Goal: Task Accomplishment & Management: Manage account settings

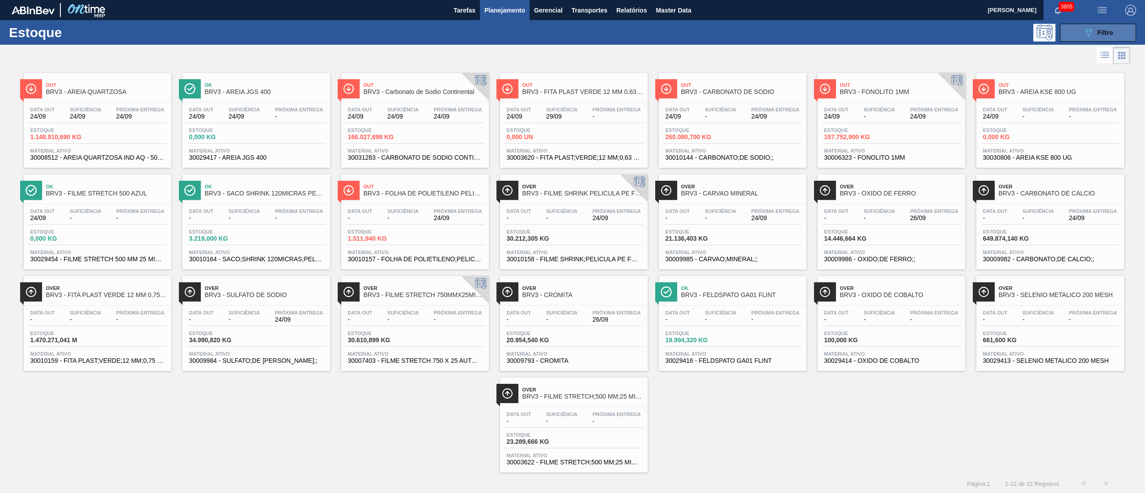
click at [1099, 35] on span "Filtro" at bounding box center [1105, 32] width 16 height 7
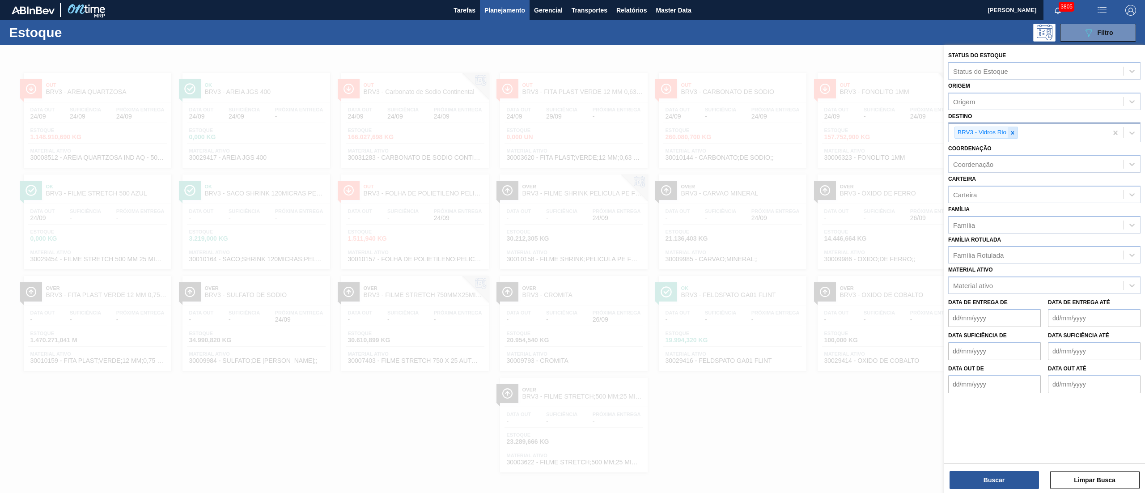
click at [1012, 134] on div at bounding box center [1012, 132] width 10 height 11
click at [1012, 134] on div "Destino" at bounding box center [1035, 131] width 175 height 13
drag, startPoint x: 982, startPoint y: 116, endPoint x: 979, endPoint y: 112, distance: 4.8
click at [980, 114] on div "Destino option BRV3 - Vidros Rio, deselected. option AR01 - Acheral focused, 1 …" at bounding box center [1044, 125] width 192 height 30
click at [977, 109] on div "Origem" at bounding box center [1044, 101] width 192 height 17
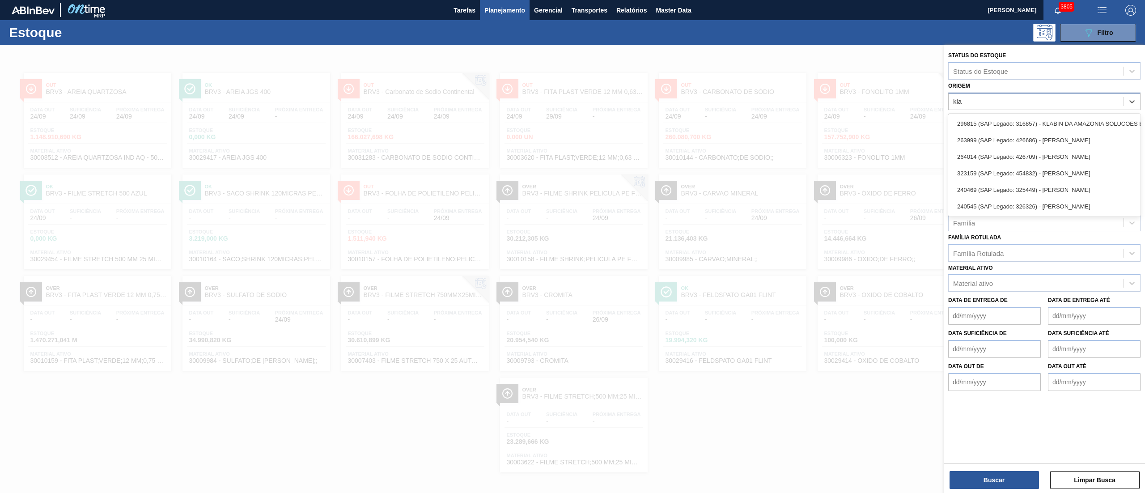
type input "klab"
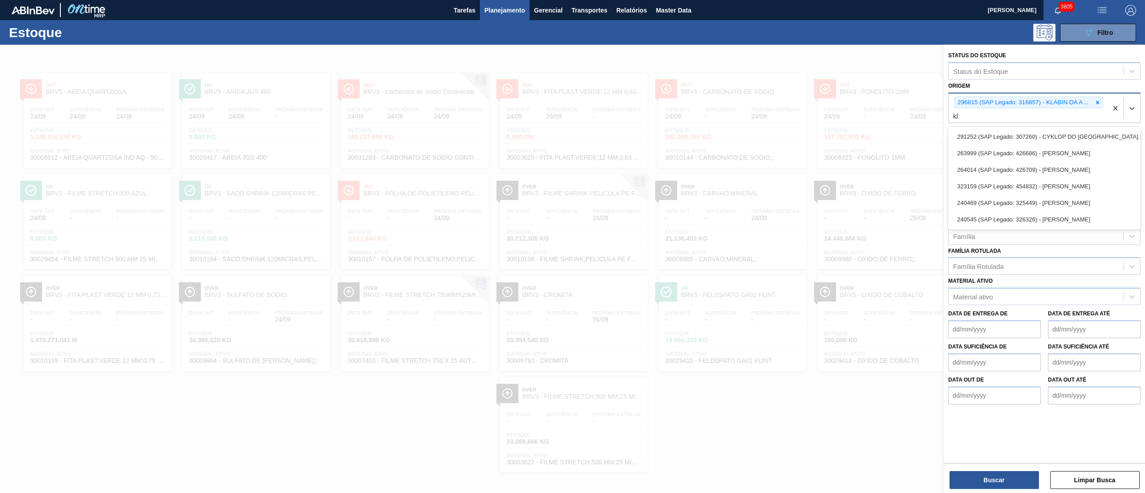
type input "kla"
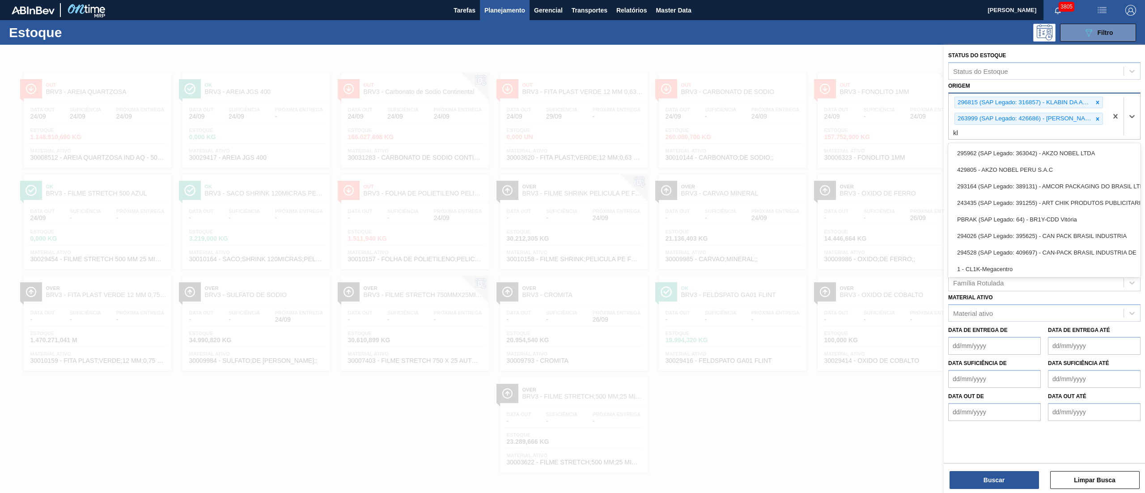
type input "kla"
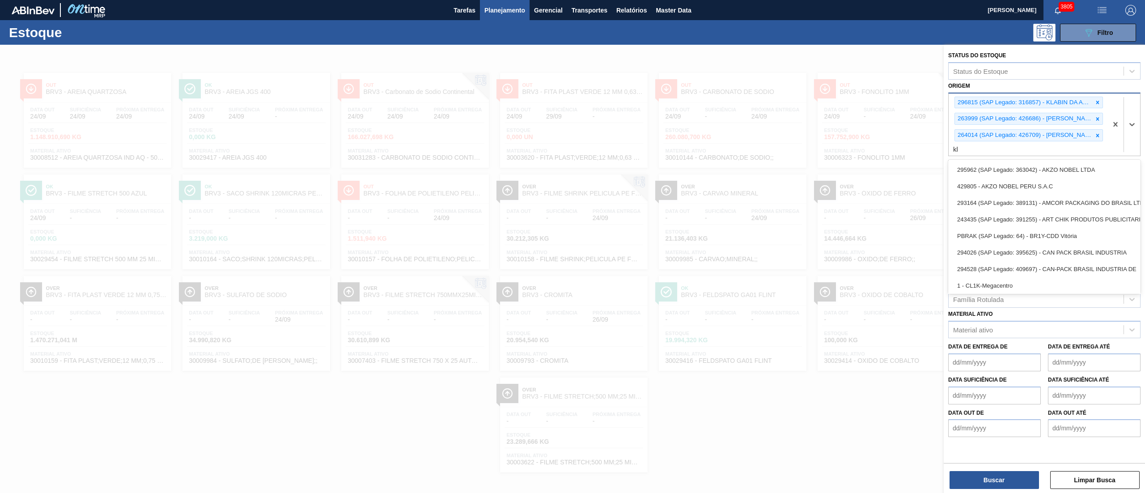
type input "kla"
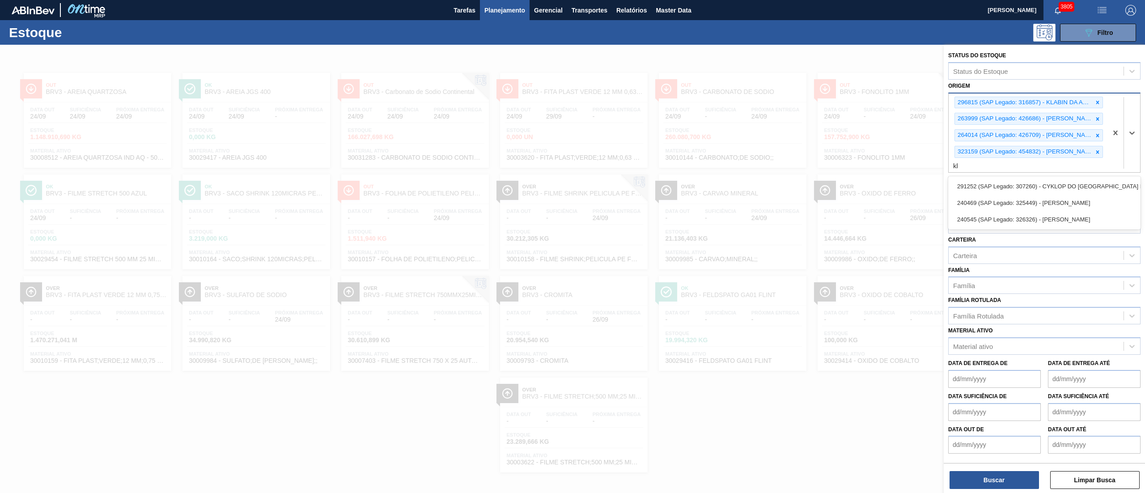
type input "kla"
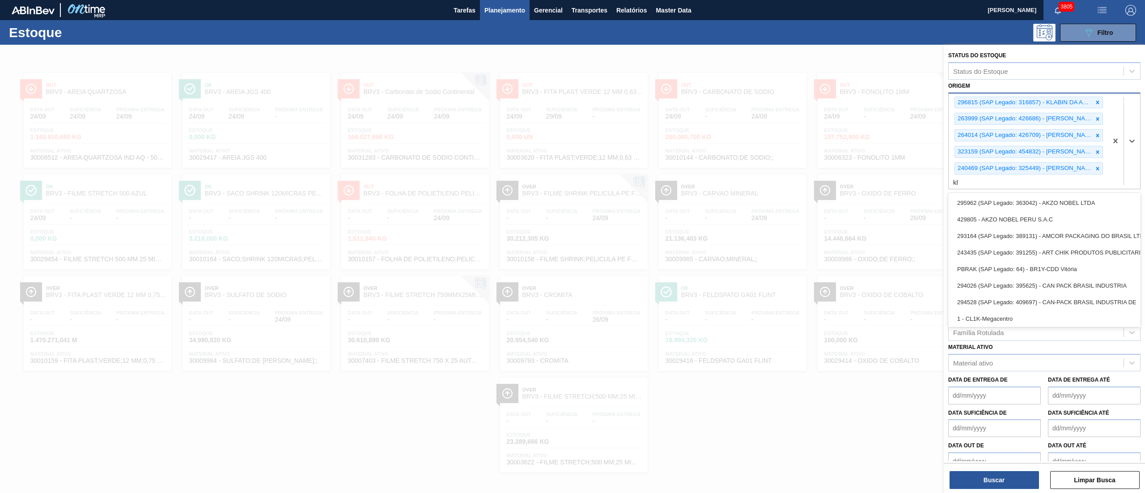
type input "kla"
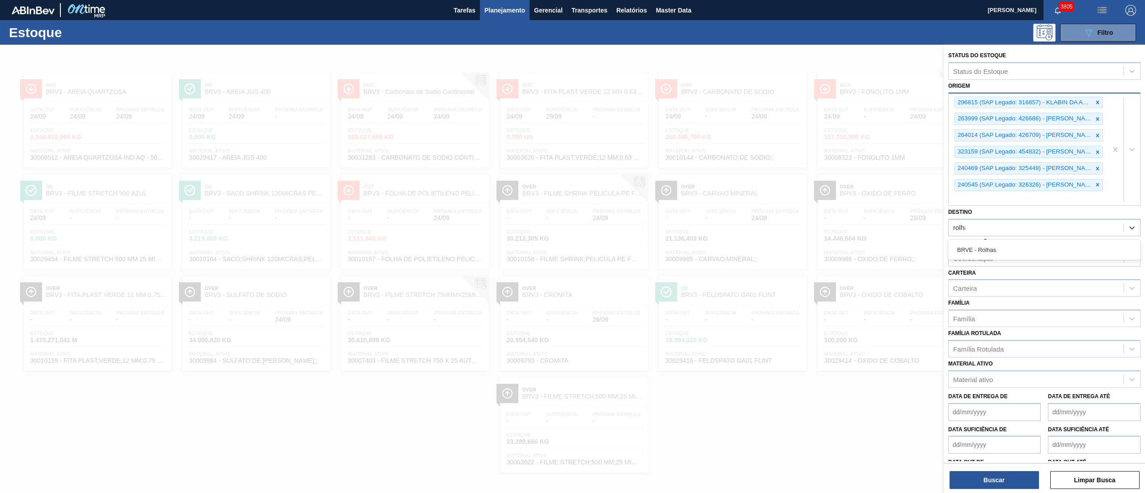
type input "rolhas"
click at [984, 221] on div "Destino" at bounding box center [1035, 227] width 175 height 13
type input "rolha"
click at [981, 241] on div "BRVE - Rolhas" at bounding box center [1044, 249] width 192 height 17
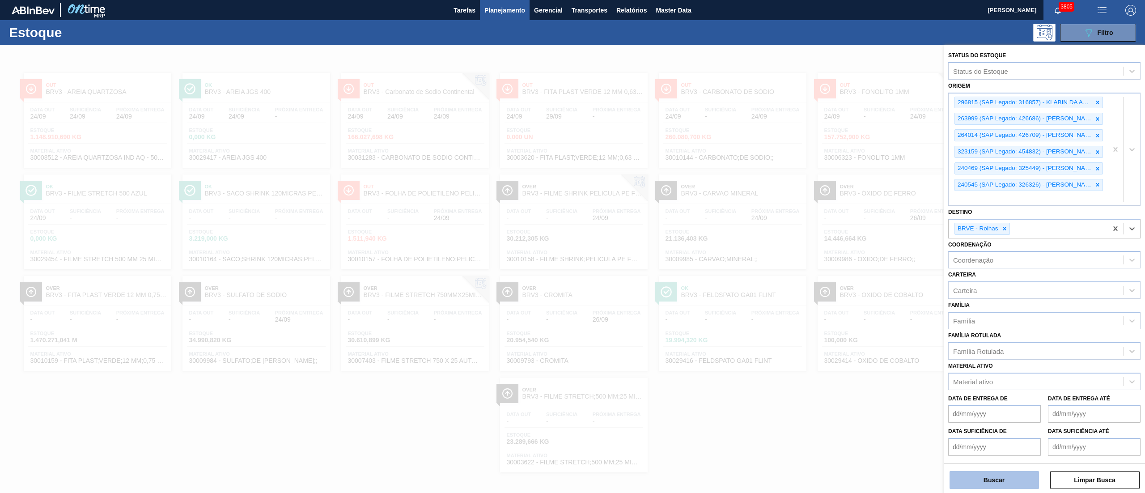
click at [1001, 475] on button "Buscar" at bounding box center [993, 480] width 89 height 18
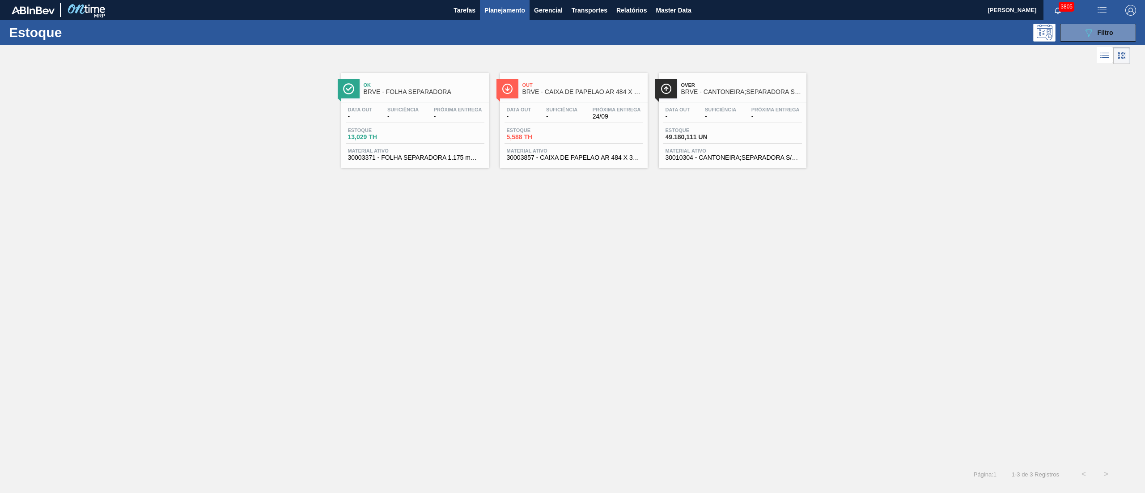
click at [569, 114] on span "-" at bounding box center [561, 116] width 31 height 7
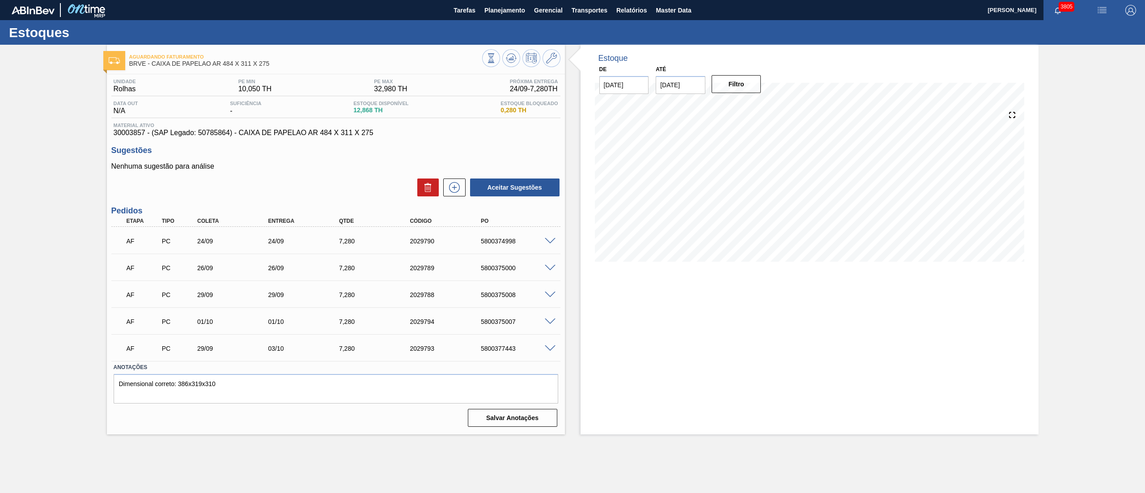
drag, startPoint x: 0, startPoint y: 259, endPoint x: 282, endPoint y: 352, distance: 296.7
click at [8, 261] on div "Aguardando Faturamento BRVE - CAIXA DE PAPELAO AR 484 X 311 X 275 Unidade Rolha…" at bounding box center [572, 239] width 1145 height 389
click at [508, 12] on span "Planejamento" at bounding box center [504, 10] width 41 height 11
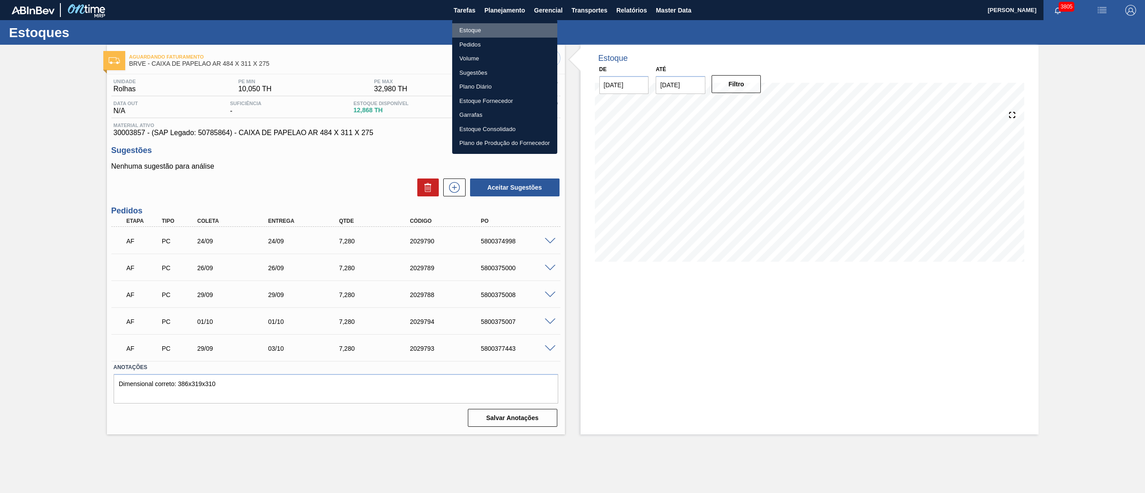
click at [475, 29] on li "Estoque" at bounding box center [504, 30] width 105 height 14
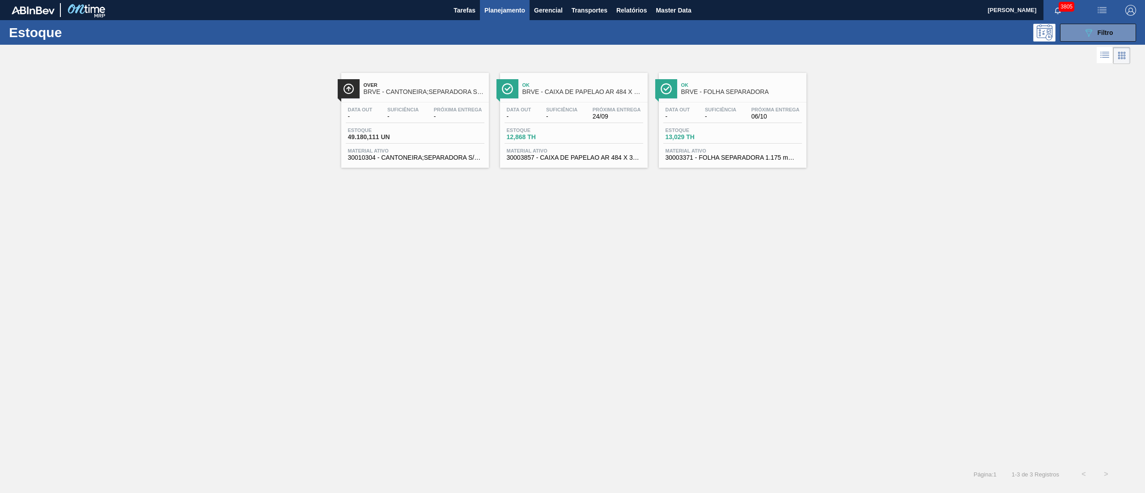
click at [550, 124] on div "Data out - Suficiência - Próxima Entrega 24/09 Estoque 12,868 TH Material ativo…" at bounding box center [574, 132] width 148 height 61
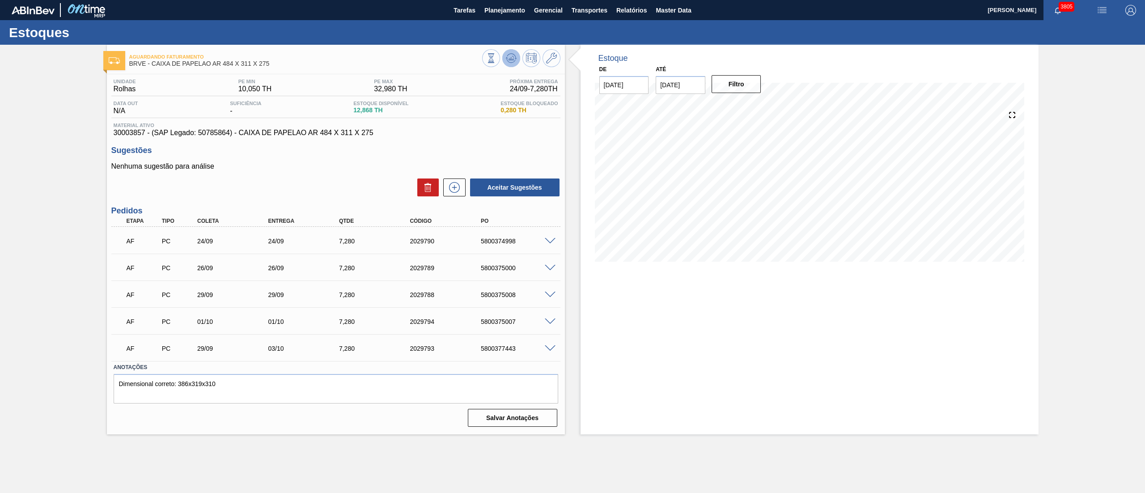
click at [514, 63] on icon at bounding box center [511, 58] width 11 height 11
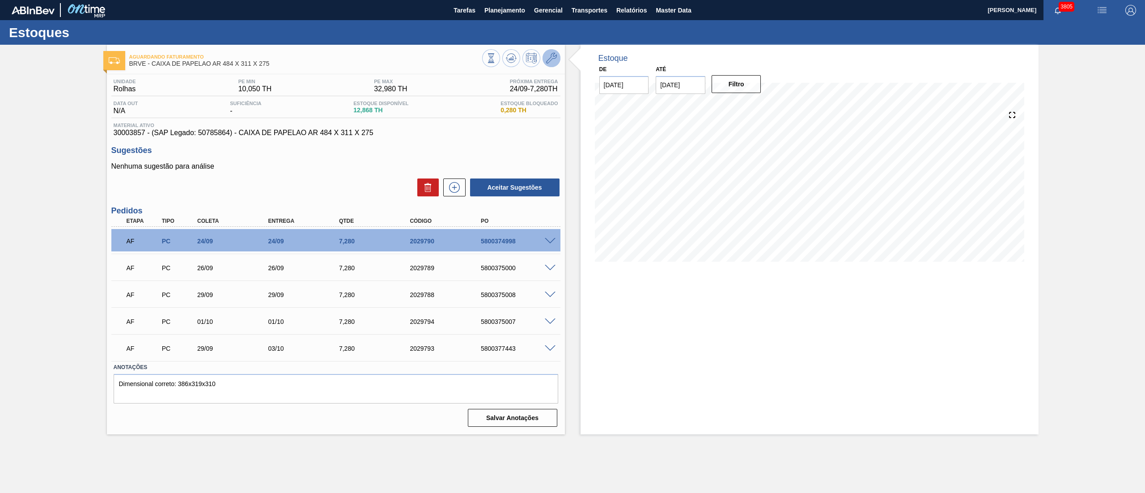
click at [548, 63] on icon at bounding box center [551, 58] width 11 height 11
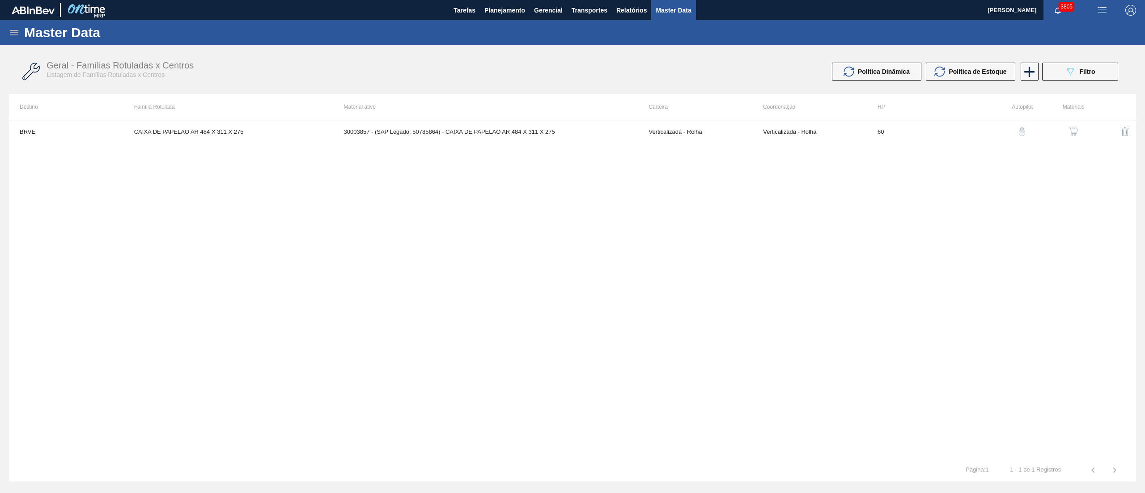
click at [339, 117] on th "Material ativo" at bounding box center [485, 107] width 305 height 26
click at [340, 131] on td "30003857 - (SAP Legado: 50785864) - CAIXA DE PAPELAO AR 484 X 311 X 275" at bounding box center [485, 131] width 305 height 22
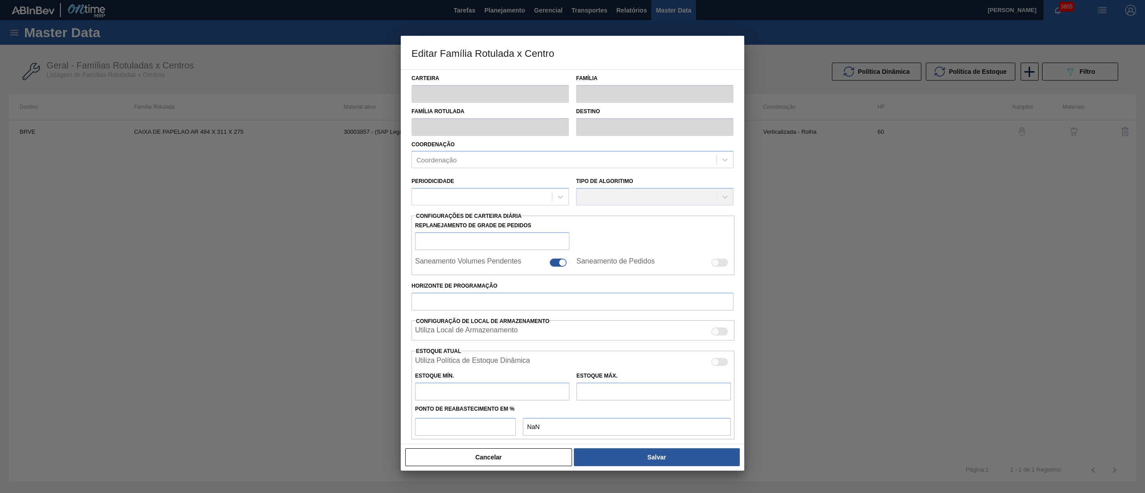
type input "Verticalizada - Rolha"
type input "Embalagem - Rolha"
type input "CAIXA DE PAPELAO AR 484 X 311 X 275"
type input "BRVE - Rolhas"
type input "60"
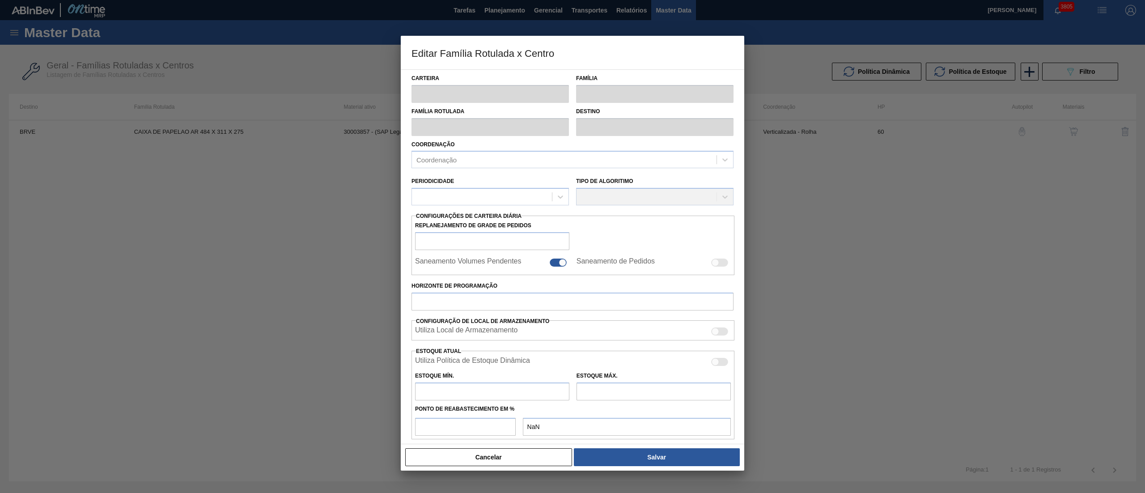
type input "10,05"
type input "32,98"
type input "65"
type input "24,954"
checkbox input "true"
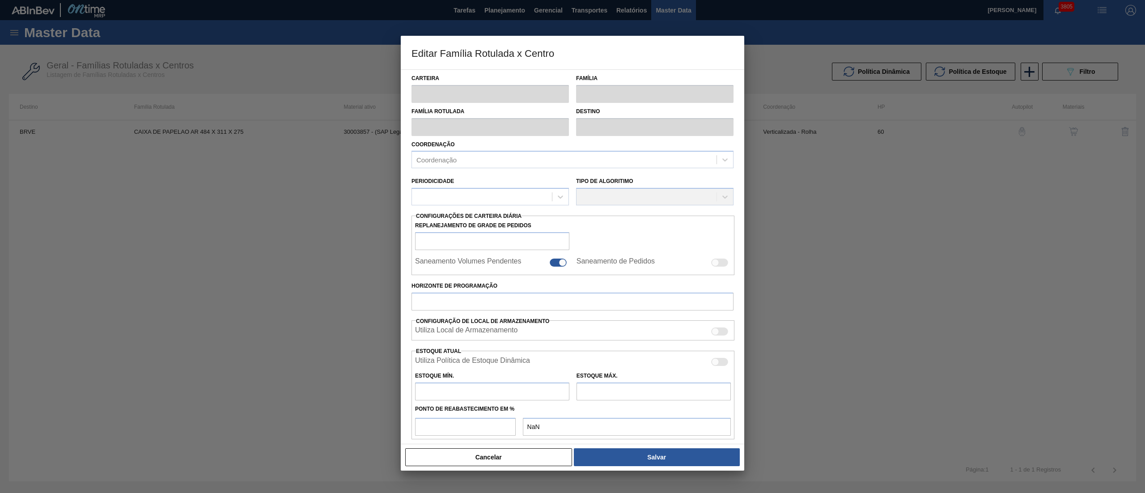
checkbox input "true"
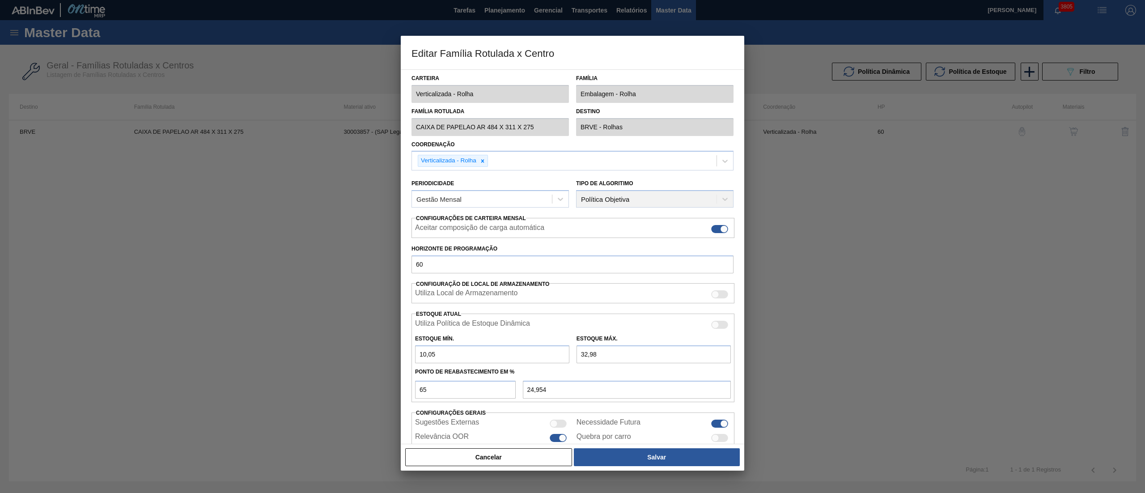
drag, startPoint x: 619, startPoint y: 350, endPoint x: 498, endPoint y: 351, distance: 121.2
click at [498, 351] on div "Estoque Mín. 10,05 Estoque Máx. 32,98" at bounding box center [572, 346] width 323 height 33
type input "3,518"
type input "0"
drag, startPoint x: 471, startPoint y: 350, endPoint x: 356, endPoint y: 352, distance: 114.9
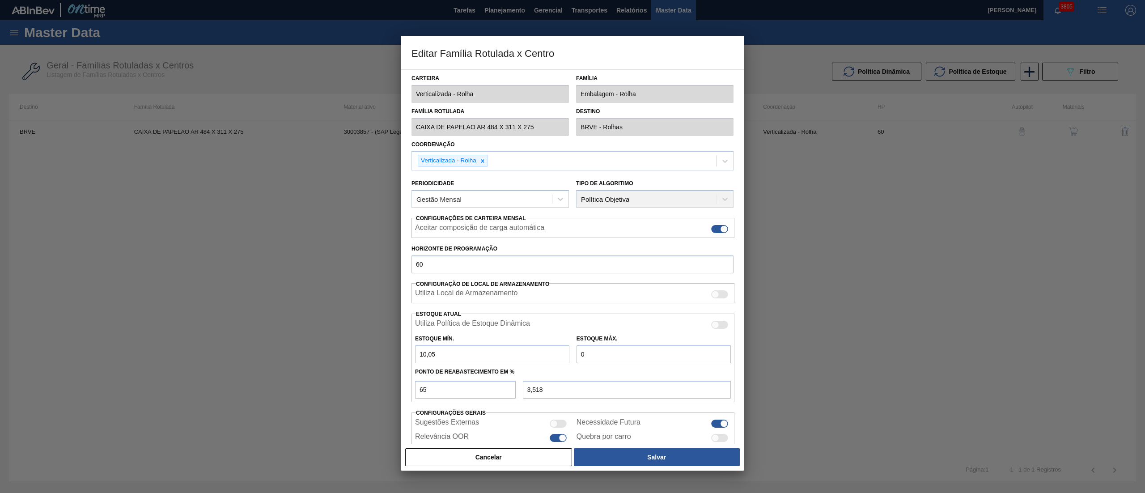
click at [349, 350] on div "Editar Família Rotulada x Centro Carteira Verticalizada - Rolha Família Embalag…" at bounding box center [572, 246] width 1145 height 493
type input "0"
type input "0,000"
type input "0"
drag, startPoint x: 633, startPoint y: 454, endPoint x: 714, endPoint y: 474, distance: 82.8
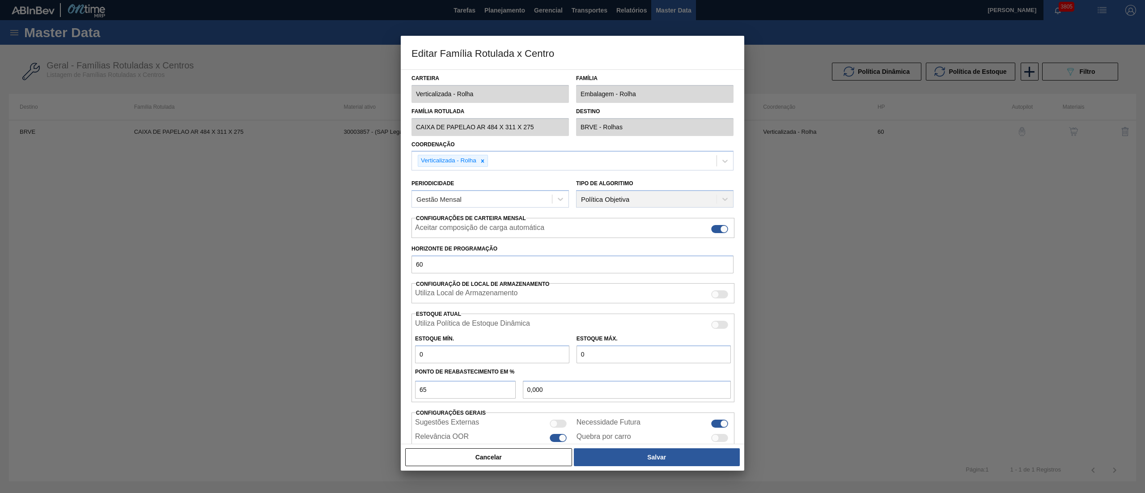
click at [634, 454] on button "Salvar" at bounding box center [657, 457] width 166 height 18
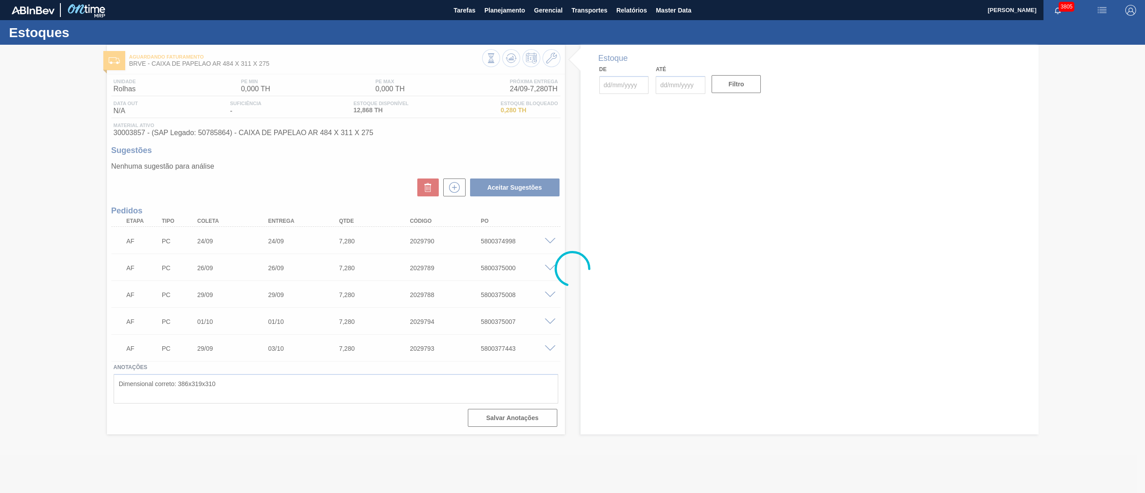
type input "[DATE]"
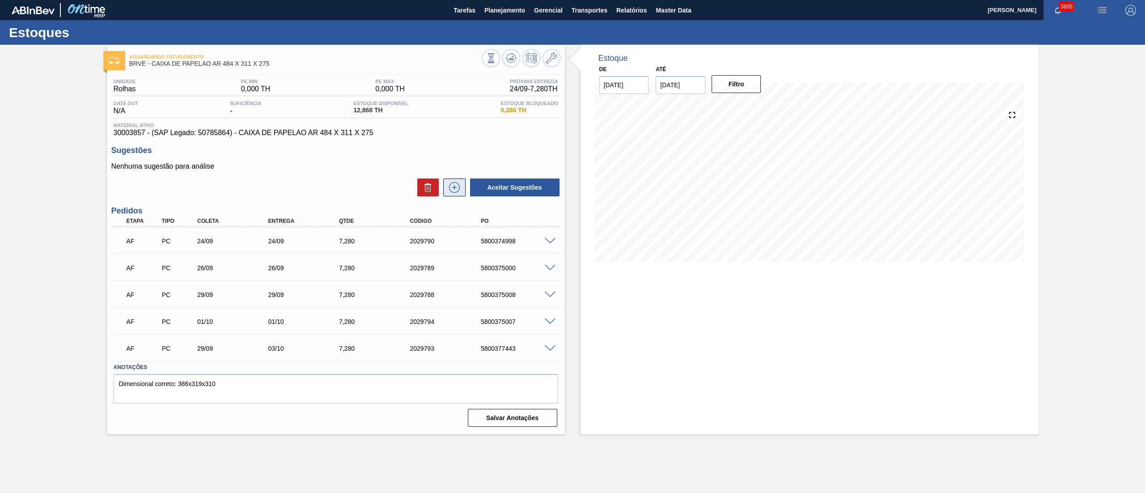
click at [452, 187] on icon at bounding box center [454, 187] width 14 height 11
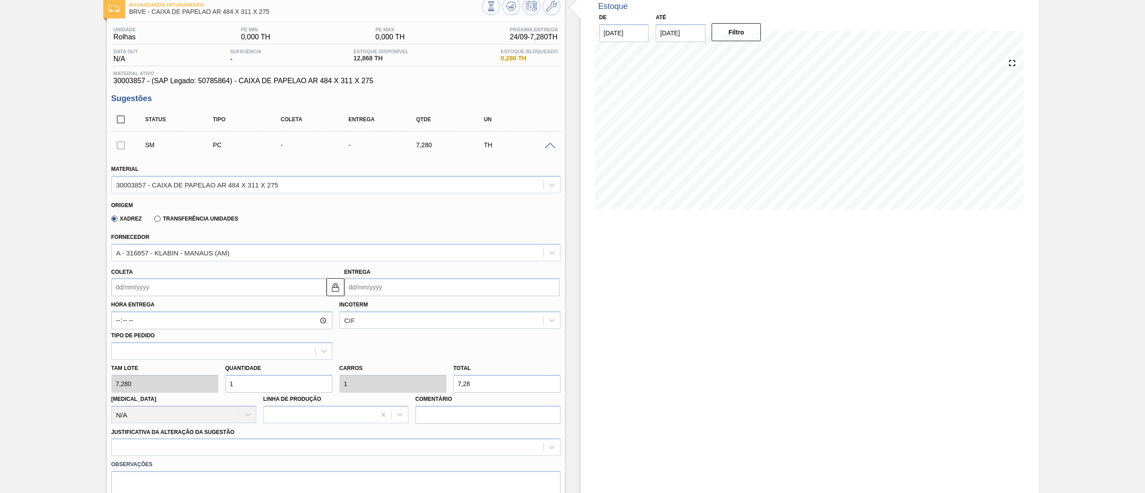
scroll to position [89, 0]
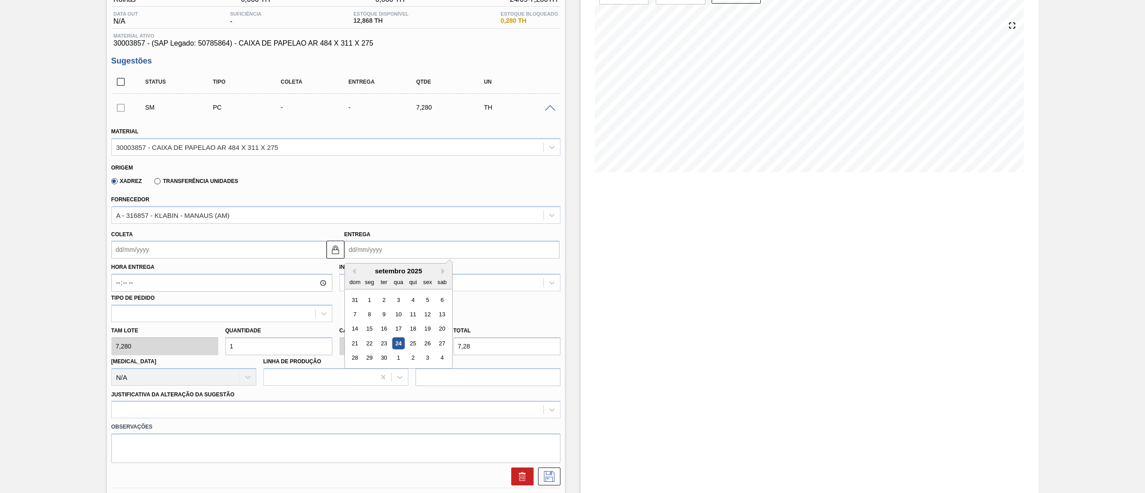
click at [365, 248] on input "Entrega" at bounding box center [451, 250] width 215 height 18
click at [442, 272] on button "Next Month" at bounding box center [444, 271] width 6 height 6
click at [368, 311] on div "6" at bounding box center [369, 314] width 12 height 12
type input "06/10/2025"
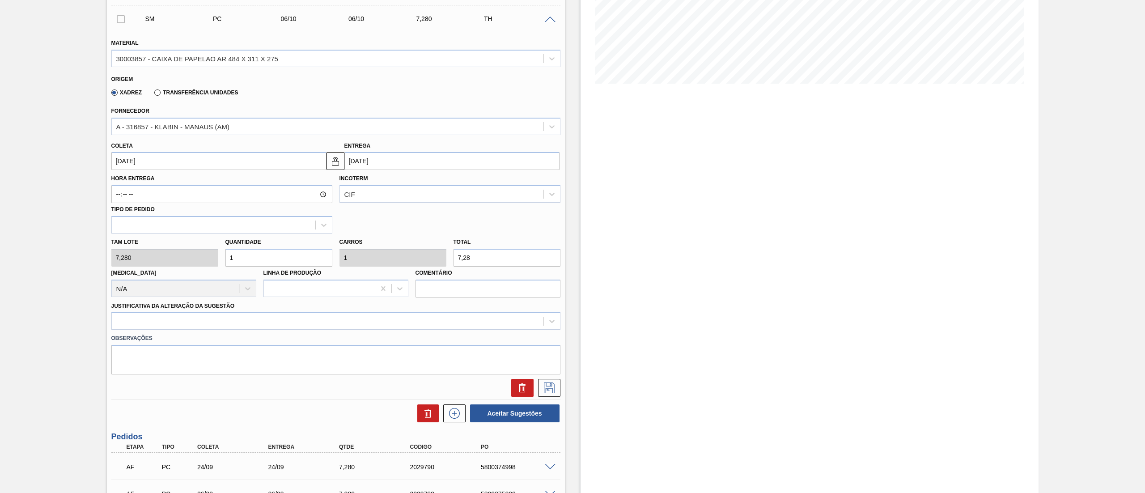
scroll to position [179, 0]
click at [149, 338] on label "Observações" at bounding box center [335, 337] width 449 height 13
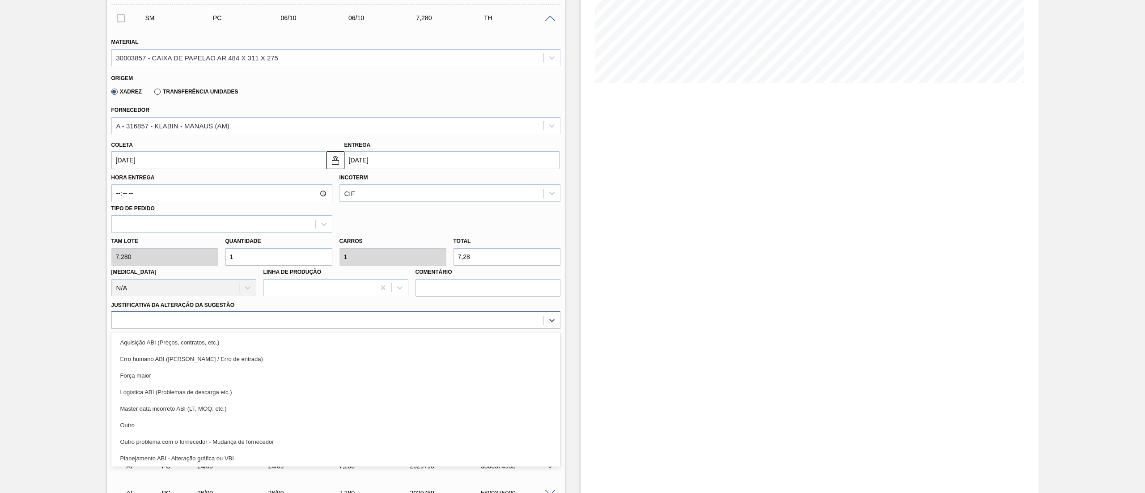
click at [137, 324] on div at bounding box center [328, 320] width 432 height 13
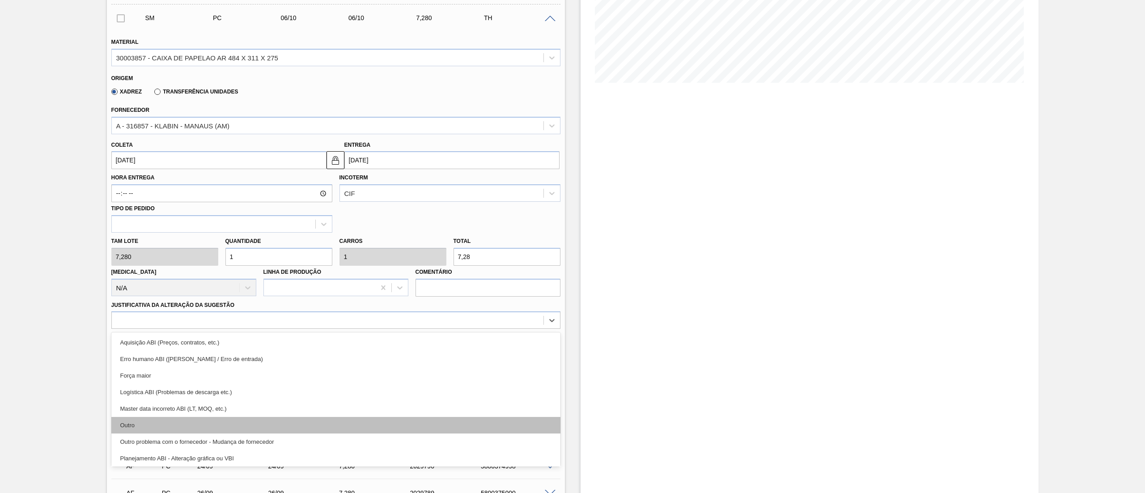
click at [145, 427] on div "Outro" at bounding box center [335, 425] width 449 height 17
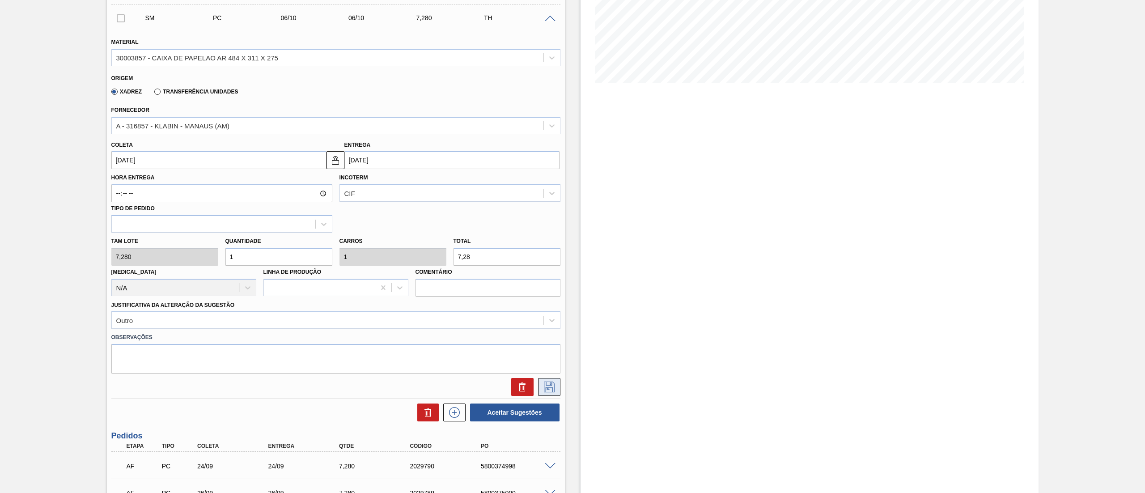
click at [546, 388] on icon at bounding box center [549, 386] width 14 height 11
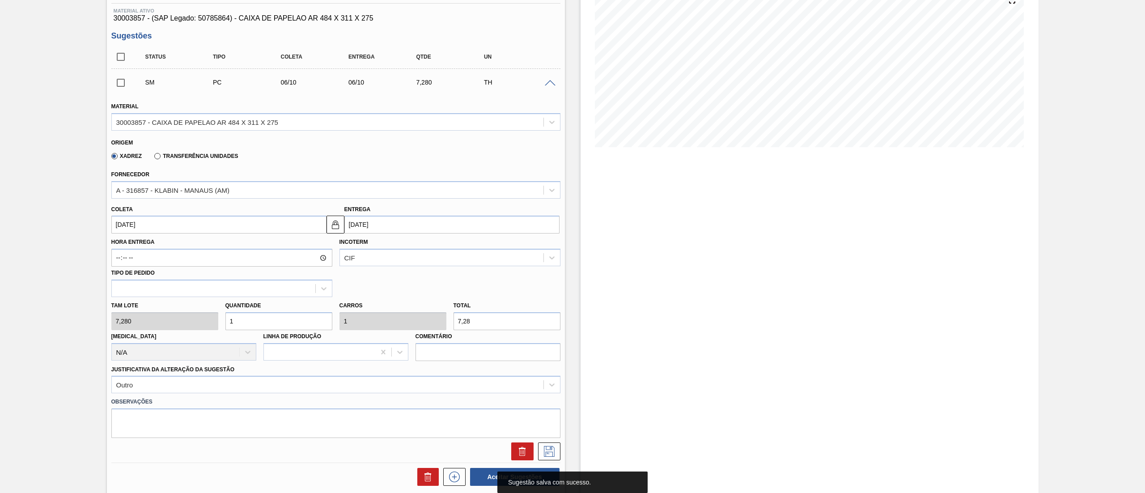
scroll to position [89, 0]
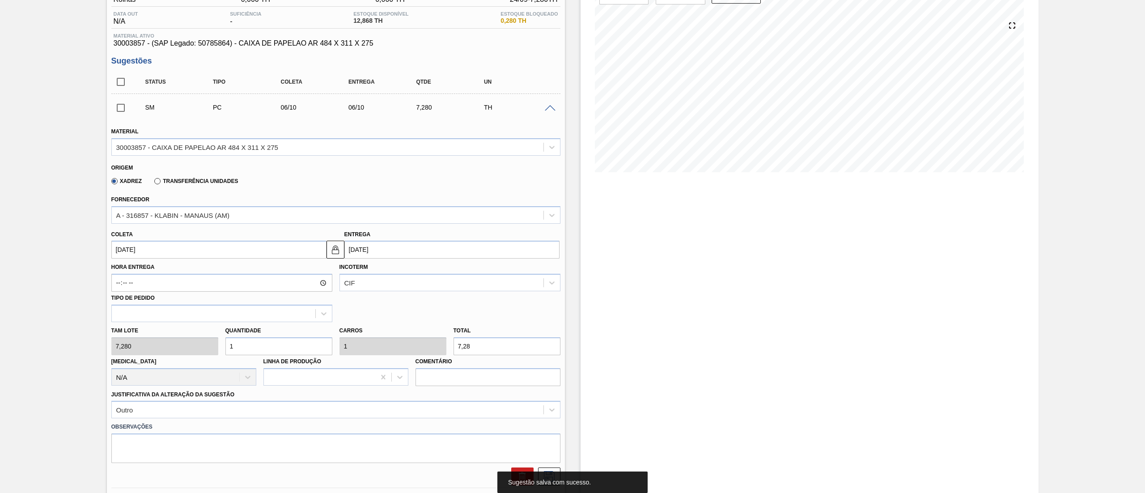
click at [546, 110] on span at bounding box center [550, 108] width 11 height 7
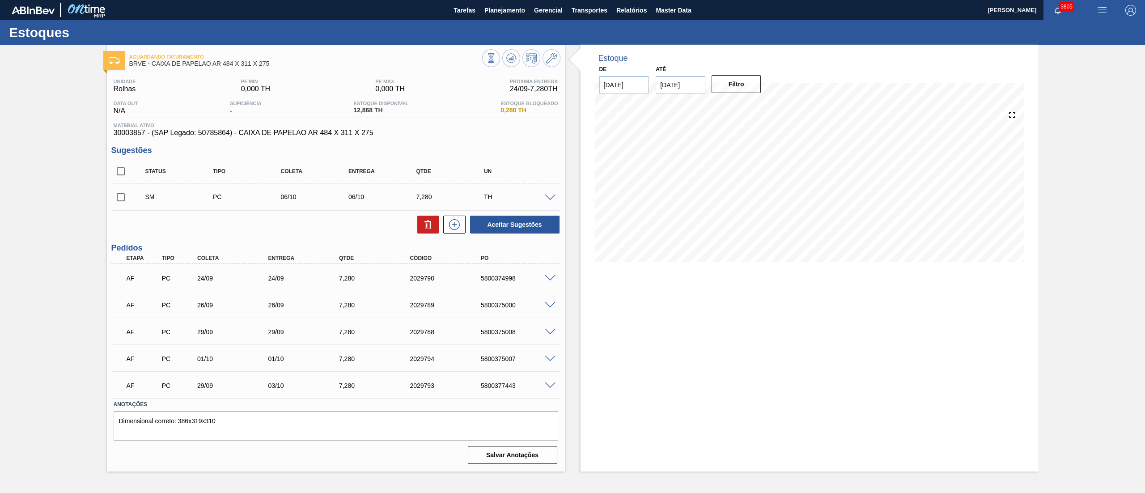
scroll to position [0, 0]
click at [457, 233] on button at bounding box center [454, 225] width 22 height 18
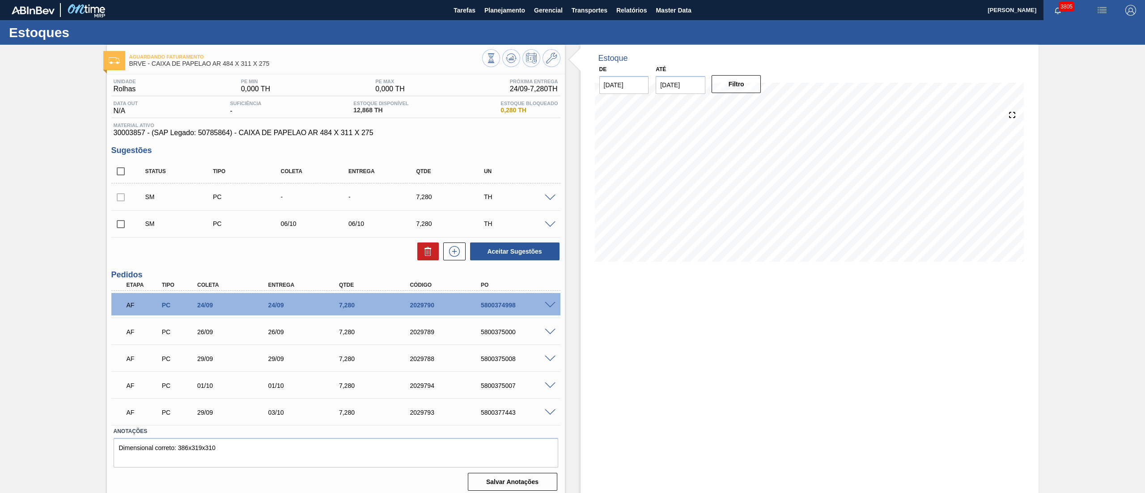
click at [549, 197] on span at bounding box center [550, 198] width 11 height 7
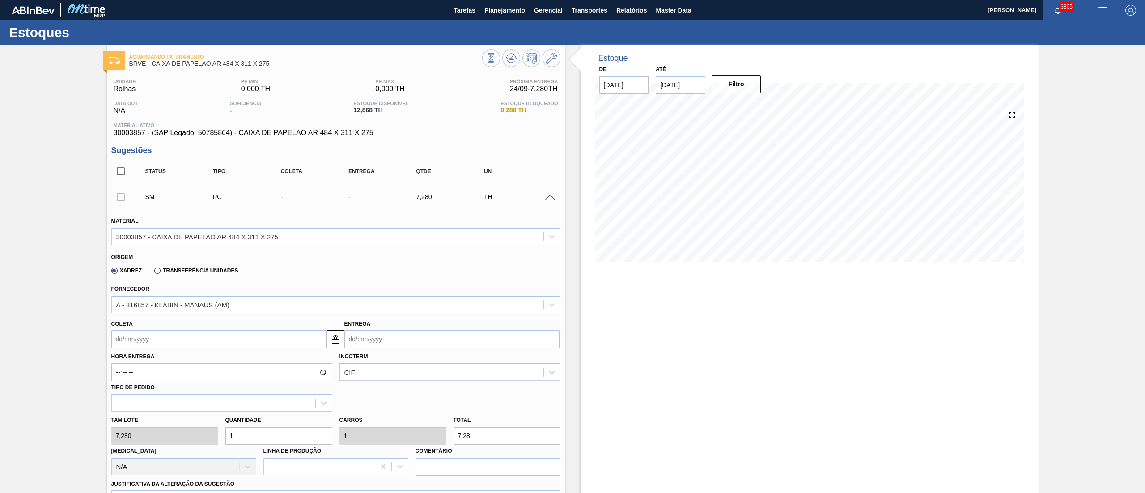
click at [233, 349] on div "Hora Entrega Incoterm CIF Tipo de pedido" at bounding box center [336, 379] width 456 height 63
click at [233, 345] on input "Coleta" at bounding box center [218, 339] width 215 height 18
click at [208, 360] on button "Next Month" at bounding box center [211, 360] width 6 height 6
click at [165, 402] on div "8" at bounding box center [165, 404] width 12 height 12
type input "08/10/2025"
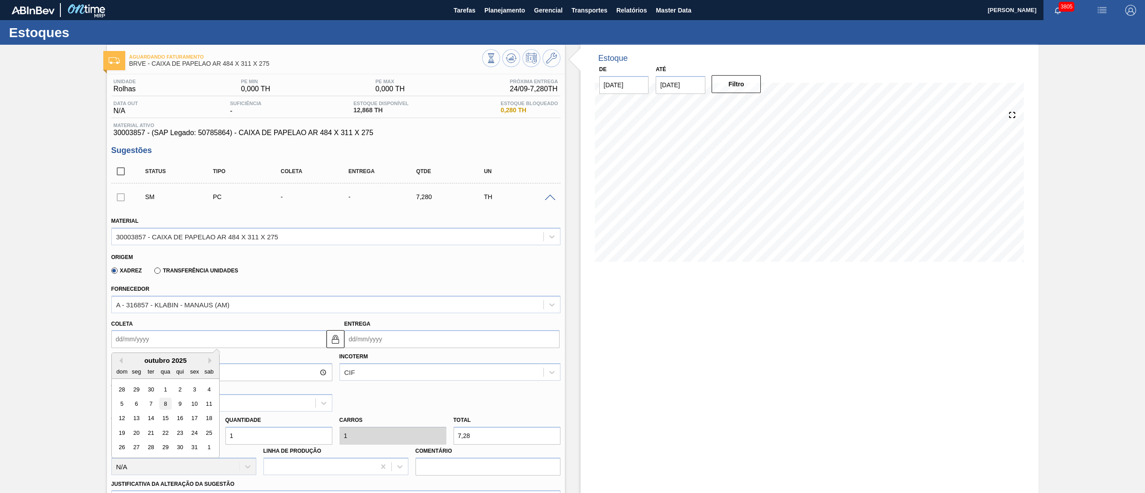
type input "08/10/2025"
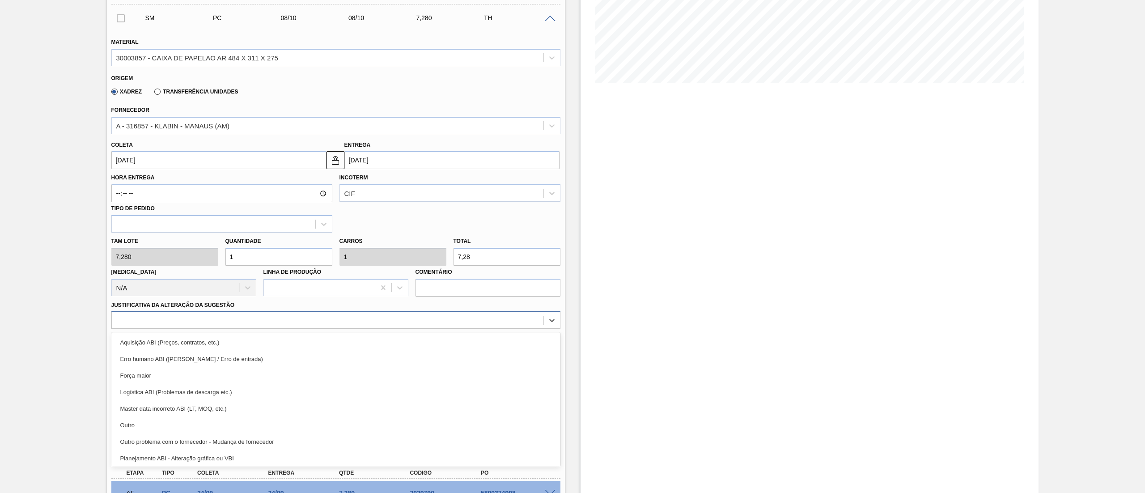
drag, startPoint x: 129, startPoint y: 317, endPoint x: 135, endPoint y: 320, distance: 6.8
click at [130, 317] on div at bounding box center [328, 320] width 432 height 13
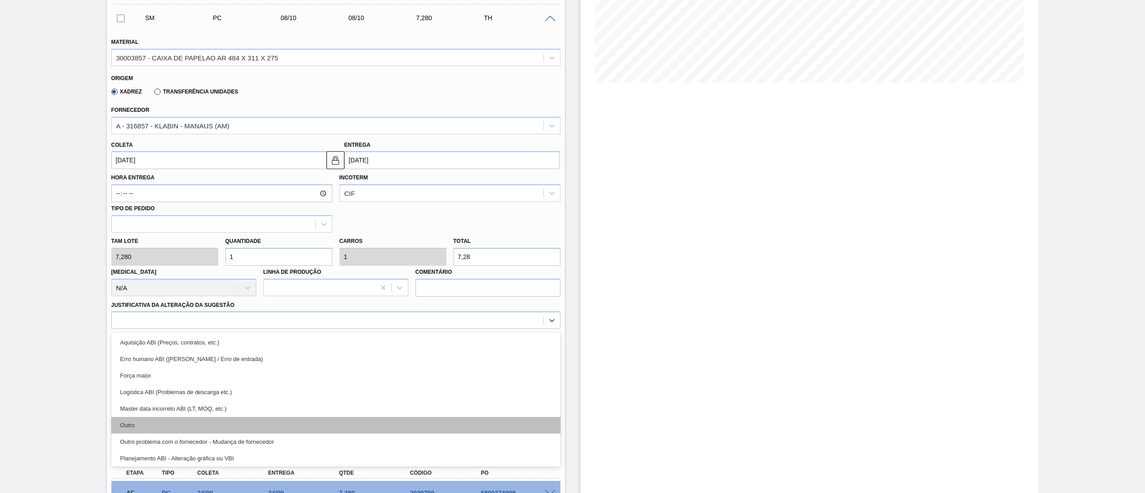
click at [158, 431] on div "Outro" at bounding box center [335, 425] width 449 height 17
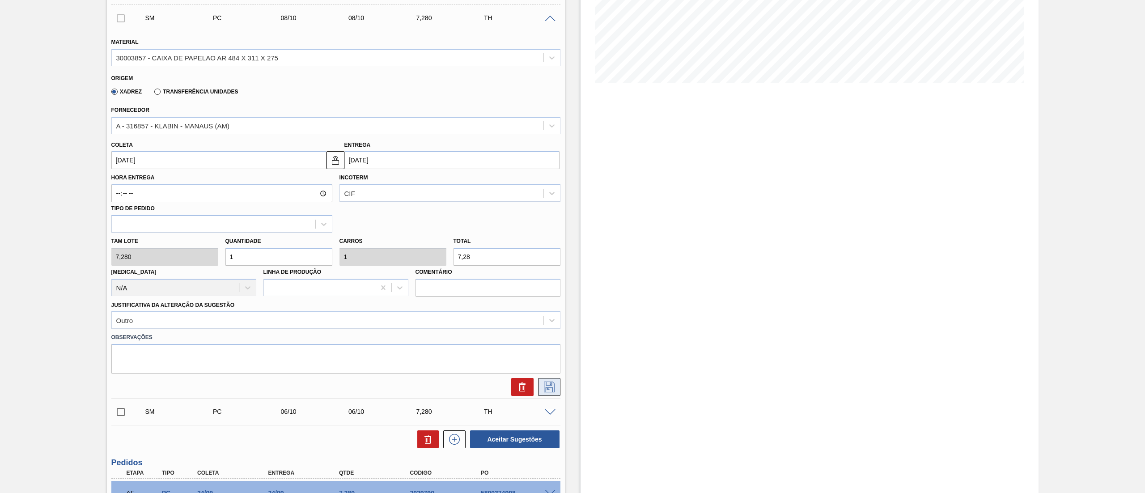
click at [553, 383] on icon at bounding box center [549, 386] width 11 height 11
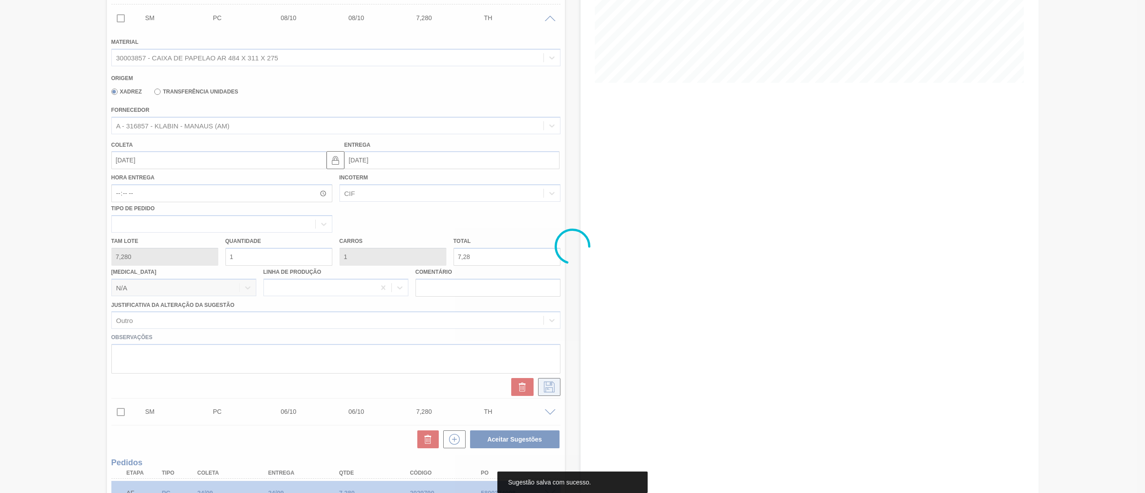
scroll to position [5, 0]
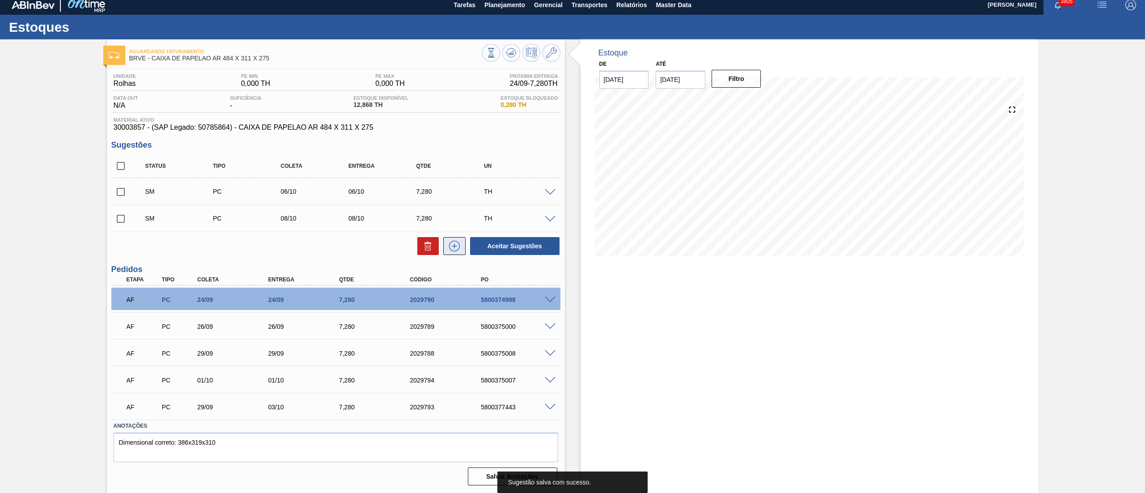
click at [450, 239] on button at bounding box center [454, 246] width 22 height 18
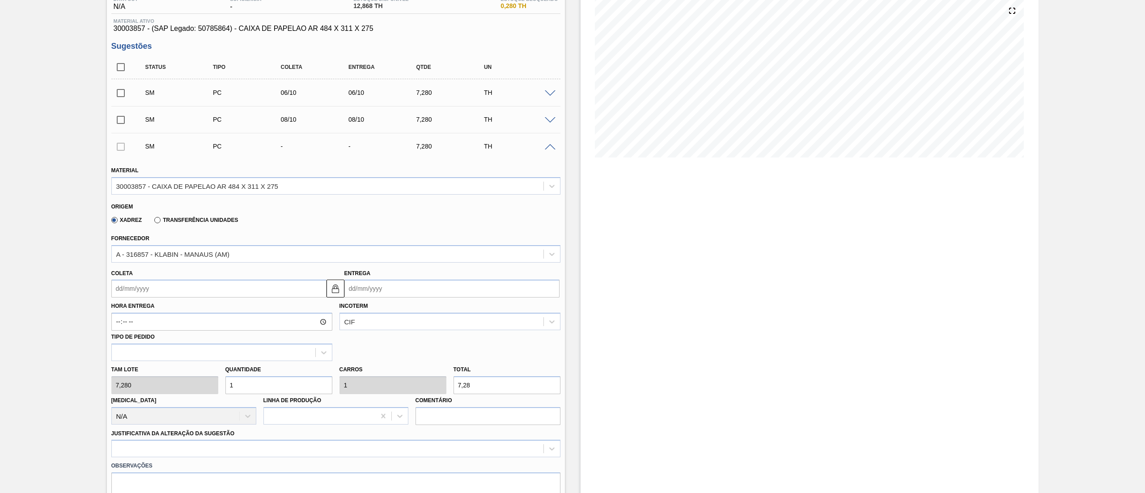
scroll to position [184, 0]
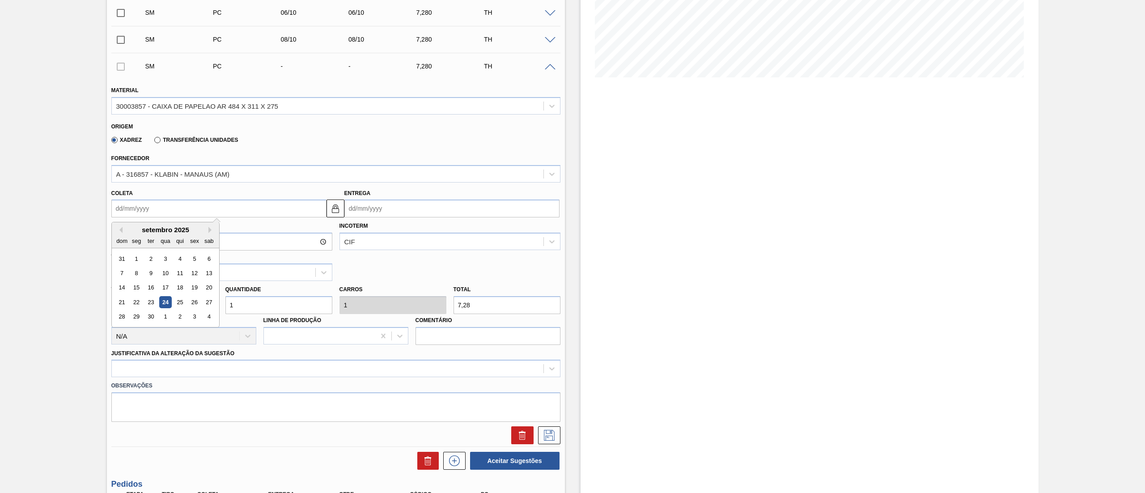
click at [137, 211] on input "Coleta" at bounding box center [218, 208] width 215 height 18
click at [213, 229] on button "Next Month" at bounding box center [211, 230] width 6 height 6
click at [192, 271] on div "10" at bounding box center [194, 273] width 12 height 12
type input "10/10/2025"
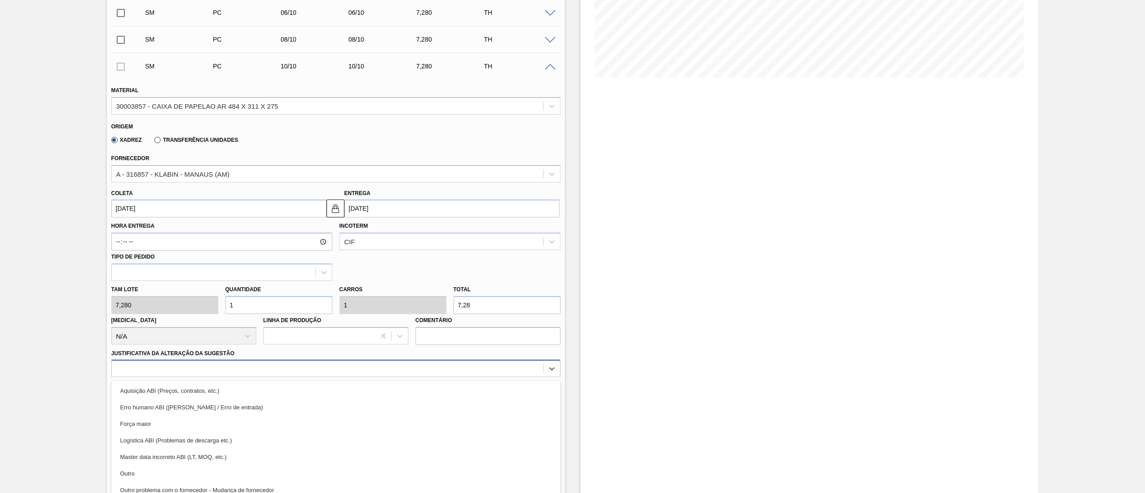
click at [170, 363] on div "option Aquisição ABI (Preços, contratos, etc.) focused, 1 of 18. 18 results ava…" at bounding box center [335, 368] width 449 height 17
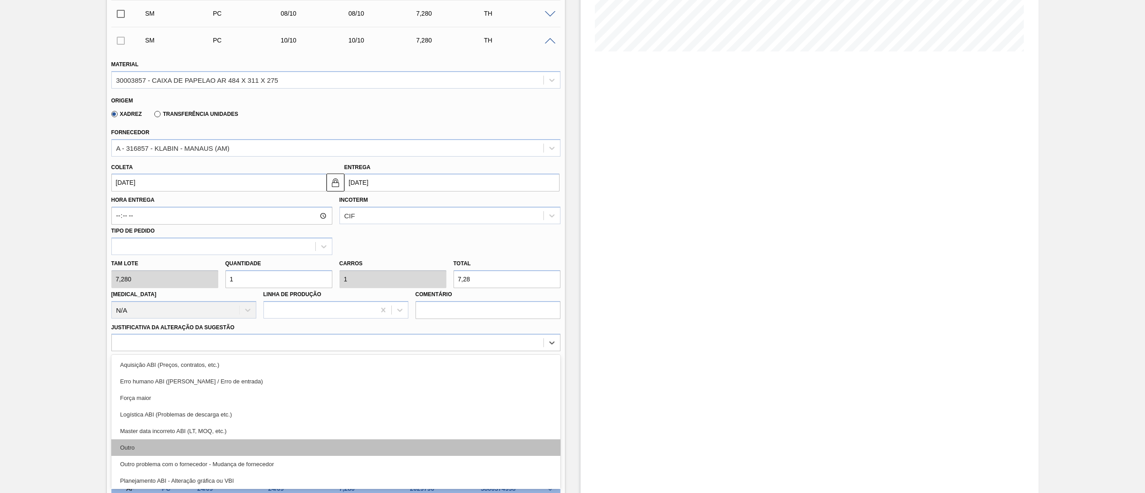
click at [148, 447] on div "Outro" at bounding box center [335, 447] width 449 height 17
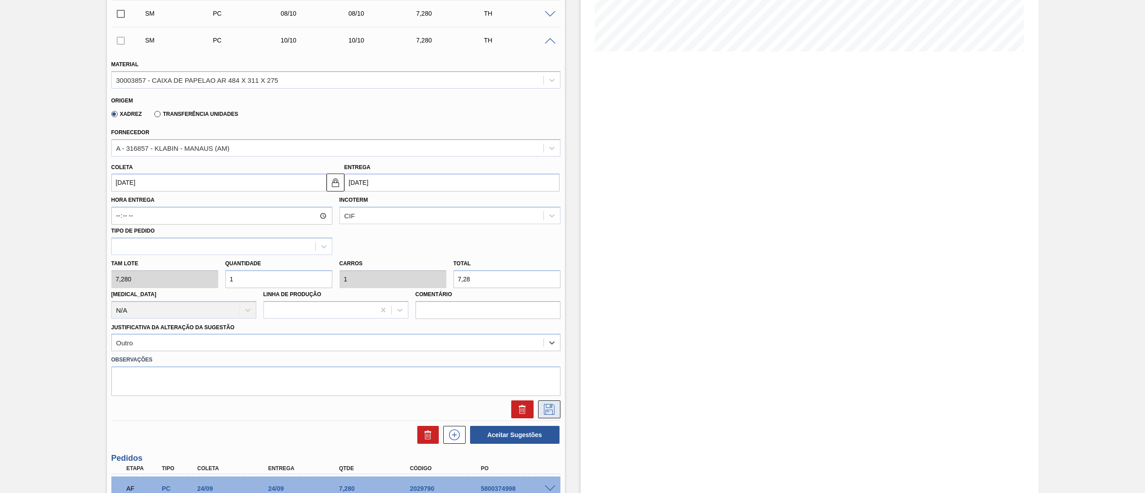
click at [551, 410] on icon at bounding box center [549, 409] width 14 height 11
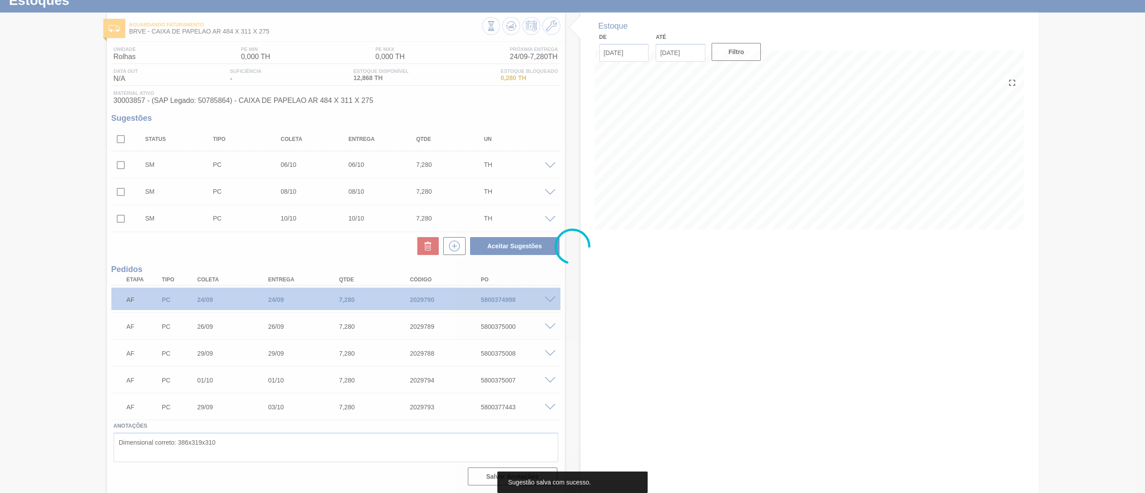
scroll to position [32, 0]
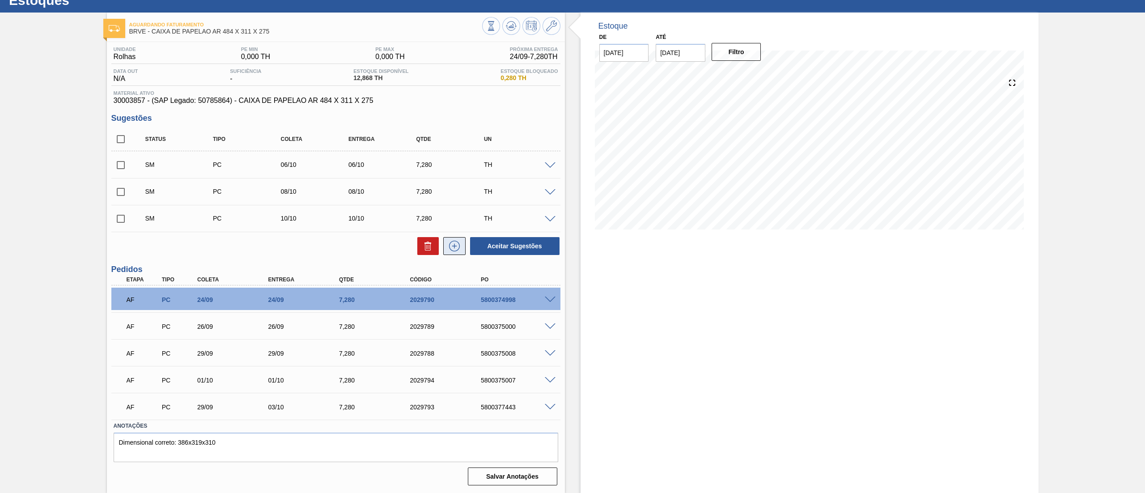
click at [454, 248] on icon at bounding box center [454, 246] width 0 height 5
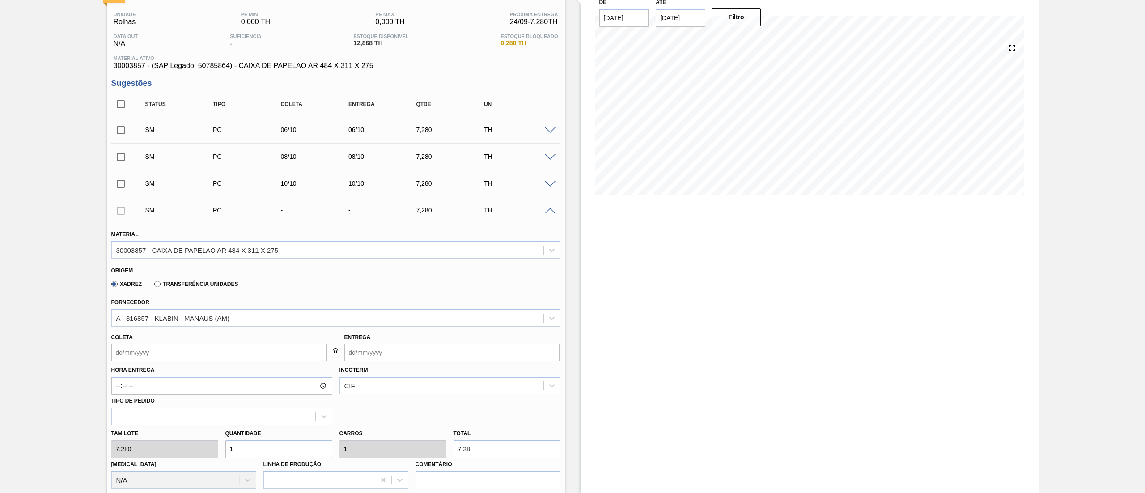
scroll to position [122, 0]
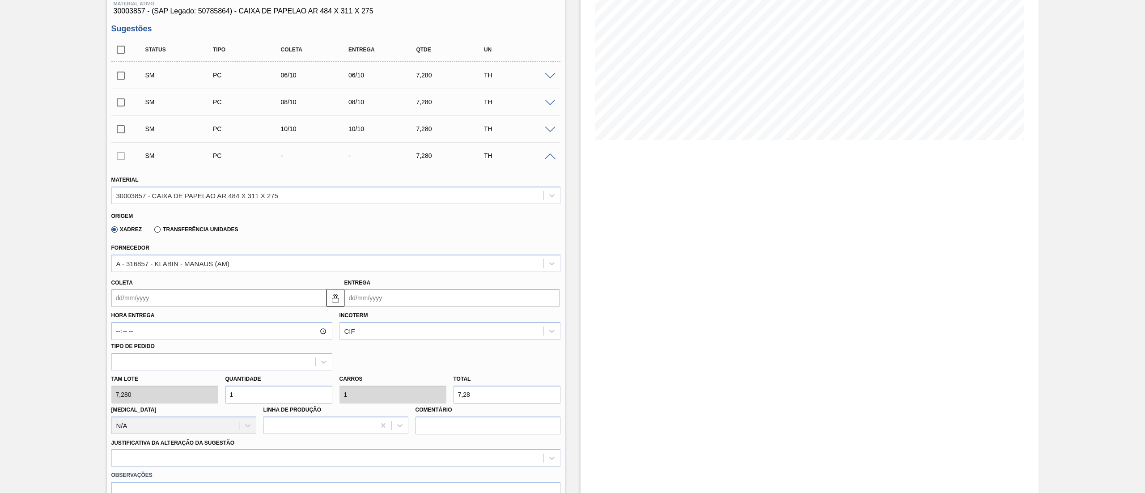
click at [130, 293] on input "Coleta" at bounding box center [218, 298] width 215 height 18
click at [211, 320] on button "Next Month" at bounding box center [211, 319] width 6 height 6
click at [136, 377] on div "13" at bounding box center [136, 377] width 12 height 12
type input "13/10/2025"
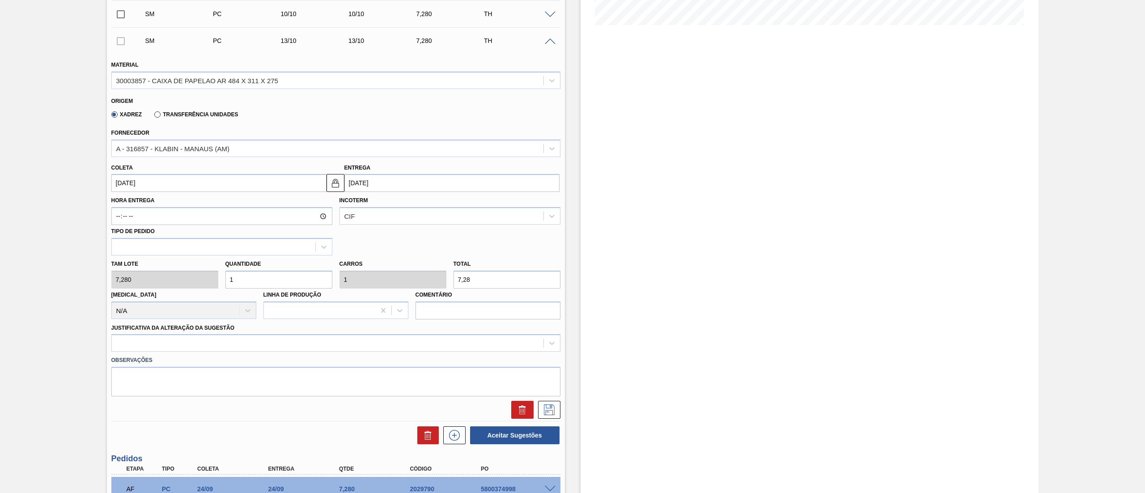
scroll to position [300, 0]
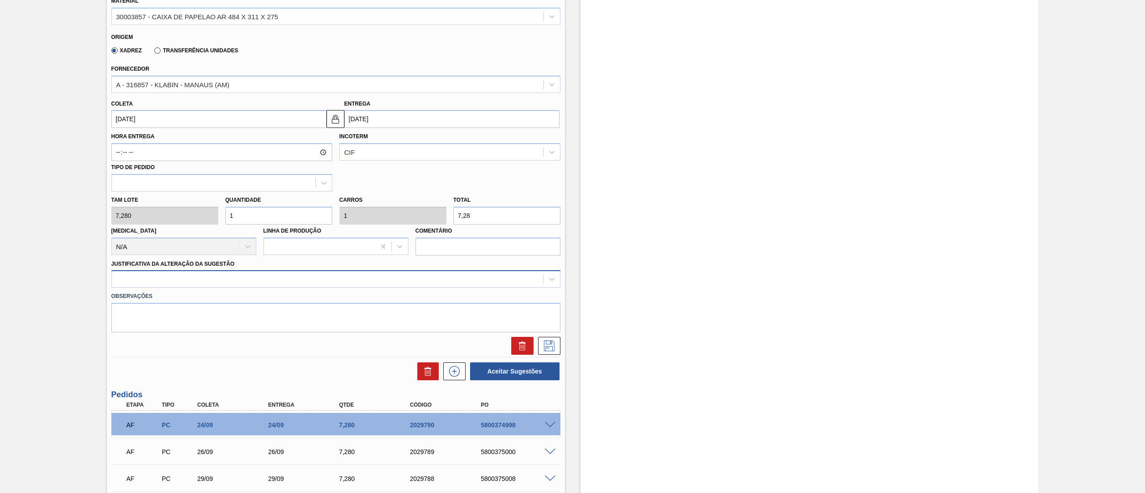
click at [146, 286] on div at bounding box center [335, 278] width 449 height 17
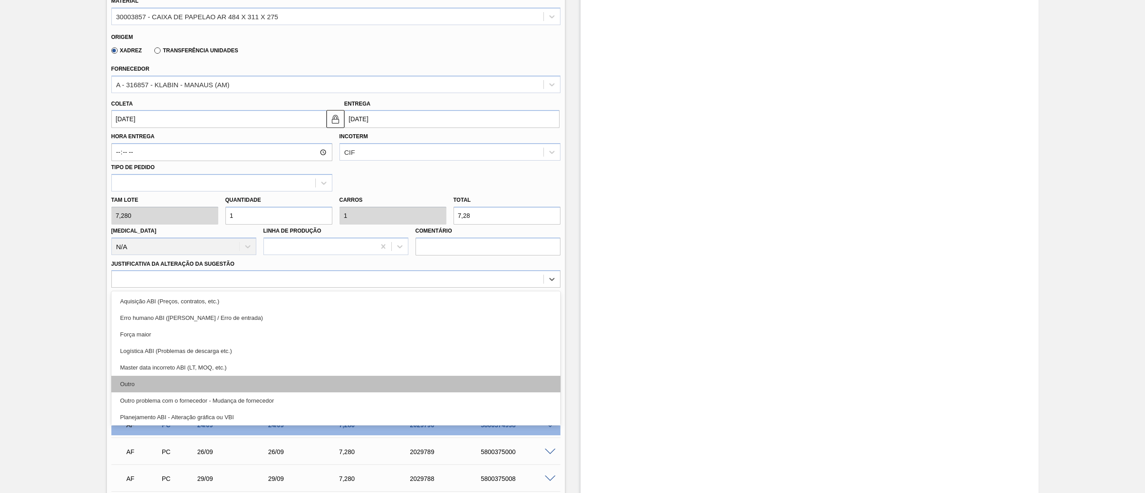
click at [133, 377] on div "Outro" at bounding box center [335, 384] width 449 height 17
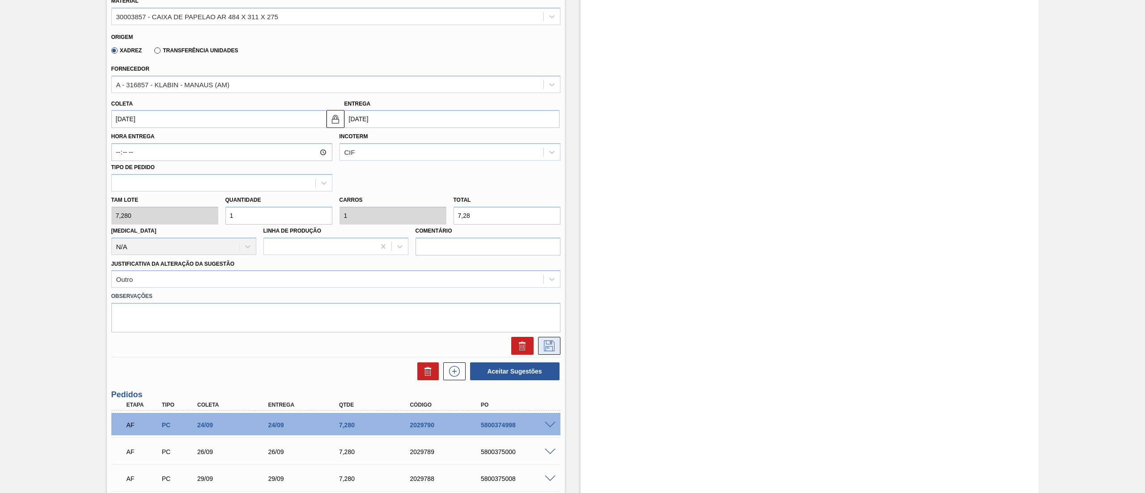
click at [548, 348] on icon at bounding box center [548, 344] width 4 height 7
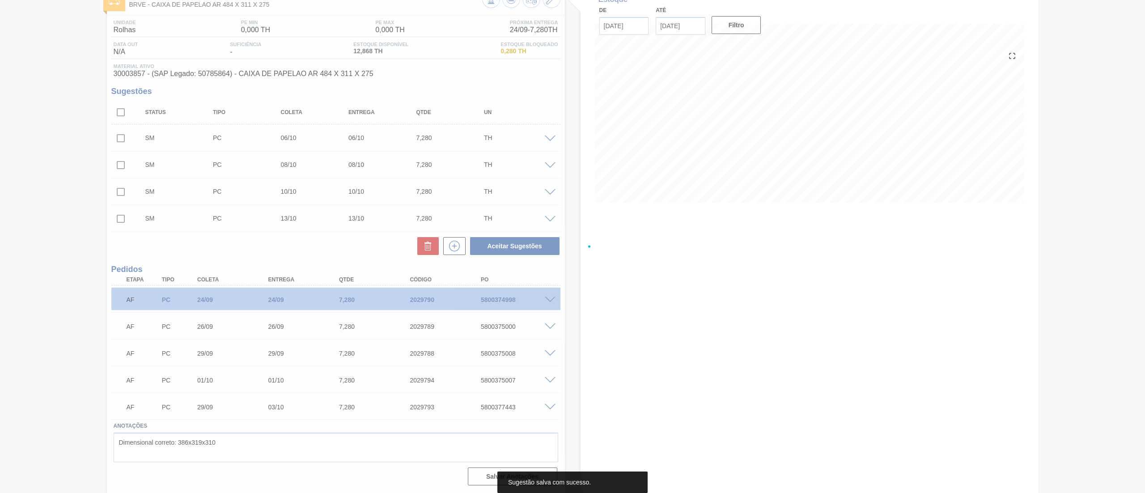
scroll to position [59, 0]
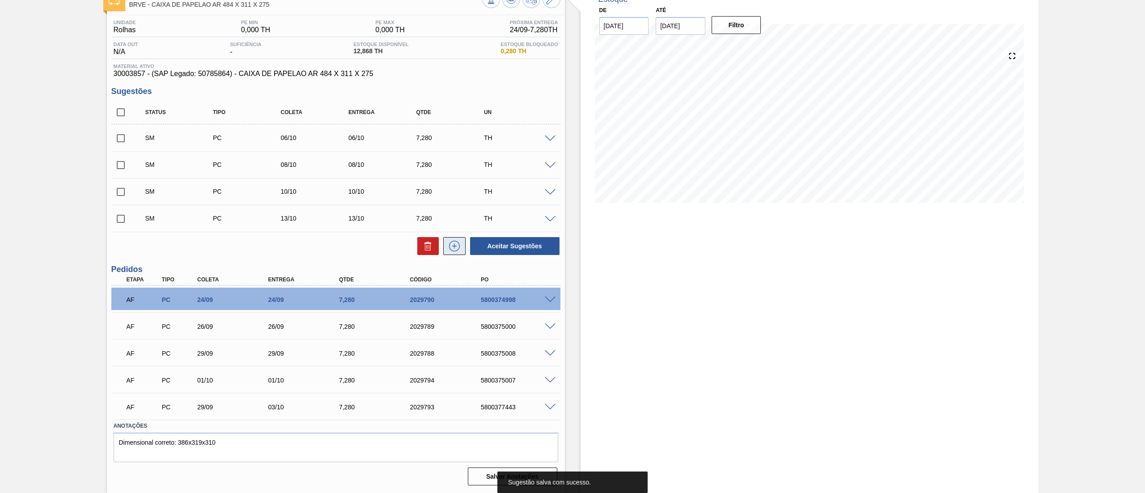
click at [455, 246] on icon at bounding box center [454, 246] width 14 height 11
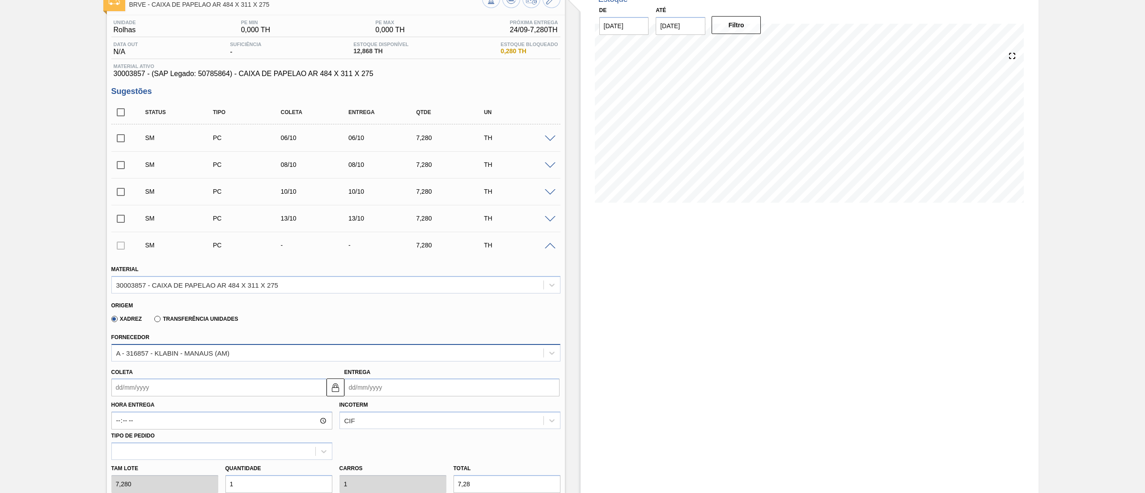
scroll to position [148, 0]
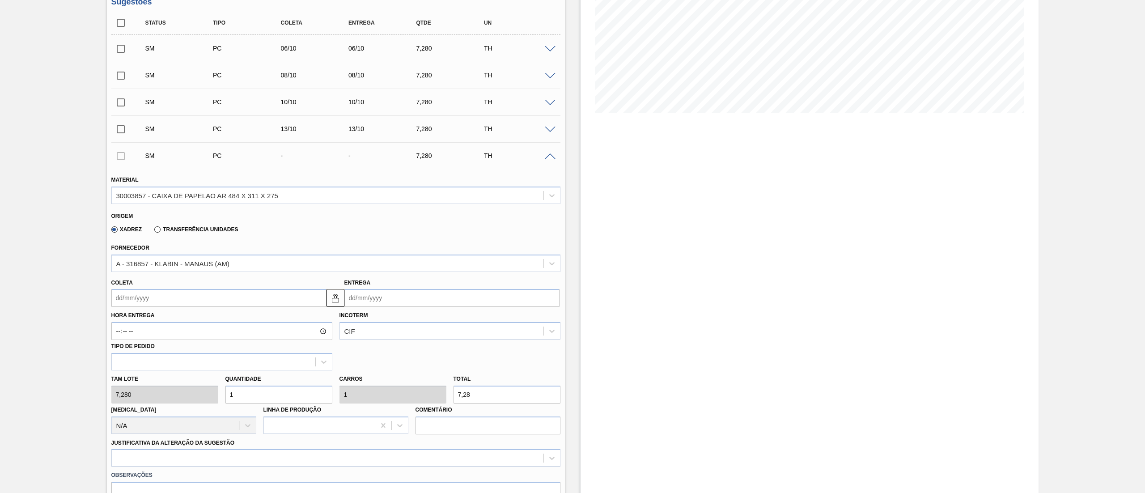
click at [154, 282] on div "Coleta" at bounding box center [218, 291] width 215 height 31
click at [154, 296] on input "Coleta" at bounding box center [218, 298] width 215 height 18
click at [211, 322] on button "Next Month" at bounding box center [211, 319] width 6 height 6
click at [171, 375] on div "15" at bounding box center [165, 377] width 12 height 12
type input "15/10/2025"
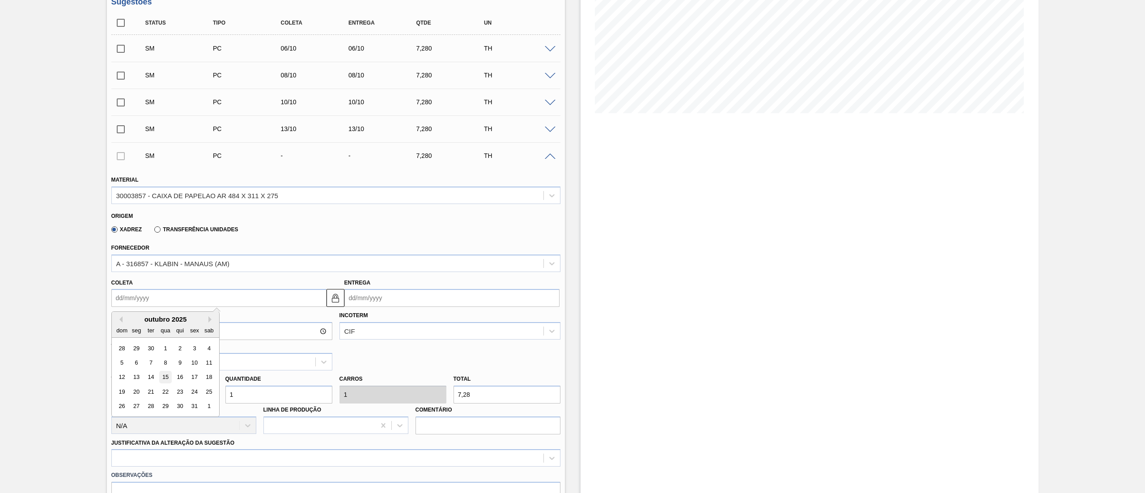
type input "15/10/2025"
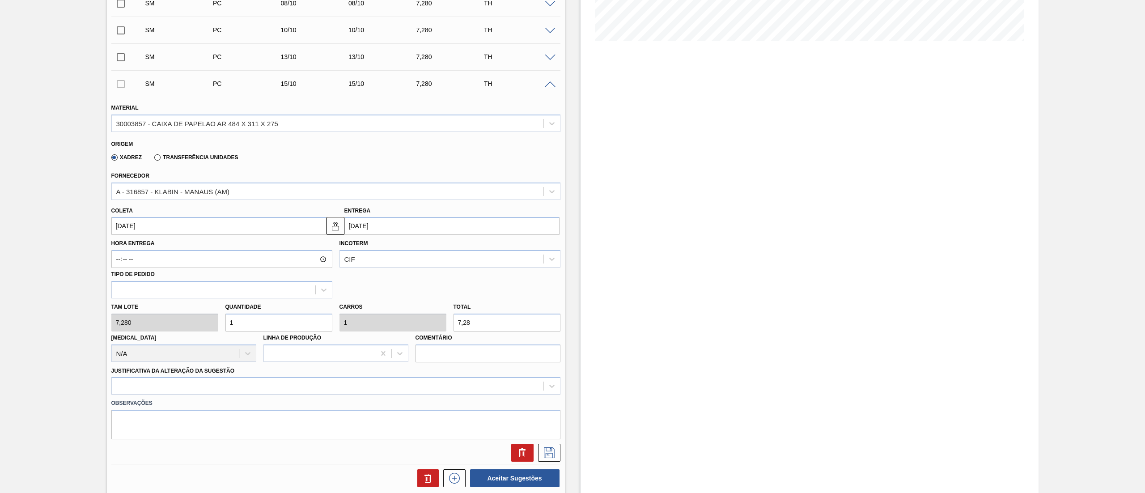
scroll to position [327, 0]
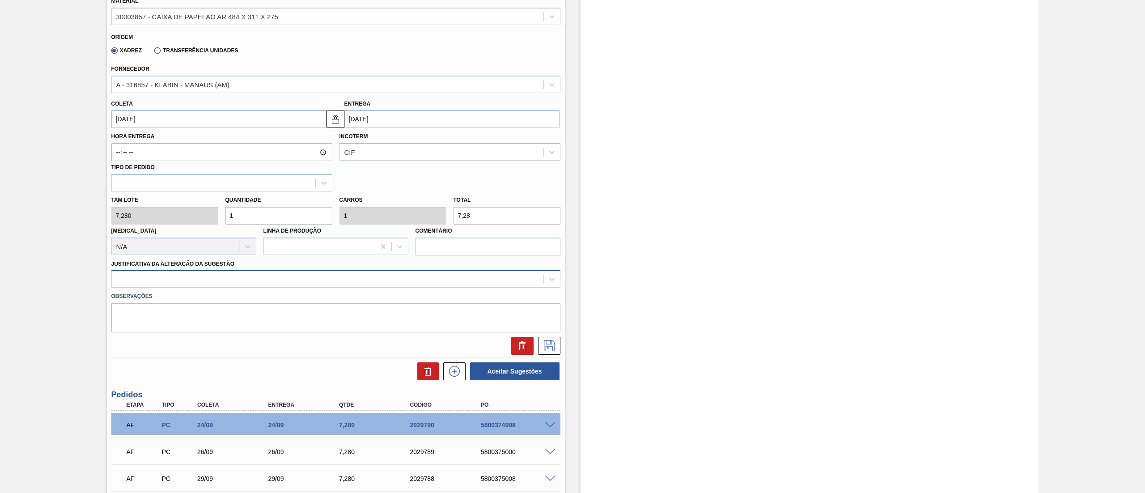
click at [141, 276] on div at bounding box center [328, 279] width 432 height 13
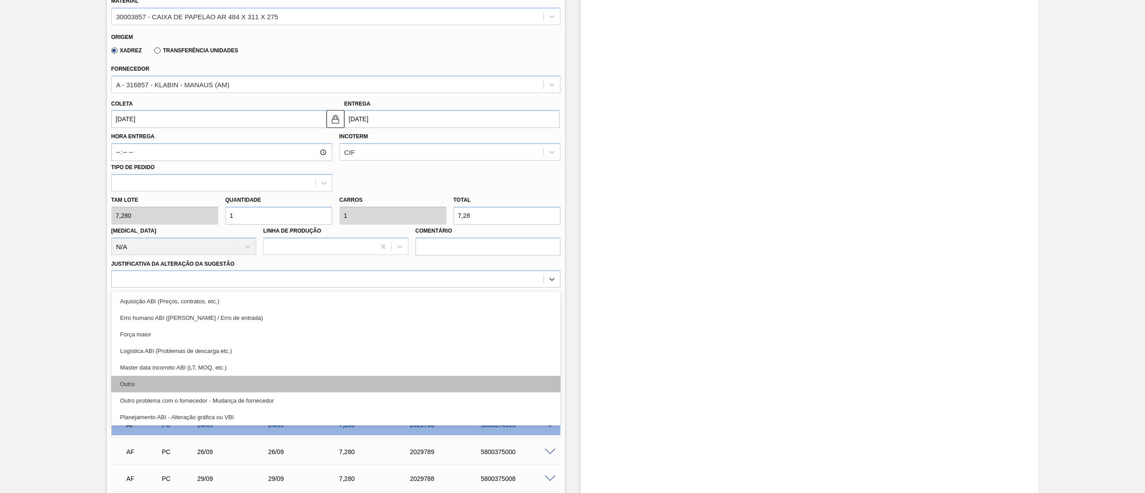
click at [133, 379] on div "Outro" at bounding box center [335, 384] width 449 height 17
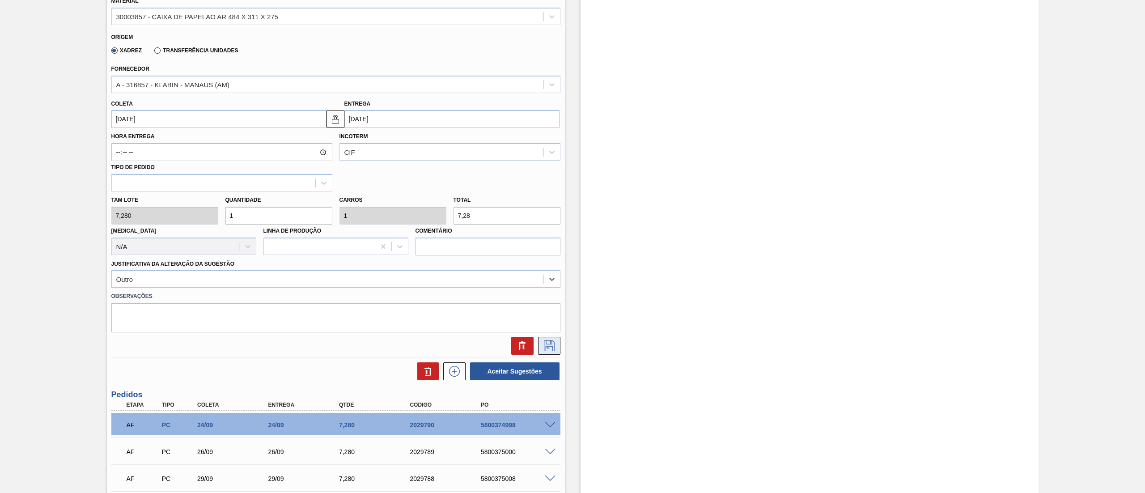
click at [540, 341] on button at bounding box center [549, 346] width 22 height 18
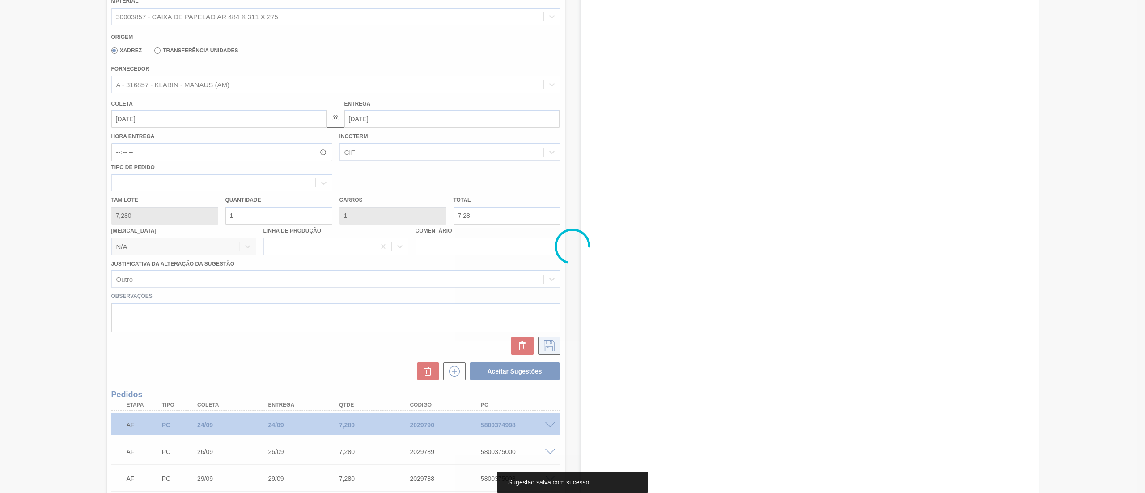
scroll to position [86, 0]
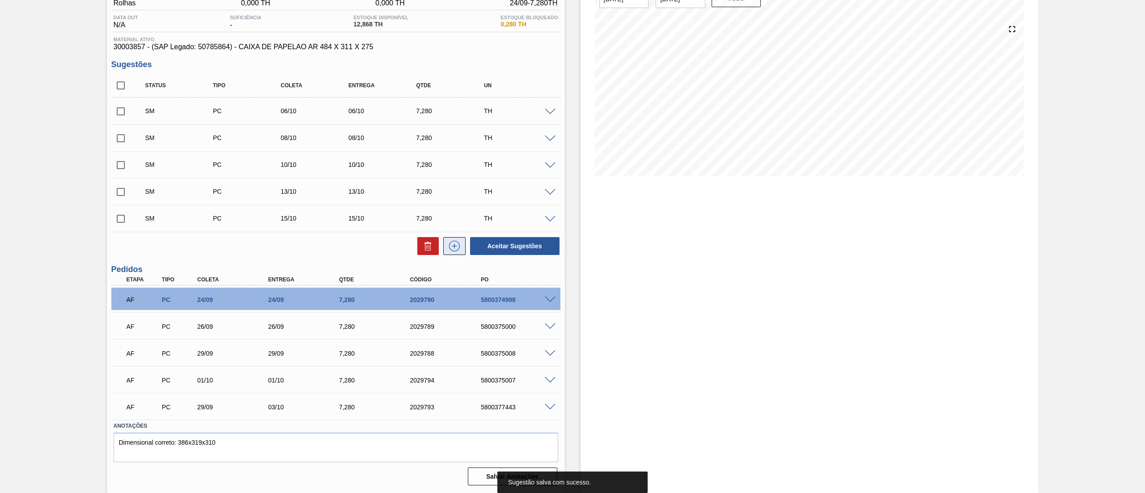
click at [464, 245] on button at bounding box center [454, 246] width 22 height 18
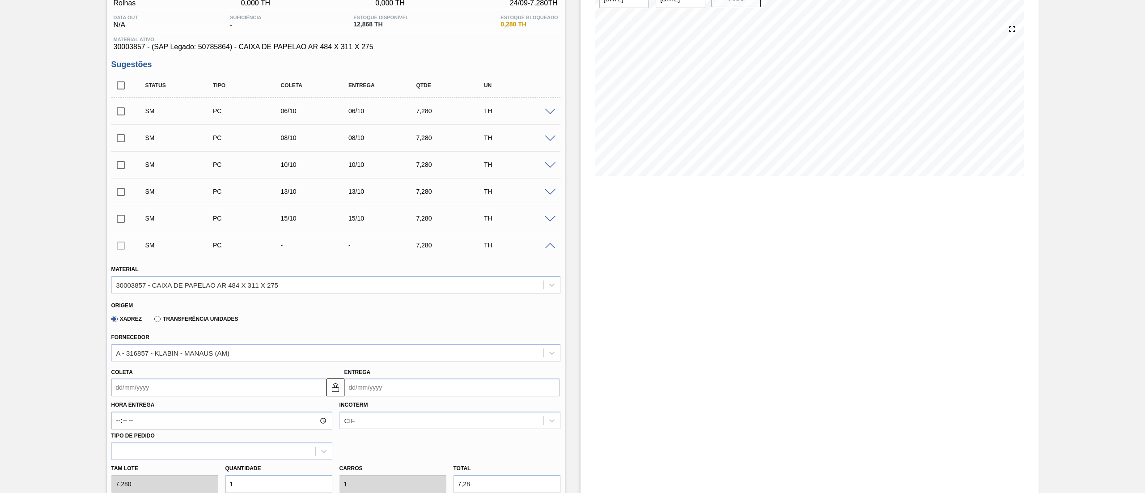
click at [165, 385] on input "Coleta" at bounding box center [218, 387] width 215 height 18
click at [211, 275] on button "Next Month" at bounding box center [211, 274] width 6 height 6
click at [198, 331] on div "17" at bounding box center [194, 332] width 12 height 12
type input "17/10/2025"
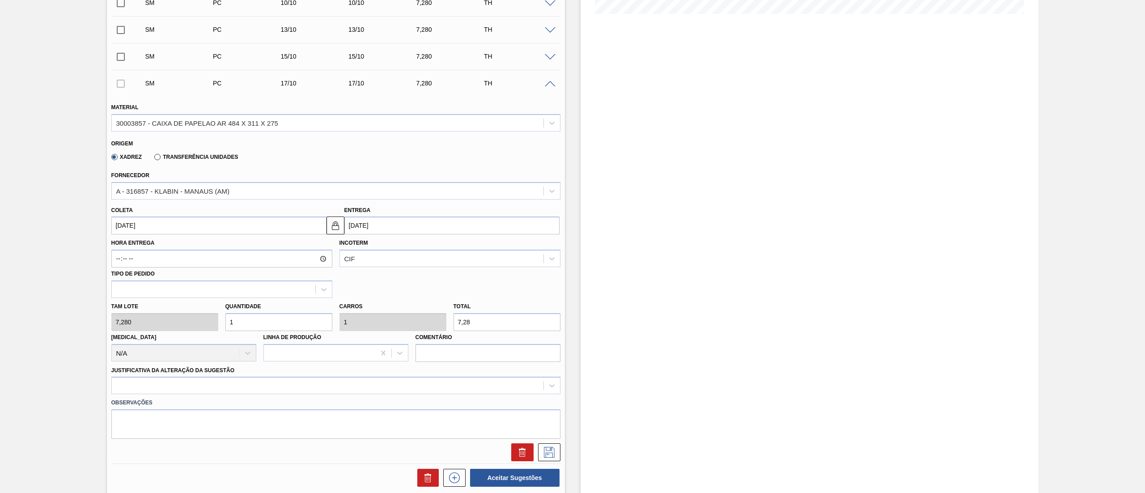
scroll to position [354, 0]
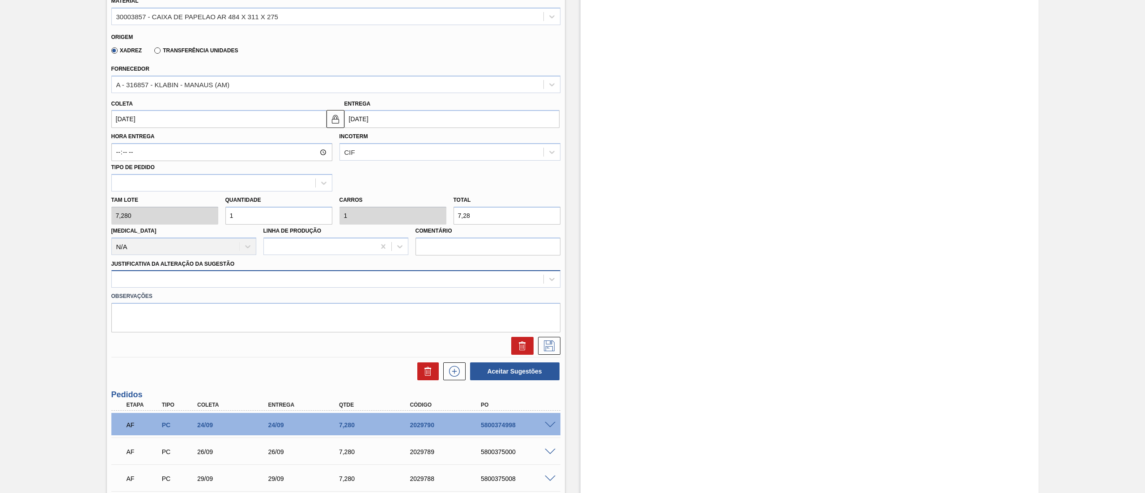
drag, startPoint x: 138, startPoint y: 289, endPoint x: 134, endPoint y: 277, distance: 12.6
click at [136, 284] on div "Material 30003857 - CAIXA DE PAPELAO AR 484 X 311 X 275 Origem Xadrez Transferê…" at bounding box center [335, 171] width 449 height 367
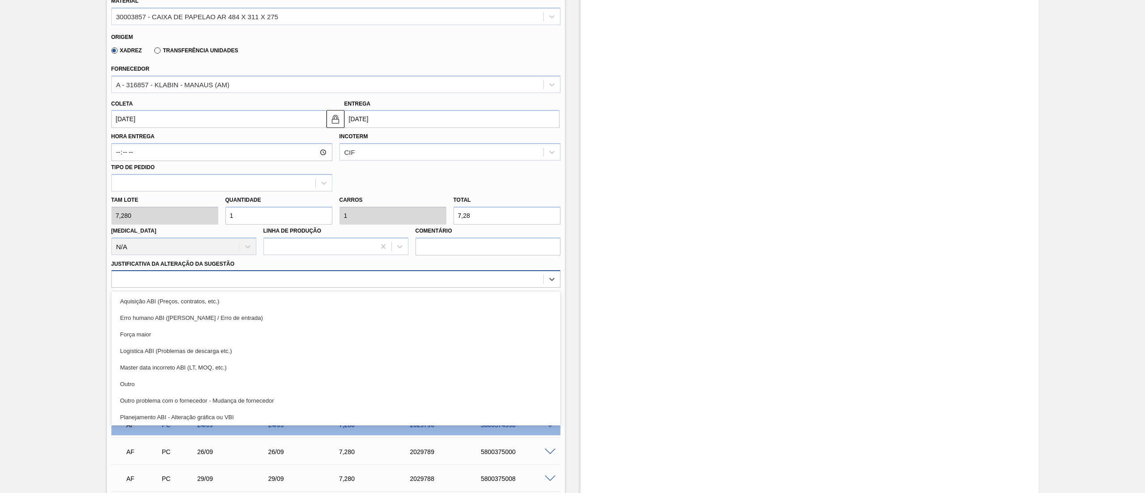
click at [134, 277] on div at bounding box center [328, 279] width 432 height 13
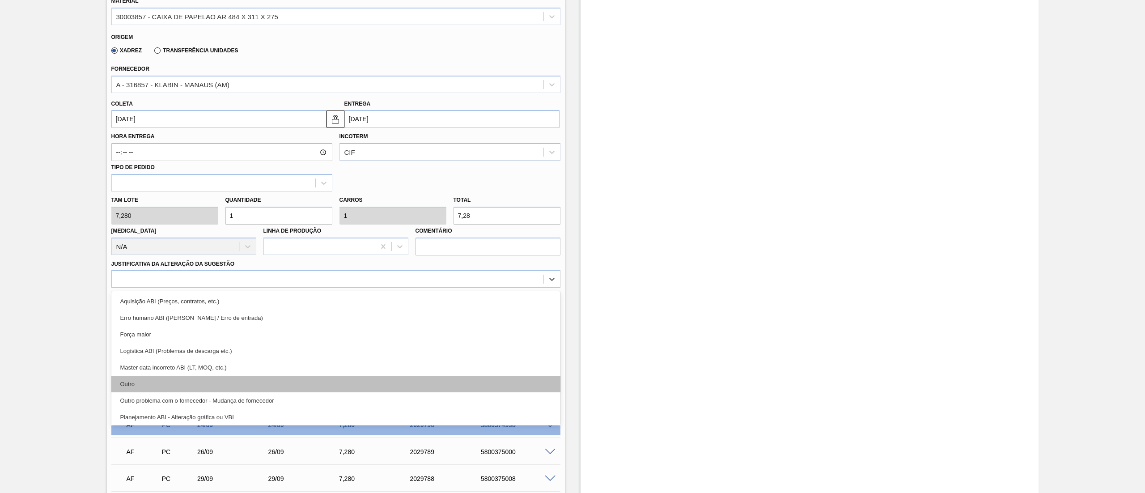
click at [135, 386] on div "Outro" at bounding box center [335, 384] width 449 height 17
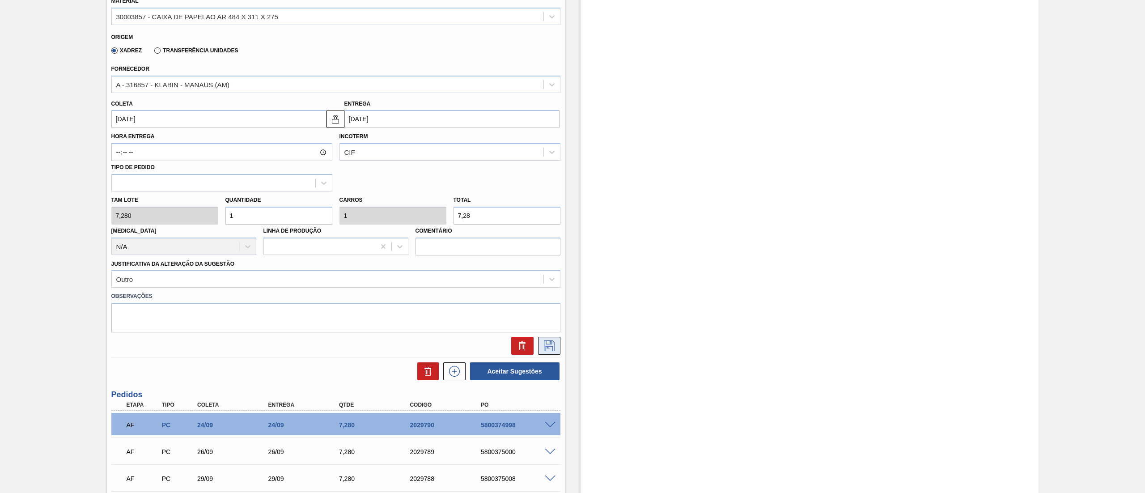
click at [550, 347] on icon at bounding box center [549, 345] width 11 height 11
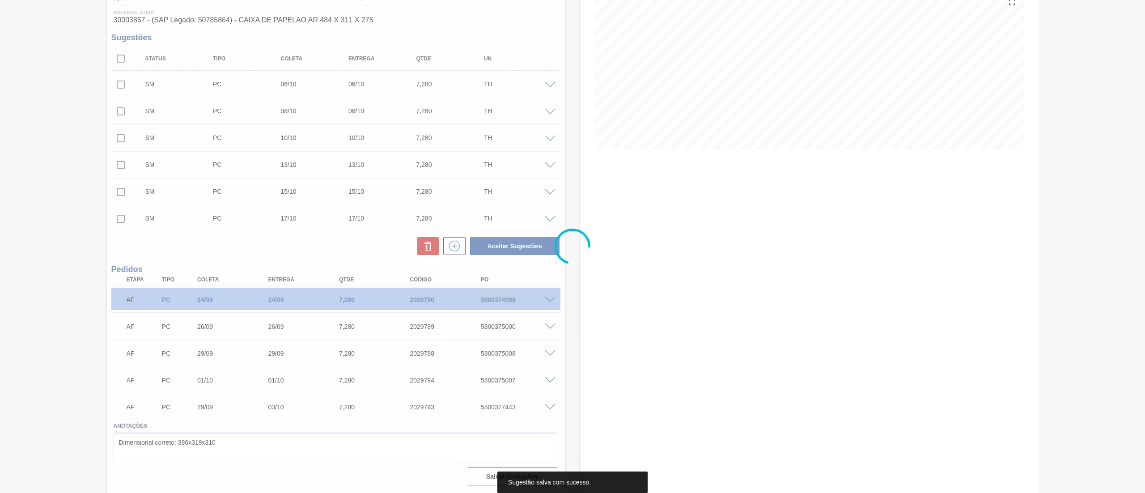
scroll to position [113, 0]
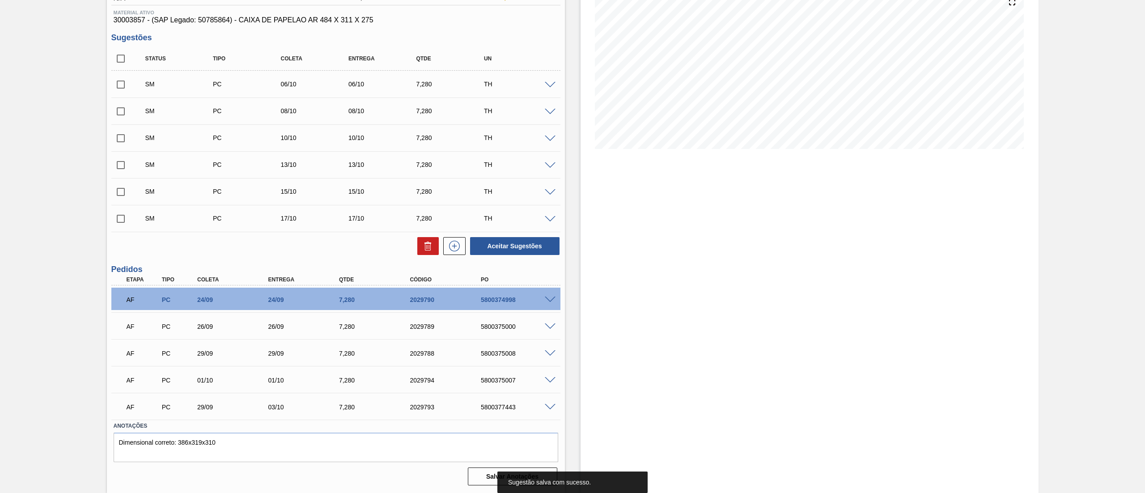
click at [452, 251] on icon at bounding box center [454, 246] width 14 height 11
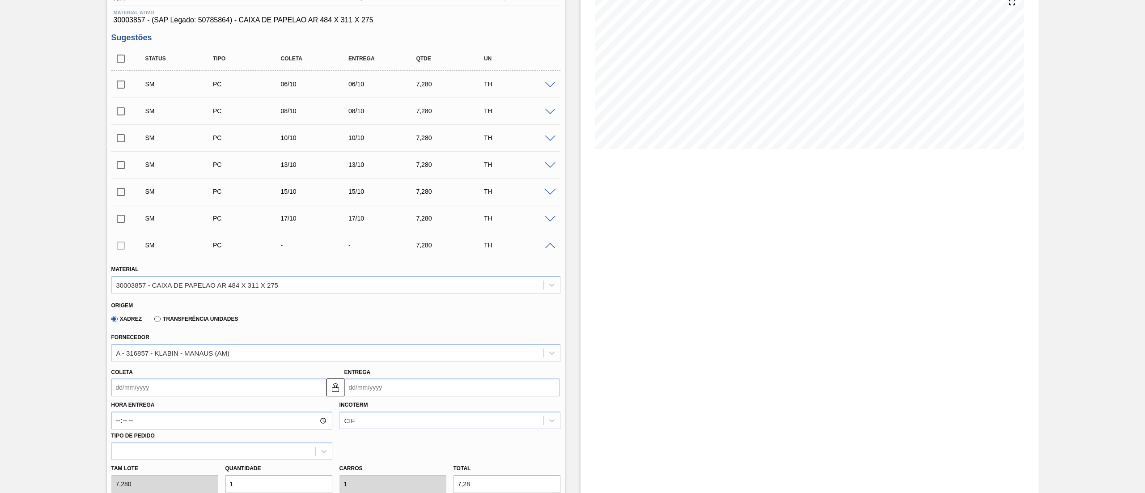
click at [121, 394] on input "Coleta" at bounding box center [218, 387] width 215 height 18
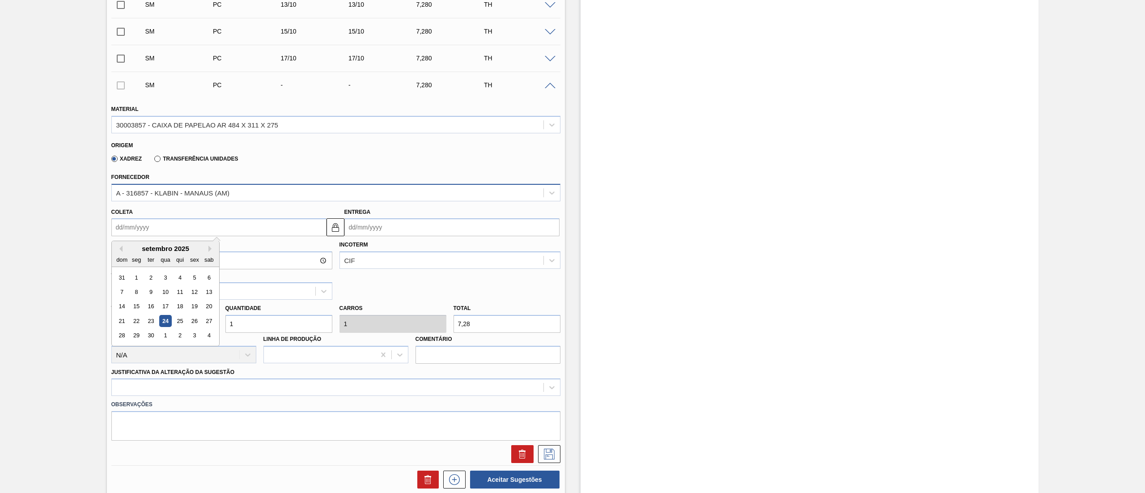
scroll to position [292, 0]
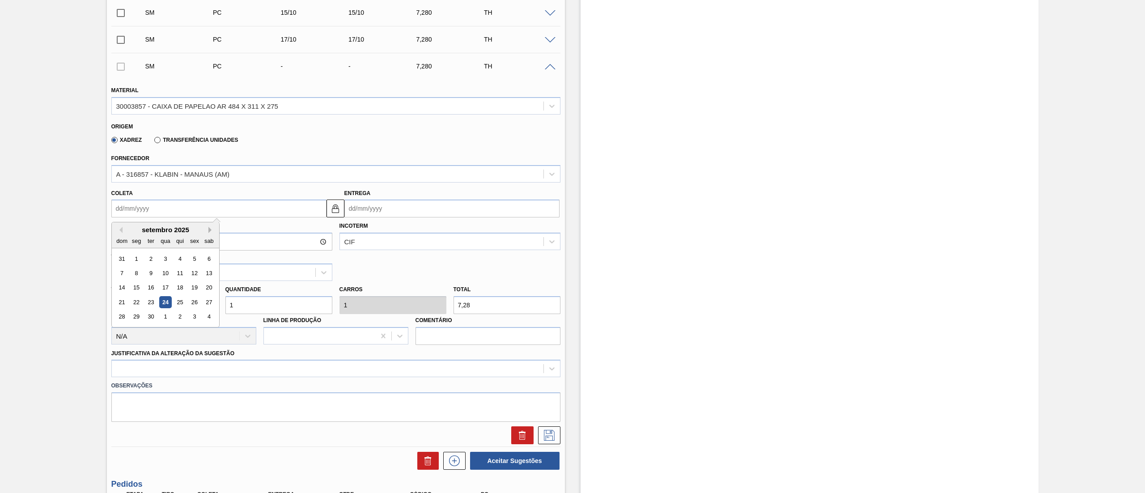
click at [210, 227] on button "Next Month" at bounding box center [211, 230] width 6 height 6
click at [136, 300] on div "20" at bounding box center [136, 302] width 12 height 12
type input "20/10/2025"
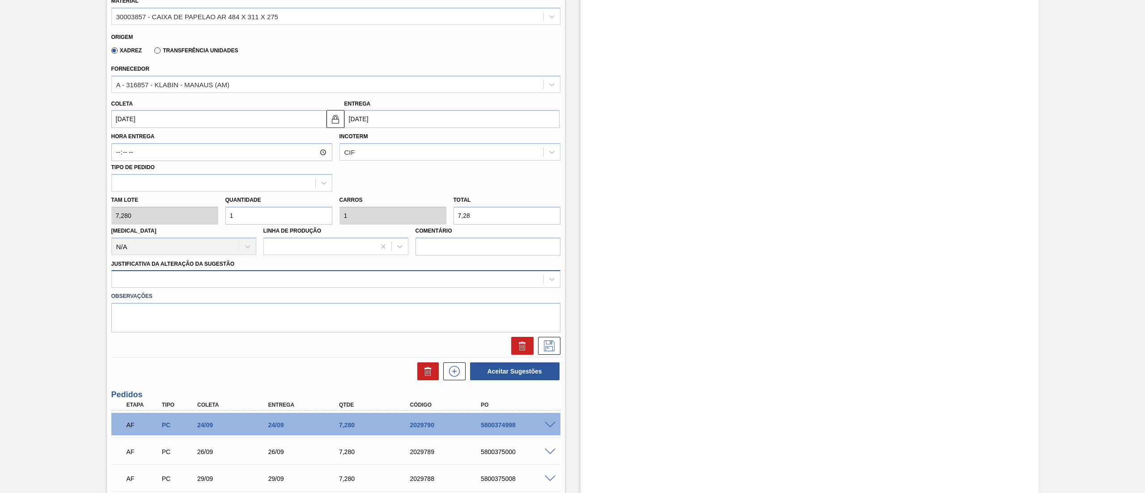
click at [129, 282] on div at bounding box center [328, 279] width 432 height 13
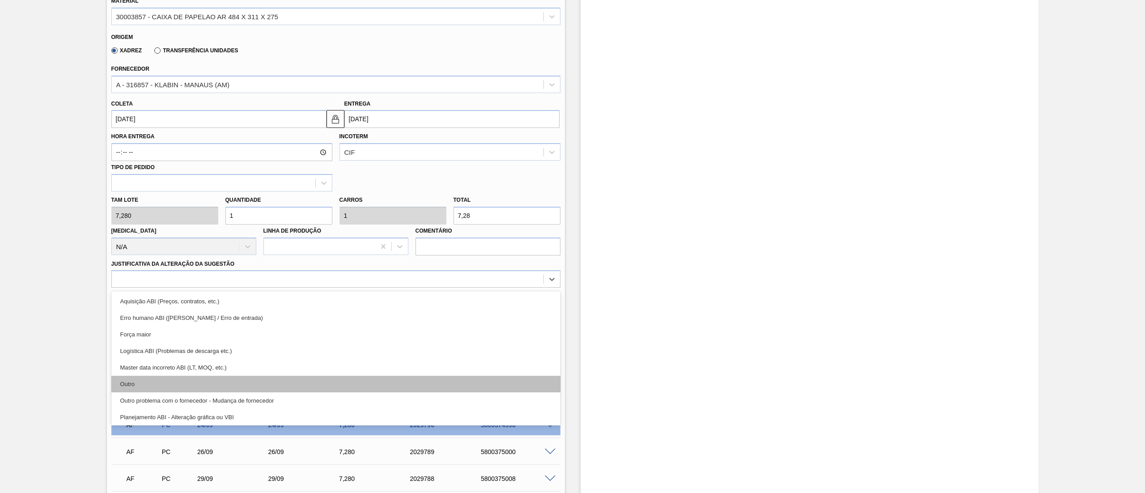
click at [142, 386] on div "Outro" at bounding box center [335, 384] width 449 height 17
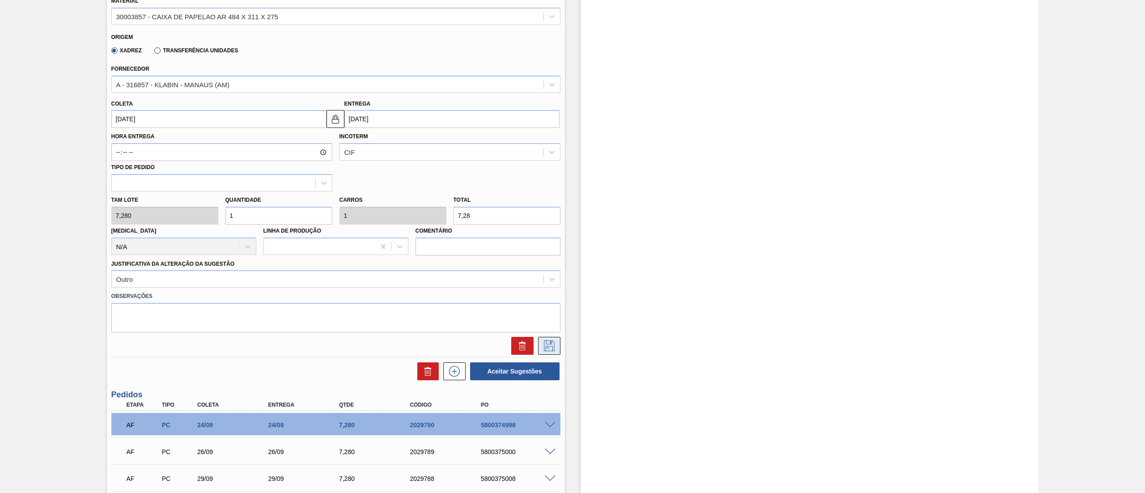
click at [550, 337] on button at bounding box center [549, 346] width 22 height 18
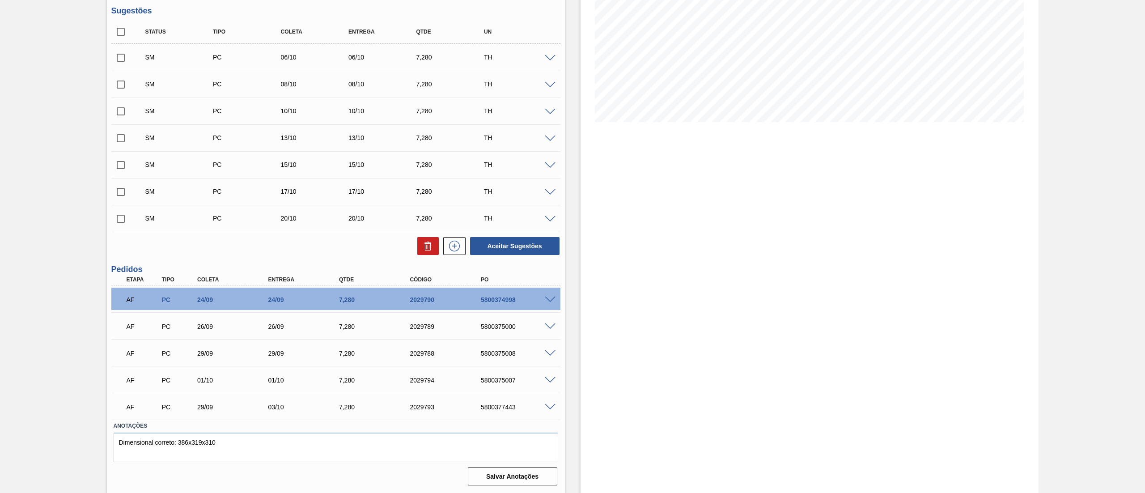
scroll to position [140, 0]
click at [457, 248] on icon at bounding box center [454, 246] width 14 height 11
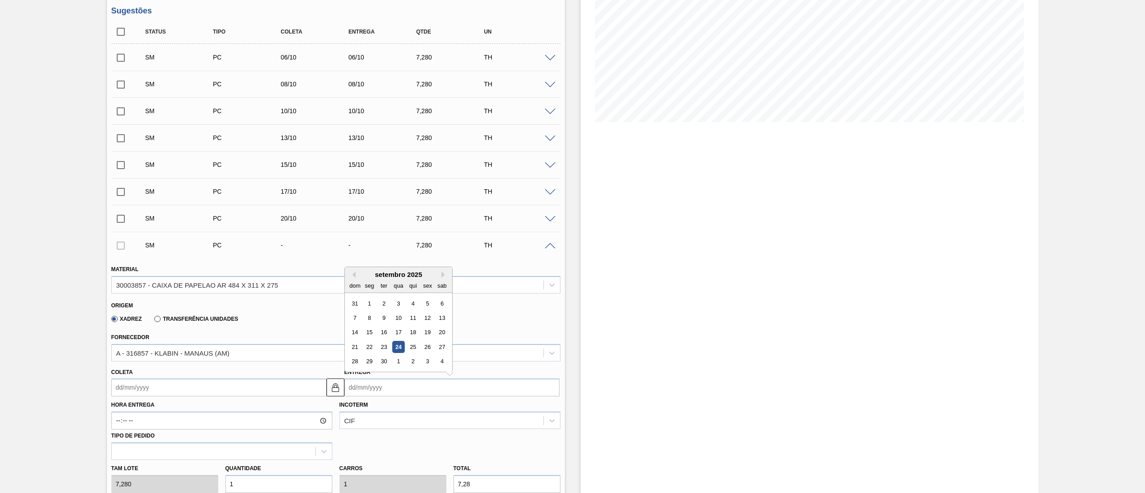
click at [389, 388] on input "Entrega" at bounding box center [451, 387] width 215 height 18
click at [444, 275] on button "Next Month" at bounding box center [444, 274] width 6 height 6
click at [402, 350] on div "22" at bounding box center [398, 347] width 12 height 12
type input "22/10/2025"
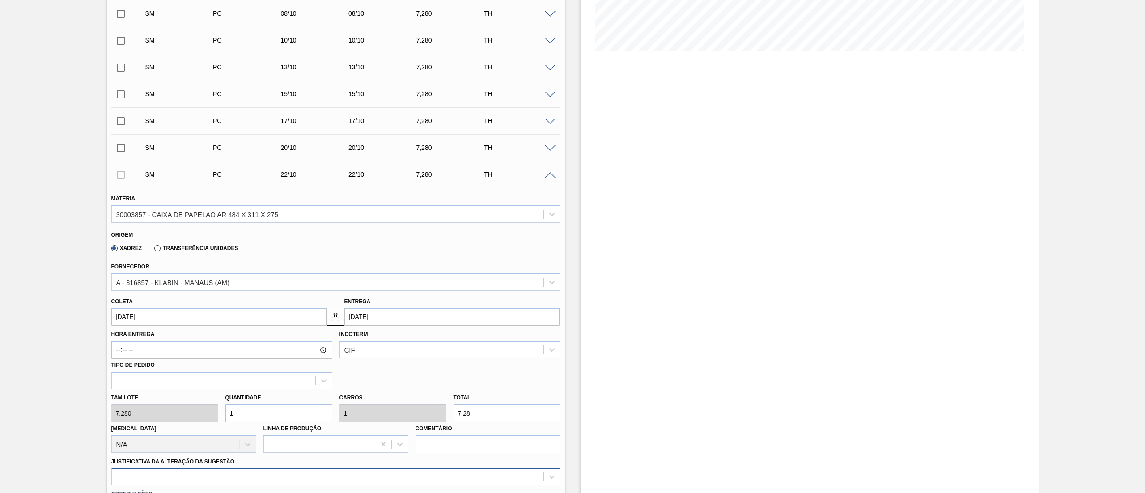
scroll to position [318, 0]
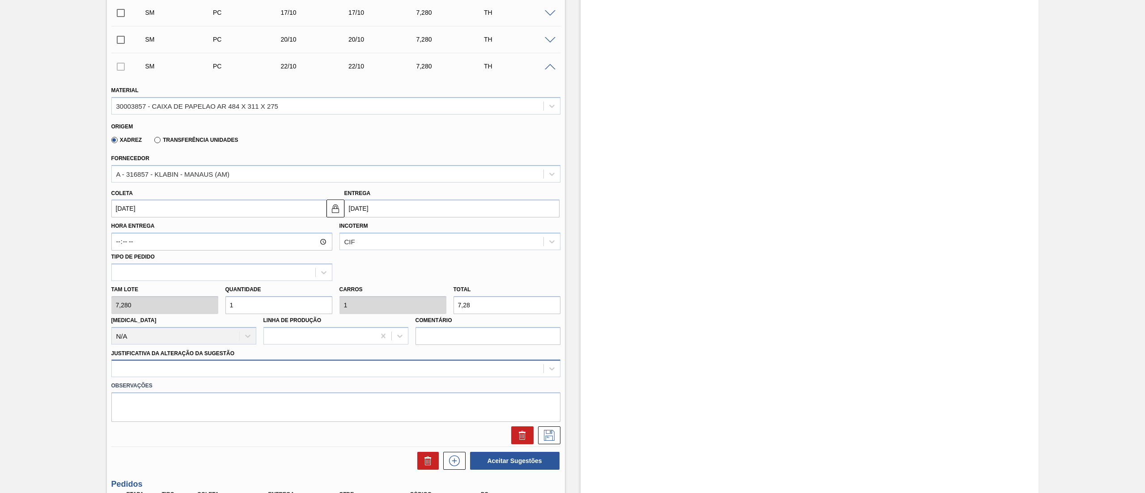
click at [148, 365] on div at bounding box center [335, 368] width 449 height 17
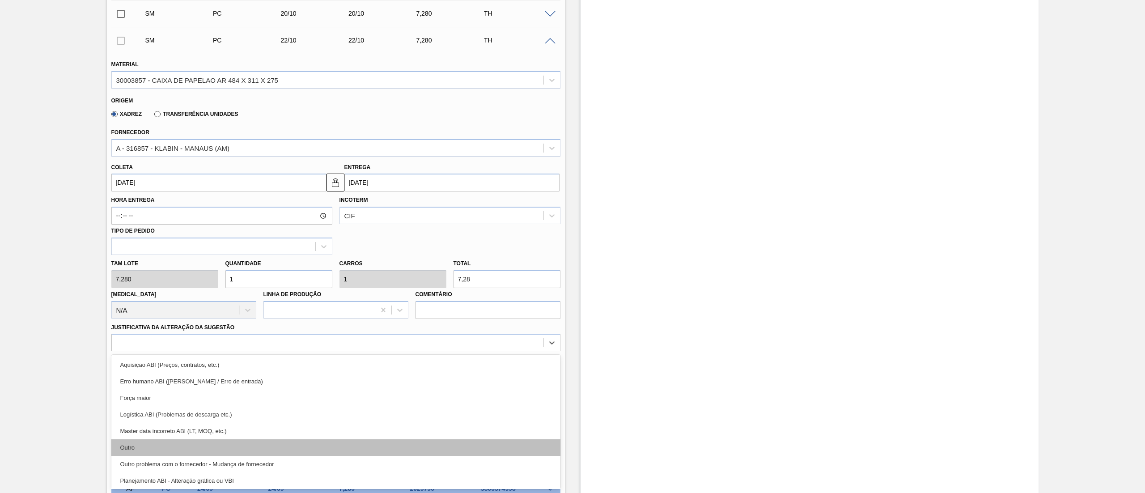
drag, startPoint x: 152, startPoint y: 458, endPoint x: 149, endPoint y: 445, distance: 13.3
click at [149, 445] on div "Aquisição ABI (Preços, contratos, etc.) Erro humano ABI (Cálculo / Erro de entr…" at bounding box center [335, 422] width 449 height 134
click at [149, 445] on div "Outro" at bounding box center [335, 447] width 449 height 17
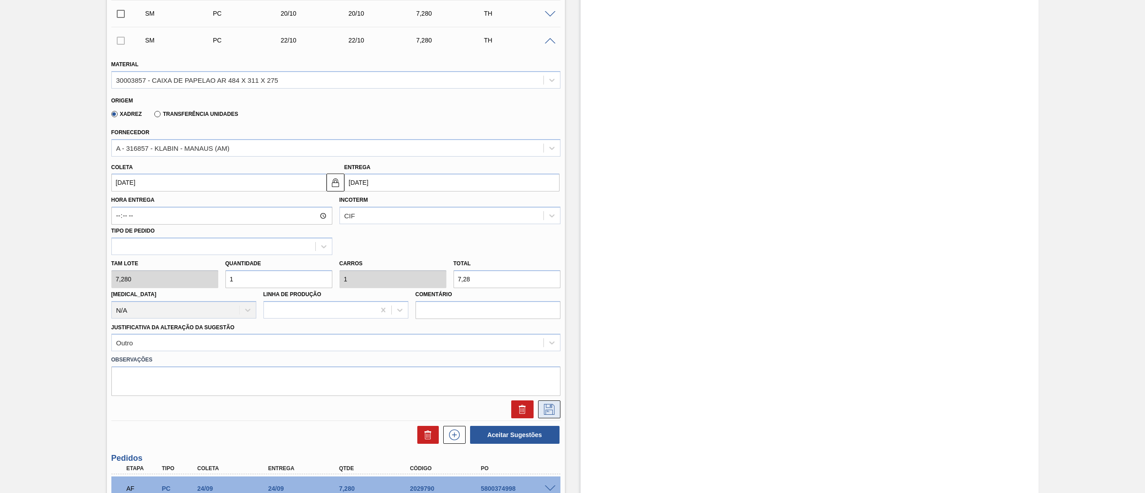
click at [545, 407] on icon at bounding box center [549, 409] width 14 height 11
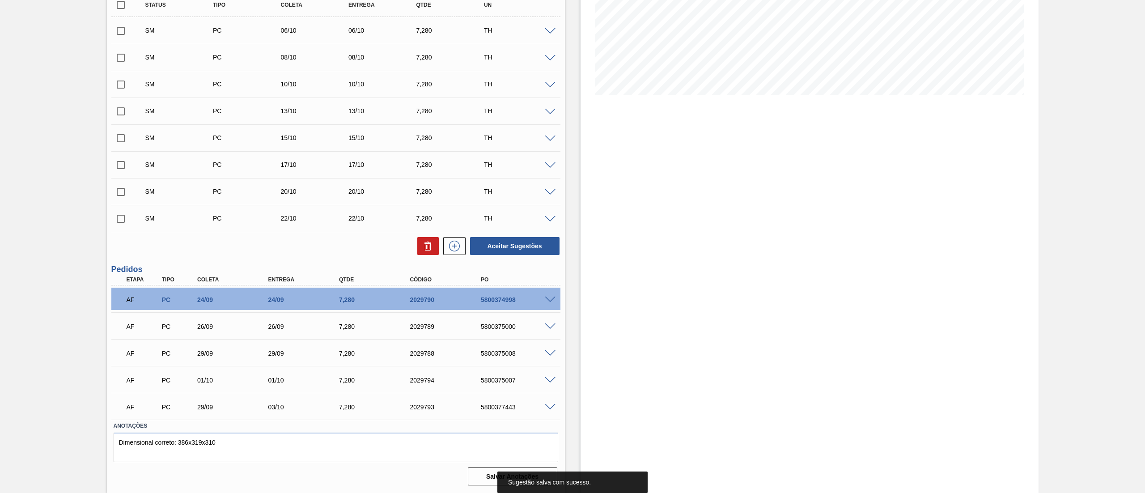
scroll to position [166, 0]
click at [451, 250] on icon at bounding box center [454, 246] width 14 height 11
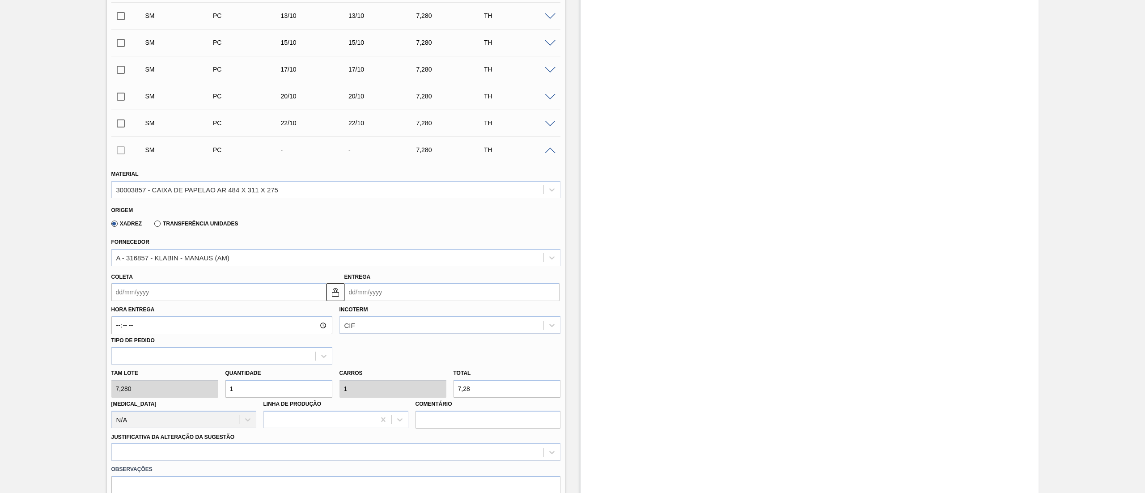
scroll to position [345, 0]
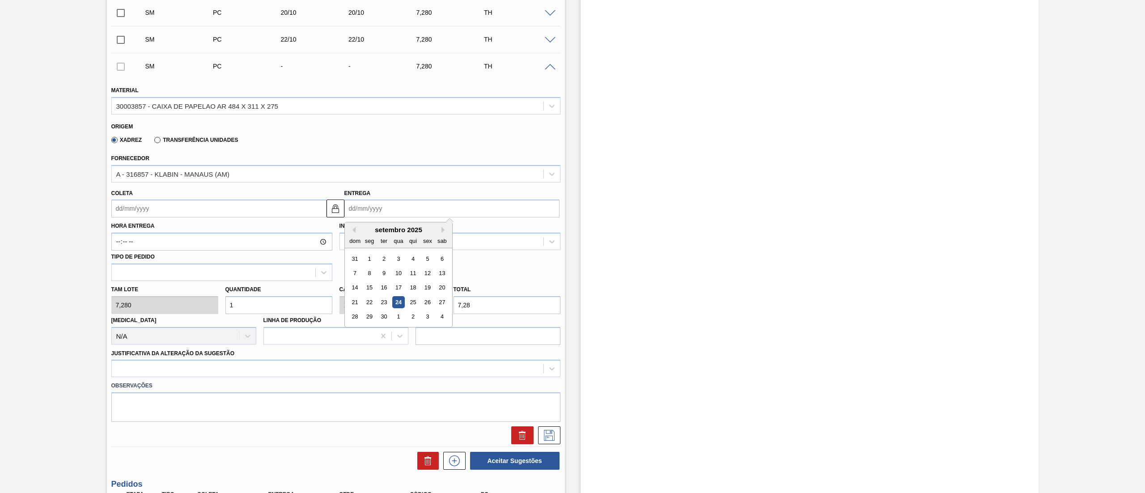
click at [392, 214] on input "Entrega" at bounding box center [451, 208] width 215 height 18
click at [448, 226] on div "setembro 2025" at bounding box center [398, 230] width 107 height 8
click at [441, 229] on button "Next Month" at bounding box center [444, 230] width 6 height 6
click at [425, 301] on div "24" at bounding box center [427, 302] width 12 height 12
type input "24/10/2025"
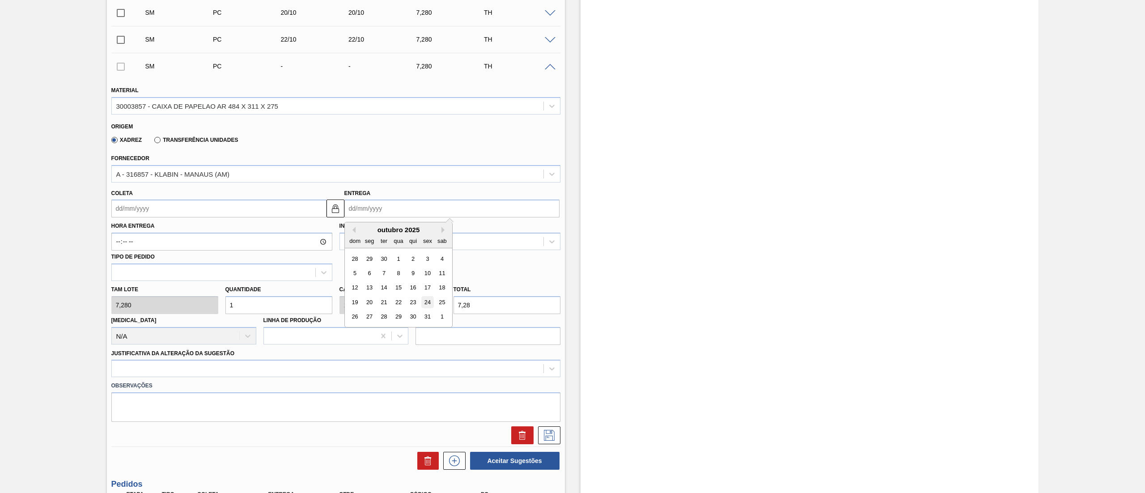
type input "24/10/2025"
click at [136, 367] on div at bounding box center [335, 368] width 449 height 17
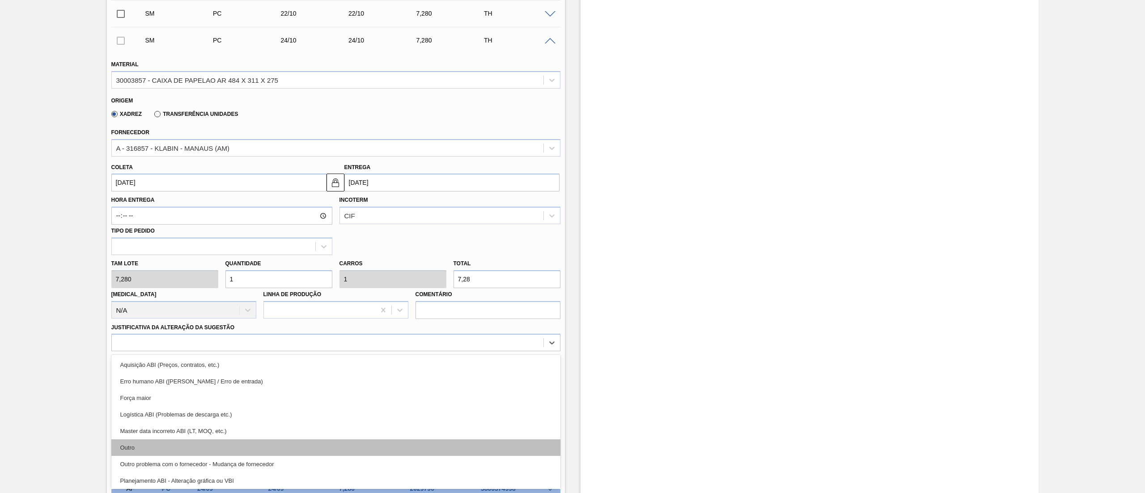
click at [147, 452] on div "Outro" at bounding box center [335, 447] width 449 height 17
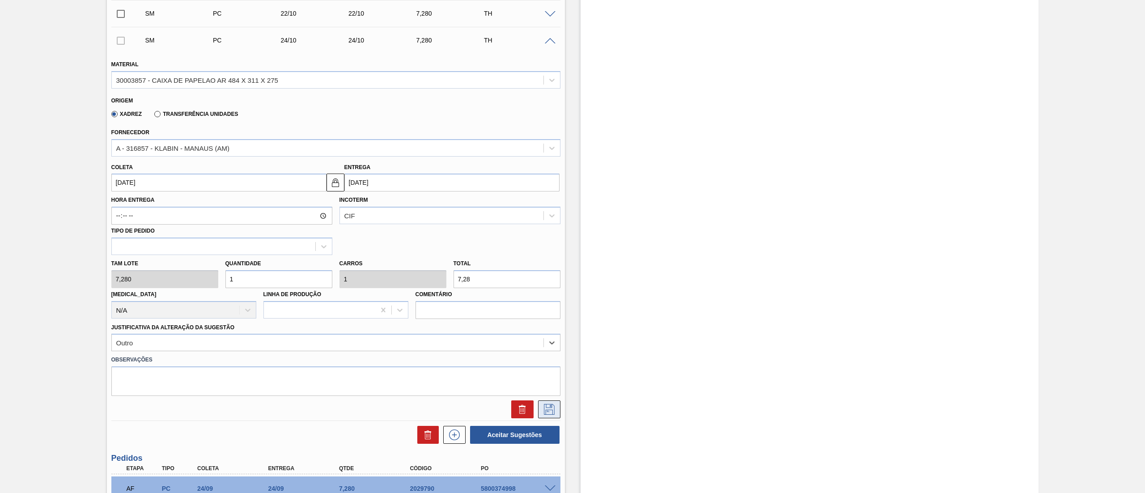
click at [548, 405] on icon at bounding box center [549, 409] width 14 height 11
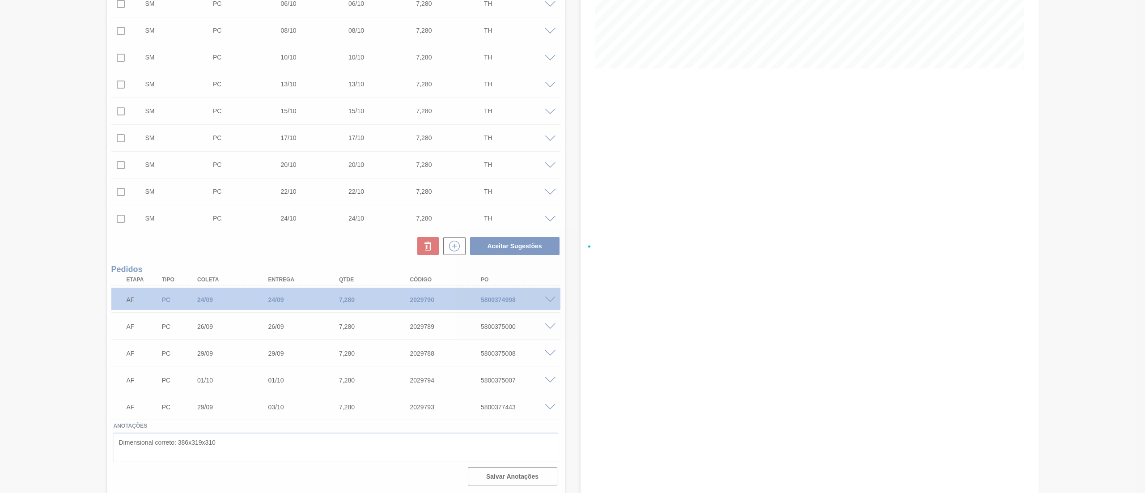
scroll to position [193, 0]
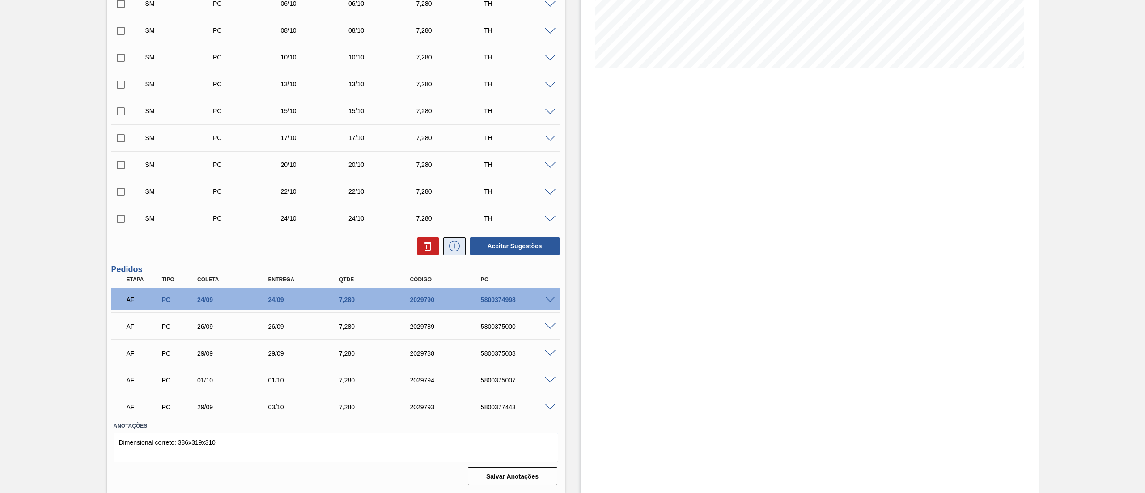
click at [452, 250] on icon at bounding box center [454, 246] width 14 height 11
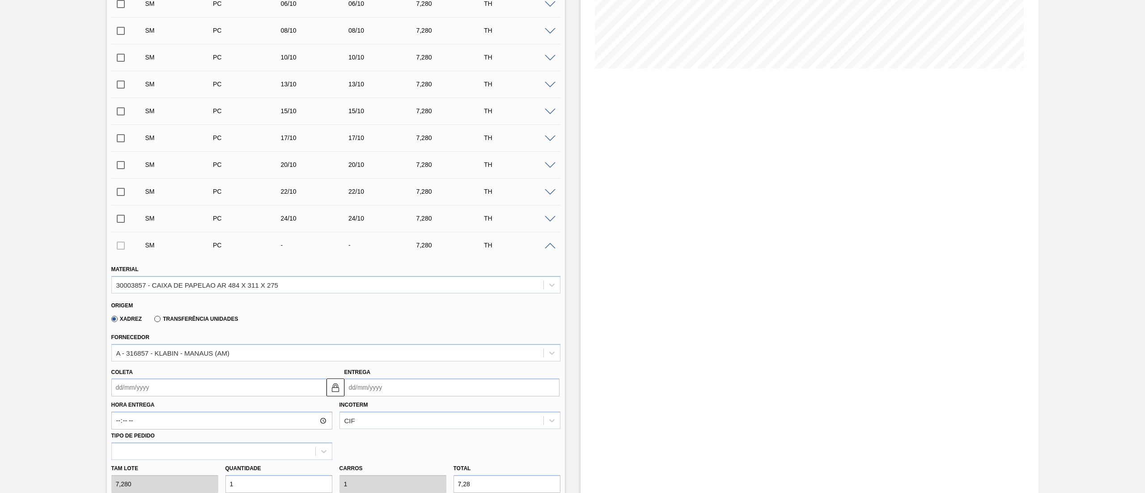
click at [134, 388] on input "Coleta" at bounding box center [218, 387] width 215 height 18
click at [211, 275] on button "Next Month" at bounding box center [211, 274] width 6 height 6
click at [134, 365] on div "27" at bounding box center [136, 361] width 12 height 12
type input "27/10/2025"
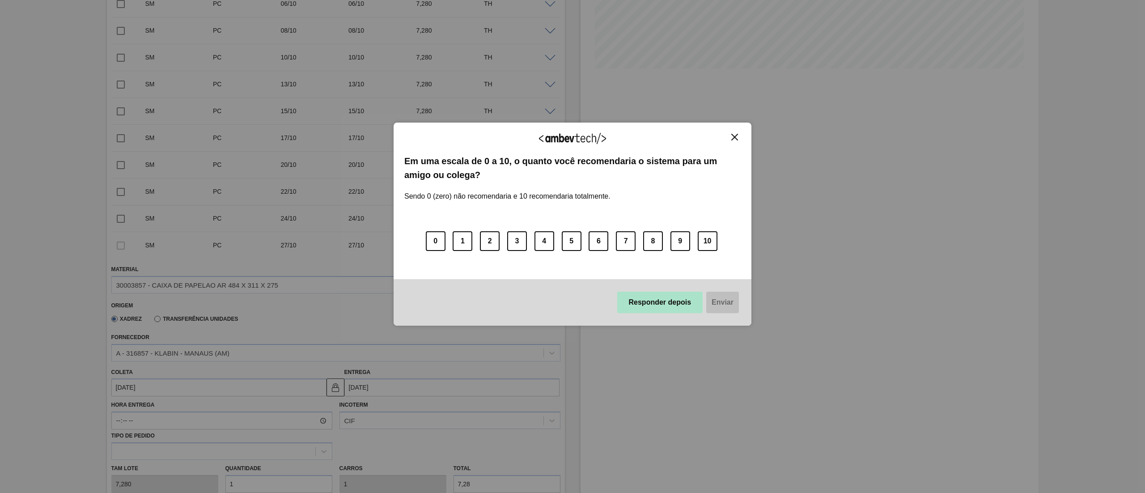
click at [630, 310] on button "Responder depois" at bounding box center [660, 302] width 86 height 21
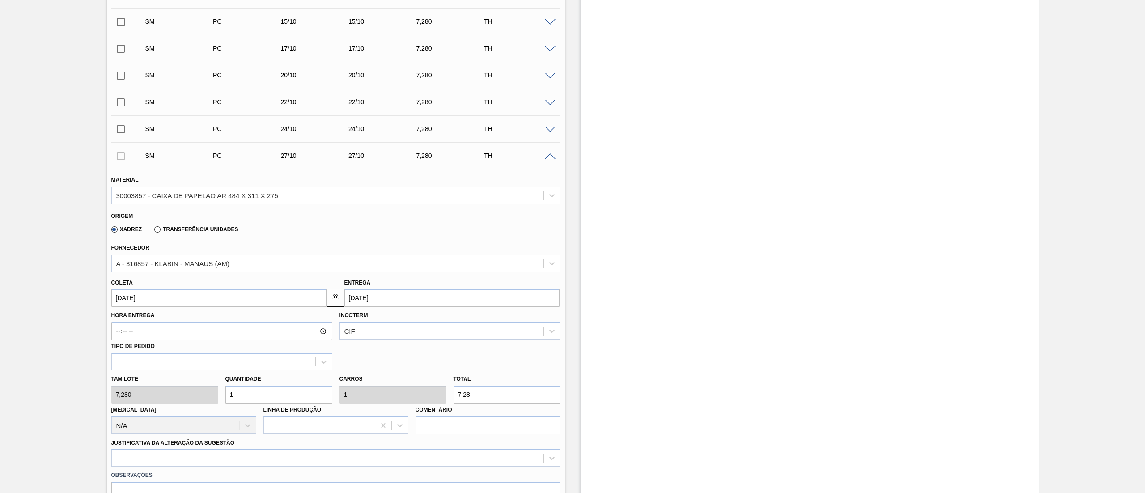
scroll to position [461, 0]
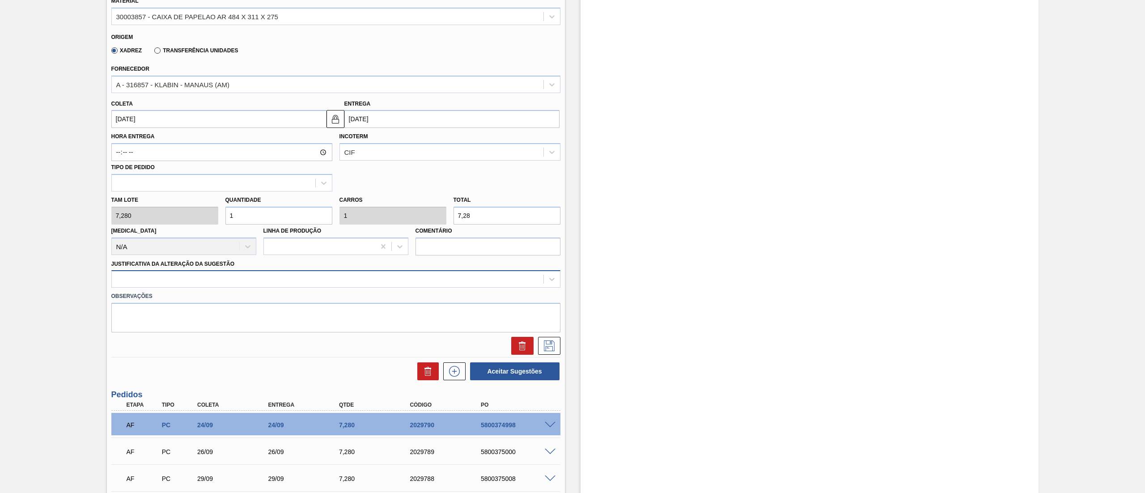
click at [136, 275] on div at bounding box center [328, 279] width 432 height 13
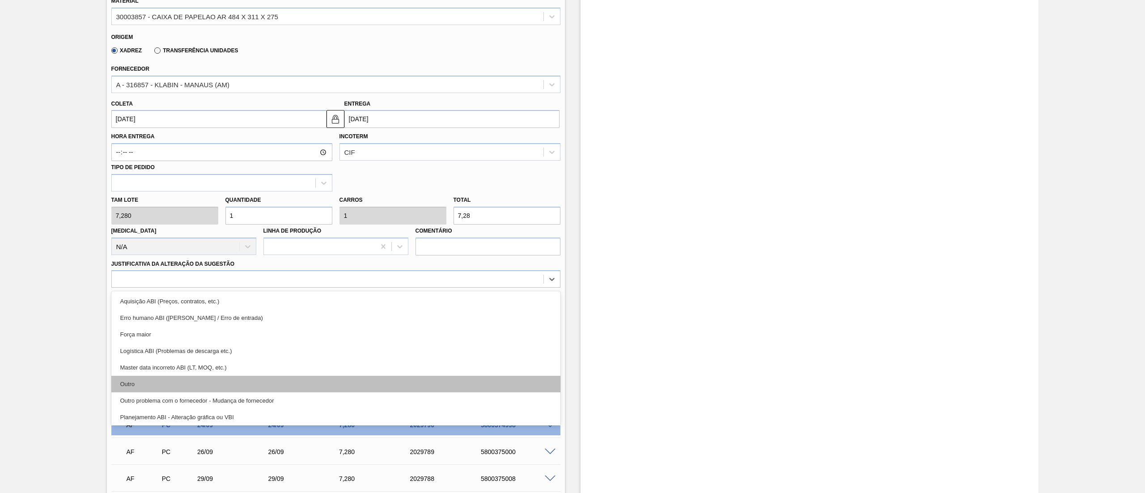
click at [134, 386] on div "Outro" at bounding box center [335, 384] width 449 height 17
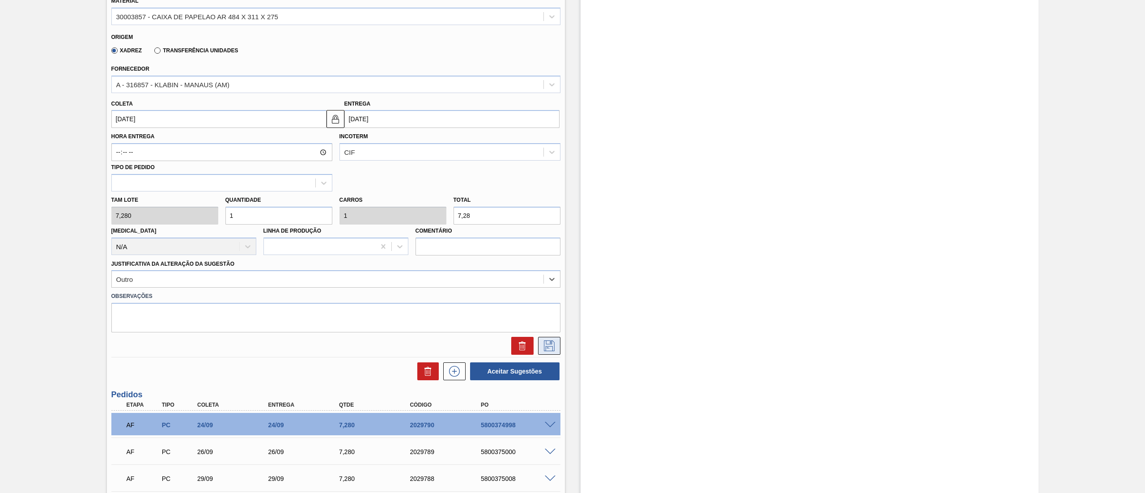
click at [546, 339] on button at bounding box center [549, 346] width 22 height 18
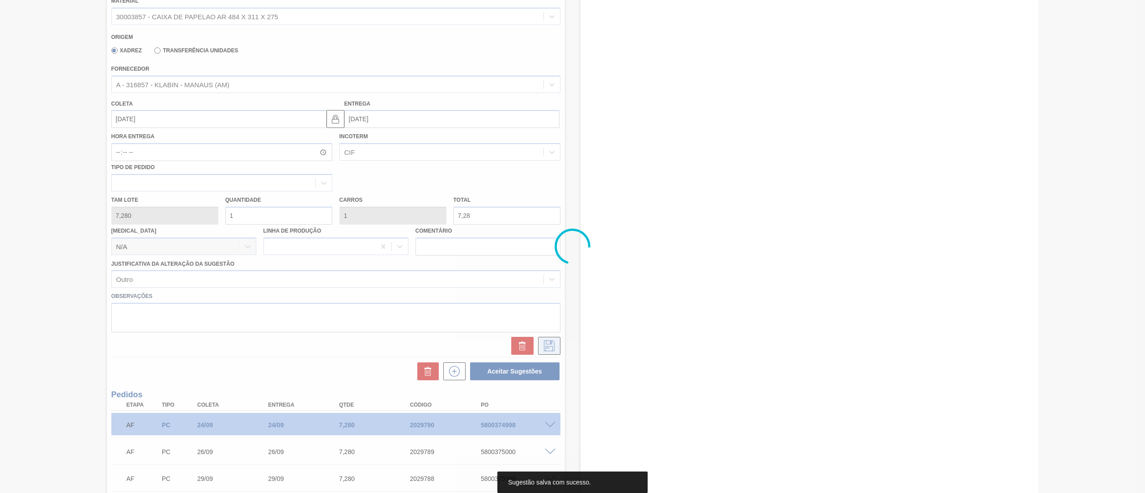
scroll to position [220, 0]
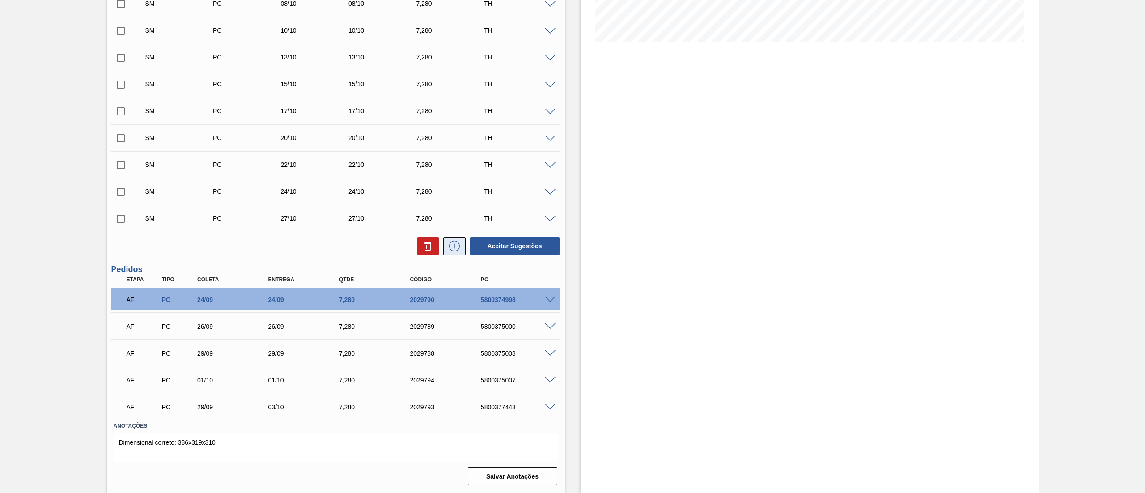
click at [454, 244] on icon at bounding box center [454, 246] width 14 height 11
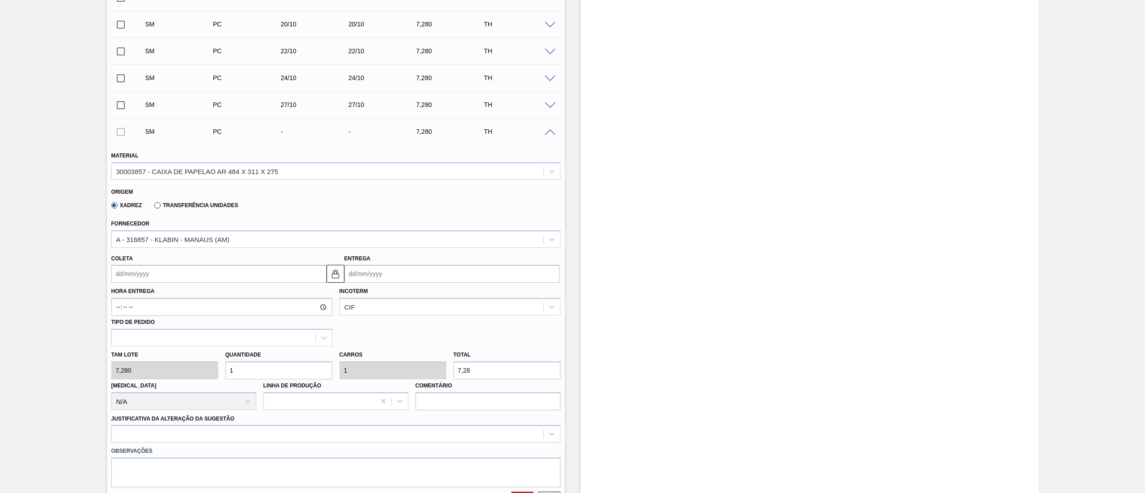
scroll to position [399, 0]
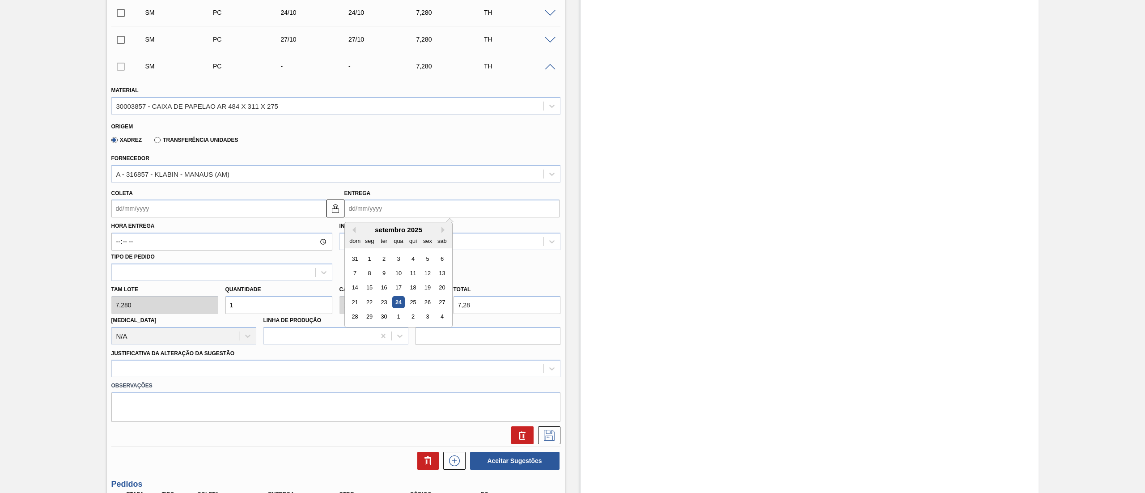
click at [358, 211] on input "Entrega" at bounding box center [451, 208] width 215 height 18
click at [444, 230] on button "Next Month" at bounding box center [444, 230] width 6 height 6
click at [396, 323] on div "29" at bounding box center [398, 317] width 12 height 12
type input "29/10/2025"
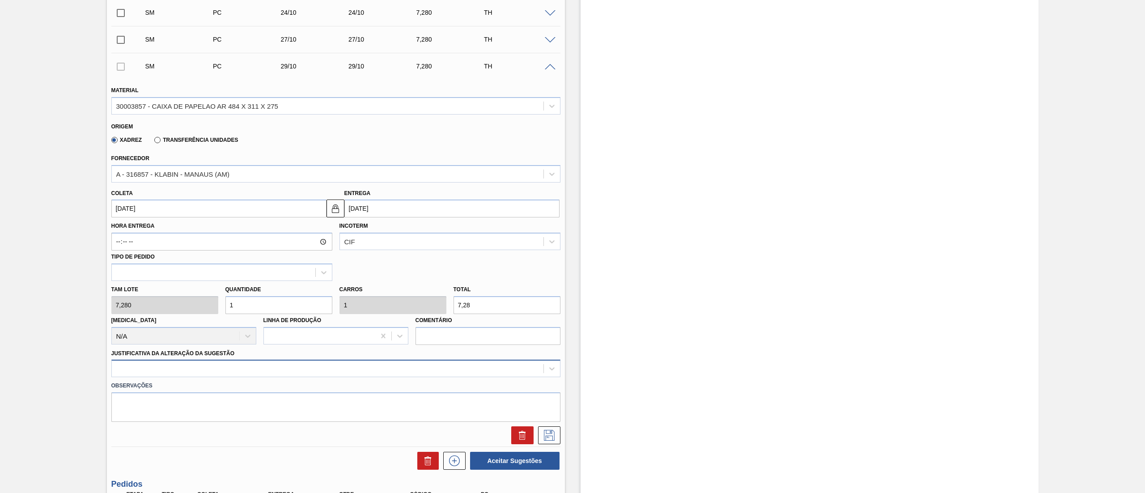
click at [141, 375] on div at bounding box center [335, 368] width 449 height 17
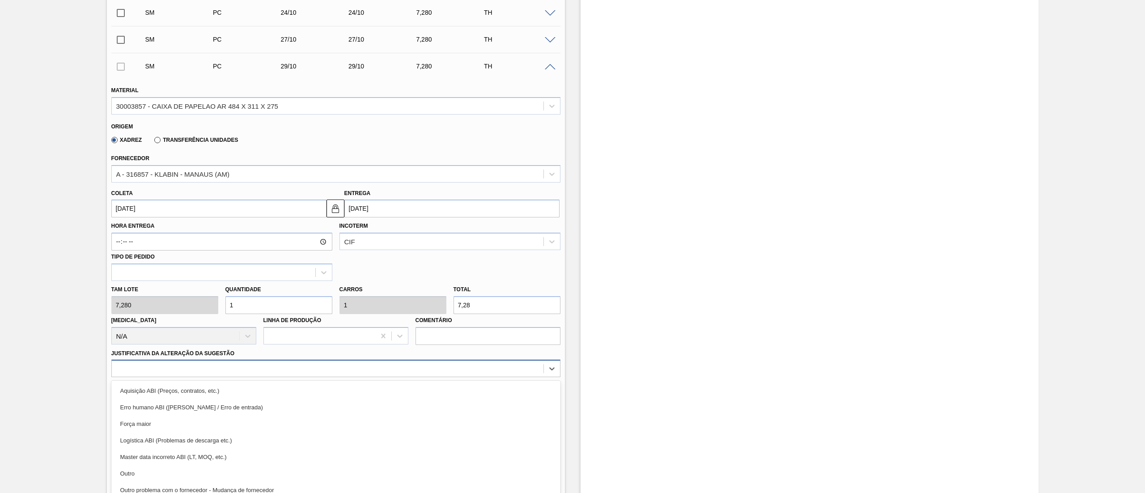
scroll to position [425, 0]
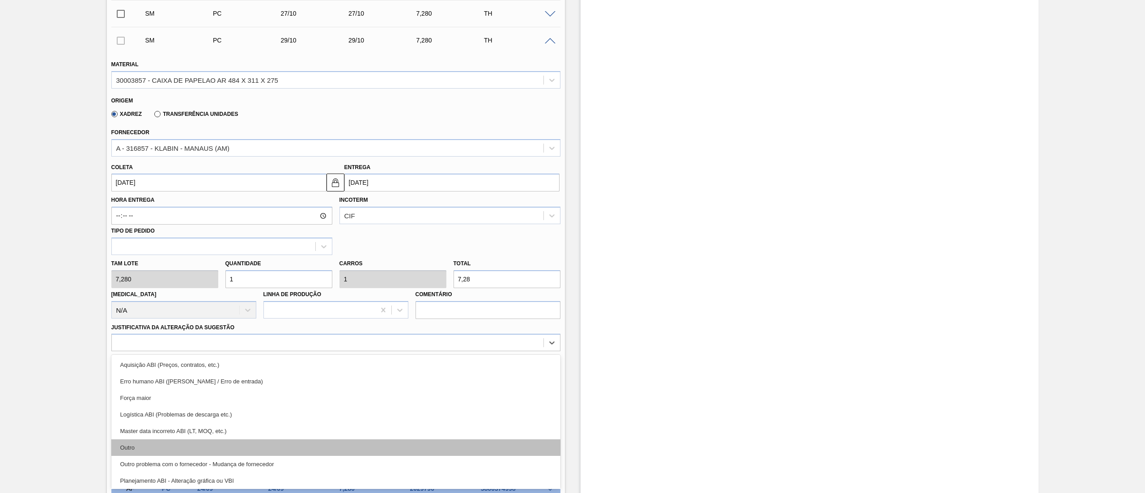
click at [144, 449] on div "Outro" at bounding box center [335, 447] width 449 height 17
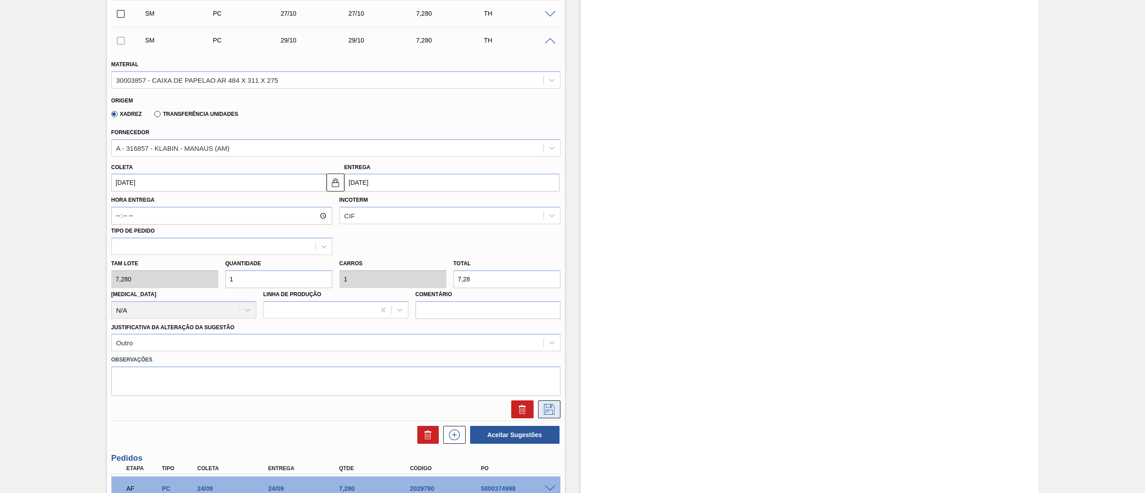
click at [544, 402] on button at bounding box center [549, 409] width 22 height 18
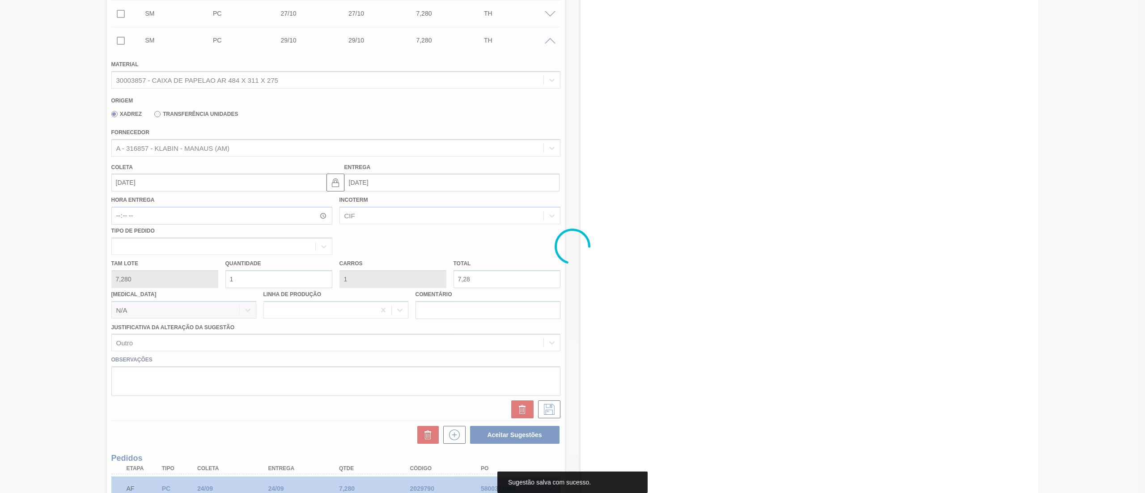
scroll to position [247, 0]
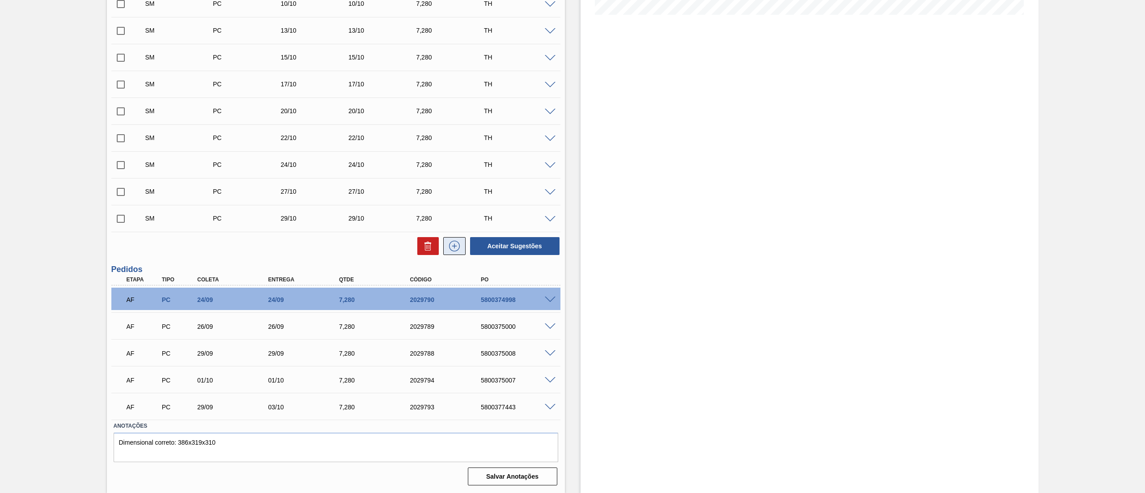
click at [455, 248] on icon at bounding box center [454, 246] width 14 height 11
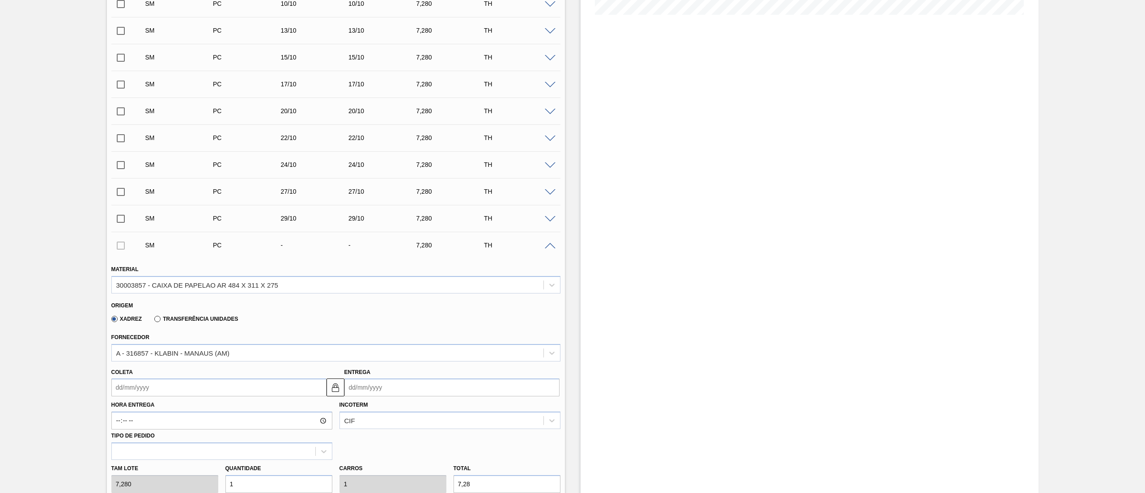
click at [404, 386] on input "Entrega" at bounding box center [451, 387] width 215 height 18
click at [444, 275] on button "Next Month" at bounding box center [444, 274] width 6 height 6
click at [428, 365] on div "31" at bounding box center [427, 361] width 12 height 12
type input "31/10/2025"
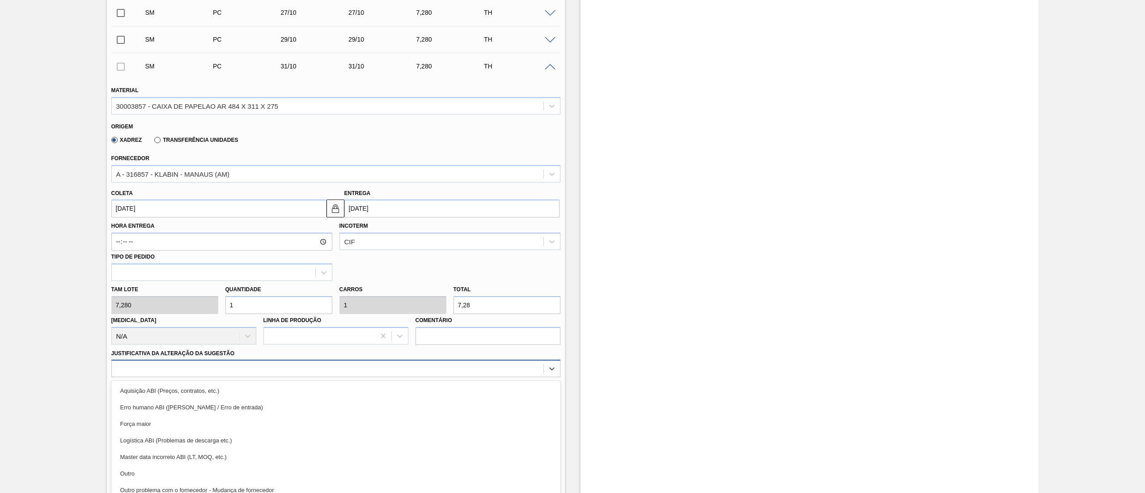
scroll to position [452, 0]
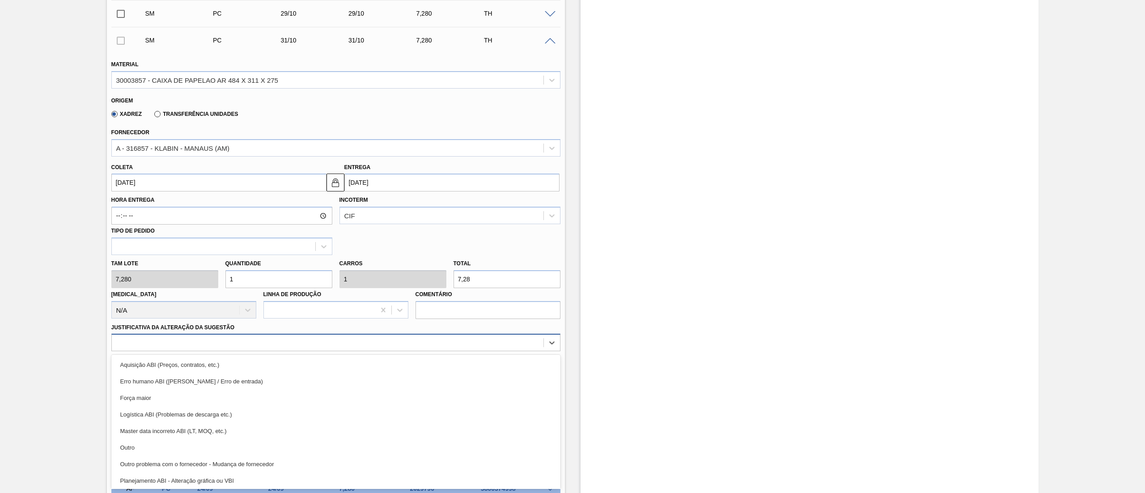
click at [139, 351] on div "option Aquisição ABI (Preços, contratos, etc.) focused, 1 of 18. 18 results ava…" at bounding box center [335, 342] width 449 height 17
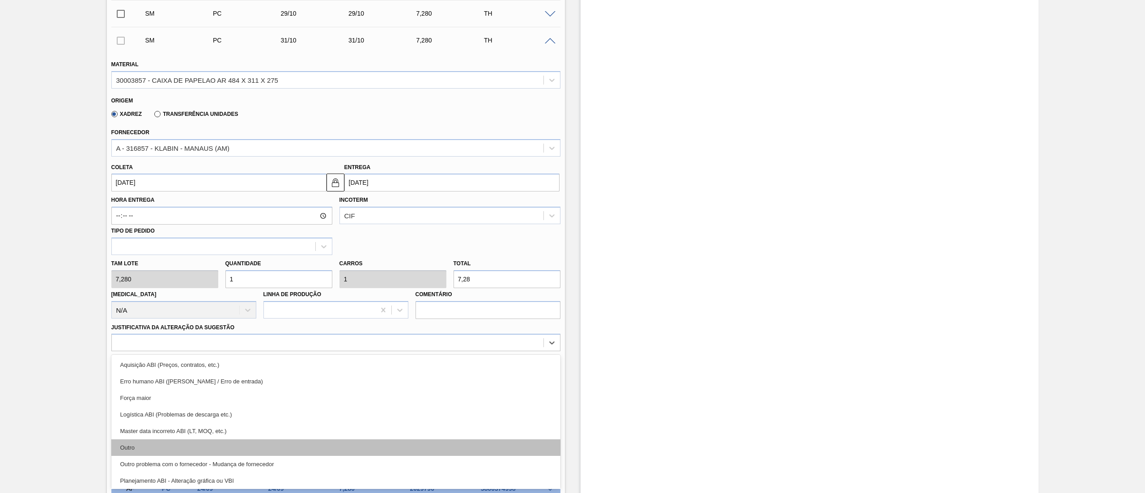
click at [145, 442] on div "Outro" at bounding box center [335, 447] width 449 height 17
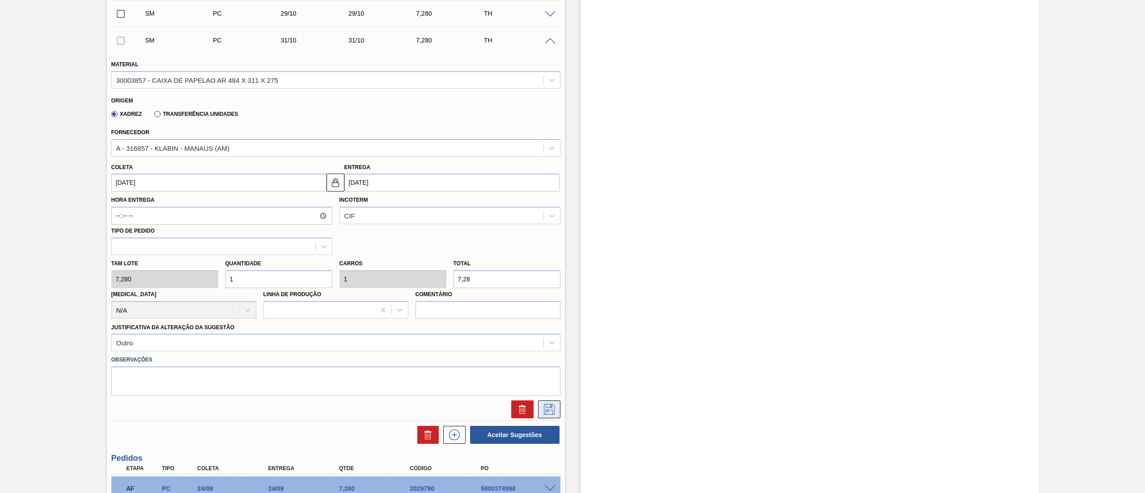
click at [545, 405] on icon at bounding box center [549, 409] width 14 height 11
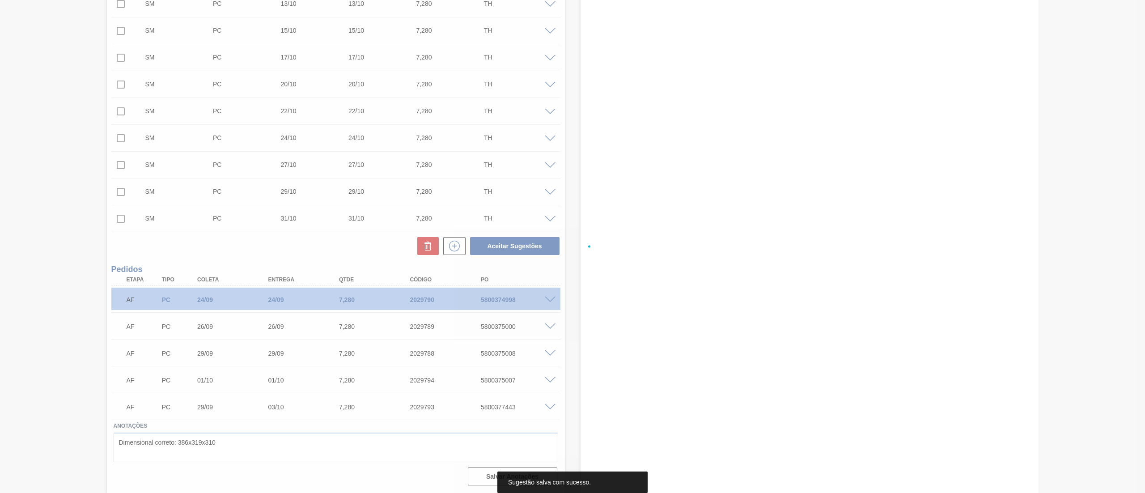
scroll to position [274, 0]
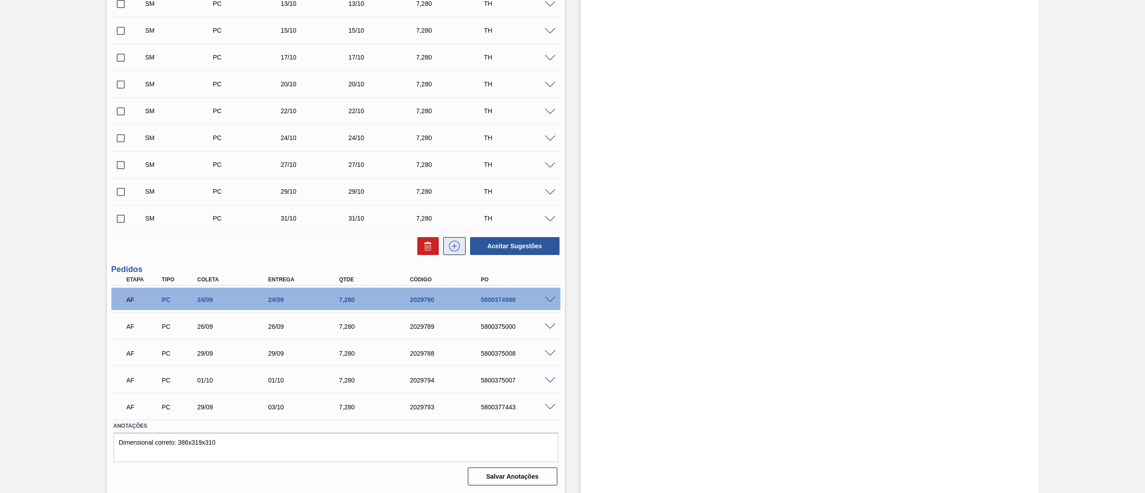
click at [458, 253] on button at bounding box center [454, 246] width 22 height 18
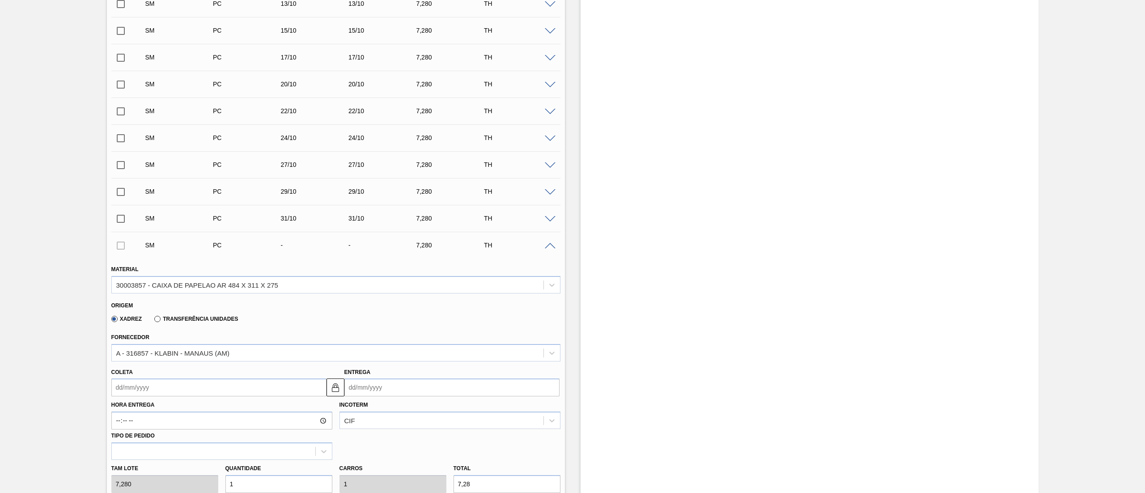
click at [254, 395] on input "Coleta" at bounding box center [218, 387] width 215 height 18
click at [210, 274] on button "Next Month" at bounding box center [211, 274] width 6 height 6
click at [209, 277] on button "Next Month" at bounding box center [211, 274] width 6 height 6
click at [133, 322] on div "3" at bounding box center [136, 318] width 12 height 12
type input "03/11/2025"
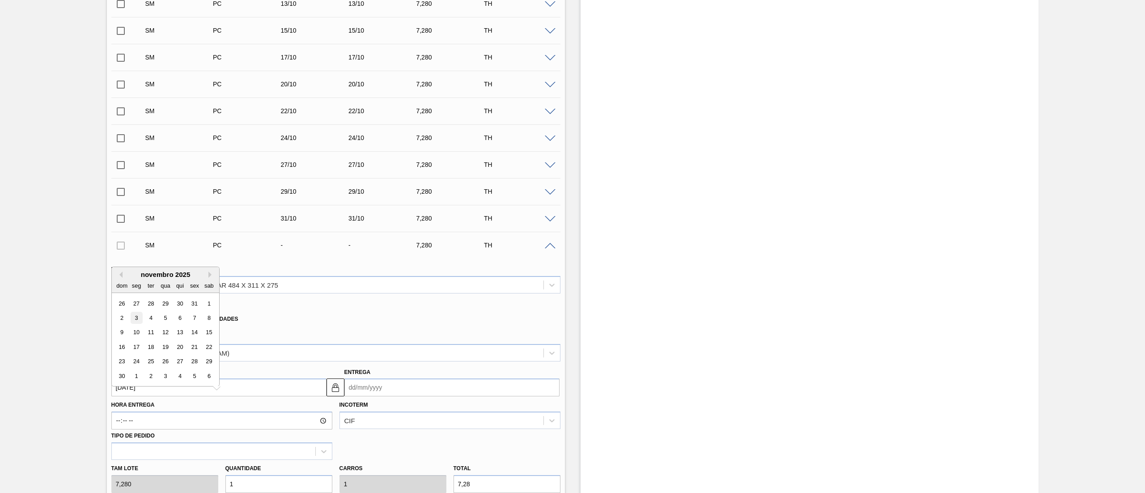
type input "03/11/2025"
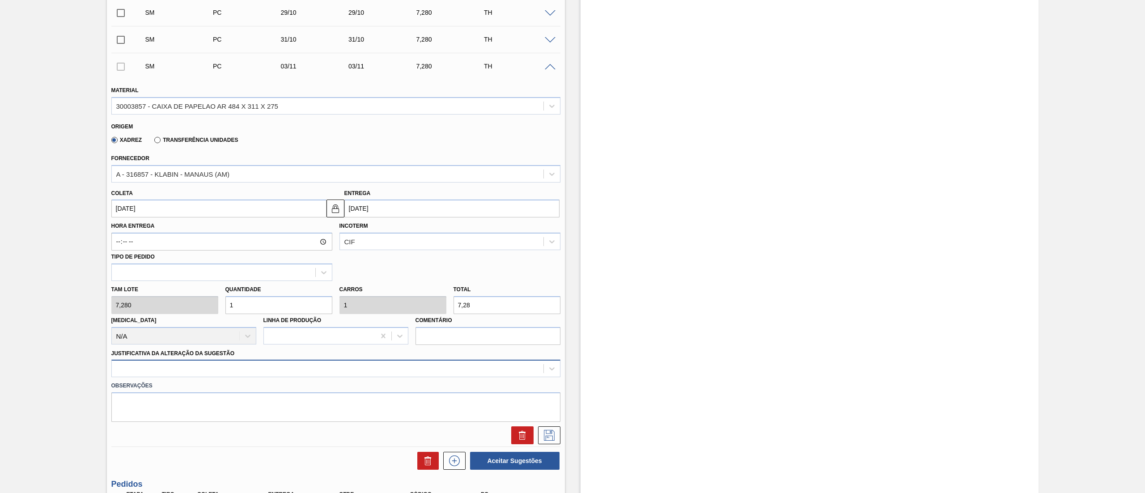
scroll to position [478, 0]
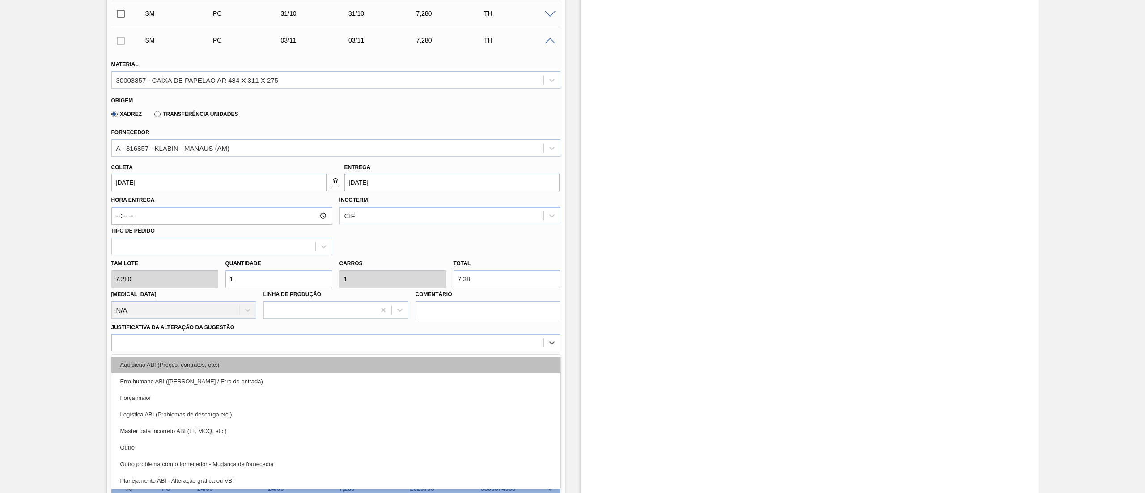
drag, startPoint x: 255, startPoint y: 377, endPoint x: 249, endPoint y: 368, distance: 11.0
click at [253, 351] on div "option Erro humano ABI (Cálculo / Erro de entrada) focused, 2 of 18. 18 results…" at bounding box center [335, 342] width 449 height 17
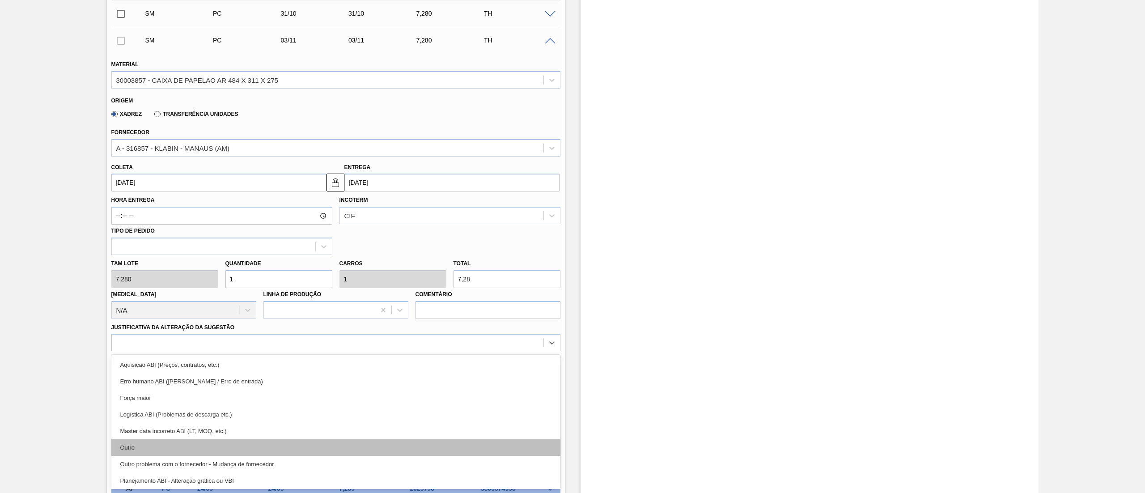
click at [147, 445] on div "Outro" at bounding box center [335, 447] width 449 height 17
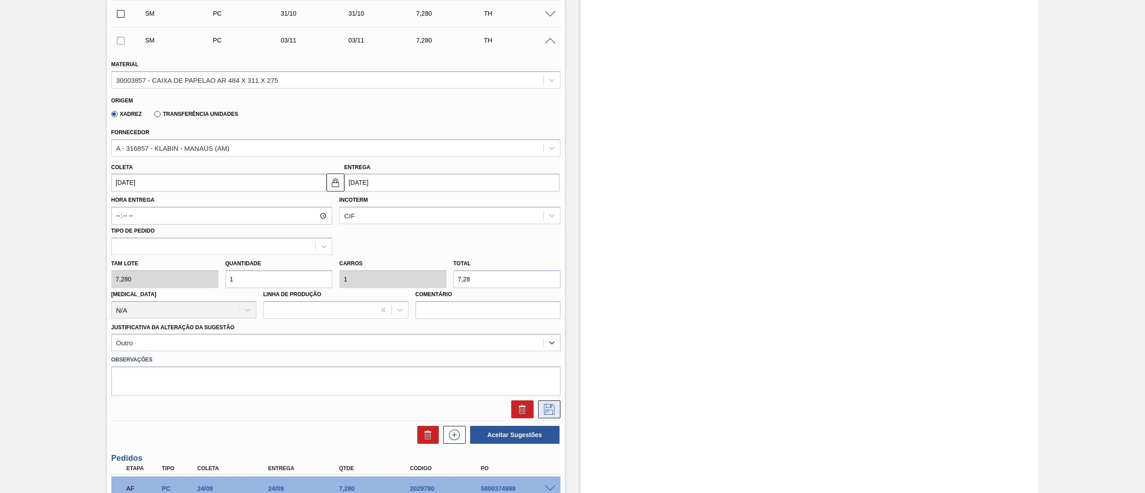
click at [542, 406] on icon at bounding box center [549, 409] width 14 height 11
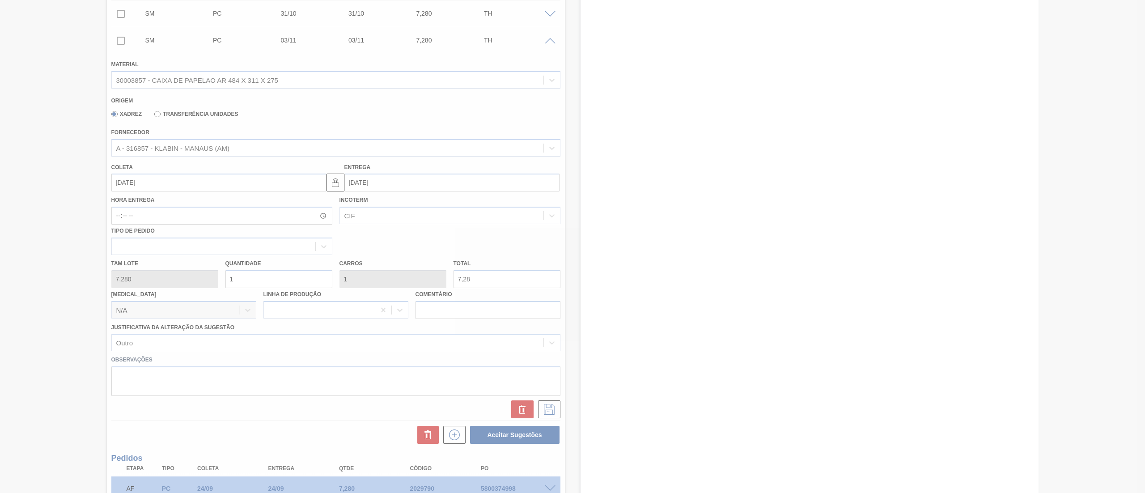
scroll to position [300, 0]
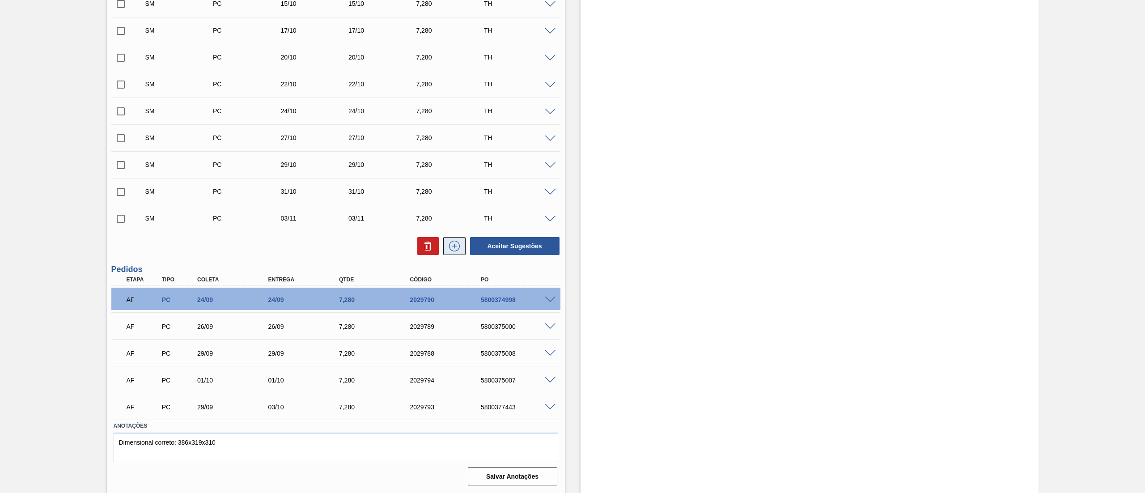
click at [453, 246] on icon at bounding box center [454, 245] width 5 height 0
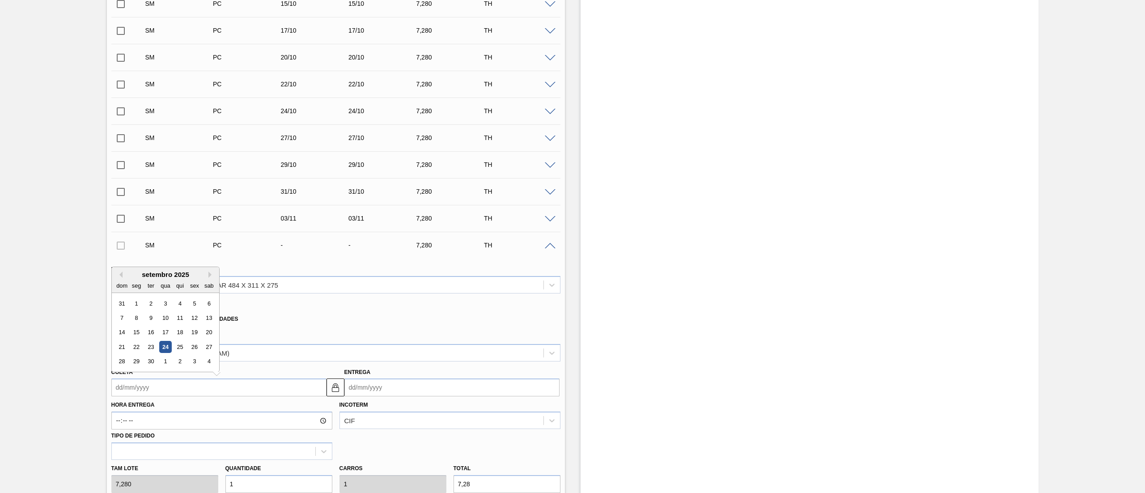
click at [134, 390] on input "Coleta" at bounding box center [218, 387] width 215 height 18
click at [212, 272] on button "Next Month" at bounding box center [211, 274] width 6 height 6
click at [391, 388] on input "Entrega" at bounding box center [451, 387] width 215 height 18
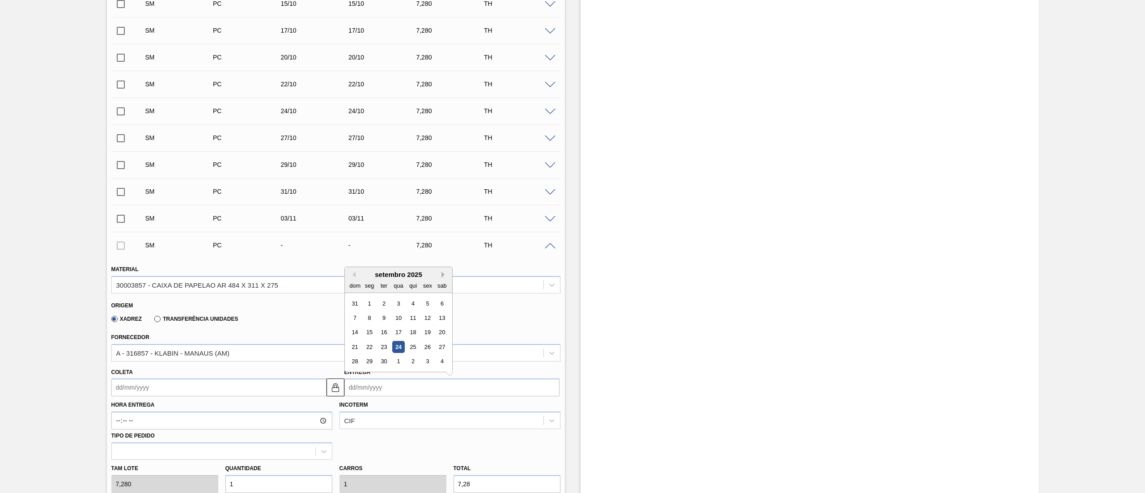
click at [445, 273] on button "Next Month" at bounding box center [444, 274] width 6 height 6
click at [442, 273] on button "Next Month" at bounding box center [444, 274] width 6 height 6
click at [394, 319] on div "5" at bounding box center [398, 318] width 12 height 12
type input "05/11/2025"
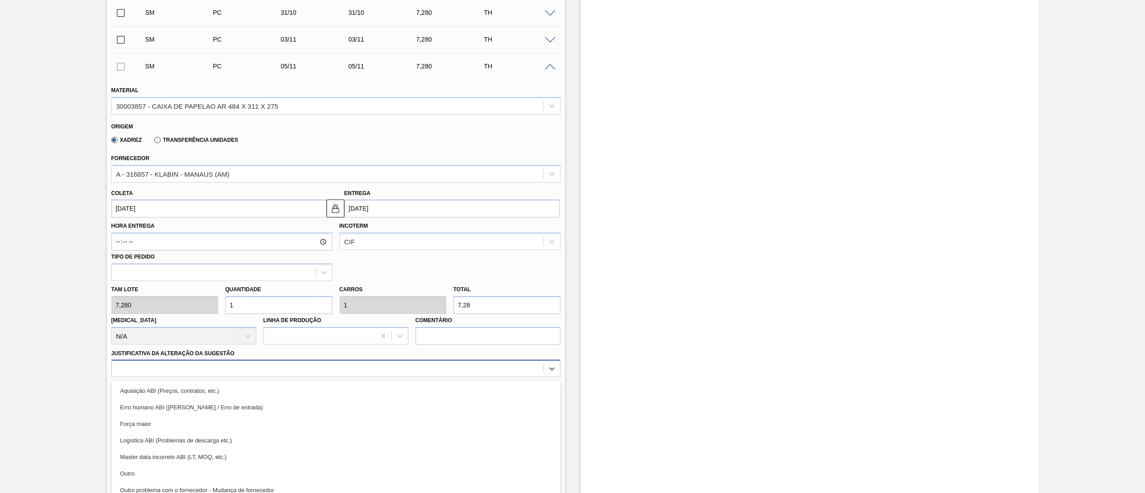
click at [119, 373] on div "option Erro humano ABI (Cálculo / Erro de entrada) focused, 2 of 18. 18 results…" at bounding box center [335, 368] width 449 height 17
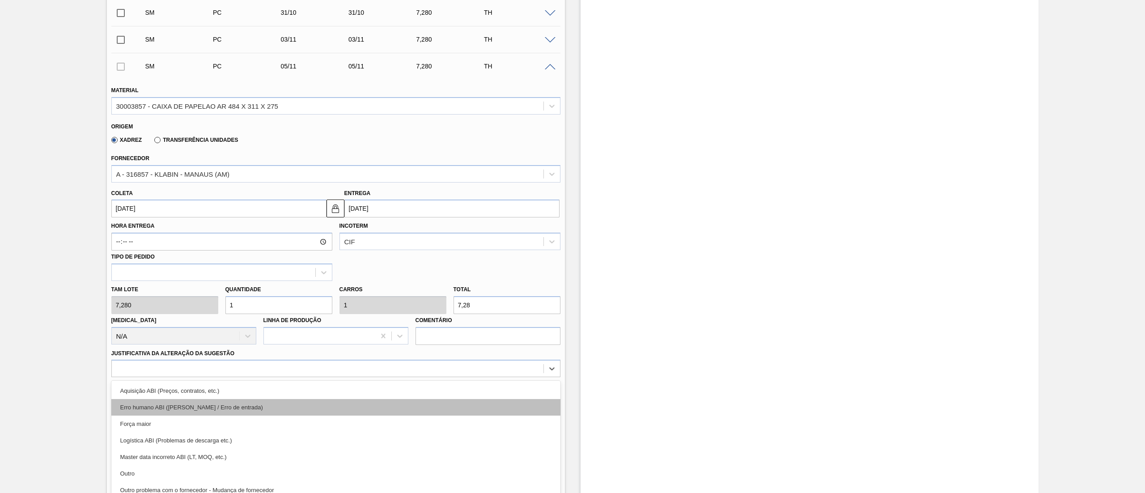
scroll to position [505, 0]
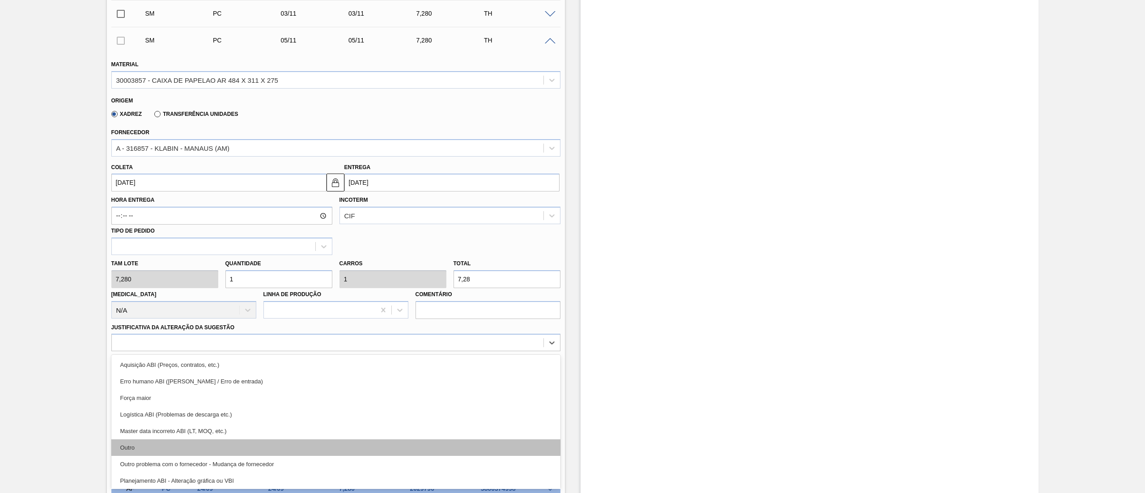
click at [144, 447] on div "Outro" at bounding box center [335, 447] width 449 height 17
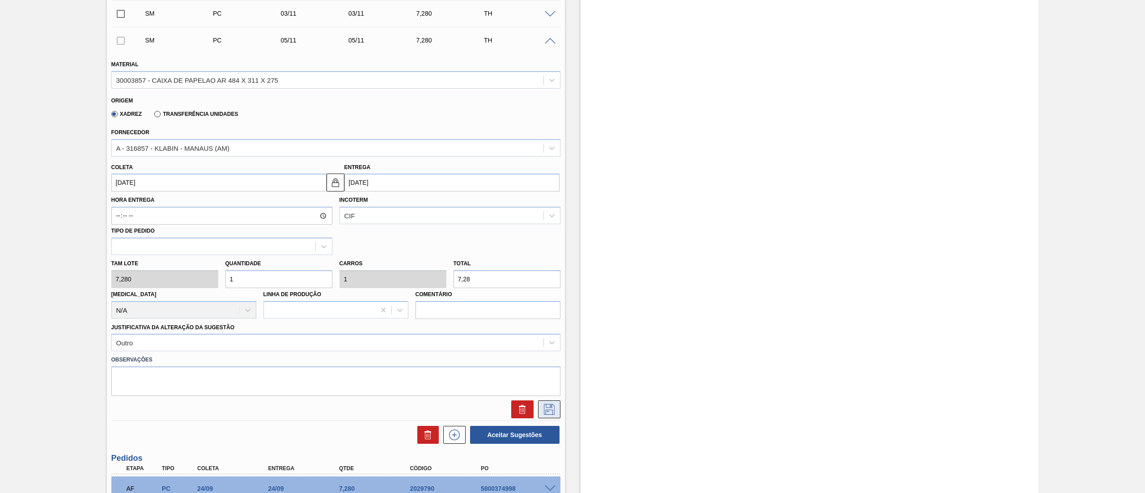
click at [544, 406] on icon at bounding box center [549, 409] width 11 height 11
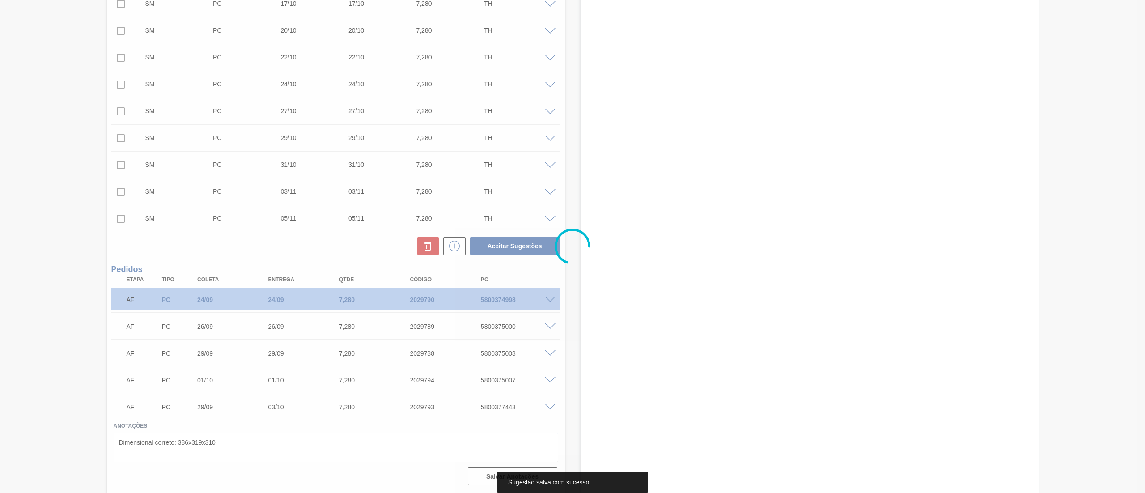
scroll to position [327, 0]
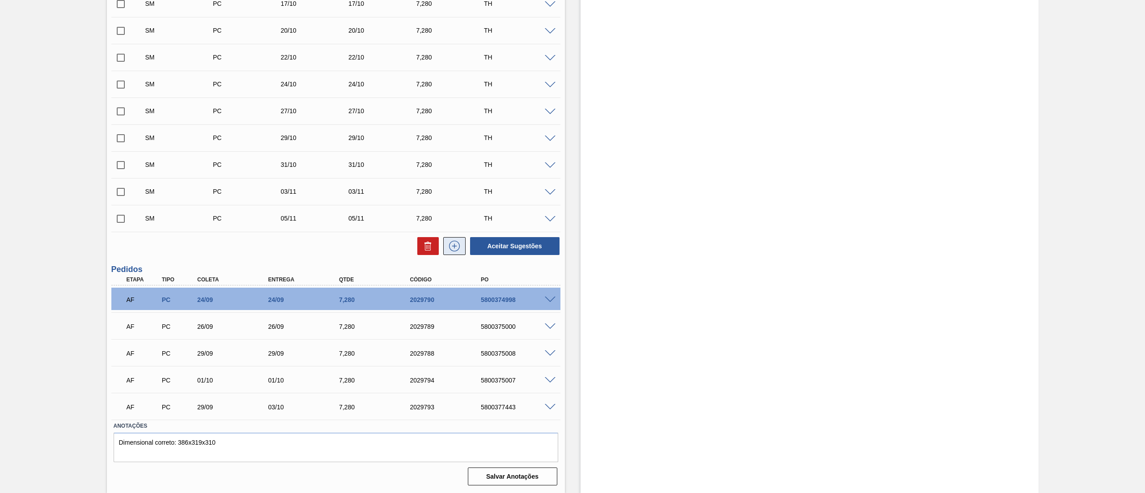
click at [455, 246] on icon at bounding box center [454, 246] width 14 height 11
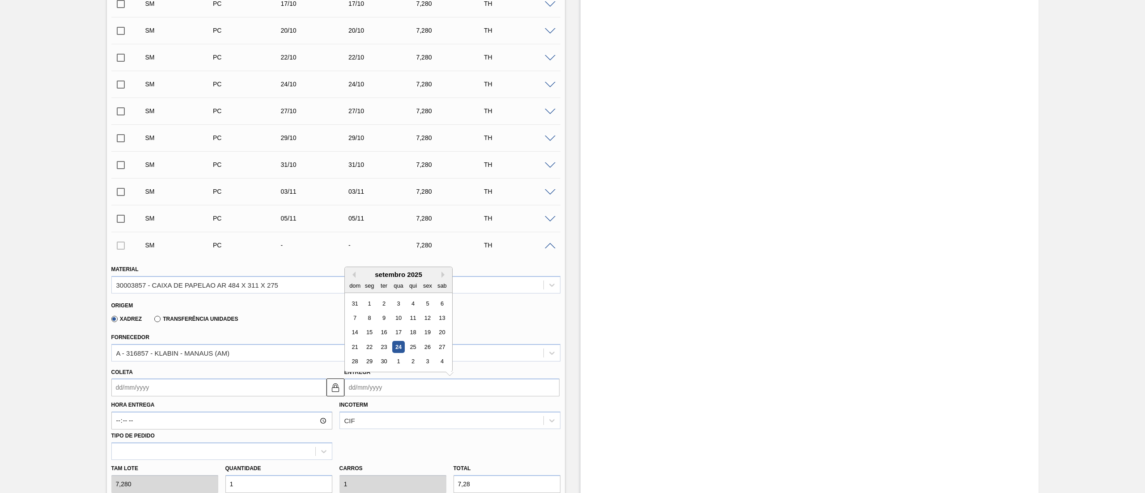
click at [385, 395] on input "Entrega" at bounding box center [451, 387] width 215 height 18
click at [444, 273] on button "Next Month" at bounding box center [444, 274] width 6 height 6
click at [428, 314] on div "7" at bounding box center [427, 318] width 12 height 12
type input "07/11/2025"
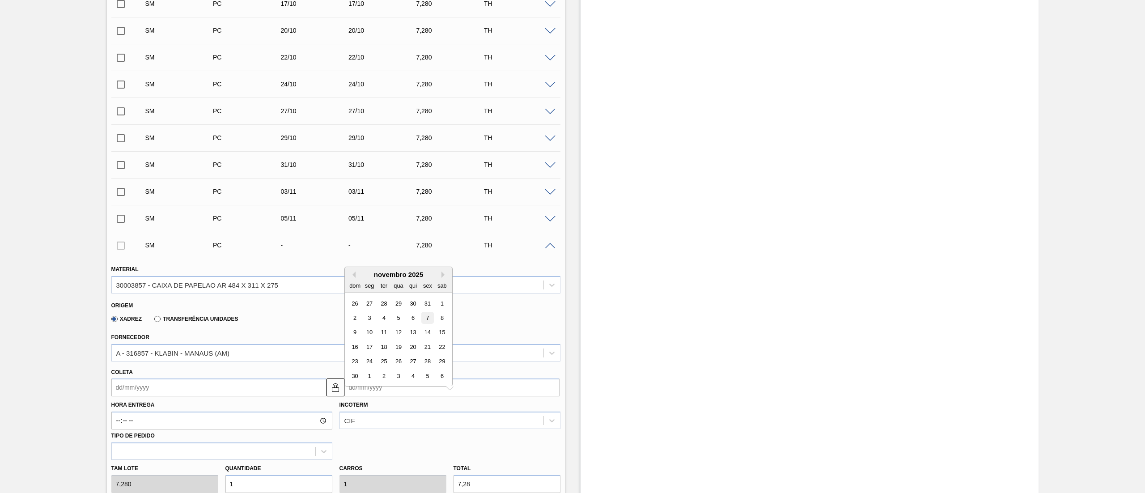
type input "07/11/2025"
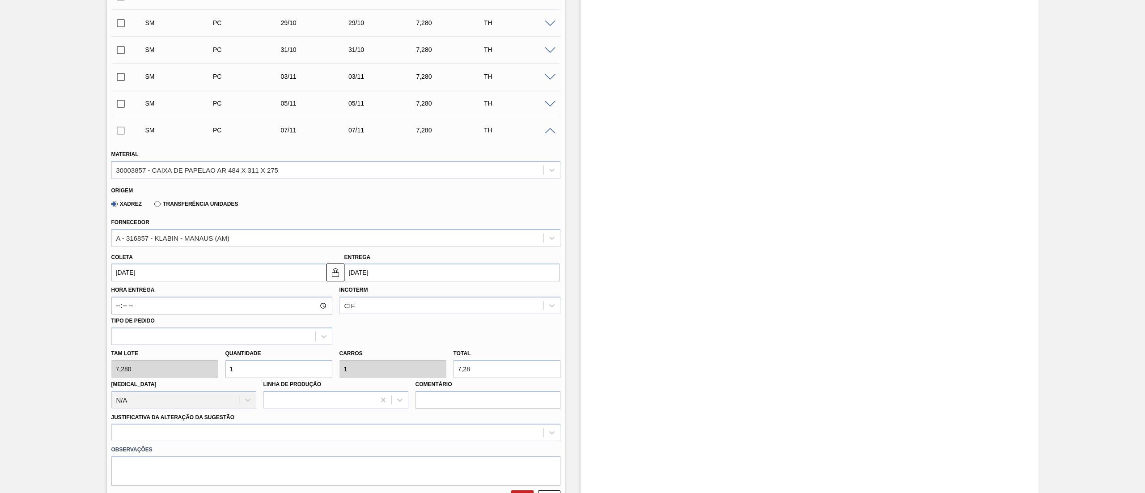
scroll to position [506, 0]
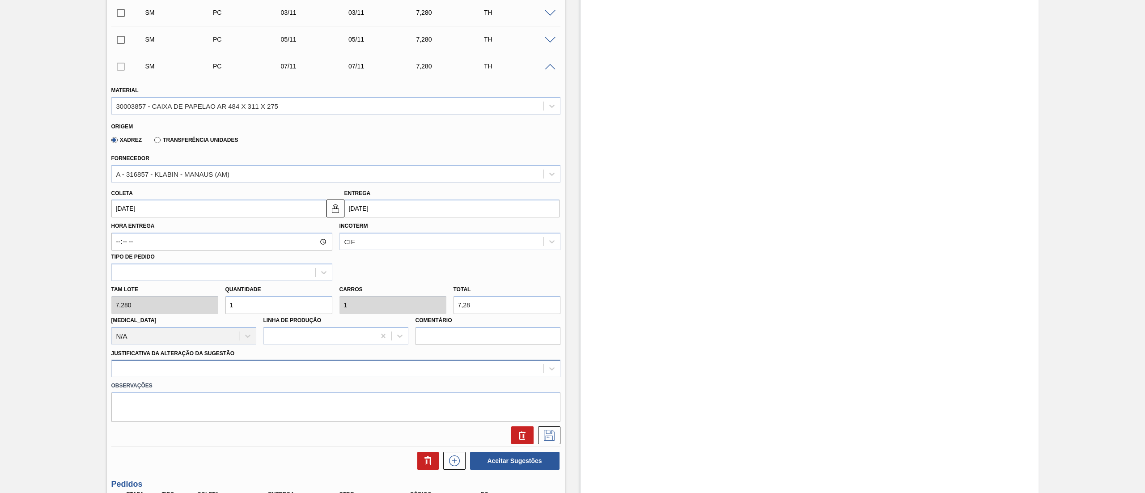
click at [174, 360] on div "Justificativa da Alteração da Sugestão" at bounding box center [335, 362] width 449 height 30
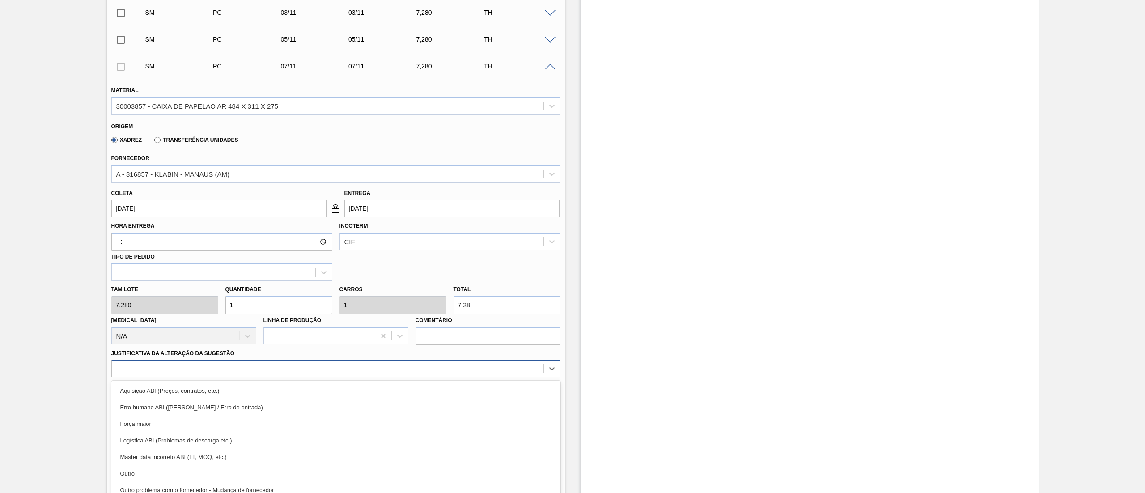
click at [174, 366] on div "option Aquisição ABI (Preços, contratos, etc.) focused, 1 of 18. 18 results ava…" at bounding box center [335, 368] width 449 height 17
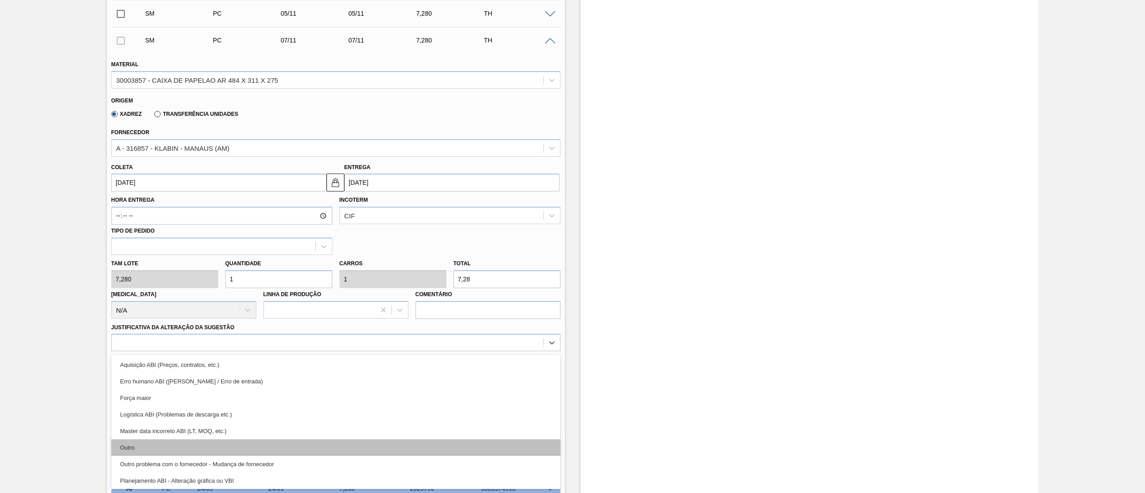
click at [144, 443] on div "Outro" at bounding box center [335, 447] width 449 height 17
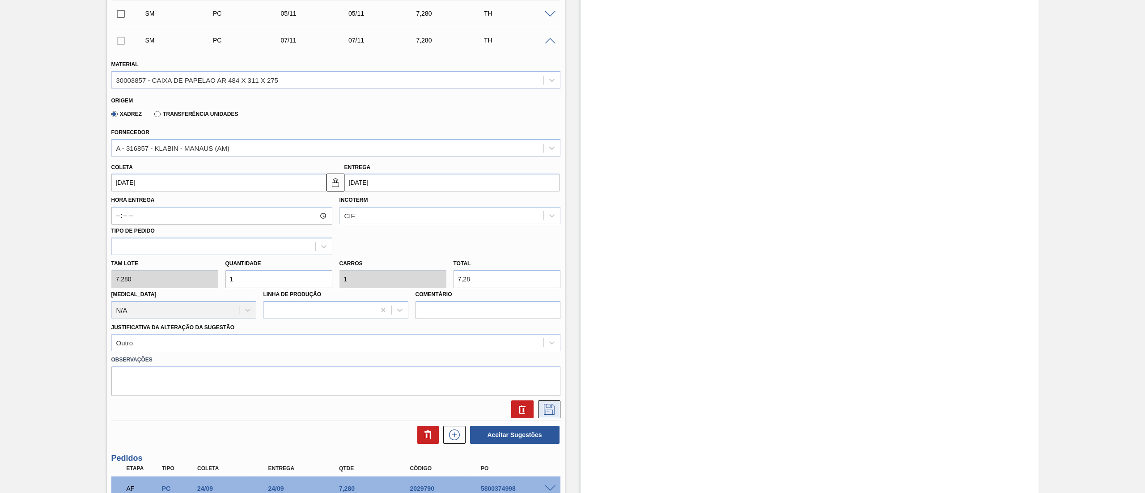
click at [548, 412] on icon at bounding box center [549, 409] width 14 height 11
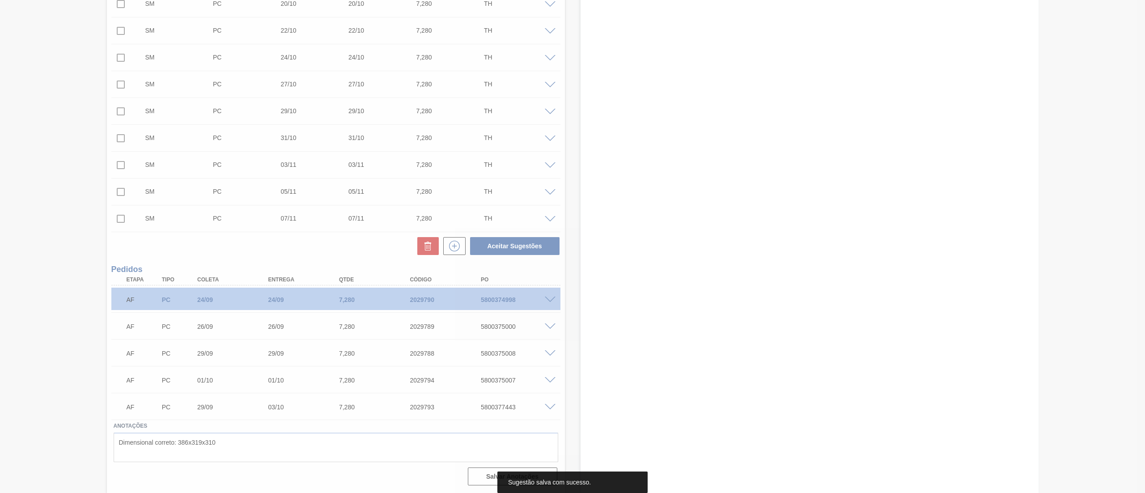
scroll to position [354, 0]
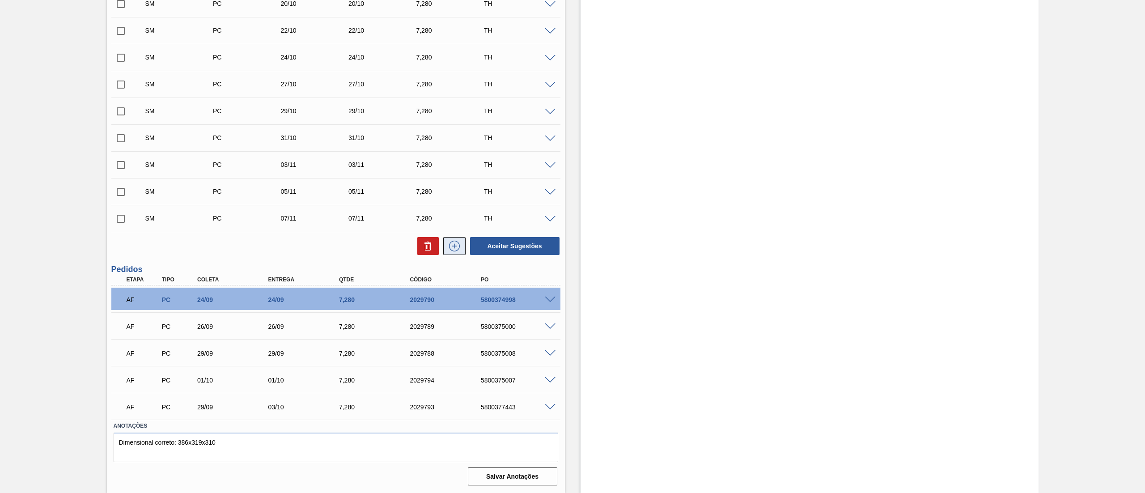
click at [455, 255] on button at bounding box center [454, 246] width 22 height 18
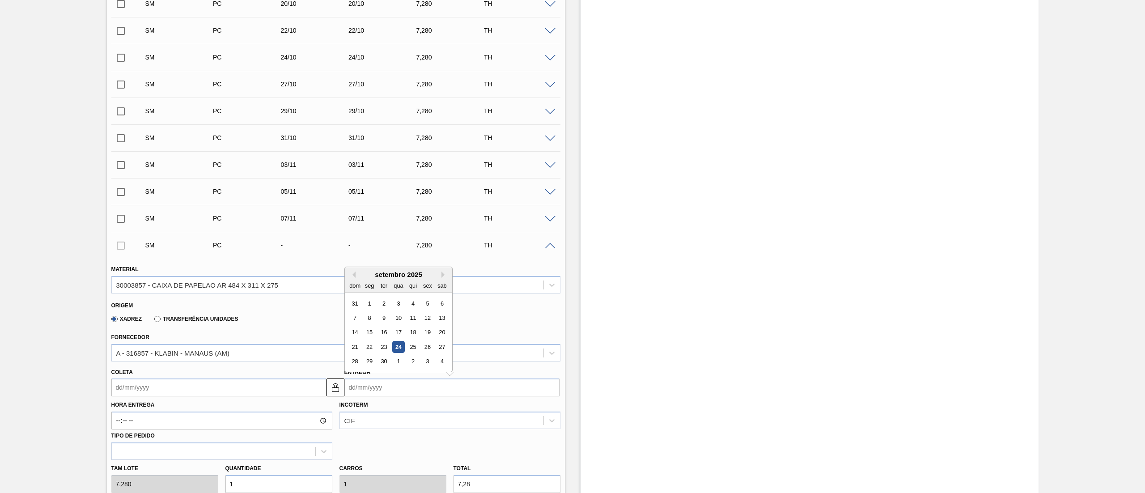
click at [374, 391] on input "Entrega" at bounding box center [451, 387] width 215 height 18
click at [442, 273] on button "Next Month" at bounding box center [444, 274] width 6 height 6
click at [372, 334] on div "10" at bounding box center [369, 332] width 12 height 12
type input "10/11/2025"
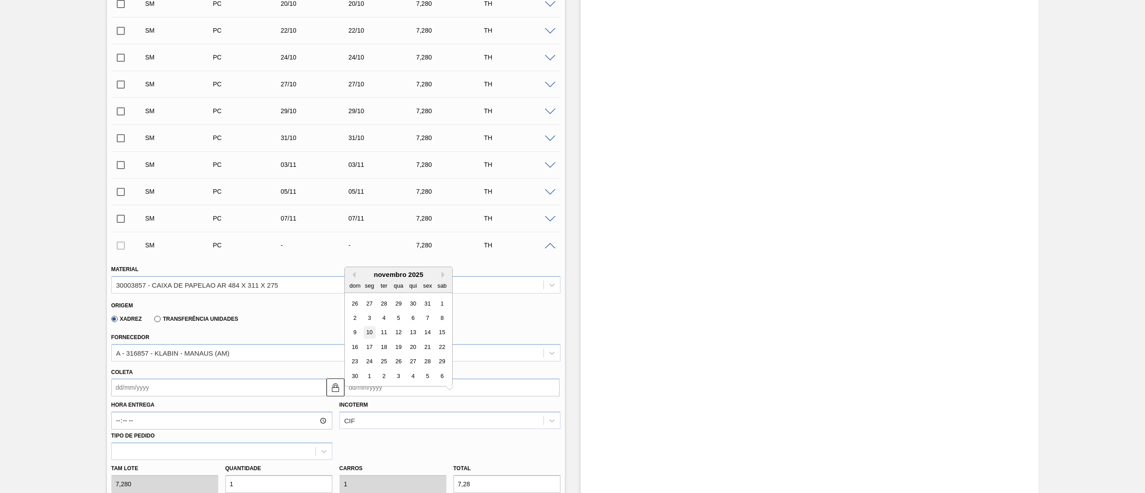
type input "10/11/2025"
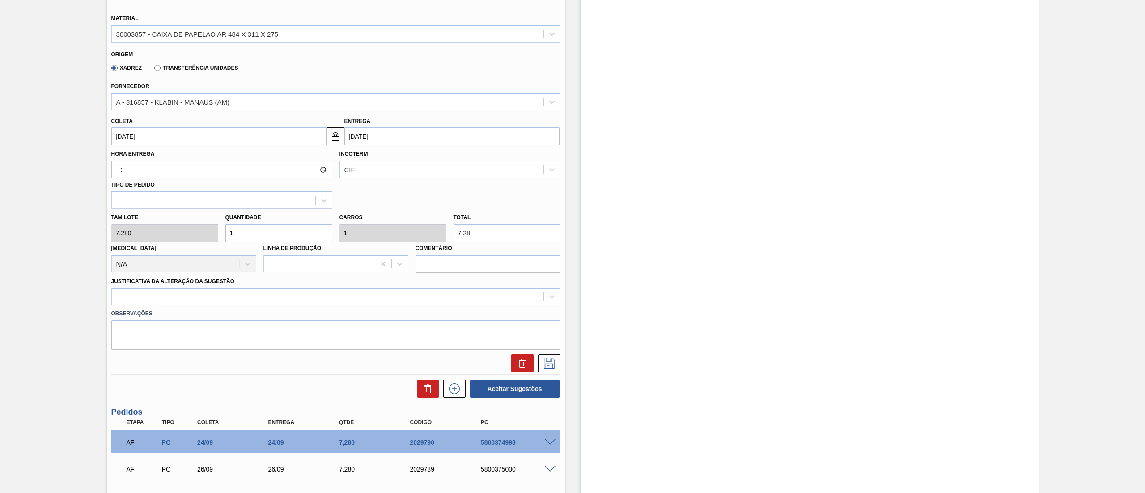
scroll to position [622, 0]
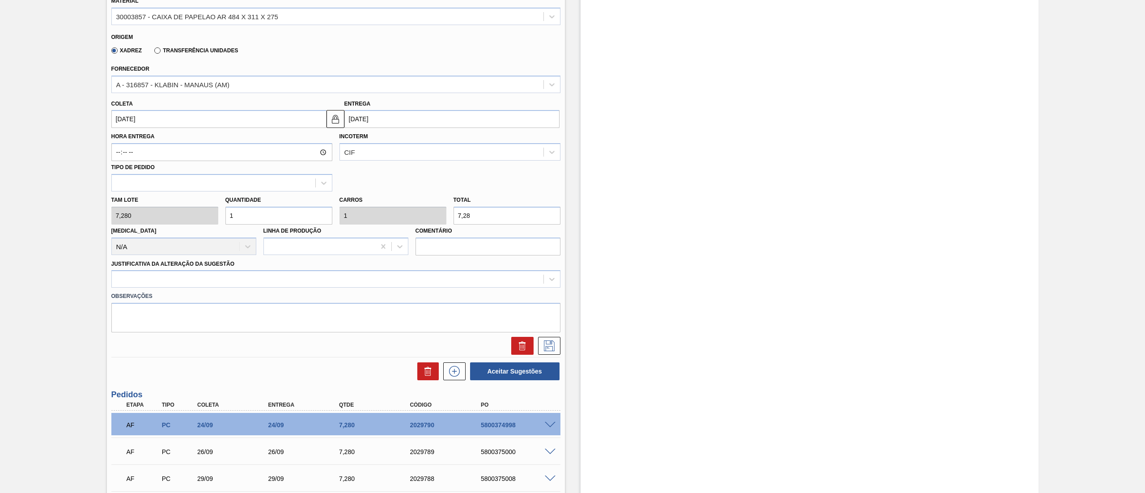
click at [156, 289] on div "Observações" at bounding box center [336, 310] width 456 height 45
click at [149, 279] on div at bounding box center [328, 279] width 432 height 13
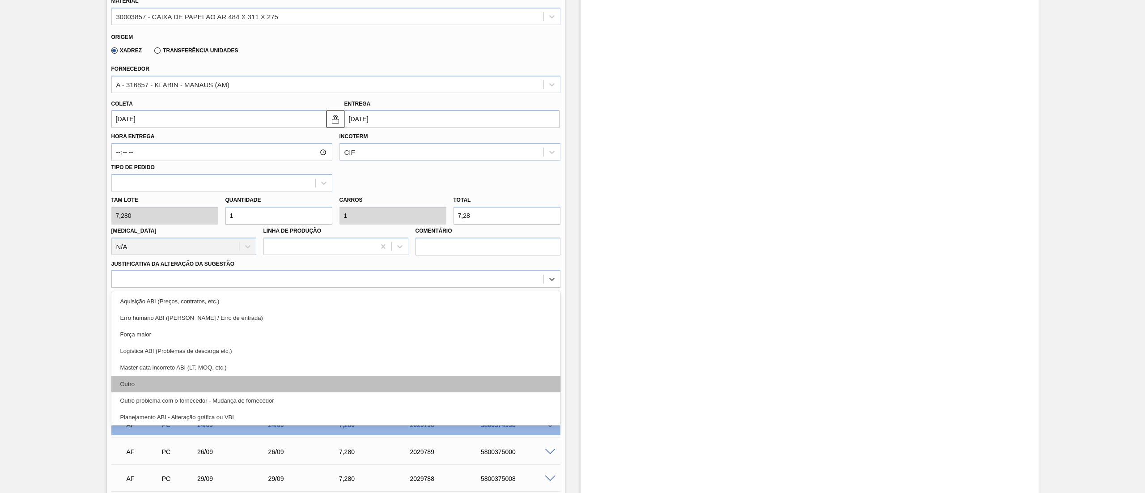
click at [151, 386] on div "Outro" at bounding box center [335, 384] width 449 height 17
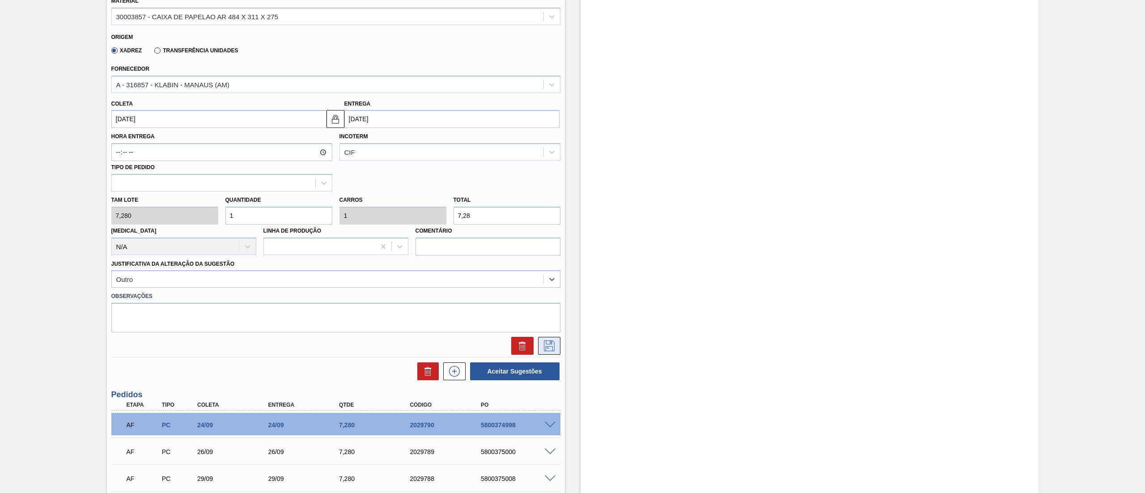
click at [556, 346] on button at bounding box center [549, 346] width 22 height 18
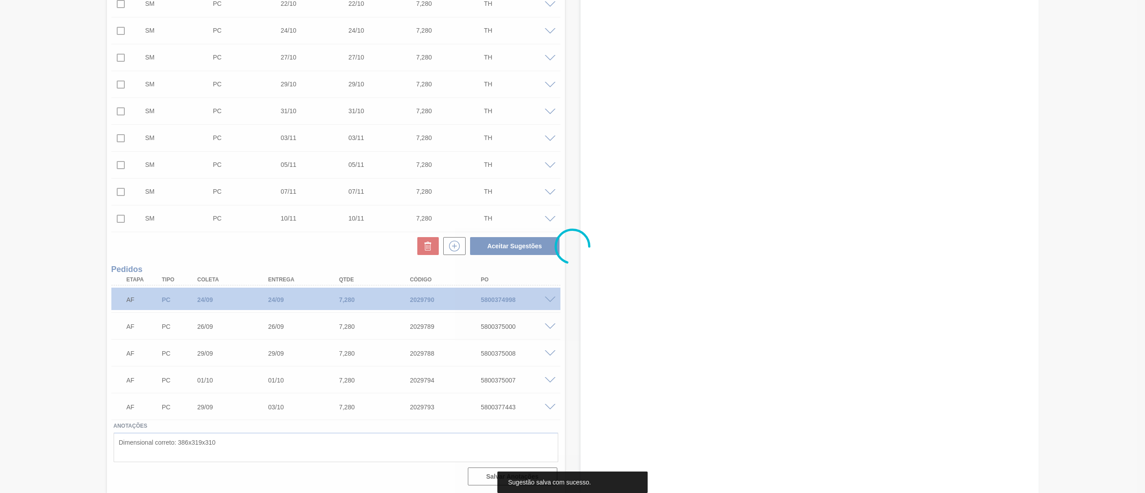
scroll to position [381, 0]
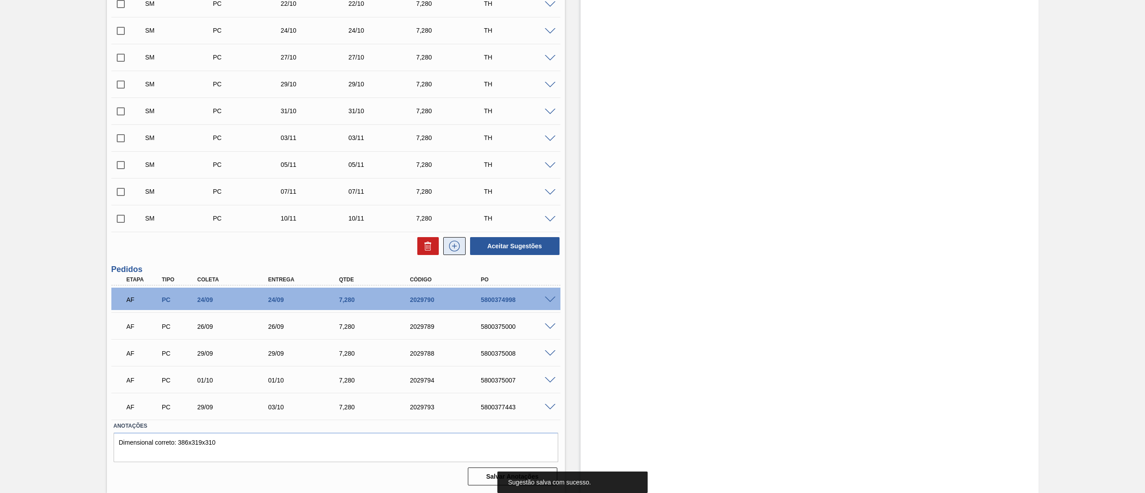
click at [460, 240] on button at bounding box center [454, 246] width 22 height 18
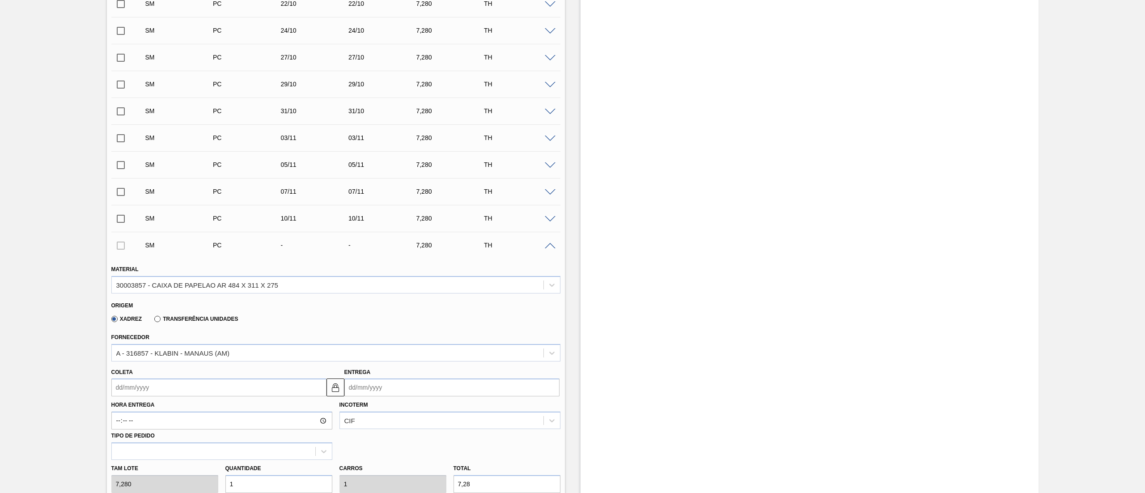
click at [216, 388] on input "Coleta" at bounding box center [218, 387] width 215 height 18
click at [389, 386] on input "Entrega" at bounding box center [451, 387] width 215 height 18
click at [444, 275] on button "Next Month" at bounding box center [444, 274] width 6 height 6
click at [401, 334] on div "12" at bounding box center [398, 332] width 12 height 12
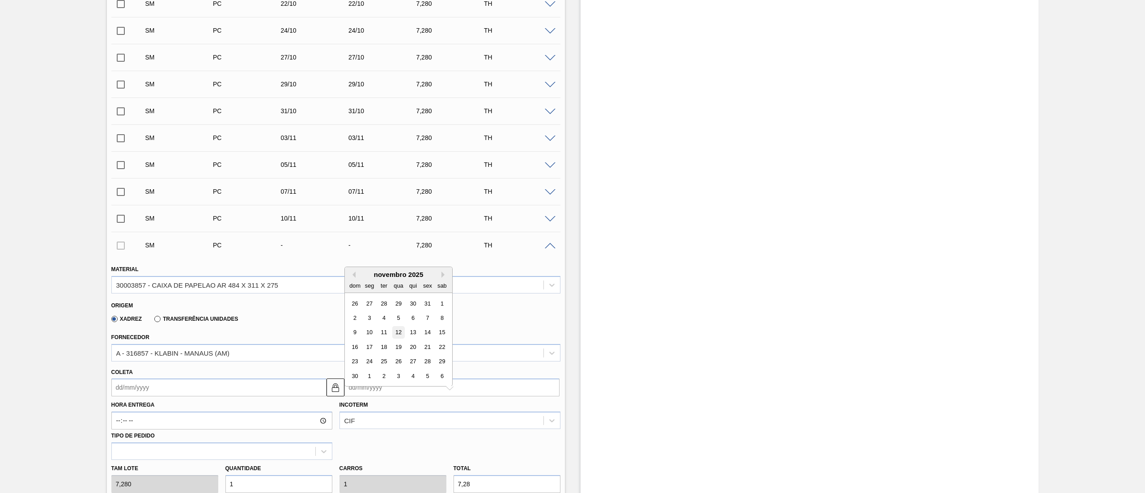
type input "12/11/2025"
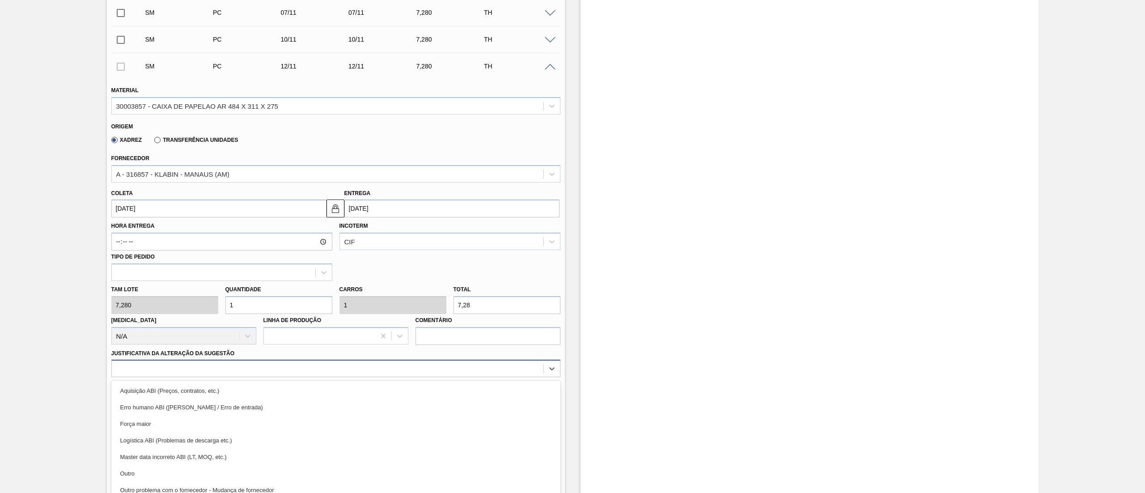
click at [157, 367] on div "option Aquisição ABI (Preços, contratos, etc.) focused, 1 of 18. 18 results ava…" at bounding box center [335, 368] width 449 height 17
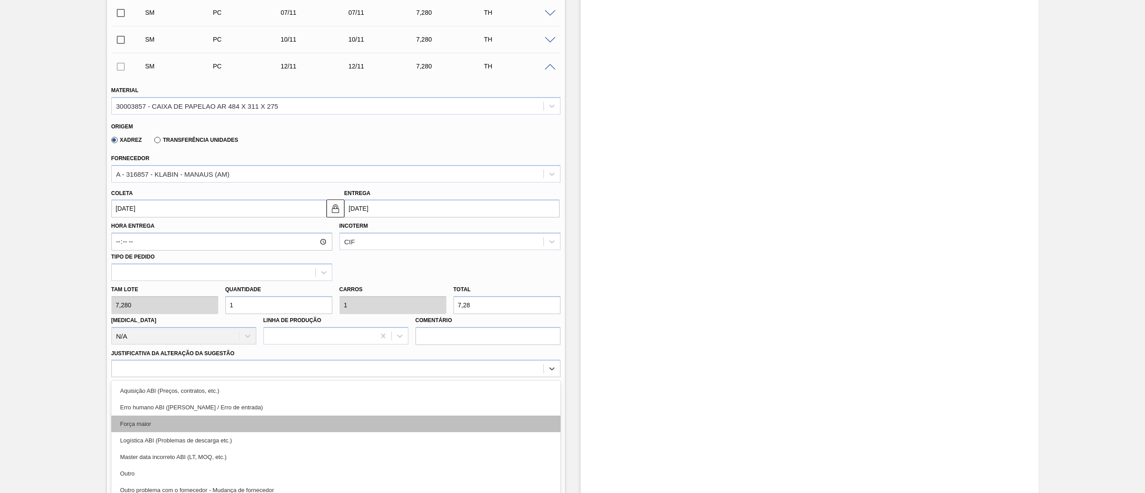
scroll to position [586, 0]
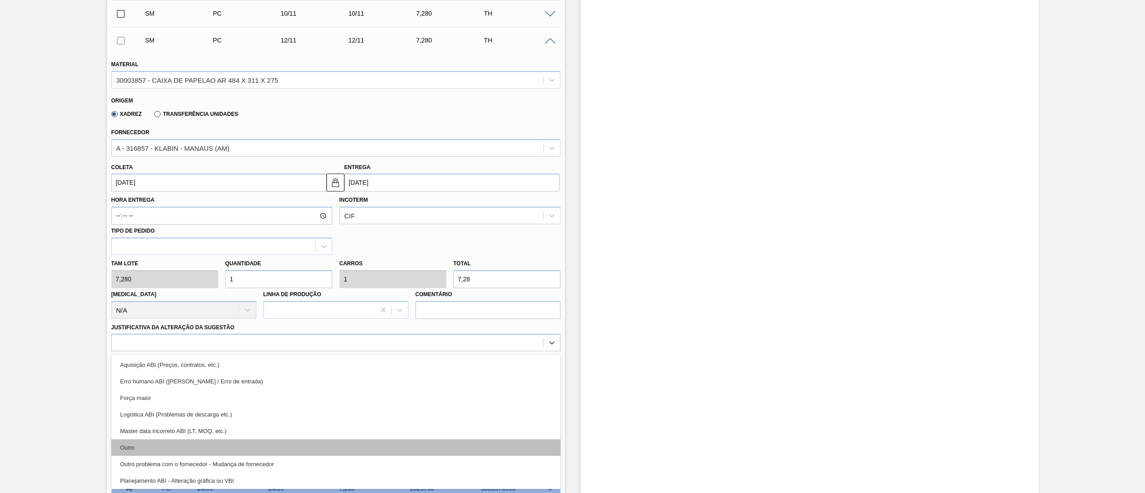
click at [152, 440] on div "Outro" at bounding box center [335, 447] width 449 height 17
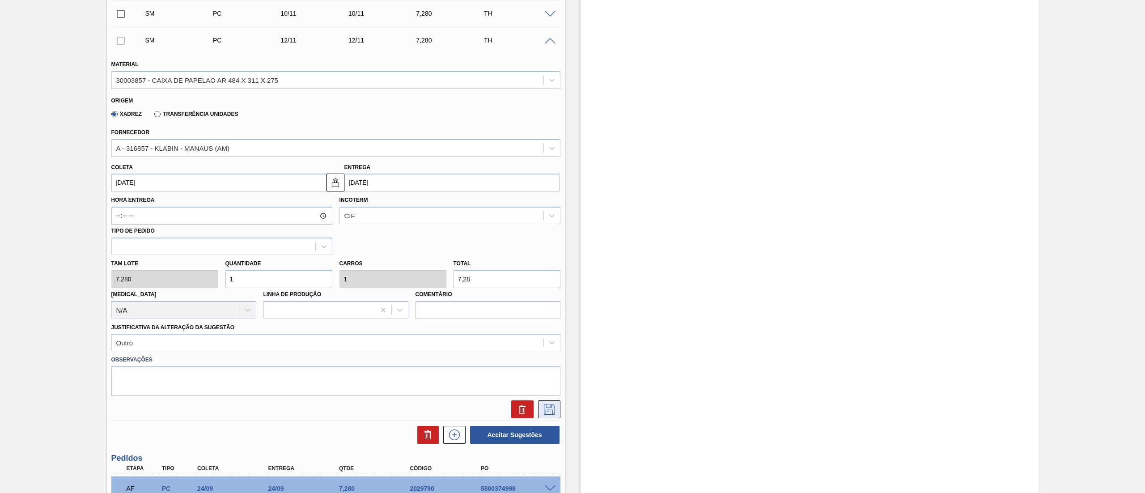
click at [555, 407] on icon at bounding box center [549, 409] width 14 height 11
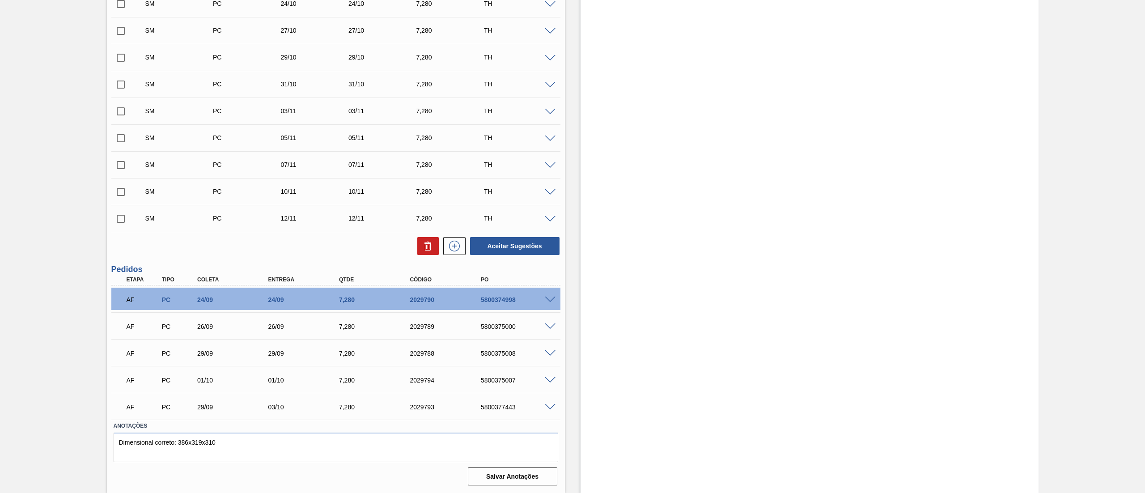
scroll to position [408, 0]
click at [461, 246] on button at bounding box center [454, 246] width 22 height 18
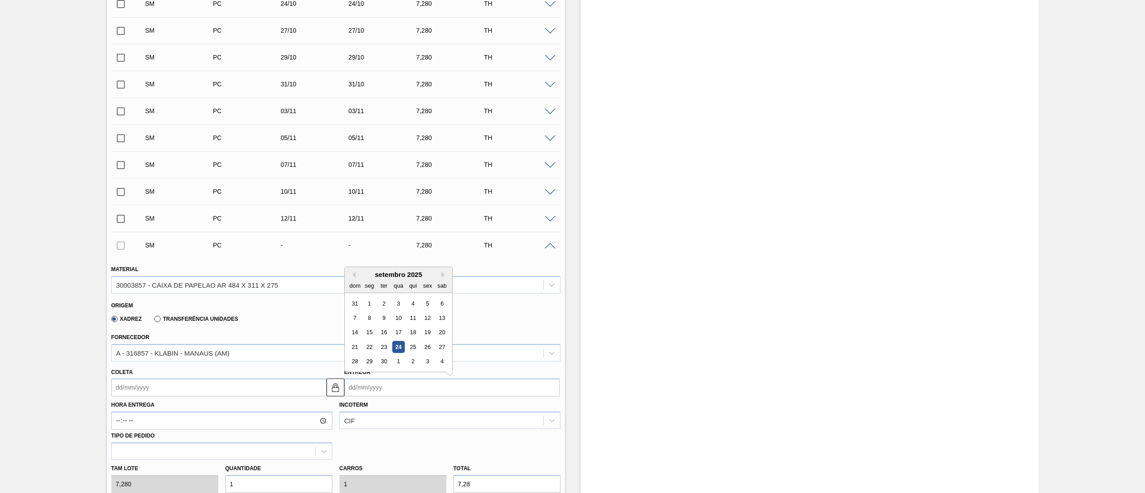
drag, startPoint x: 391, startPoint y: 385, endPoint x: 398, endPoint y: 385, distance: 6.8
click at [392, 385] on input "Entrega" at bounding box center [451, 387] width 215 height 18
click at [441, 277] on button "Next Month" at bounding box center [444, 274] width 6 height 6
click at [429, 334] on div "14" at bounding box center [427, 332] width 12 height 12
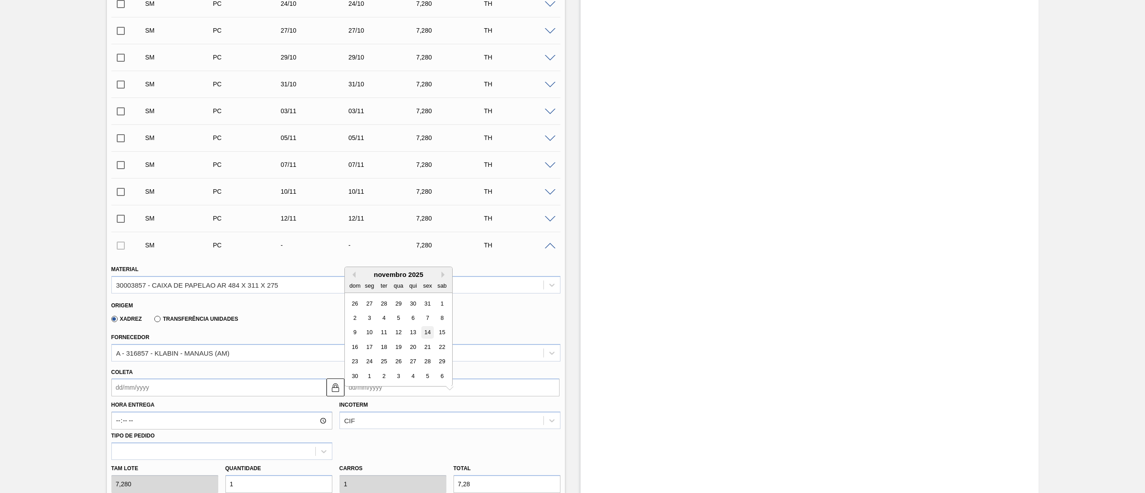
type input "14/11/2025"
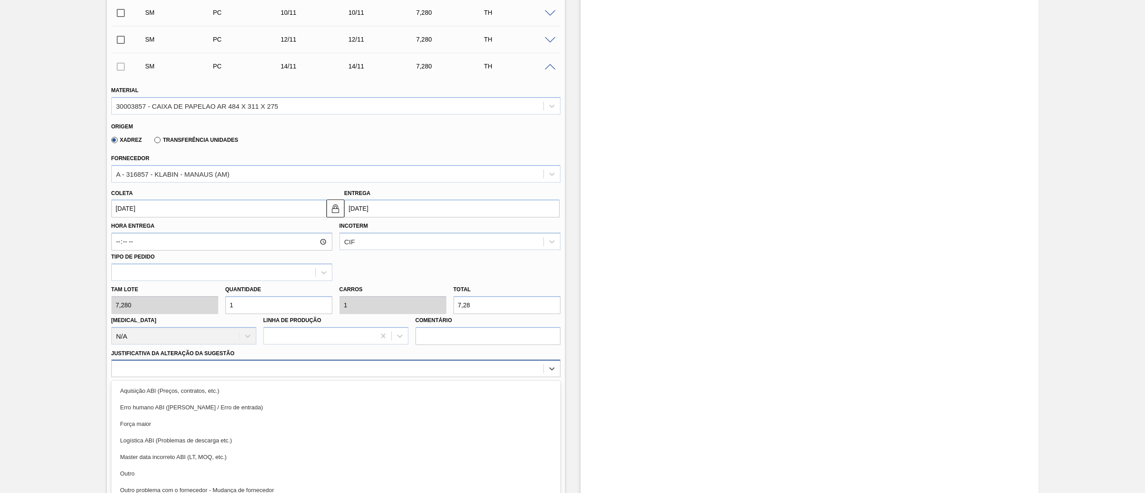
click at [143, 369] on div "option Aquisição ABI (Preços, contratos, etc.) focused, 1 of 18. 18 results ava…" at bounding box center [335, 368] width 449 height 17
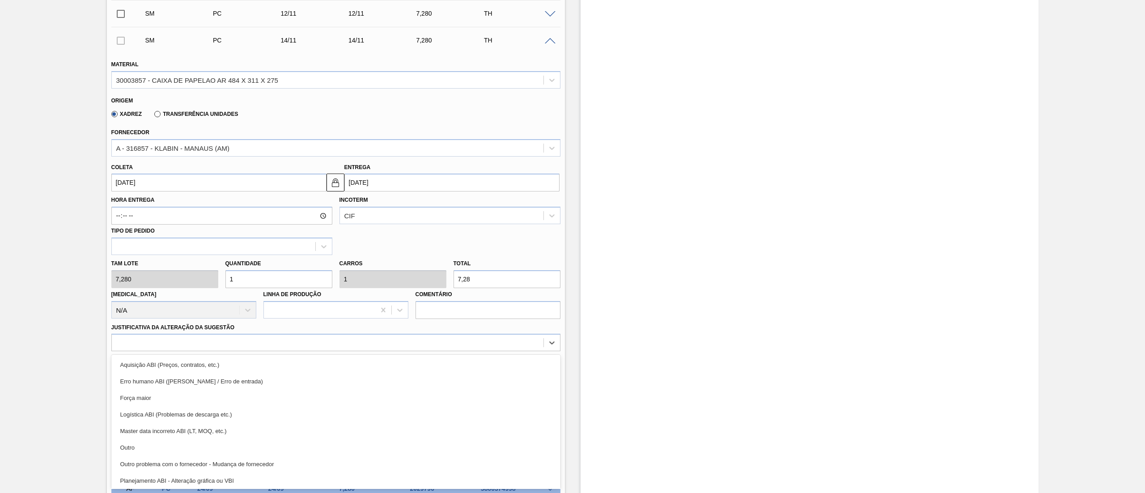
click at [158, 448] on div "Outro" at bounding box center [335, 447] width 449 height 17
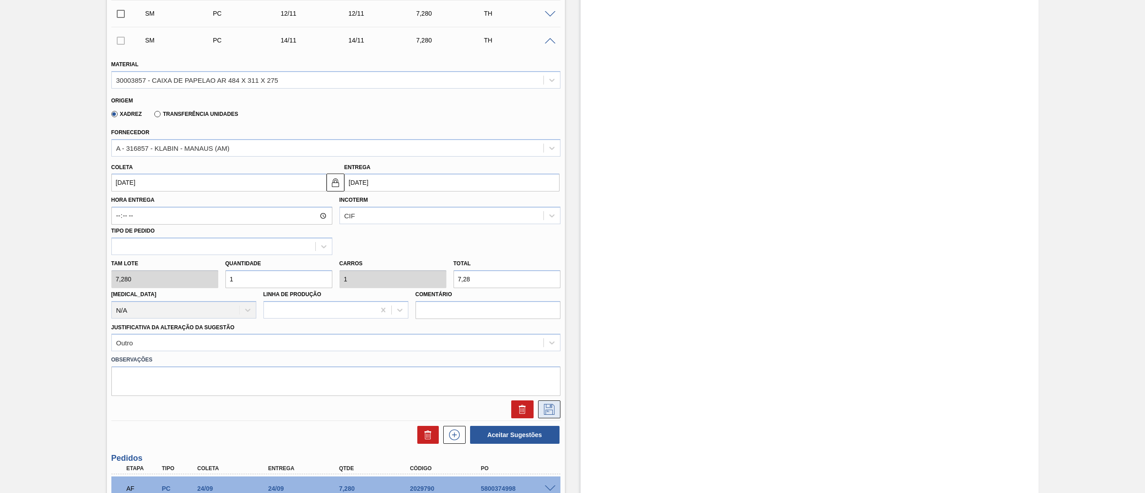
click at [545, 407] on icon at bounding box center [549, 409] width 14 height 11
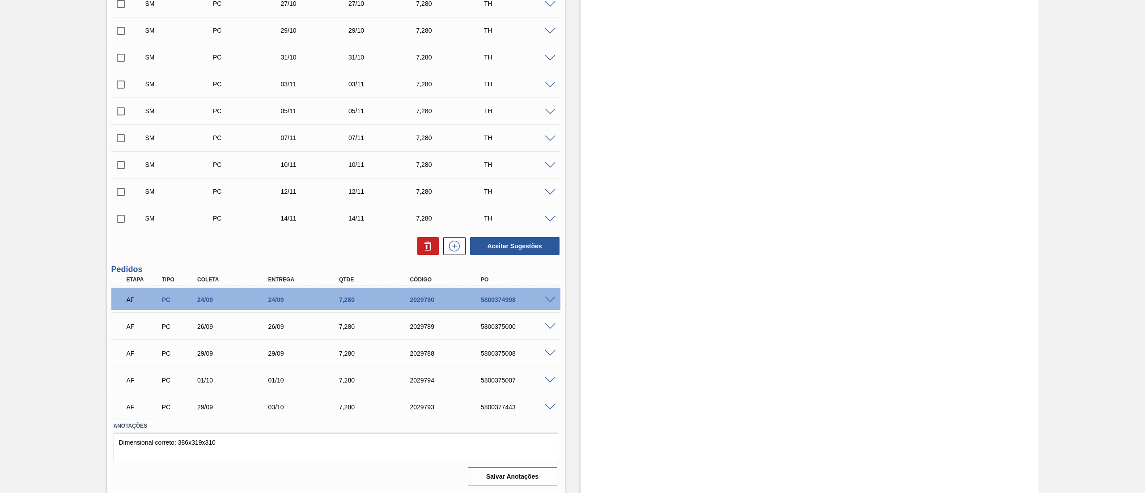
scroll to position [435, 0]
click at [449, 245] on icon at bounding box center [454, 246] width 11 height 11
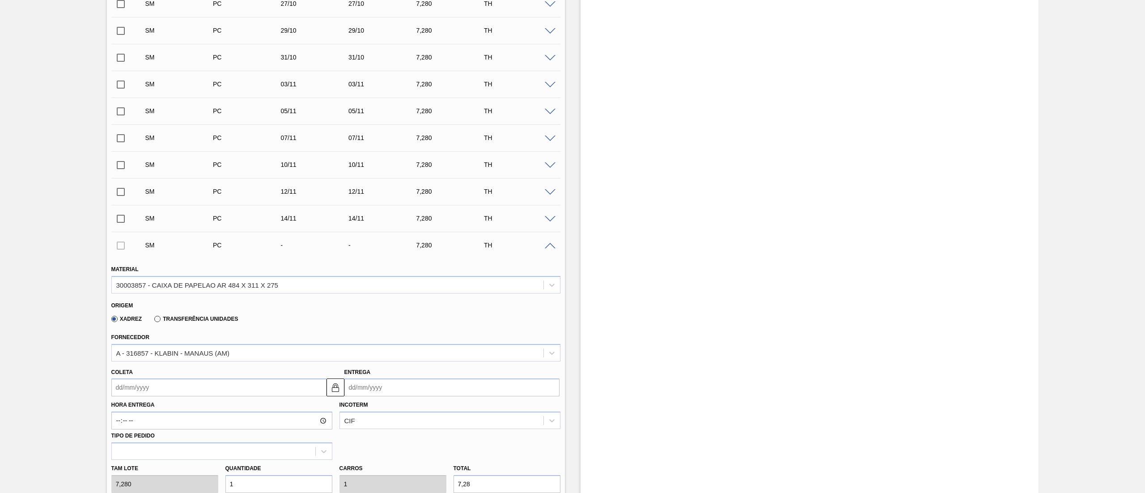
click at [391, 384] on input "Entrega" at bounding box center [451, 387] width 215 height 18
click at [444, 275] on button "Next Month" at bounding box center [444, 274] width 6 height 6
click at [368, 352] on div "17" at bounding box center [369, 347] width 12 height 12
type input "17/11/2025"
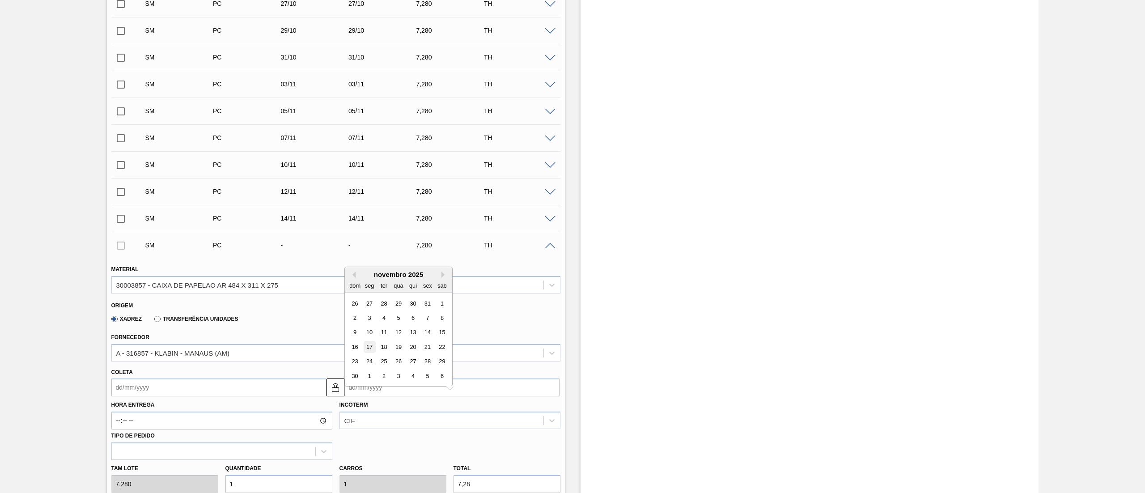
type input "17/11/2025"
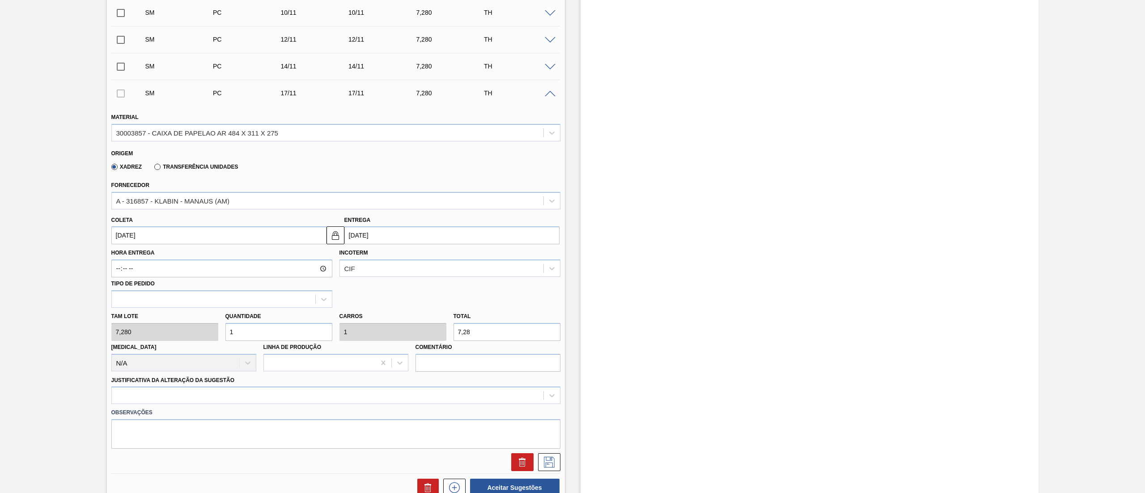
scroll to position [703, 0]
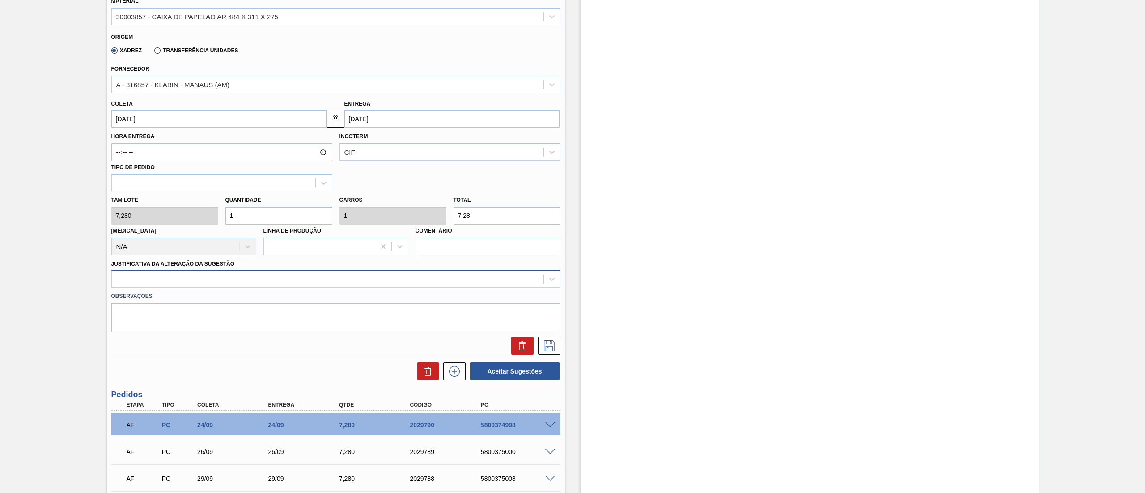
drag, startPoint x: 97, startPoint y: 279, endPoint x: 142, endPoint y: 280, distance: 45.2
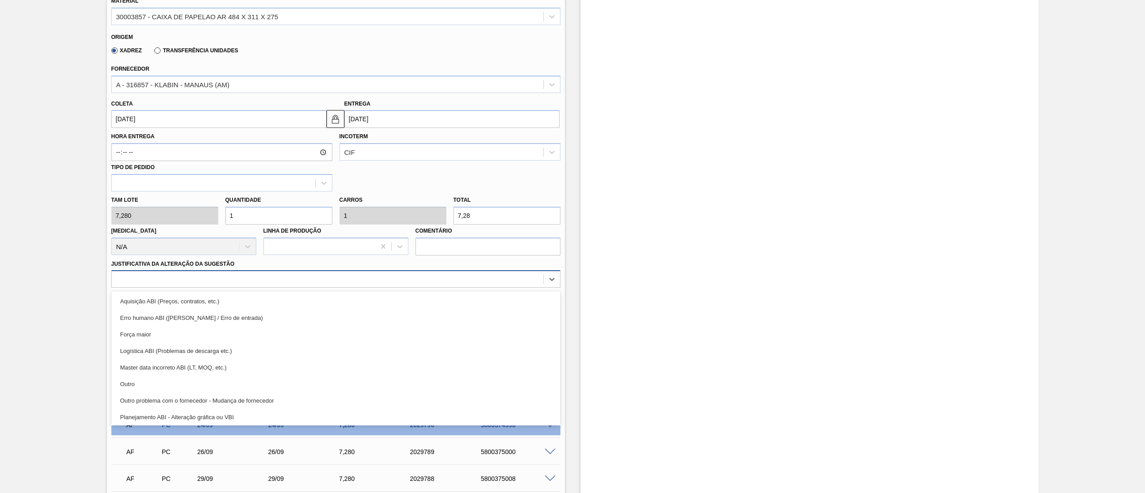
click at [142, 280] on div at bounding box center [328, 279] width 432 height 13
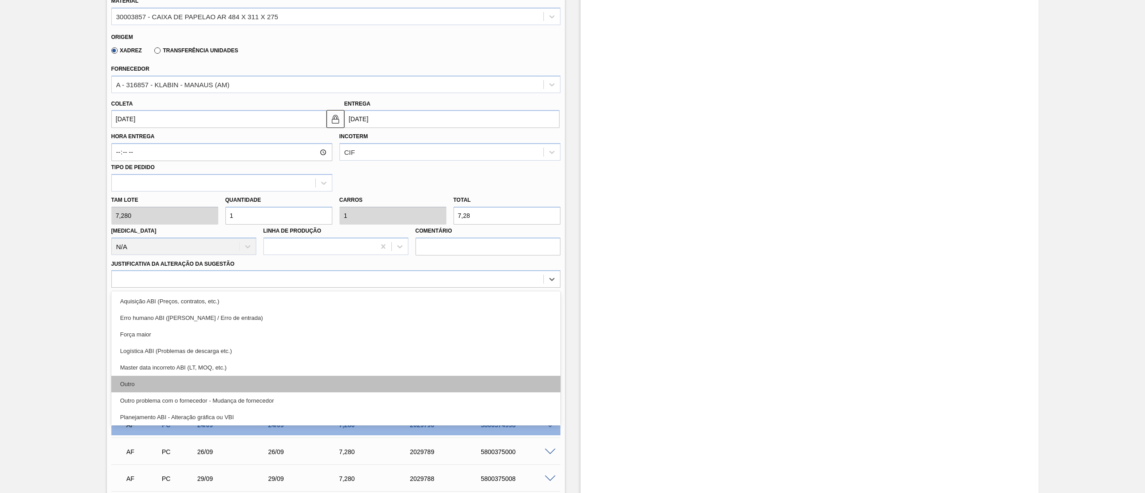
click at [167, 385] on div "Outro" at bounding box center [335, 384] width 449 height 17
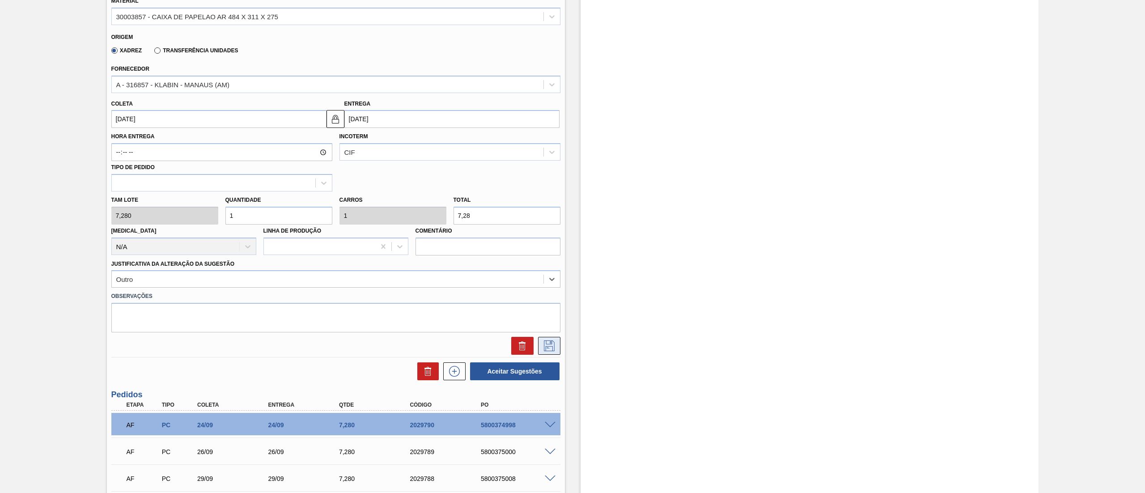
click at [551, 340] on icon at bounding box center [549, 345] width 14 height 11
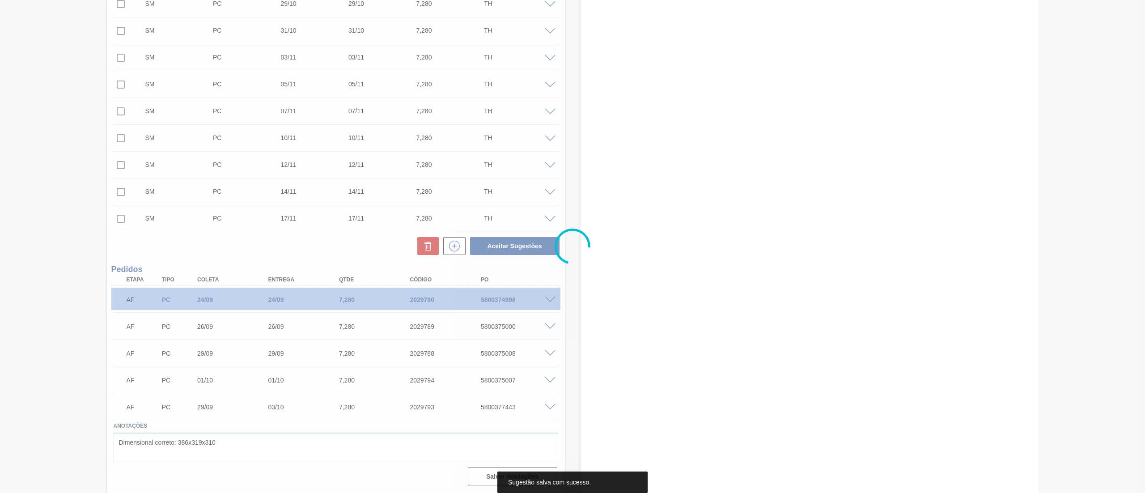
scroll to position [461, 0]
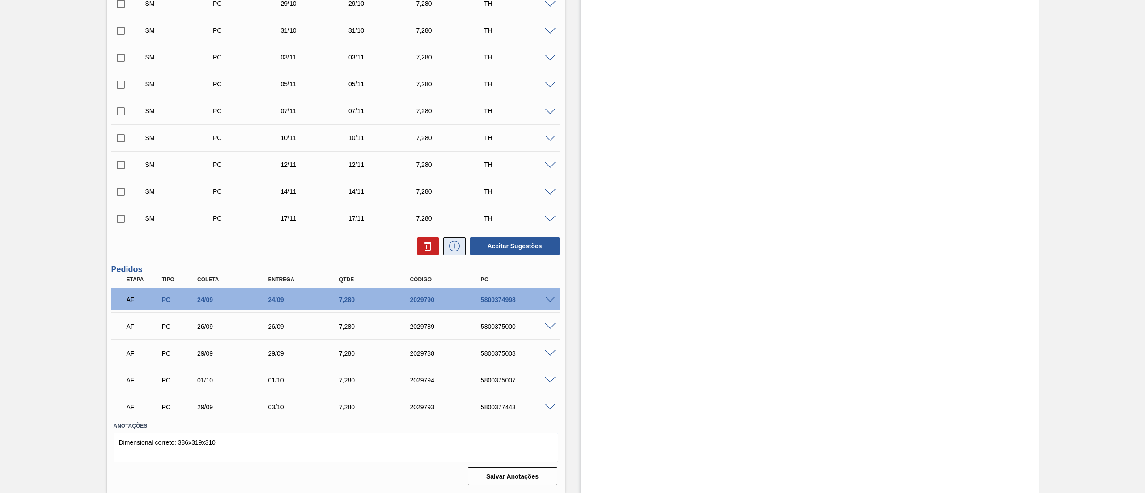
click at [444, 246] on button at bounding box center [454, 246] width 22 height 18
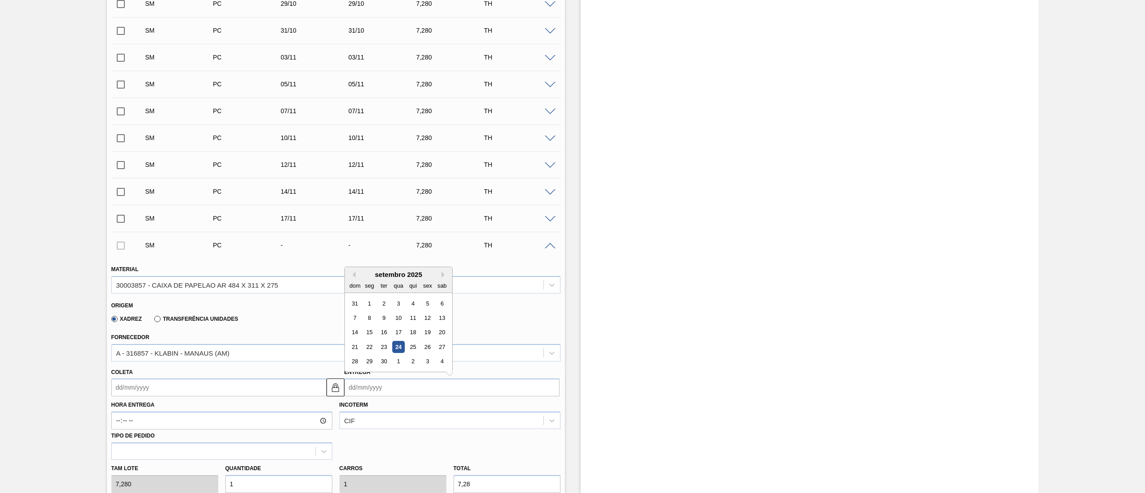
click at [413, 393] on input "Entrega" at bounding box center [451, 387] width 215 height 18
click at [444, 275] on button "Next Month" at bounding box center [444, 274] width 6 height 6
click at [357, 276] on div "dezembro 2025" at bounding box center [398, 275] width 107 height 8
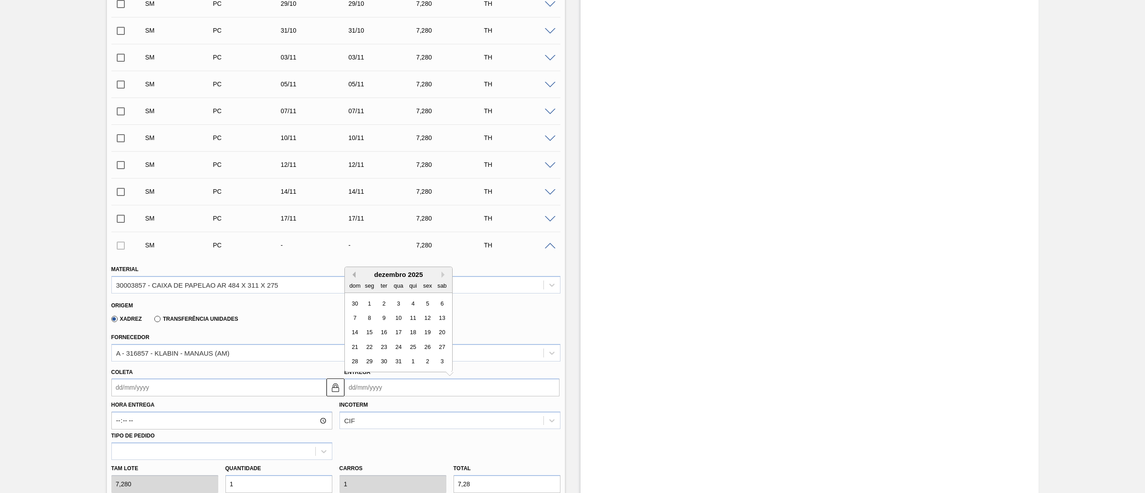
click at [355, 276] on button "Previous Month" at bounding box center [352, 274] width 6 height 6
click at [400, 348] on div "19" at bounding box center [398, 347] width 12 height 12
type input "19/11/2025"
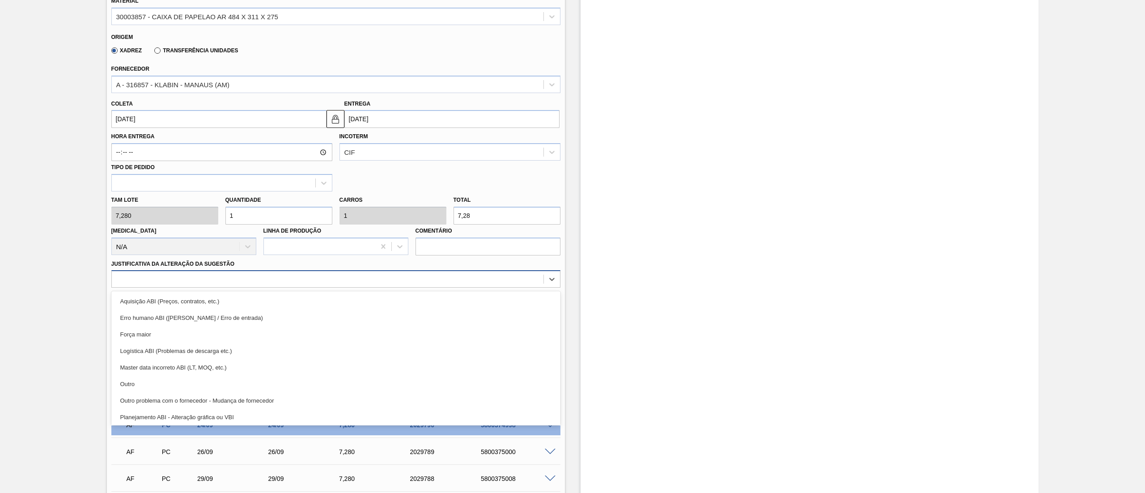
click at [144, 278] on div at bounding box center [328, 279] width 432 height 13
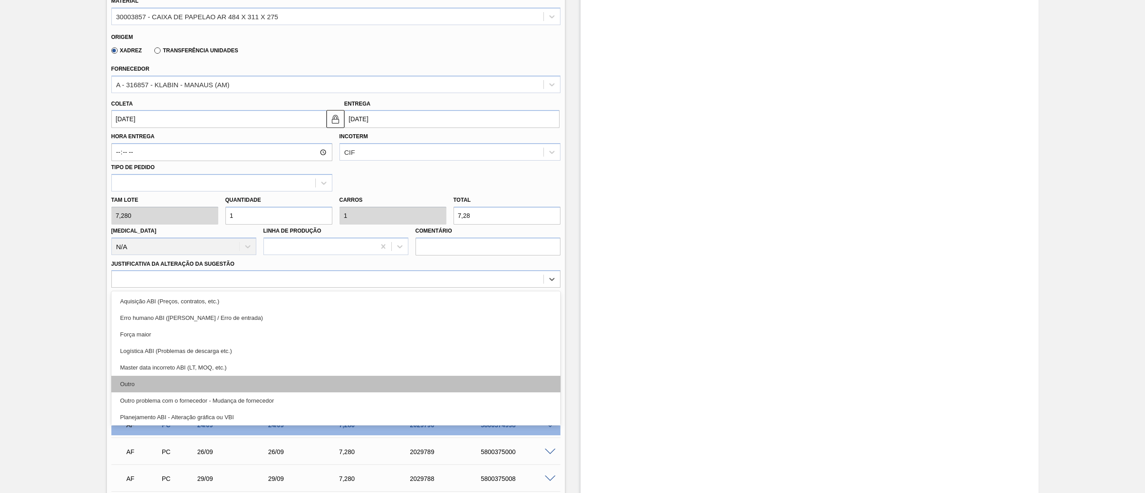
click at [118, 388] on div "Outro" at bounding box center [335, 384] width 449 height 17
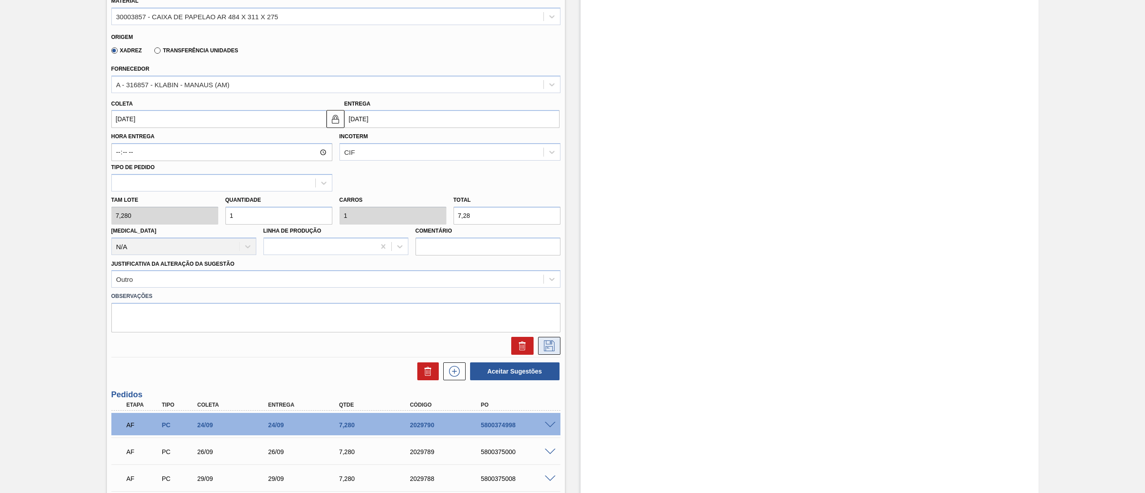
click at [545, 350] on icon at bounding box center [549, 345] width 11 height 11
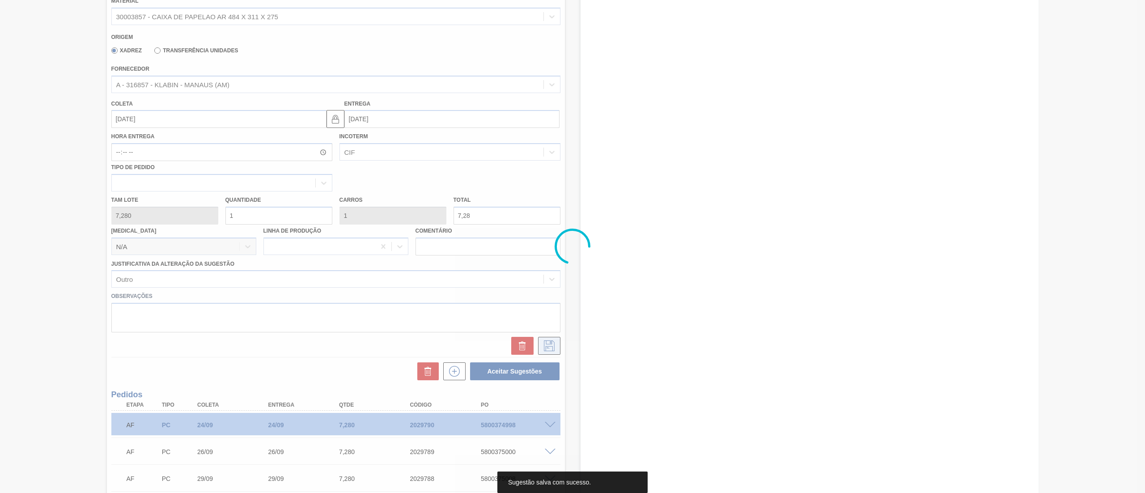
scroll to position [488, 0]
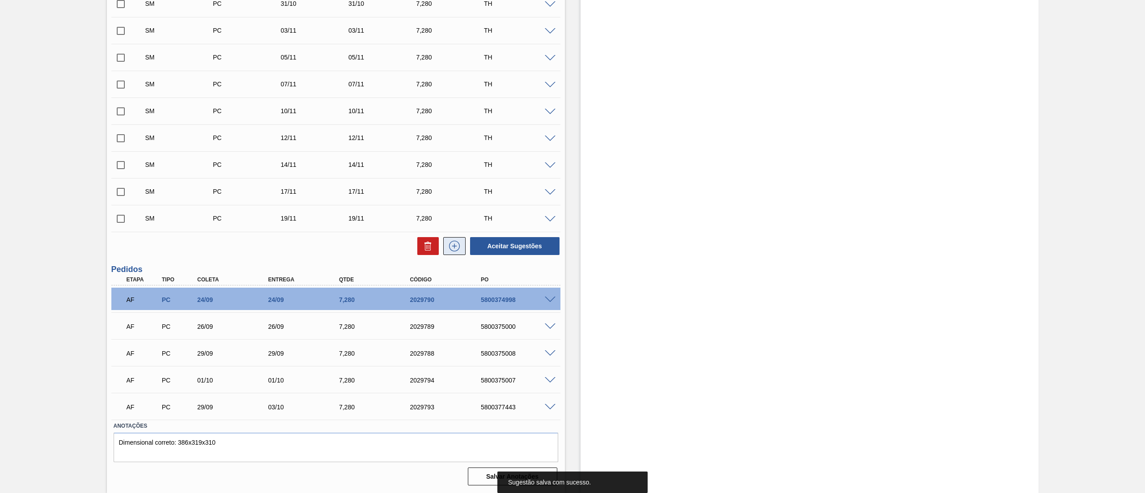
click at [449, 239] on button at bounding box center [454, 246] width 22 height 18
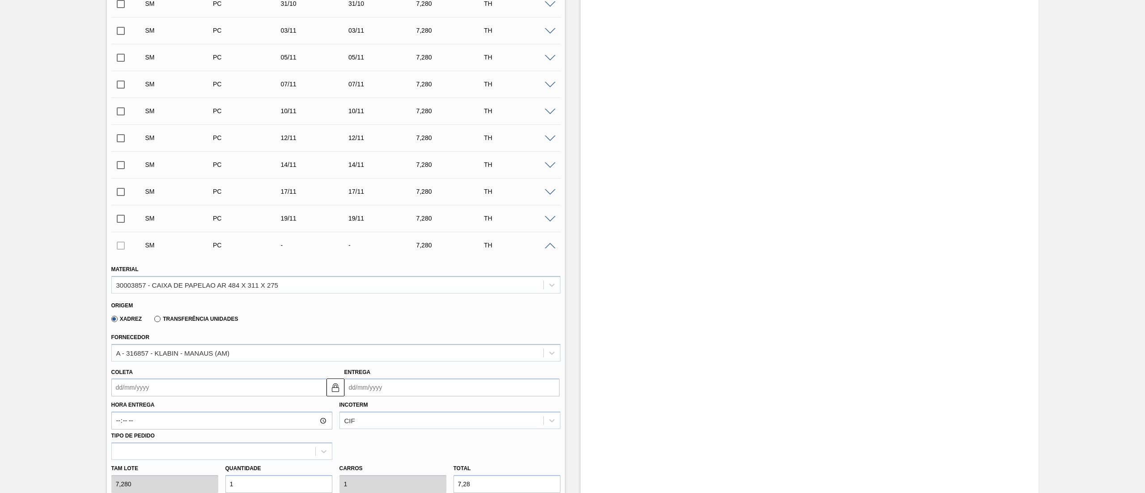
click at [212, 384] on input "Coleta" at bounding box center [218, 387] width 215 height 18
click at [211, 275] on button "Next Month" at bounding box center [211, 274] width 6 height 6
click at [364, 385] on input "Entrega" at bounding box center [451, 387] width 215 height 18
click at [444, 272] on button "Next Month" at bounding box center [444, 274] width 6 height 6
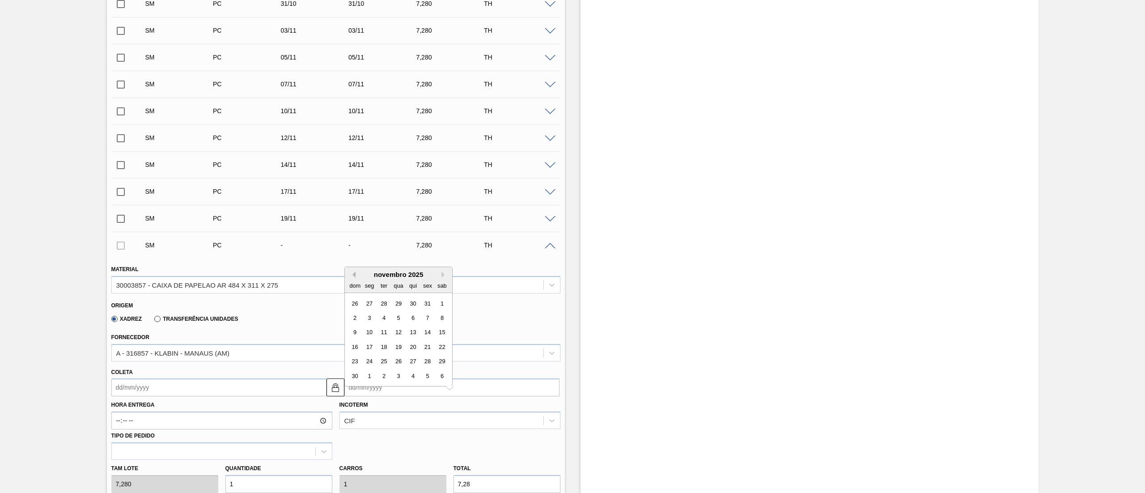
click at [353, 277] on button "Previous Month" at bounding box center [352, 274] width 6 height 6
click at [444, 271] on div "outubro 2025 dom seg ter qua qui sex sab" at bounding box center [398, 280] width 107 height 26
click at [441, 276] on button "Next Month" at bounding box center [444, 274] width 6 height 6
click at [430, 345] on div "21" at bounding box center [427, 347] width 12 height 12
type input "21/11/2025"
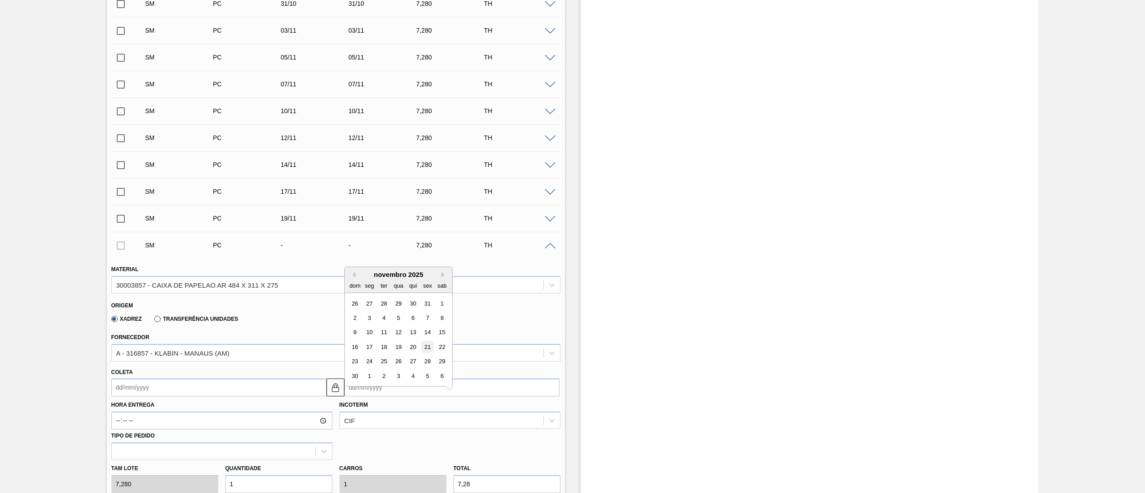
type input "21/11/2025"
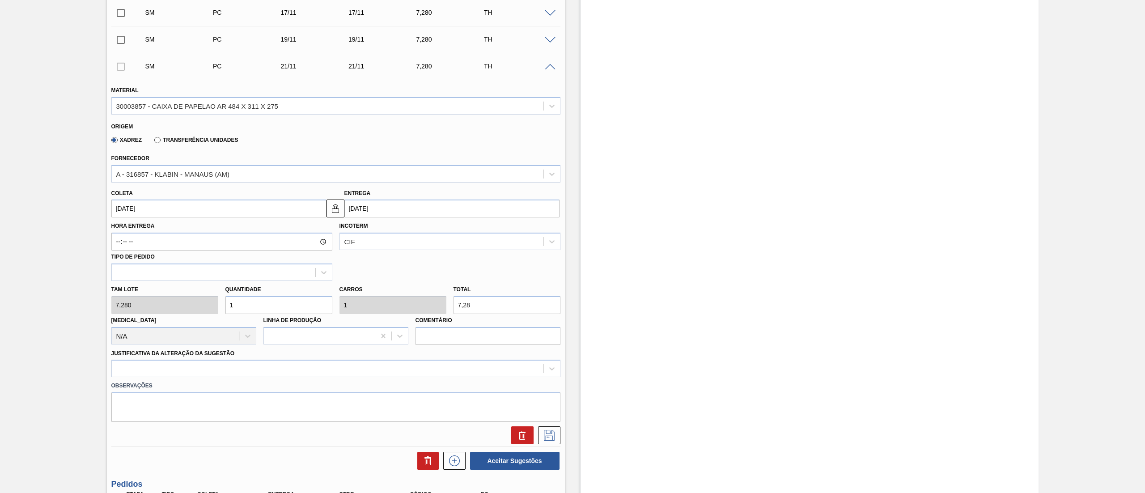
click at [152, 381] on label "Observações" at bounding box center [335, 385] width 449 height 13
click at [150, 371] on div at bounding box center [335, 368] width 449 height 17
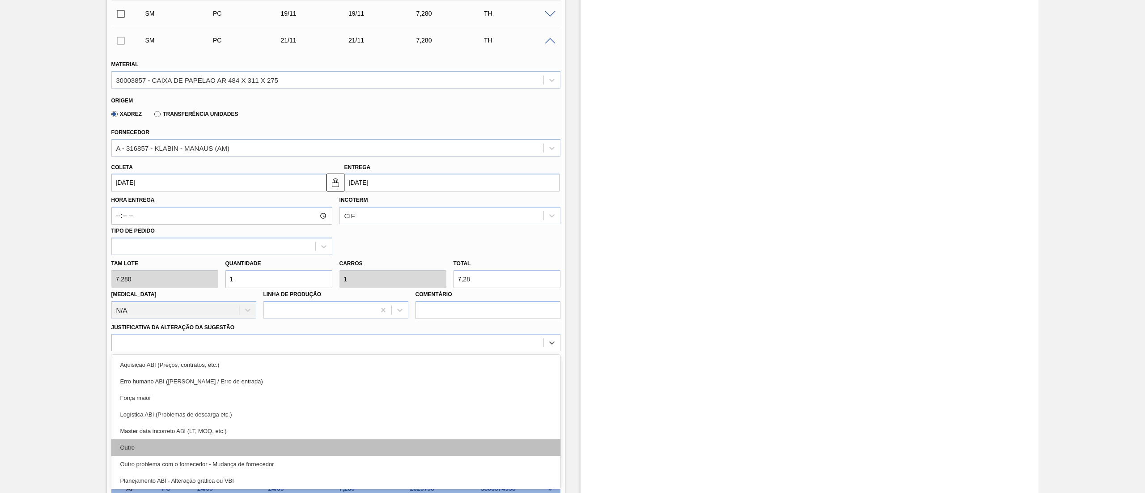
click at [143, 440] on div "Outro" at bounding box center [335, 447] width 449 height 17
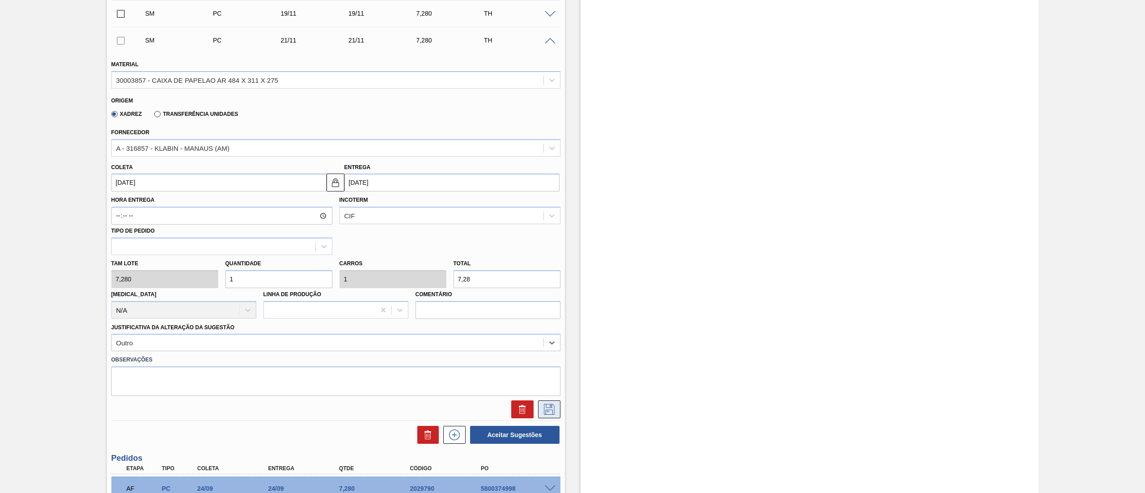
click at [546, 407] on icon at bounding box center [549, 409] width 14 height 11
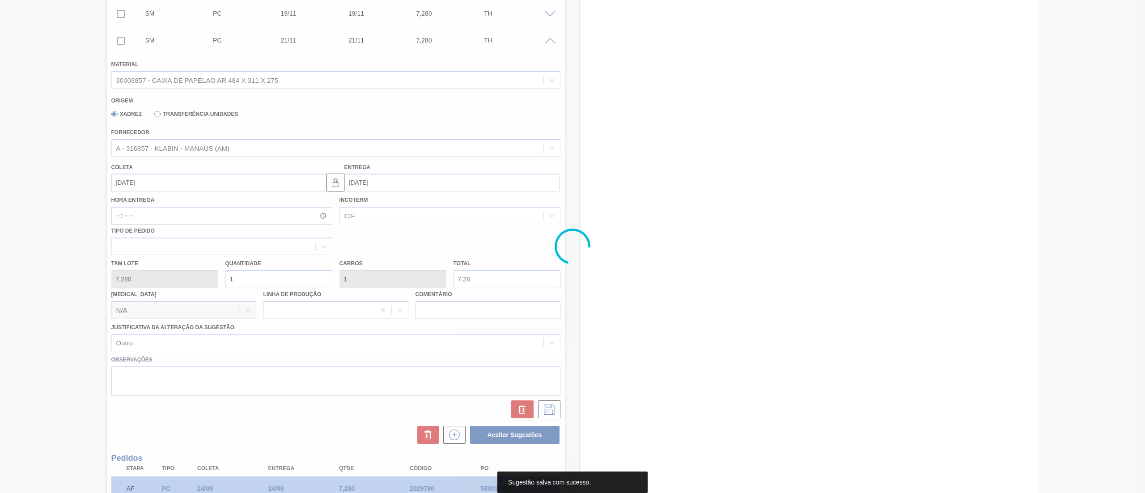
scroll to position [515, 0]
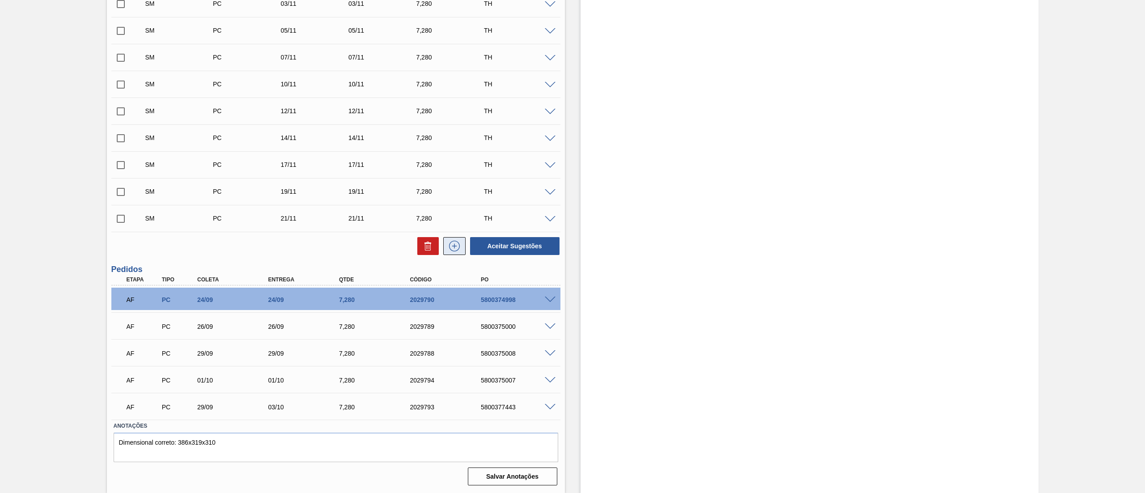
click at [454, 240] on button at bounding box center [454, 246] width 22 height 18
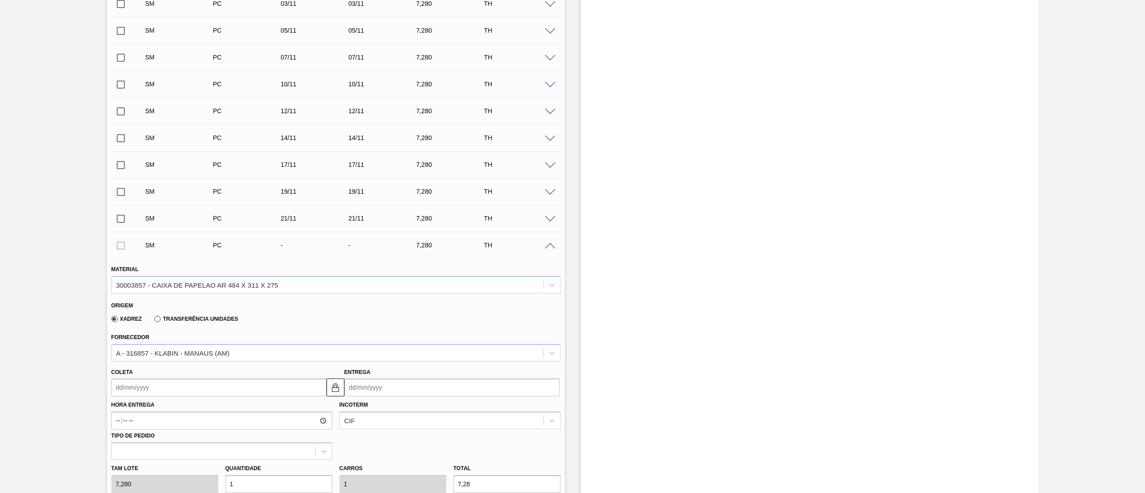
click at [410, 393] on input "Entrega" at bounding box center [451, 387] width 215 height 18
click at [440, 275] on div "setembro 2025" at bounding box center [398, 275] width 107 height 8
click at [442, 275] on button "Next Month" at bounding box center [444, 274] width 6 height 6
click at [365, 363] on div "24" at bounding box center [369, 361] width 12 height 12
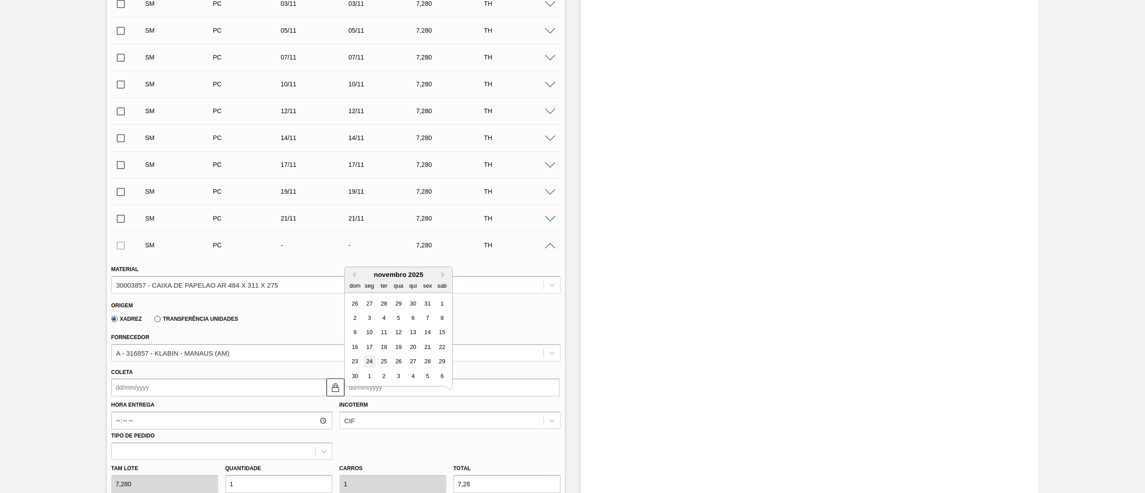
type input "24/11/2025"
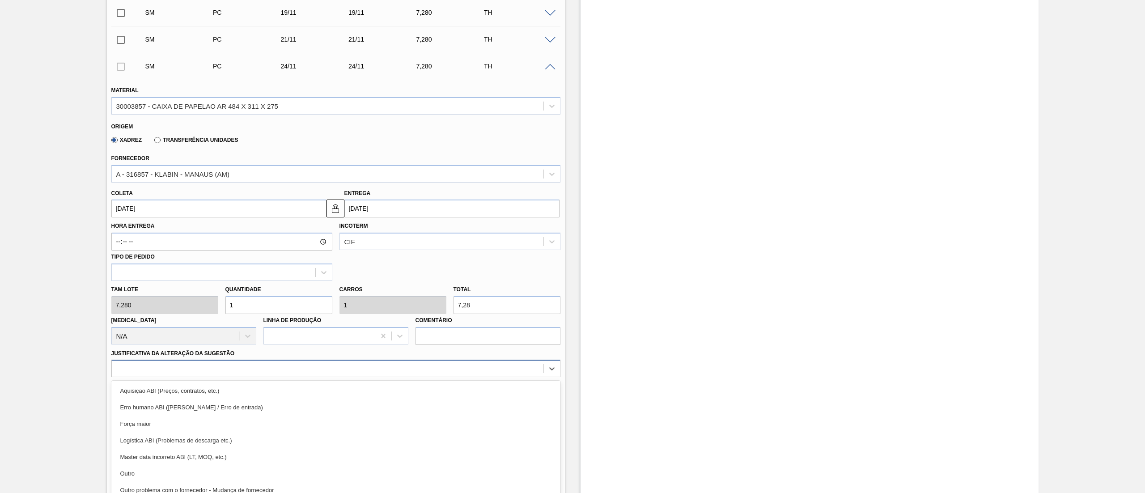
click at [163, 363] on div "option Aquisição ABI (Preços, contratos, etc.) focused, 1 of 18. 18 results ava…" at bounding box center [335, 368] width 449 height 17
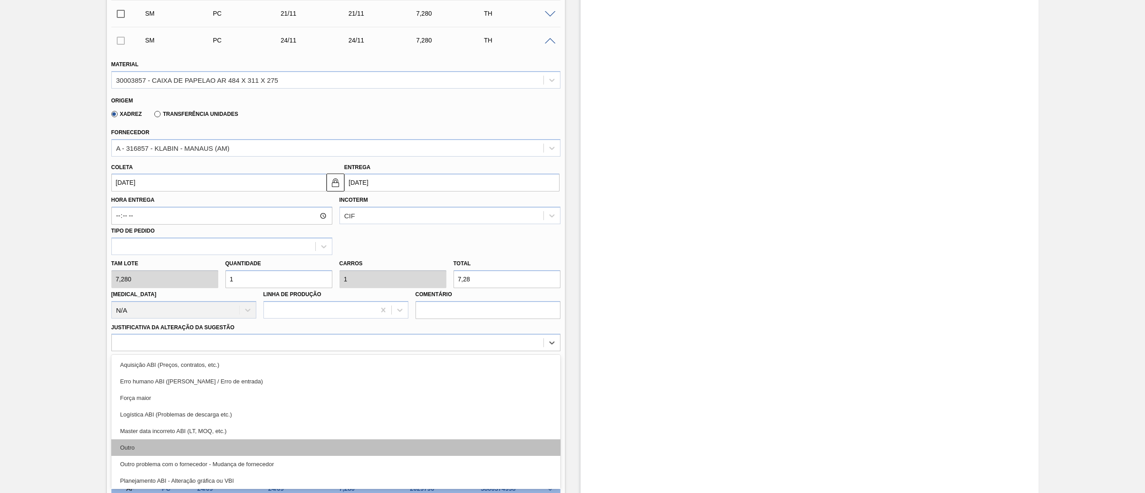
click at [138, 440] on div "Outro" at bounding box center [335, 447] width 449 height 17
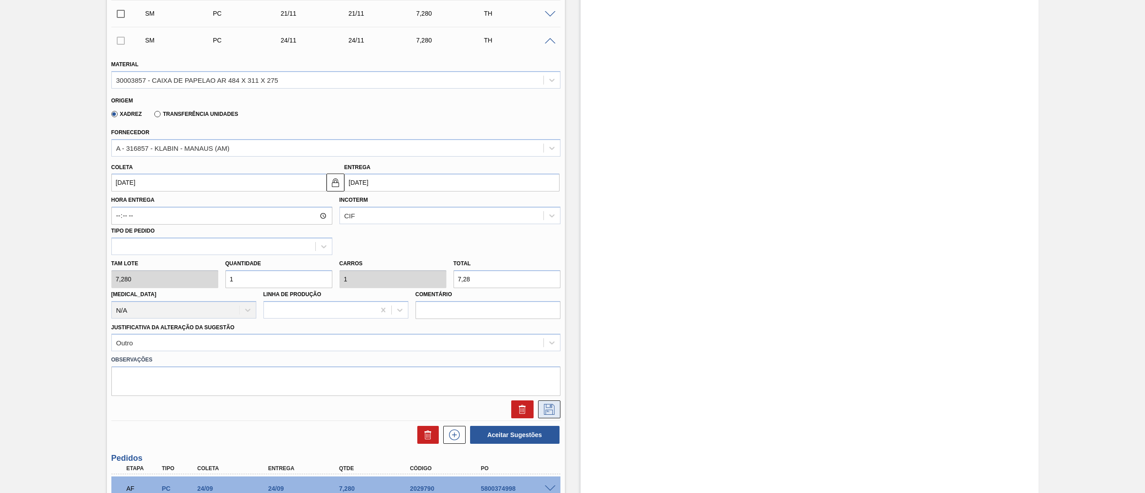
click at [550, 402] on button at bounding box center [549, 409] width 22 height 18
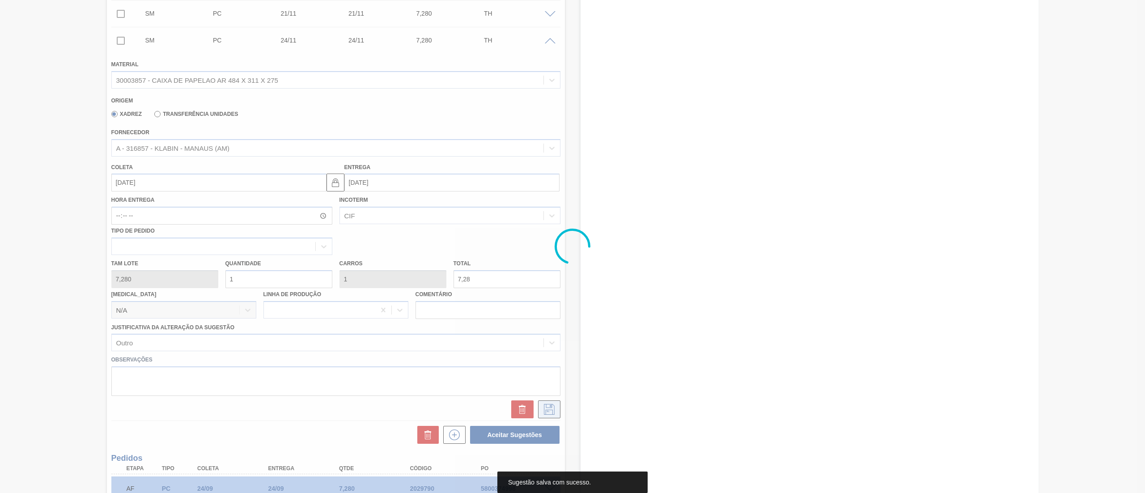
scroll to position [542, 0]
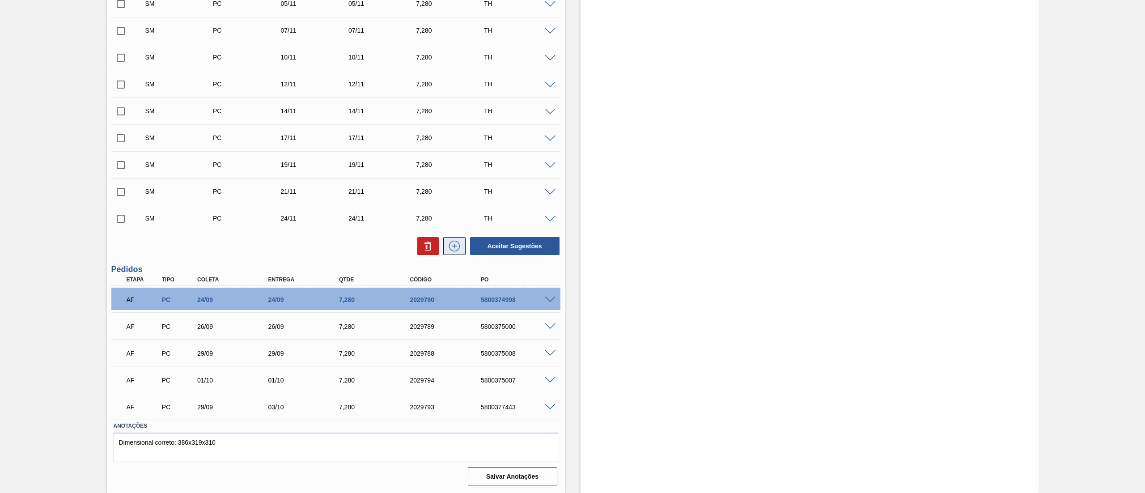
click at [452, 246] on icon at bounding box center [454, 245] width 5 height 0
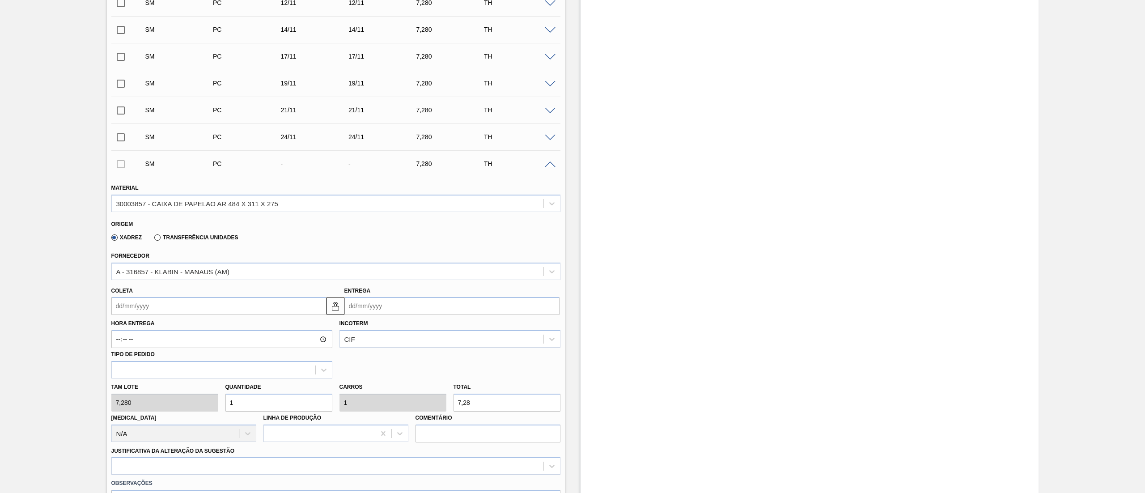
scroll to position [721, 0]
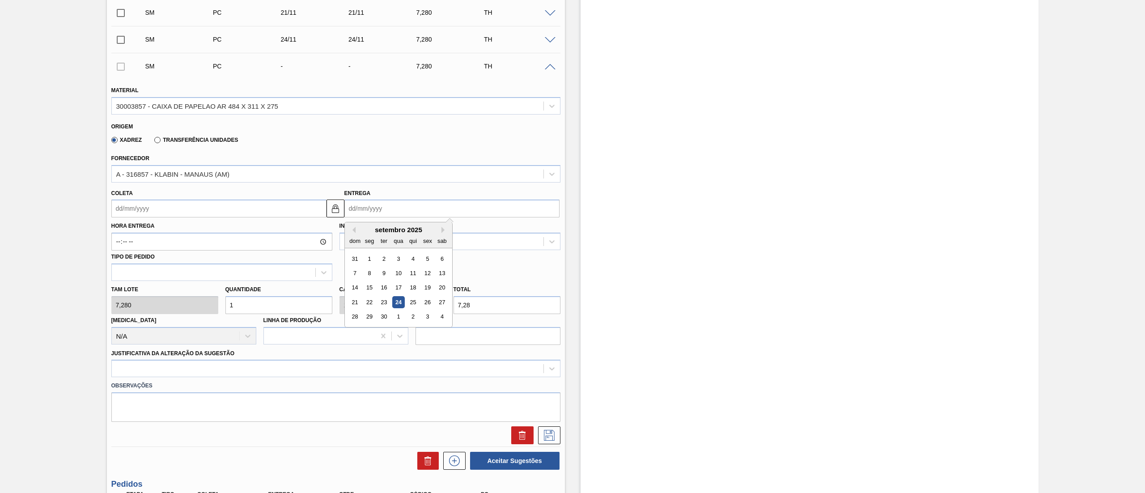
click at [358, 201] on input "Entrega" at bounding box center [451, 208] width 215 height 18
click at [444, 229] on button "Next Month" at bounding box center [444, 230] width 6 height 6
click at [397, 323] on div "26" at bounding box center [398, 317] width 12 height 12
type input "26/11/2025"
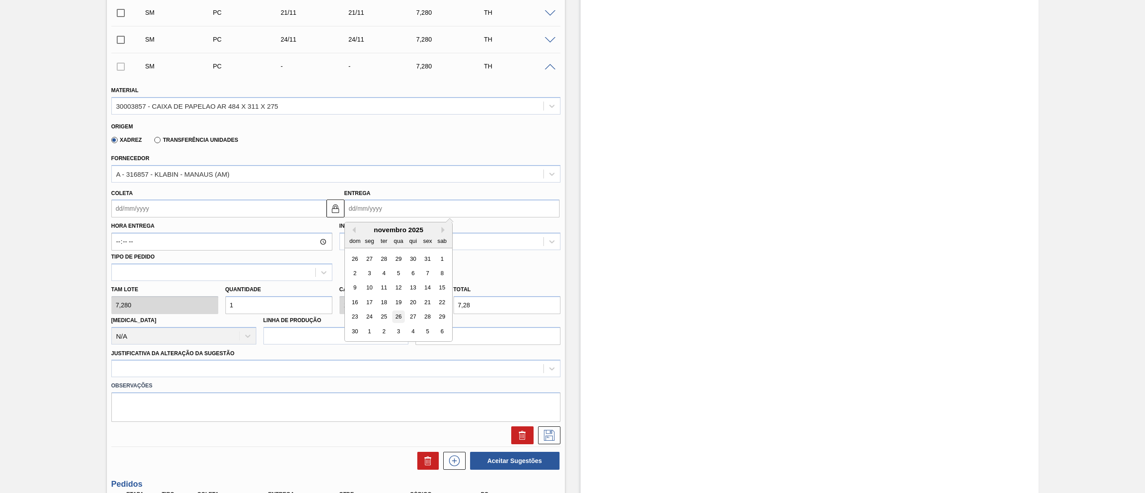
type input "26/11/2025"
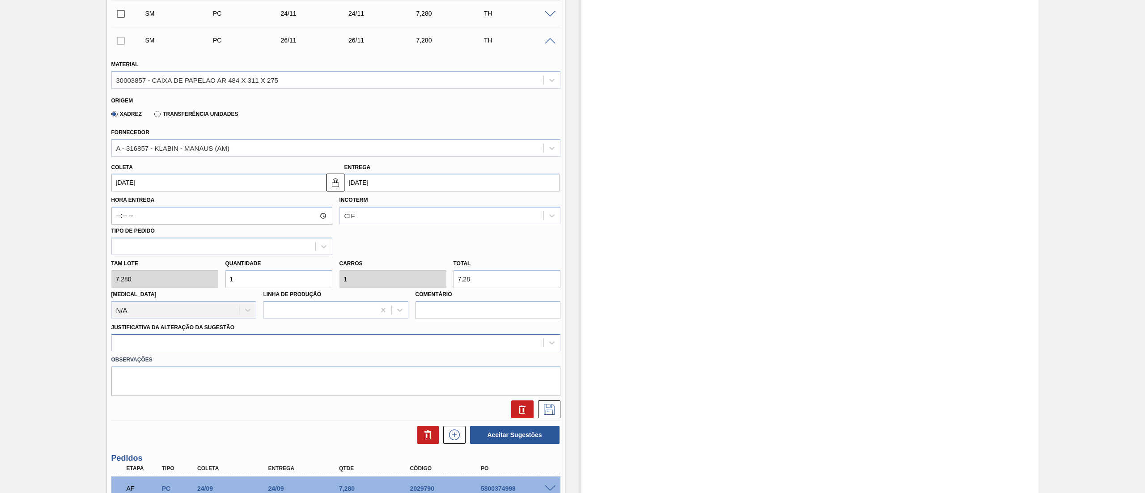
click at [200, 351] on div at bounding box center [335, 342] width 449 height 17
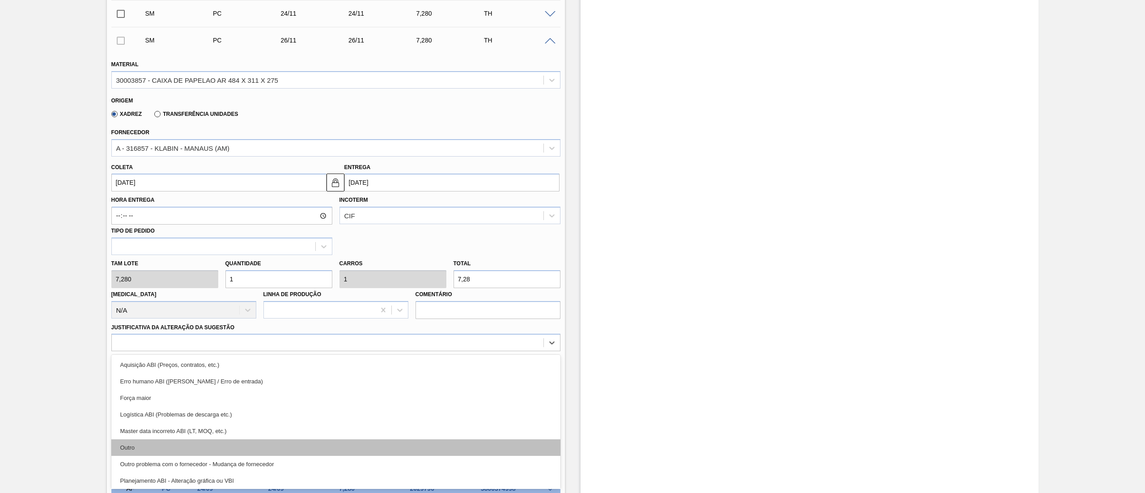
click at [152, 450] on div "Outro" at bounding box center [335, 447] width 449 height 17
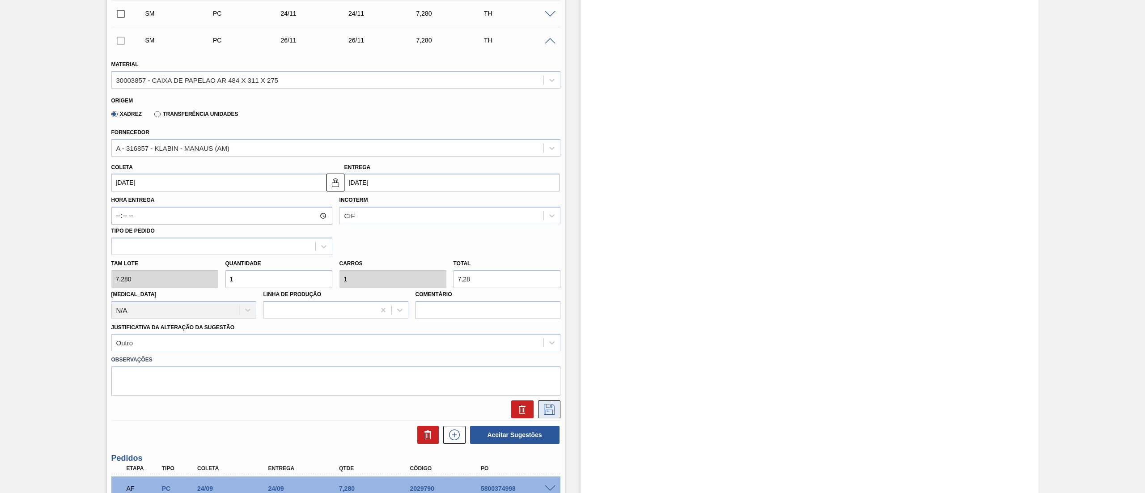
click at [551, 410] on icon at bounding box center [549, 409] width 11 height 11
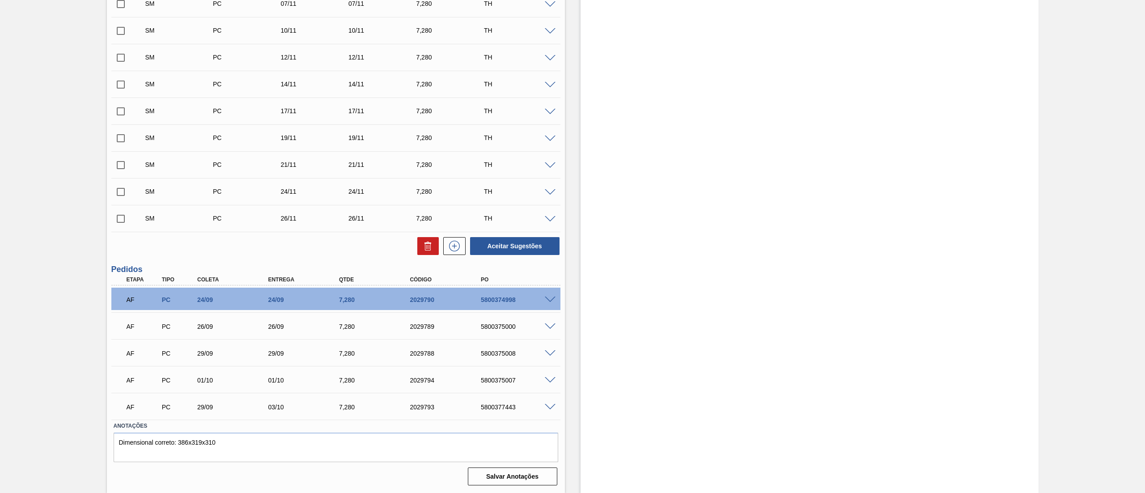
scroll to position [569, 0]
click at [451, 245] on icon at bounding box center [454, 246] width 14 height 11
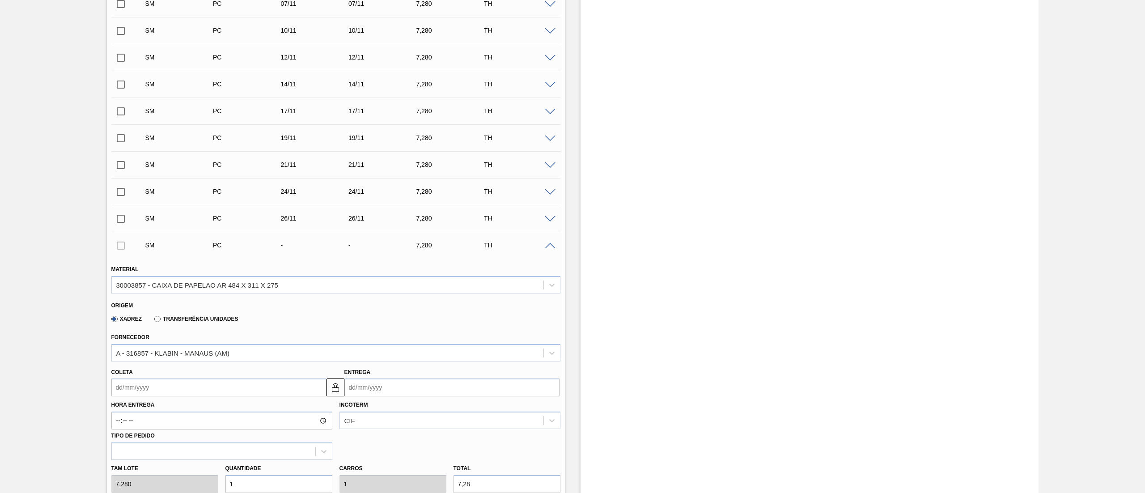
click at [250, 377] on div "Coleta" at bounding box center [218, 381] width 215 height 31
click at [240, 381] on input "Coleta" at bounding box center [218, 387] width 215 height 18
click at [210, 277] on button "Next Month" at bounding box center [211, 274] width 6 height 6
click at [195, 362] on div "28" at bounding box center [194, 361] width 12 height 12
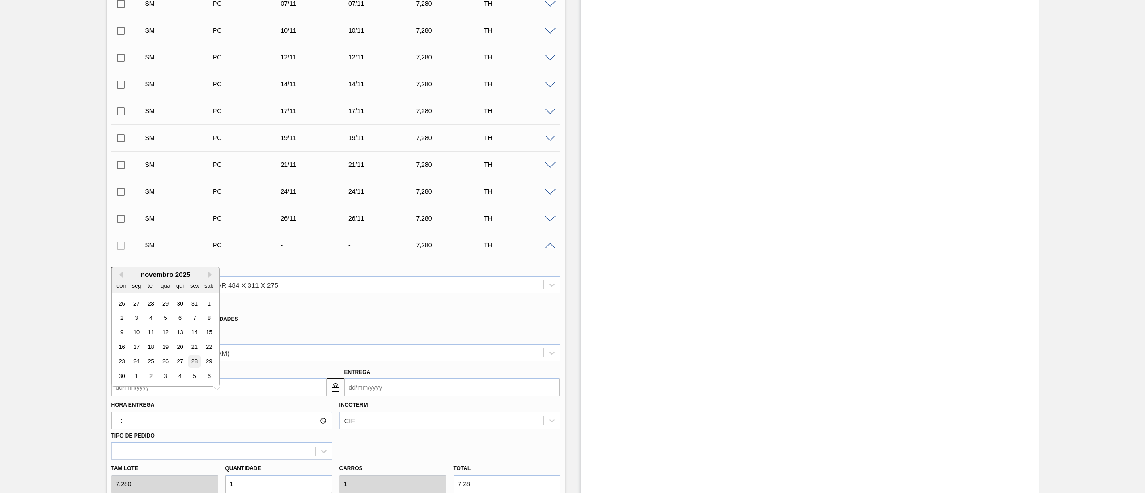
type input "28/11/2025"
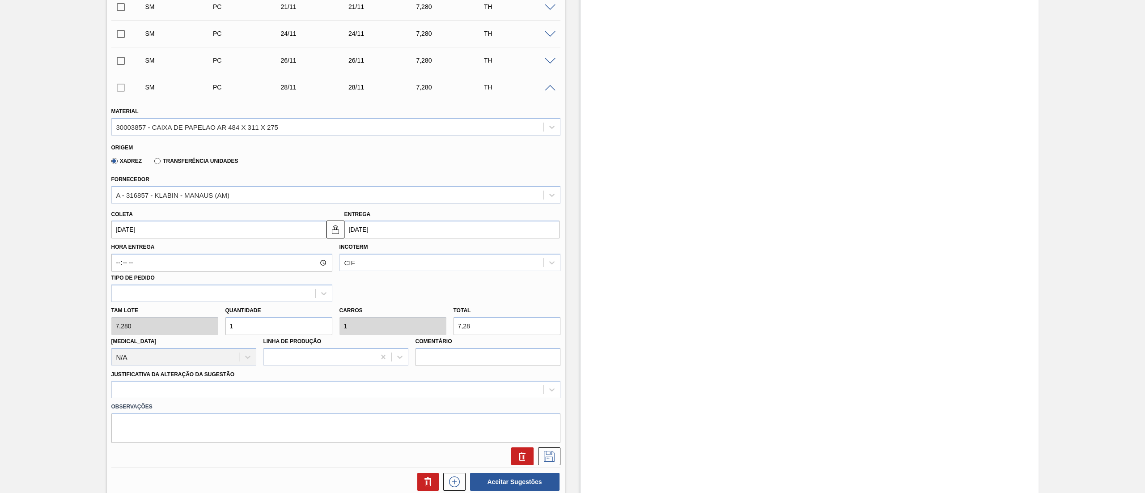
scroll to position [837, 0]
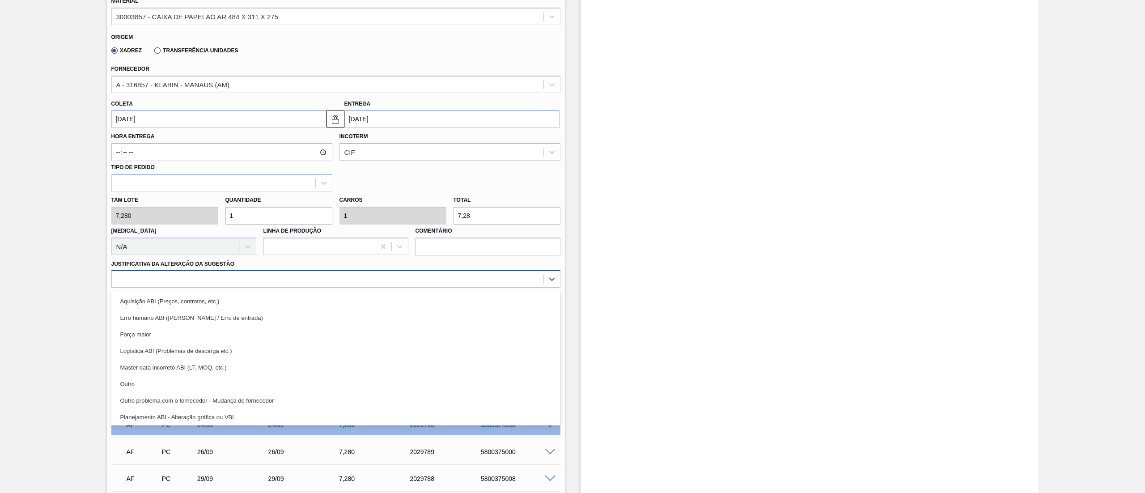
click at [130, 282] on div at bounding box center [328, 279] width 432 height 13
drag, startPoint x: 133, startPoint y: 376, endPoint x: 142, endPoint y: 377, distance: 8.7
click at [134, 377] on div "Outro" at bounding box center [335, 384] width 449 height 17
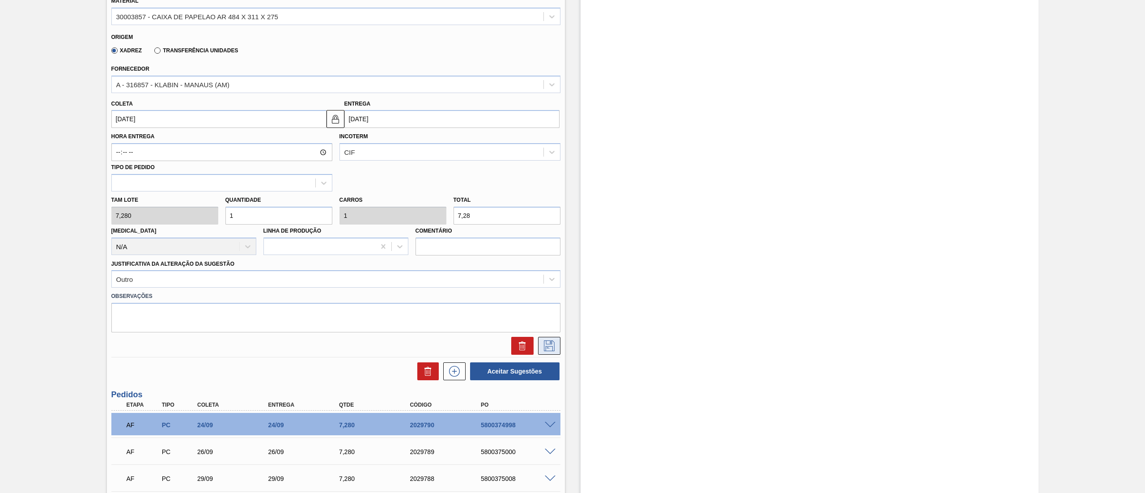
click at [554, 347] on icon at bounding box center [549, 345] width 14 height 11
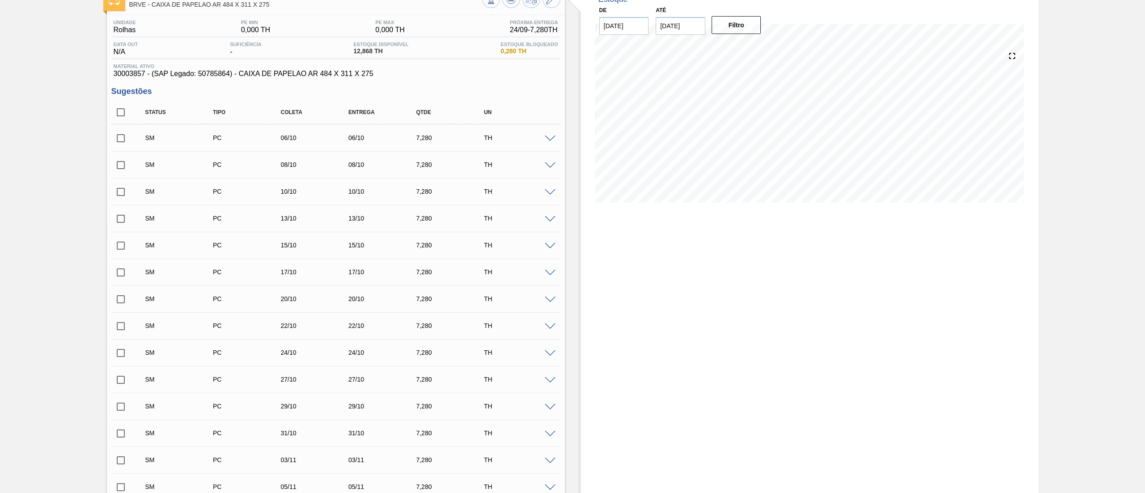
scroll to position [0, 0]
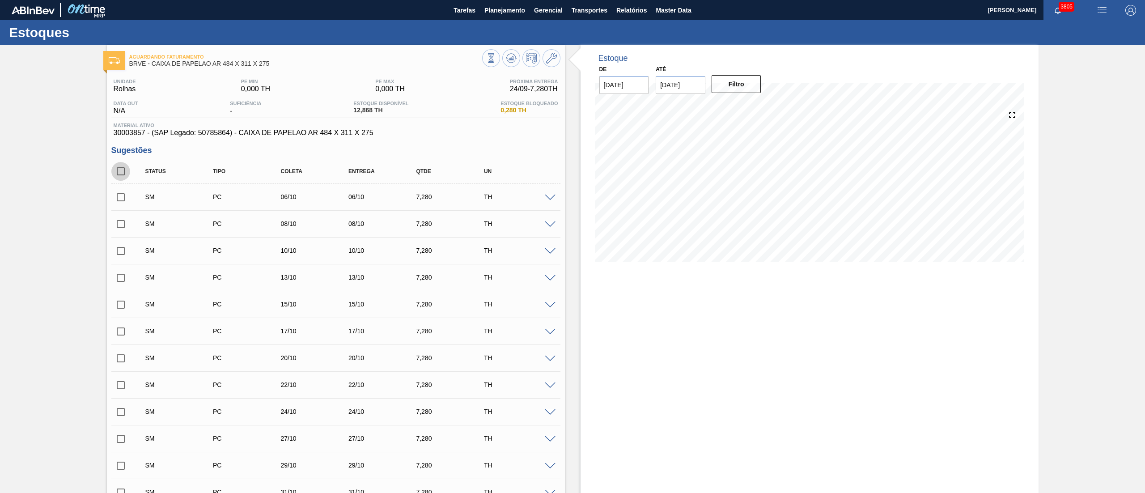
click at [120, 173] on input "checkbox" at bounding box center [120, 171] width 19 height 19
checkbox input "true"
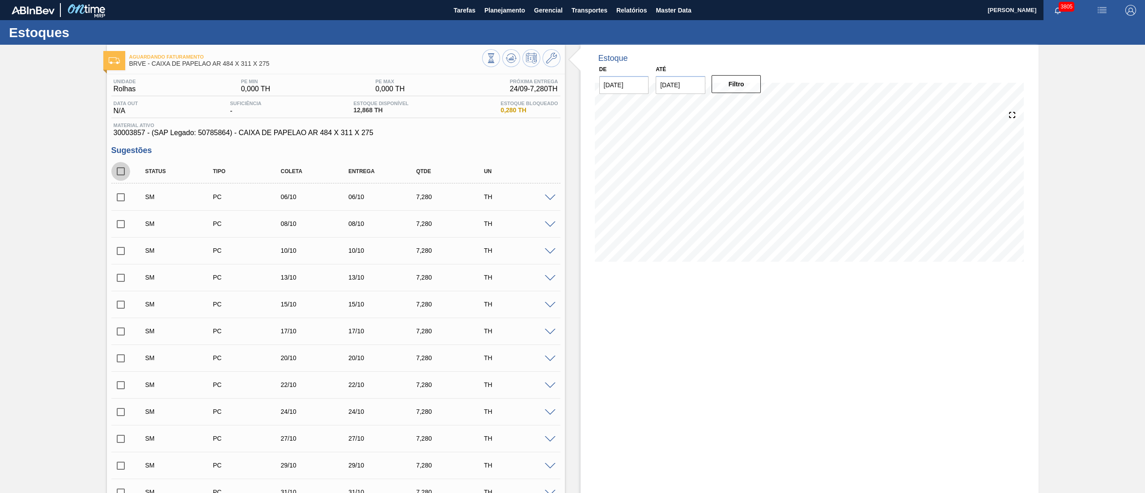
checkbox input "true"
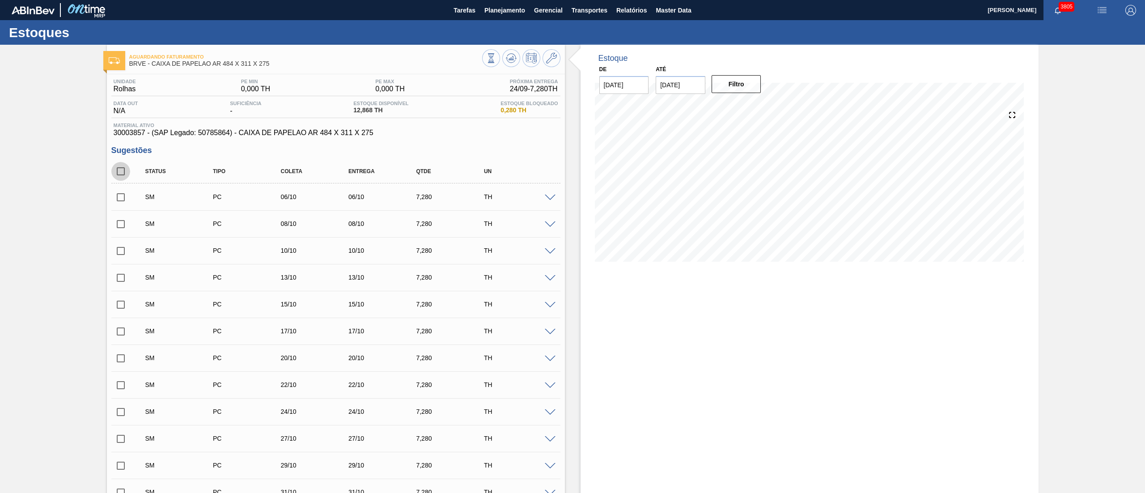
checkbox input "true"
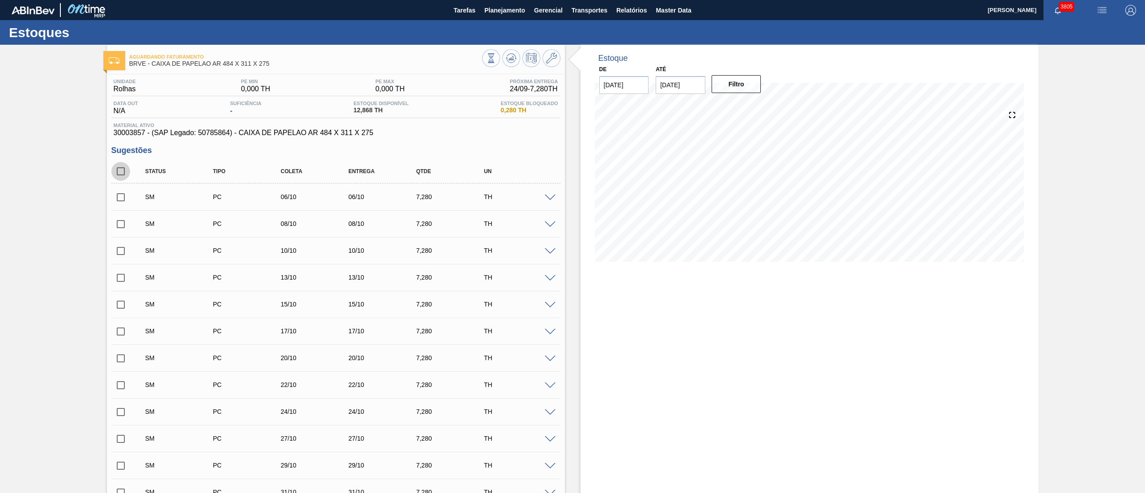
checkbox input "true"
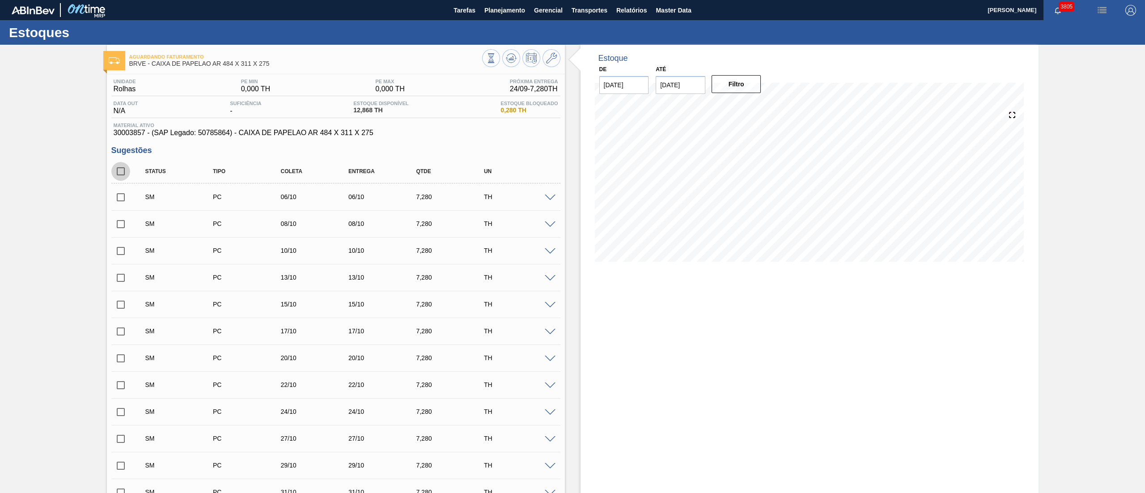
checkbox input "true"
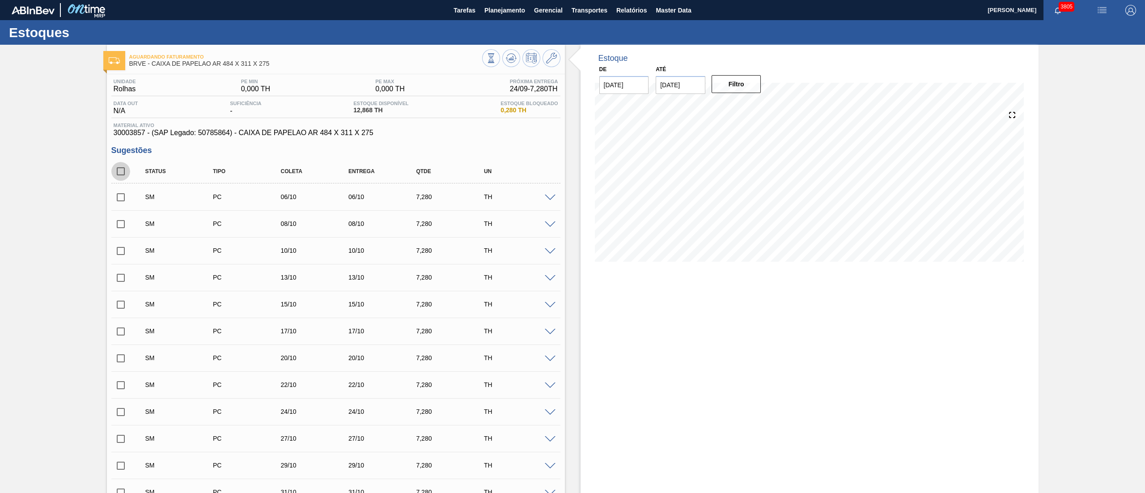
checkbox input "true"
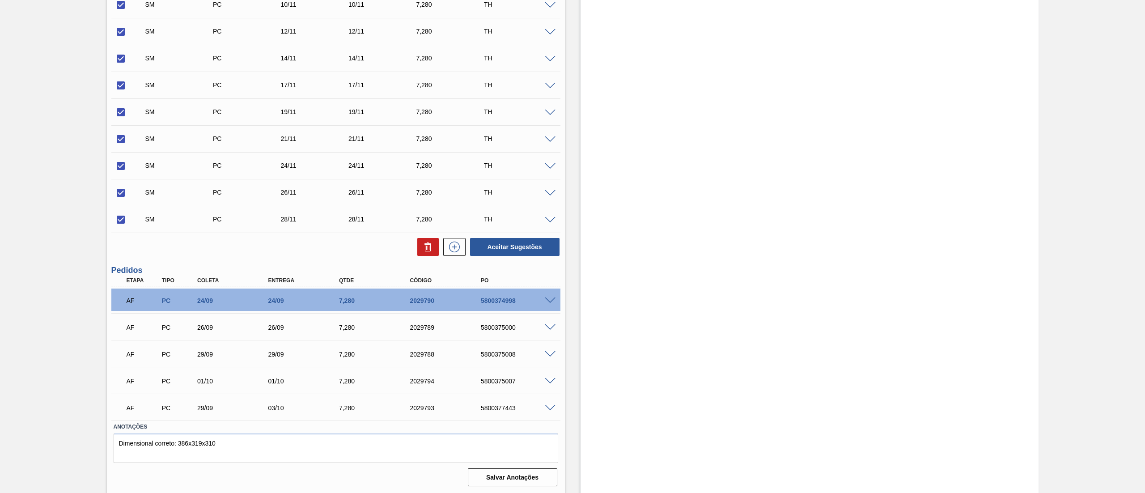
scroll to position [596, 0]
click at [514, 249] on button "Aceitar Sugestões" at bounding box center [514, 246] width 89 height 18
checkbox input "false"
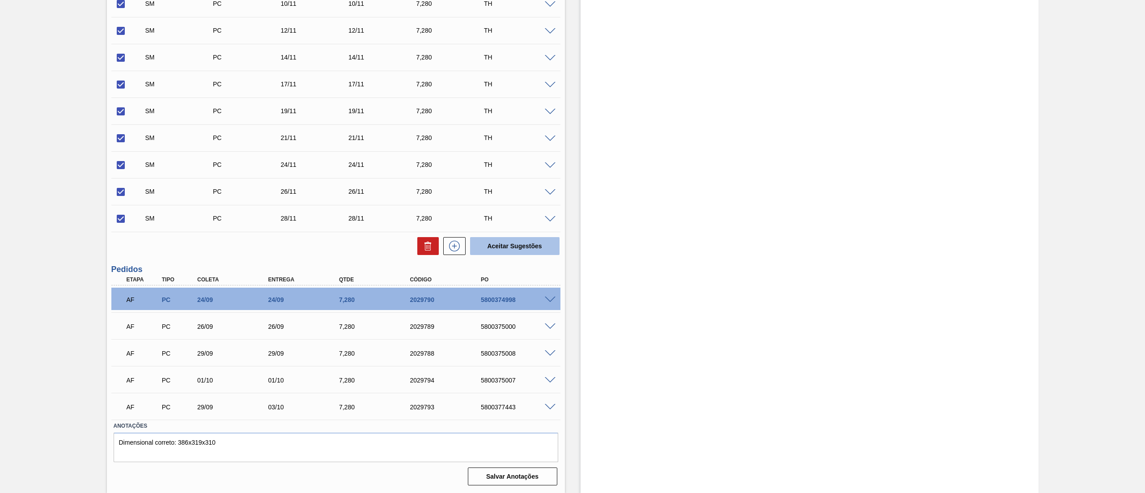
checkbox input "false"
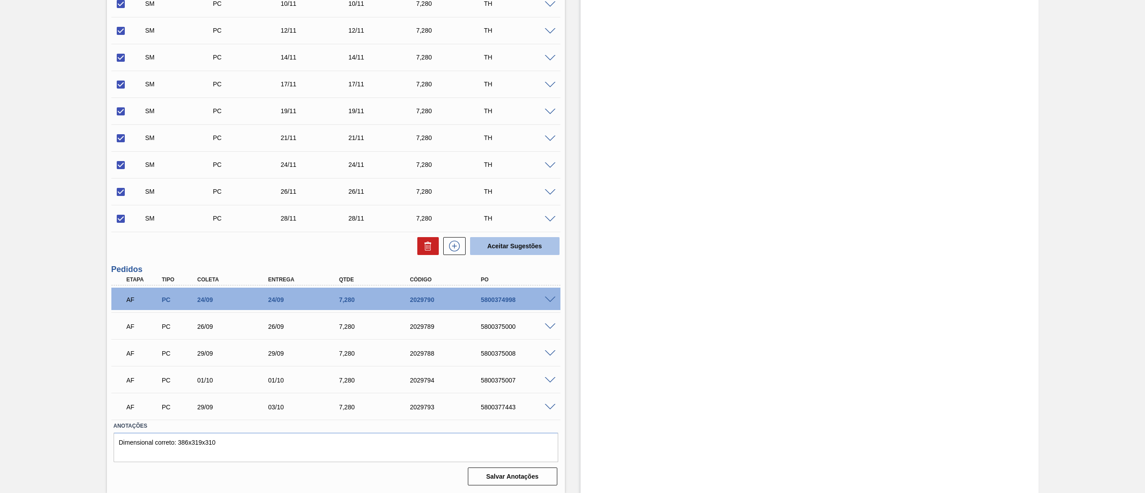
checkbox input "false"
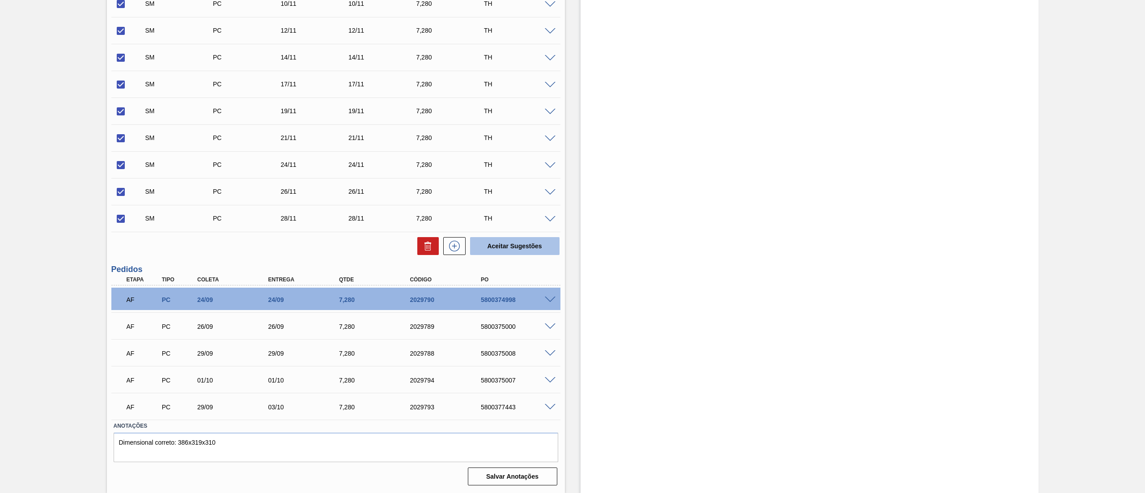
checkbox input "false"
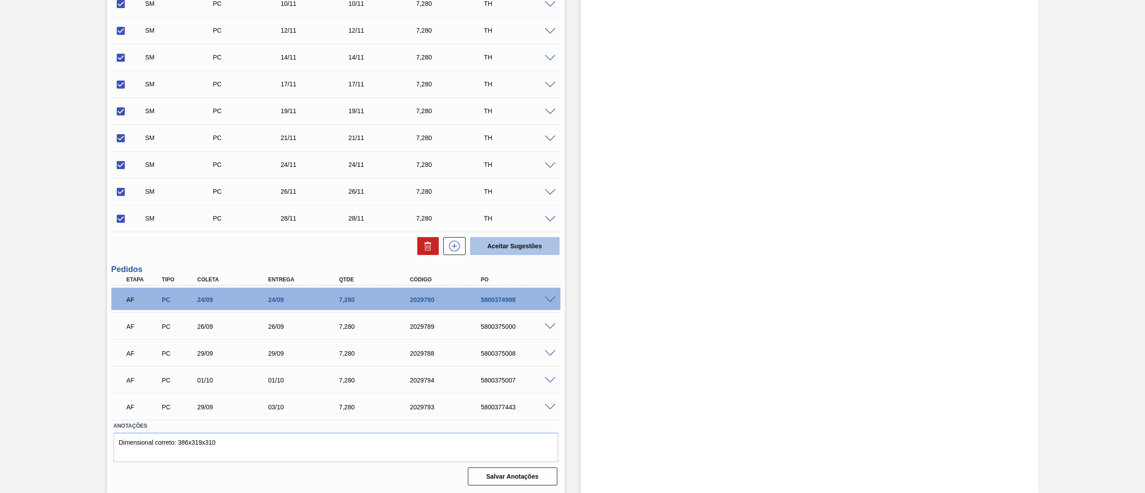
checkbox input "false"
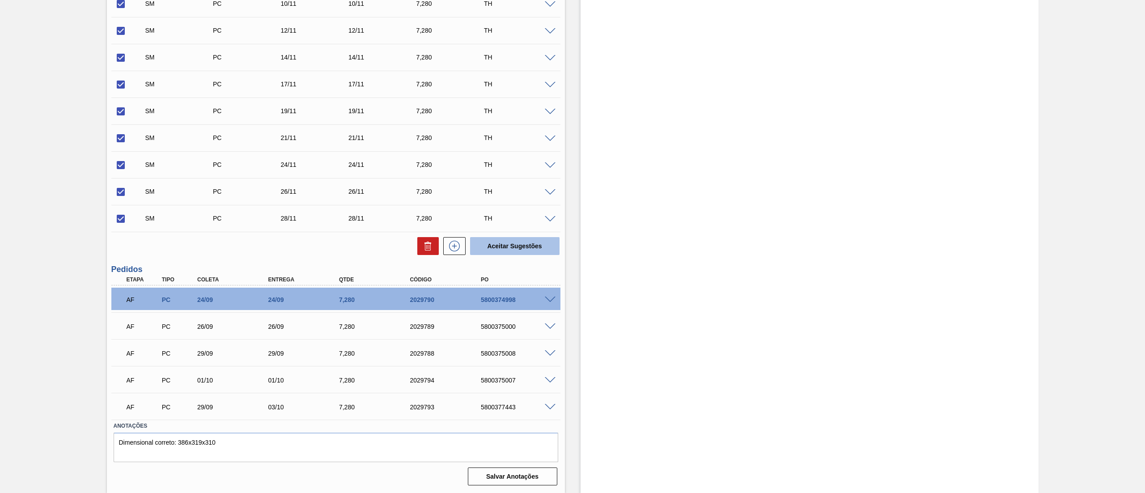
checkbox input "false"
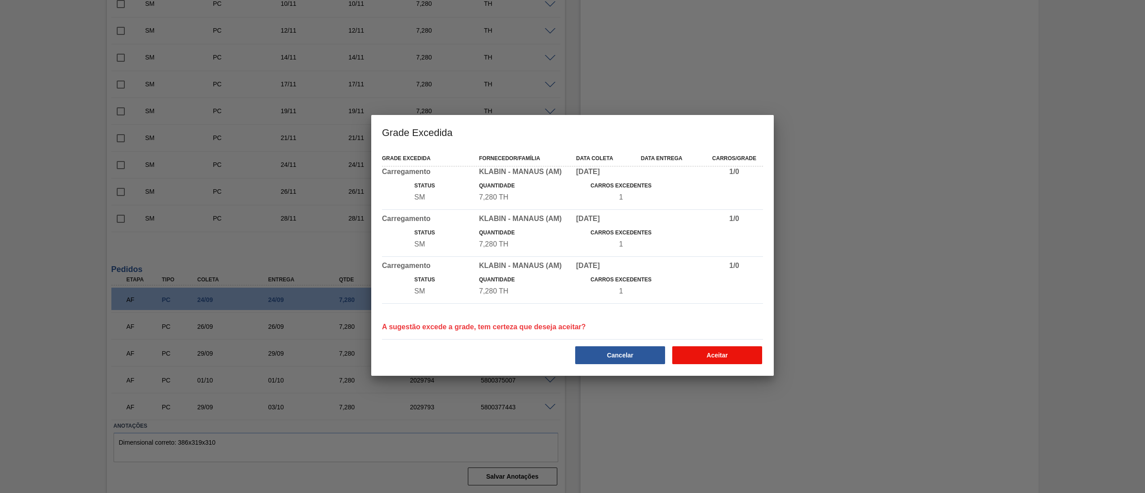
click at [716, 355] on button "Aceitar" at bounding box center [717, 355] width 90 height 18
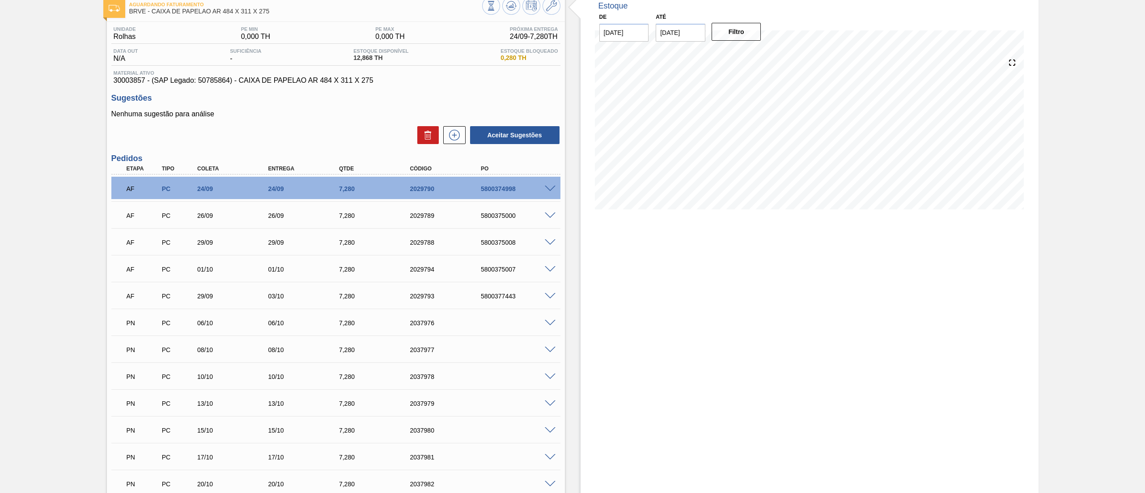
scroll to position [0, 0]
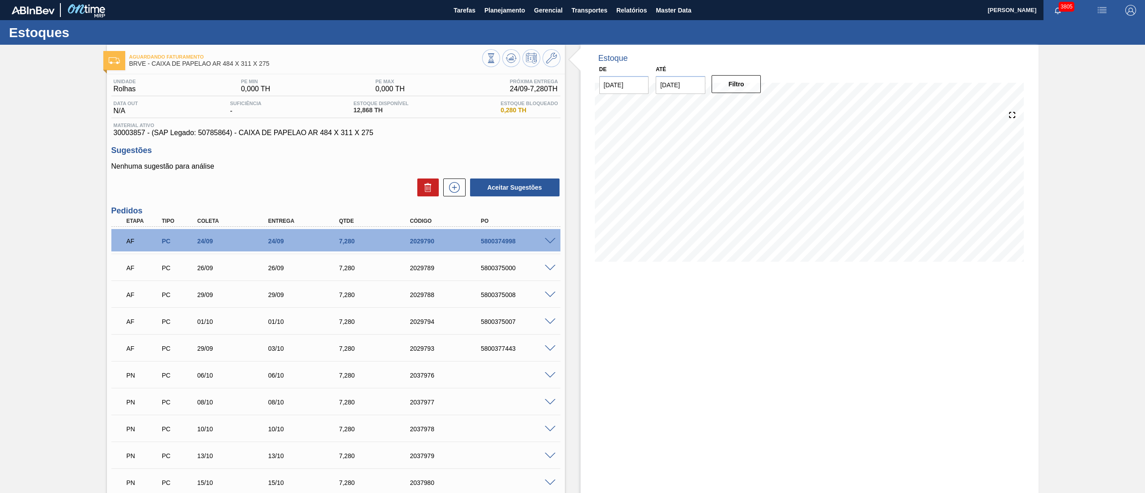
click at [493, 21] on div "Estoques" at bounding box center [572, 32] width 1145 height 25
click at [494, 18] on button "Planejamento" at bounding box center [505, 10] width 50 height 20
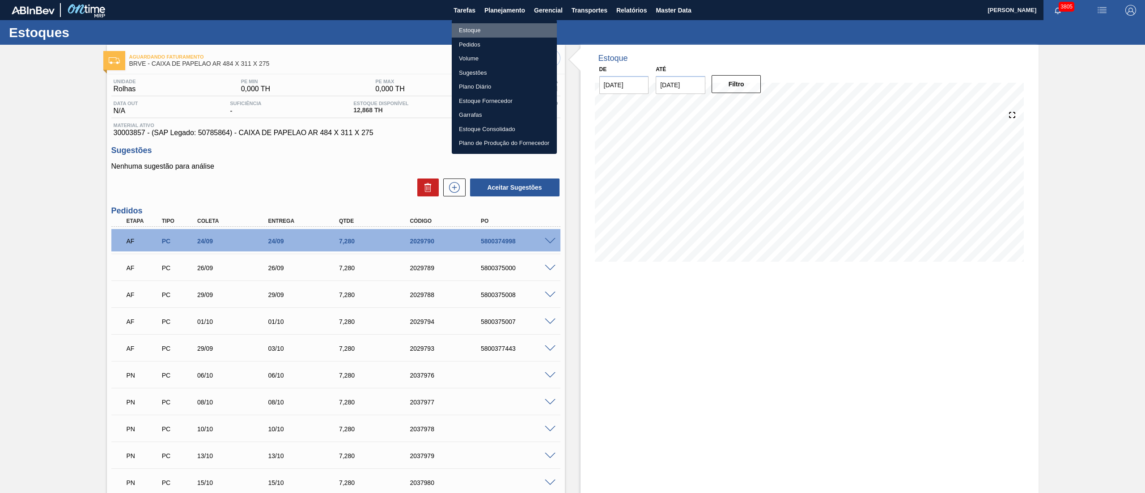
click at [474, 34] on li "Estoque" at bounding box center [504, 30] width 105 height 14
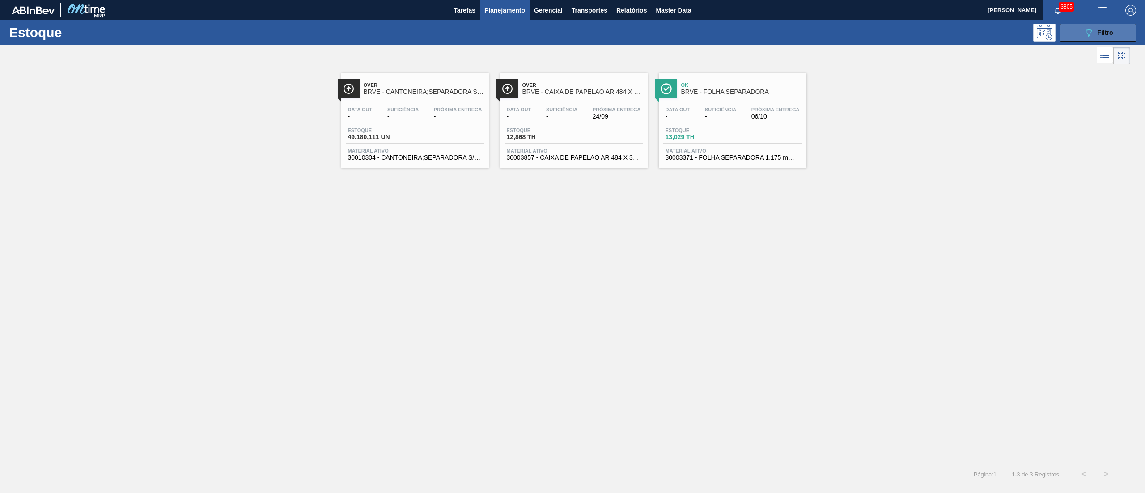
click at [1099, 37] on div "089F7B8B-B2A5-4AFE-B5C0-19BA573D28AC Filtro" at bounding box center [1098, 32] width 30 height 11
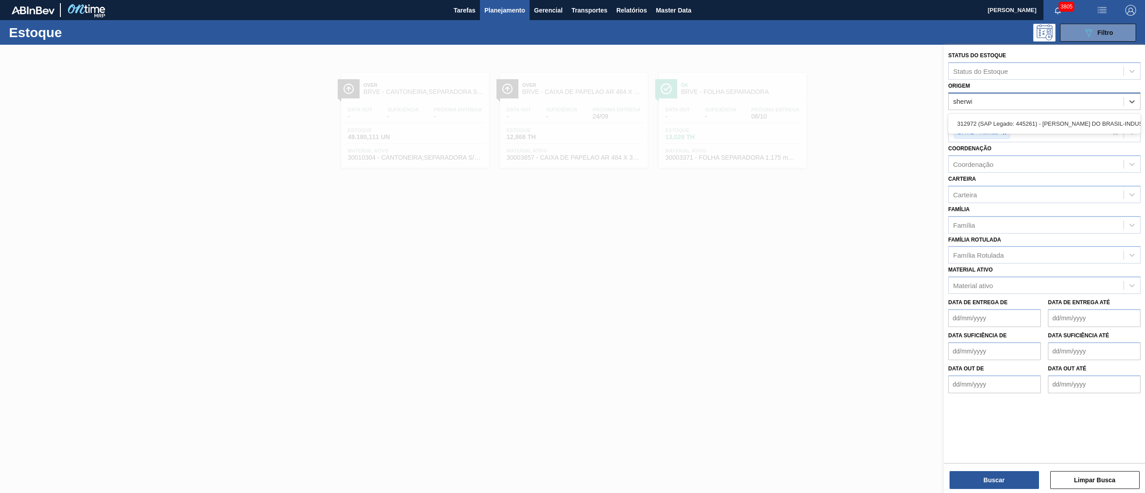
type input "sherwin"
click at [1081, 123] on div "312972 (SAP Legado: 445261) - SHERWIN-WILLIAMS DO BRASIL-INDUSTRIA E COMERCIO L…" at bounding box center [1044, 123] width 192 height 17
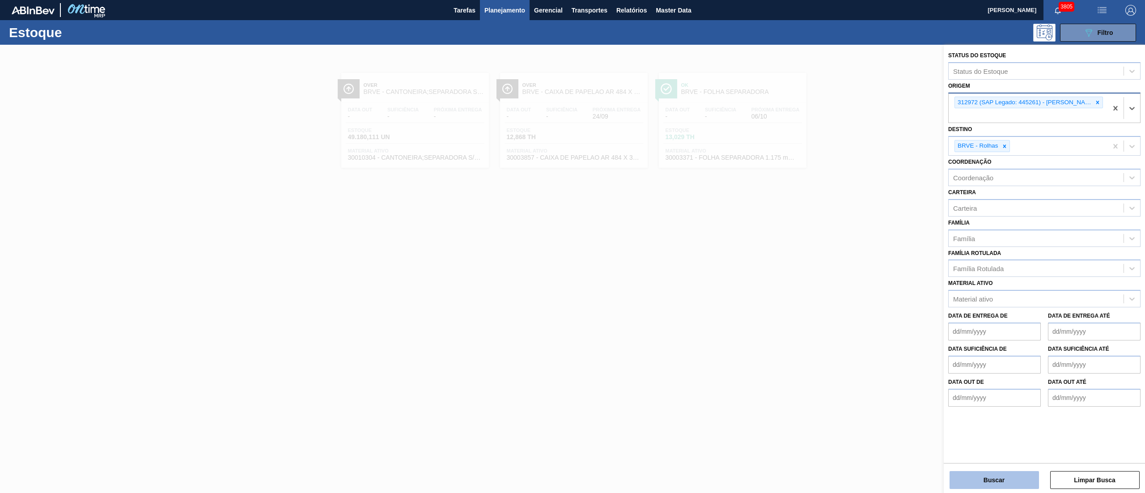
click at [980, 477] on button "Buscar" at bounding box center [993, 480] width 89 height 18
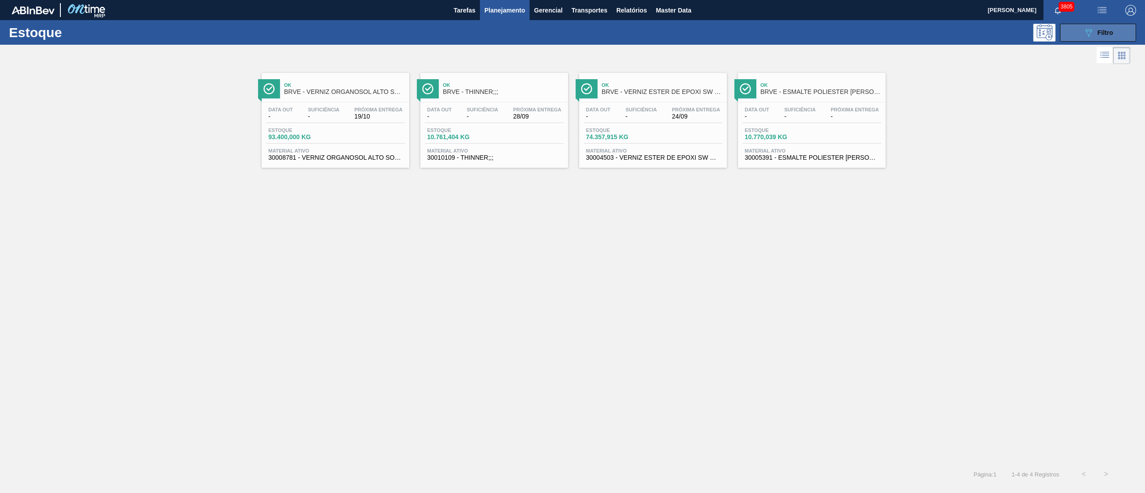
click at [1084, 37] on icon "089F7B8B-B2A5-4AFE-B5C0-19BA573D28AC" at bounding box center [1088, 32] width 11 height 11
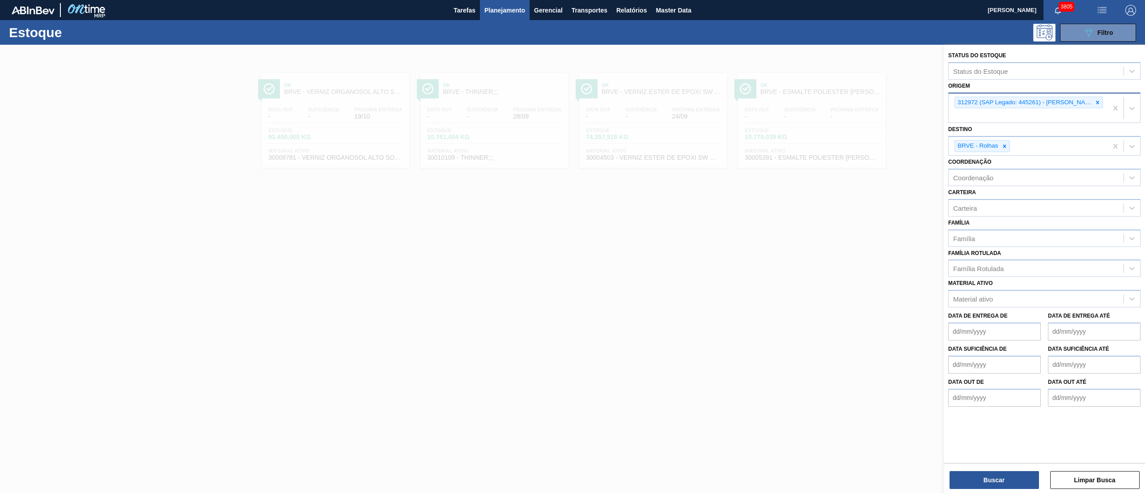
drag, startPoint x: 1093, startPoint y: 98, endPoint x: 1093, endPoint y: 103, distance: 4.5
click at [1092, 98] on div at bounding box center [1097, 102] width 10 height 11
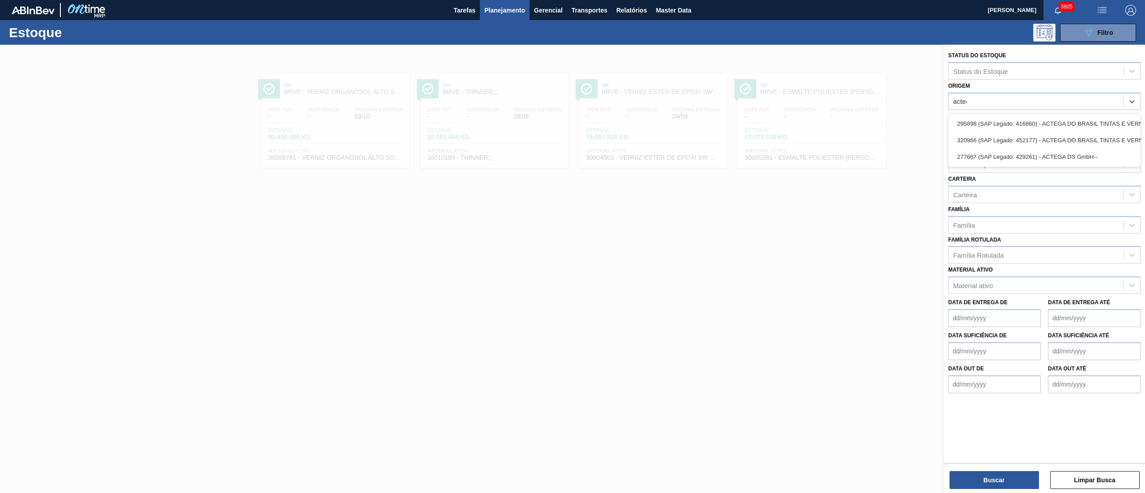
type input "actega"
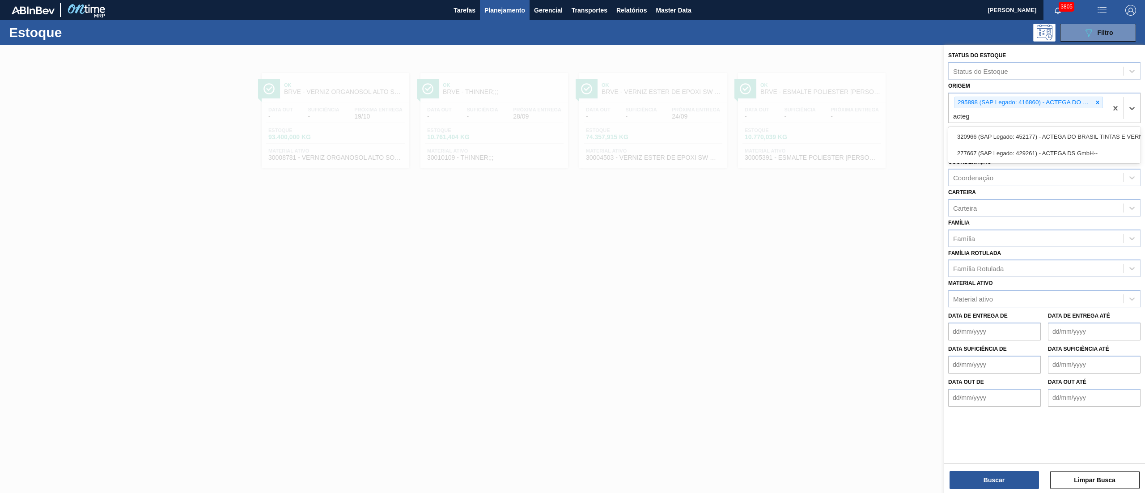
type input "actega"
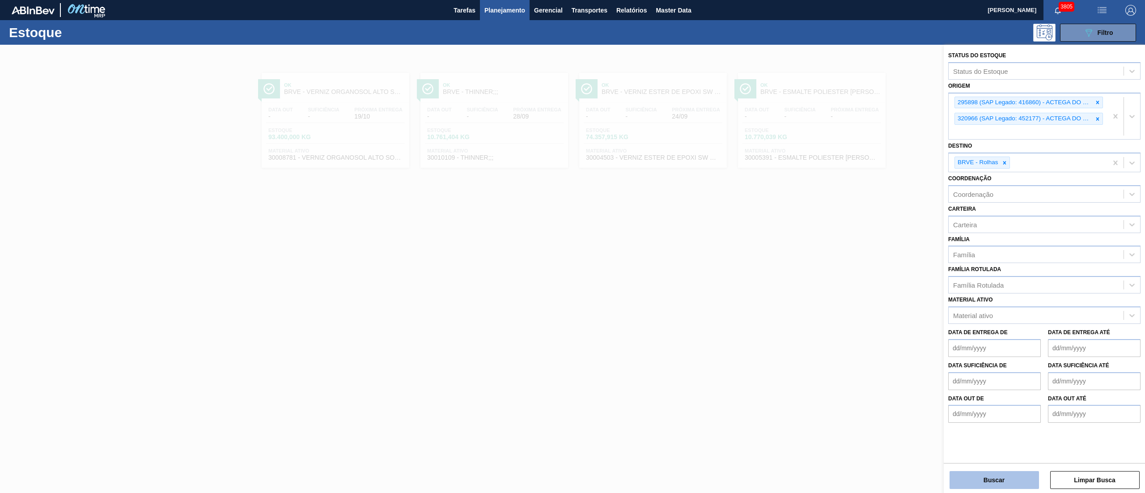
click at [993, 480] on button "Buscar" at bounding box center [993, 480] width 89 height 18
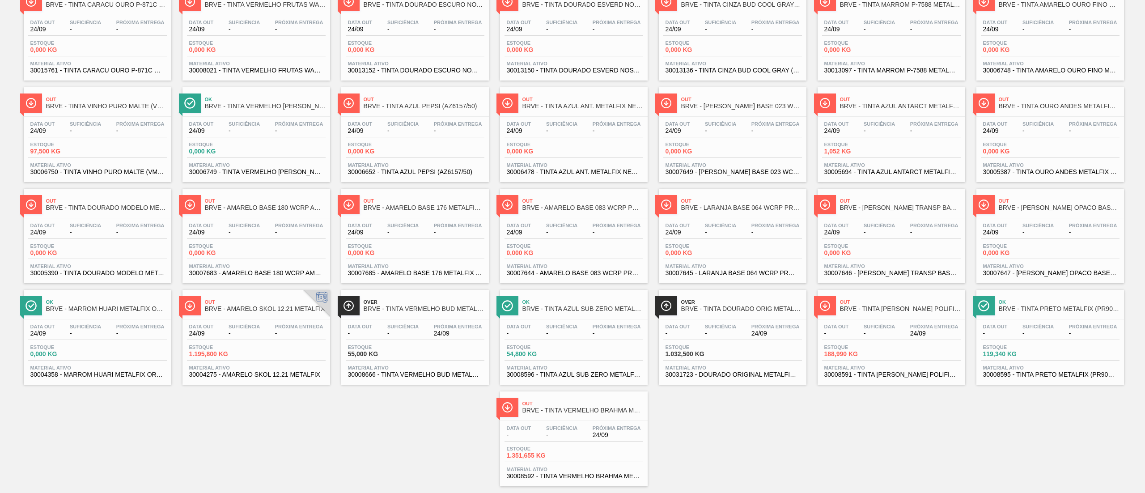
scroll to position [410, 0]
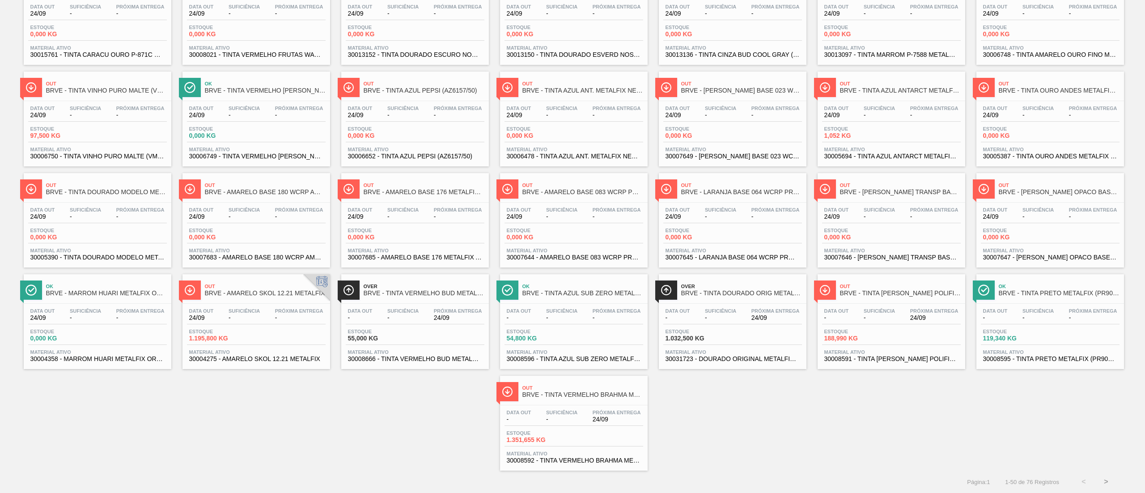
click at [267, 323] on div "Data out 24/09 Suficiência - Próxima Entrega -" at bounding box center [256, 316] width 139 height 16
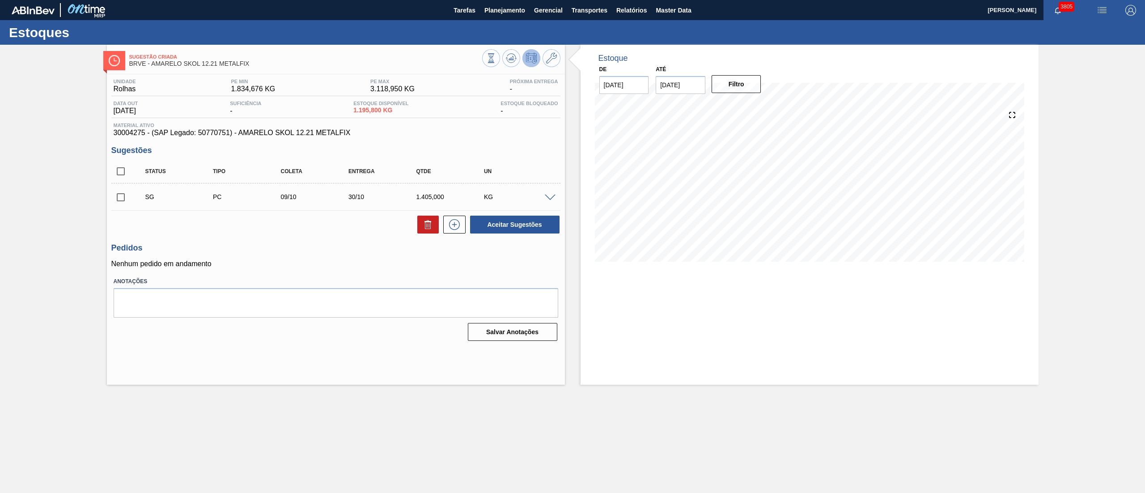
drag, startPoint x: 112, startPoint y: 138, endPoint x: 140, endPoint y: 139, distance: 28.7
click at [140, 139] on div "Unidade Rolhas PE MIN 1.834,676 KG PE MAX 3.118,950 KG Próxima Entrega - Data o…" at bounding box center [336, 209] width 458 height 270
drag, startPoint x: 114, startPoint y: 139, endPoint x: 135, endPoint y: 141, distance: 21.5
click at [135, 141] on div "Unidade Rolhas PE MIN 1.834,676 KG PE MAX 3.118,950 KG Próxima Entrega - Data o…" at bounding box center [336, 209] width 458 height 270
drag, startPoint x: 111, startPoint y: 133, endPoint x: 145, endPoint y: 135, distance: 34.0
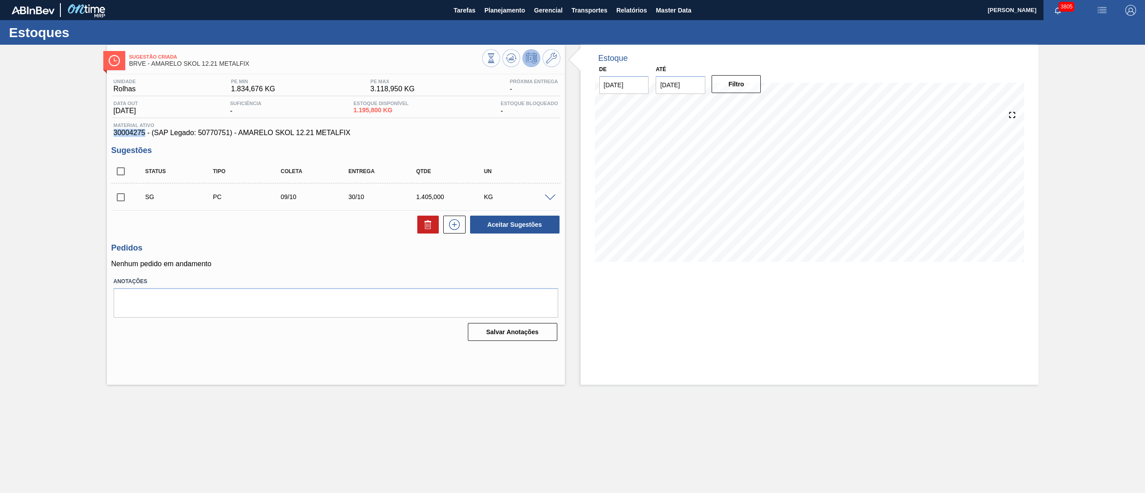
click at [145, 135] on div "Unidade Rolhas PE MIN 1.834,676 KG PE MAX 3.118,950 KG Próxima Entrega - Data o…" at bounding box center [336, 209] width 458 height 270
copy span "30004275"
click at [491, 8] on span "Planejamento" at bounding box center [504, 10] width 41 height 11
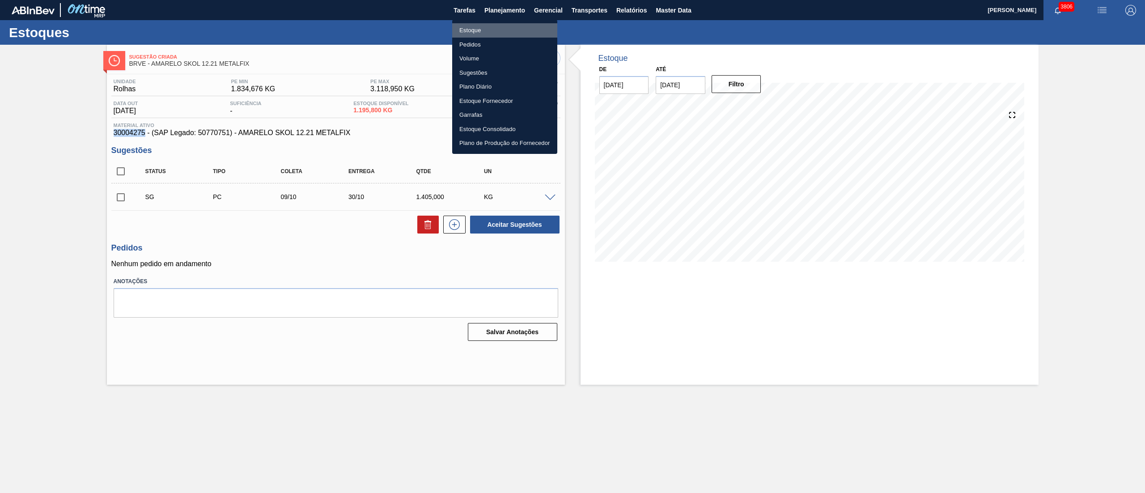
click at [466, 34] on li "Estoque" at bounding box center [504, 30] width 105 height 14
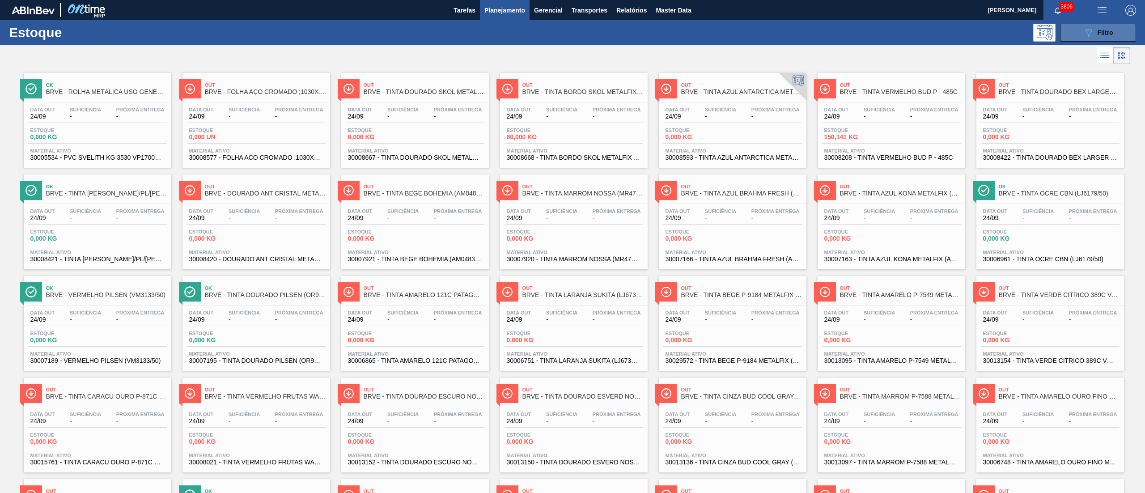
click at [1090, 34] on icon "089F7B8B-B2A5-4AFE-B5C0-19BA573D28AC" at bounding box center [1088, 32] width 11 height 11
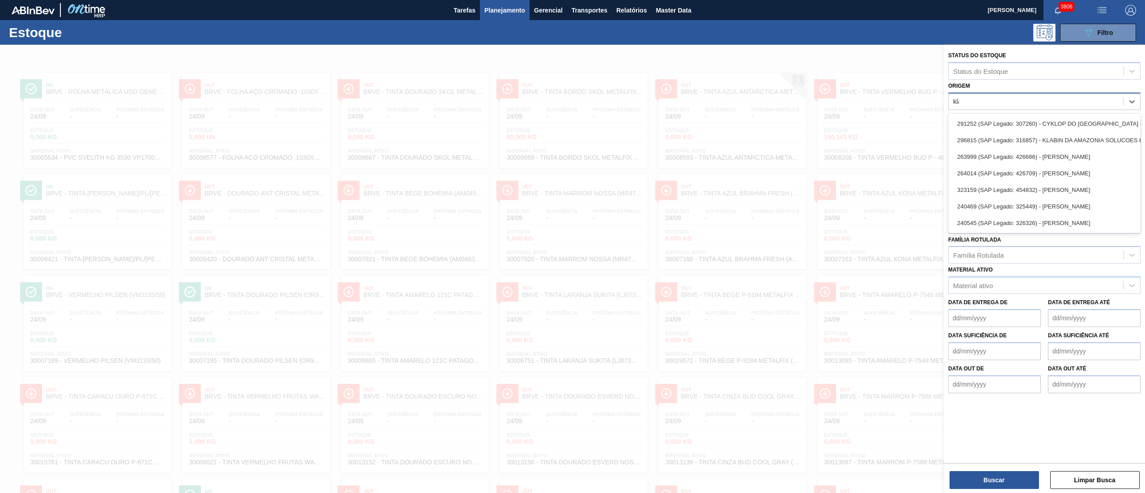
type input "klab"
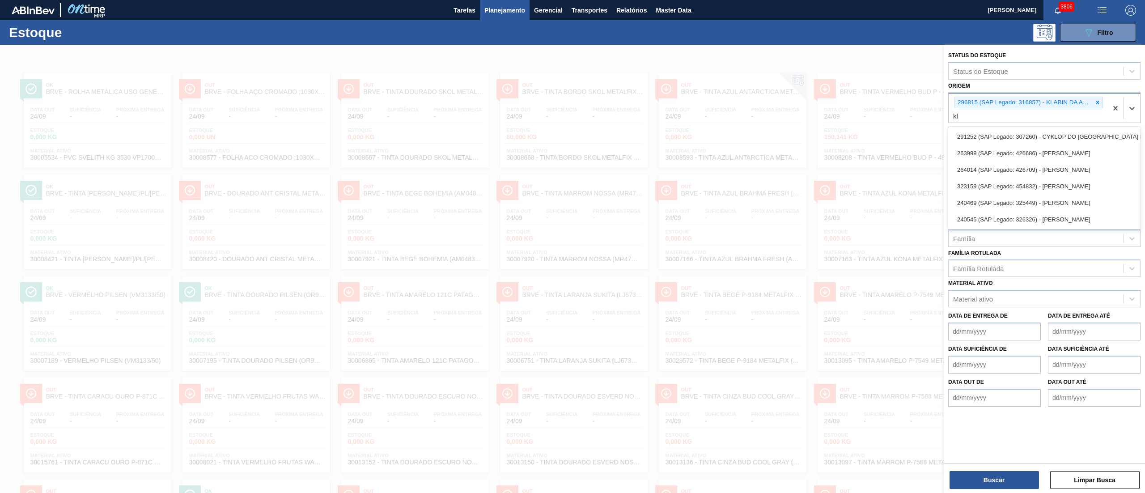
type input "kla"
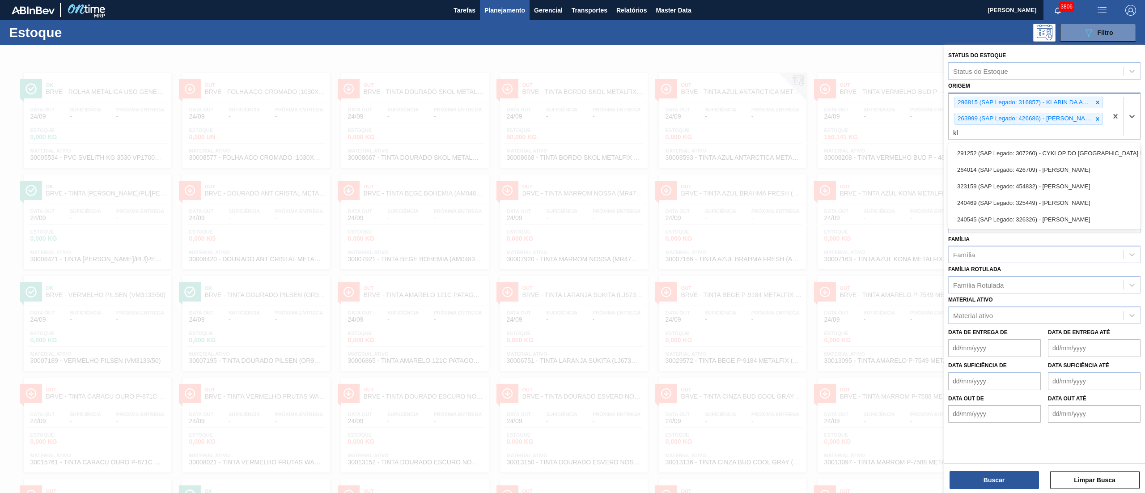
type input "kla"
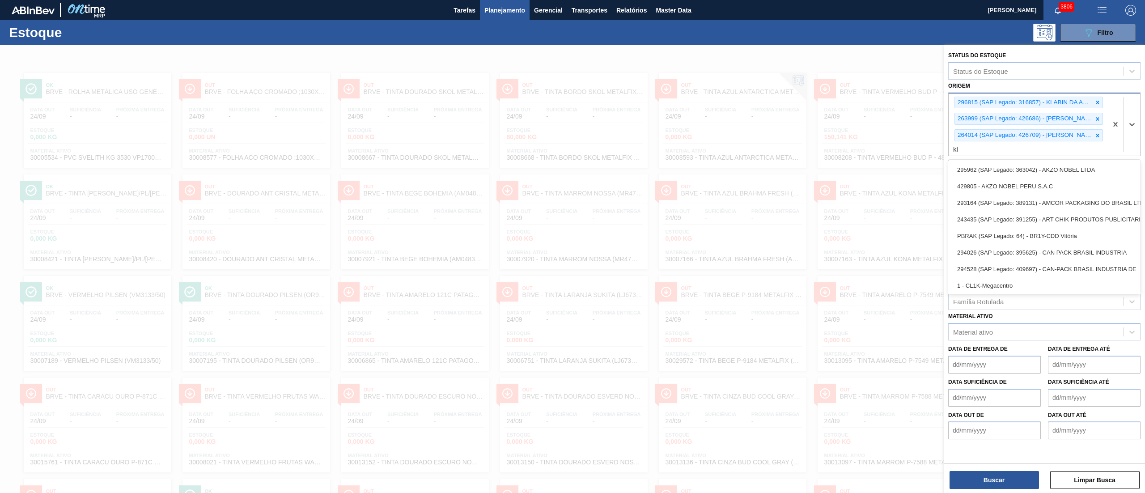
type input "kla"
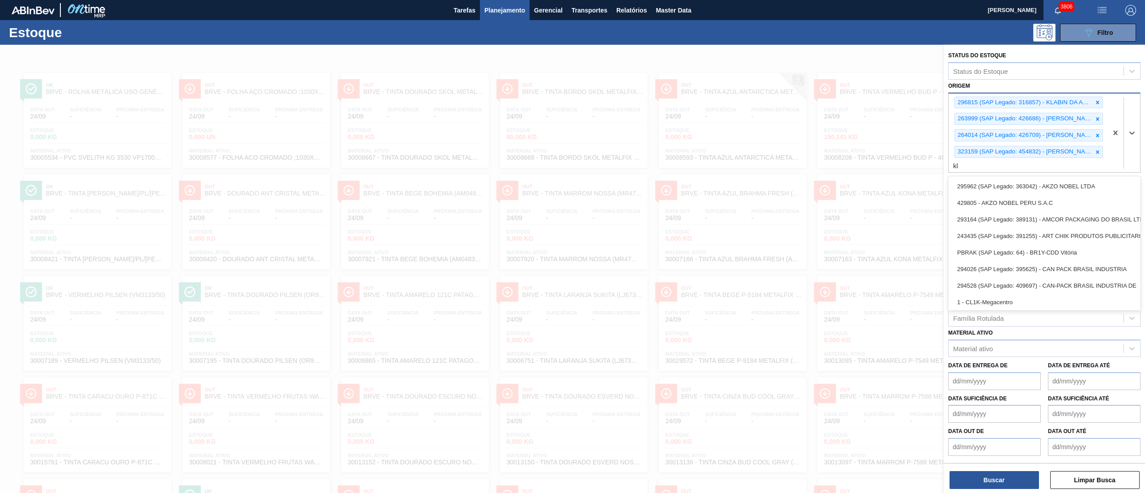
type input "kla"
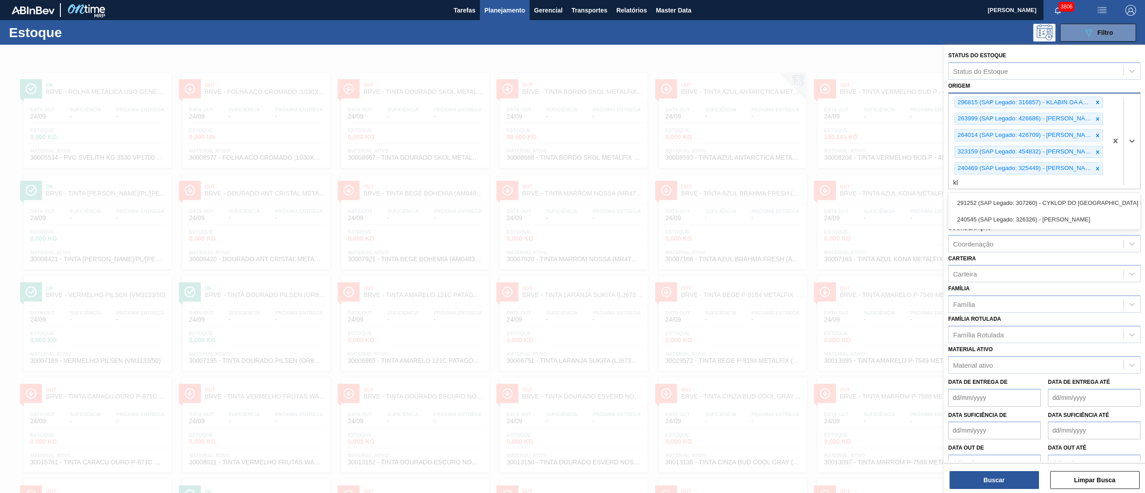
type input "kla"
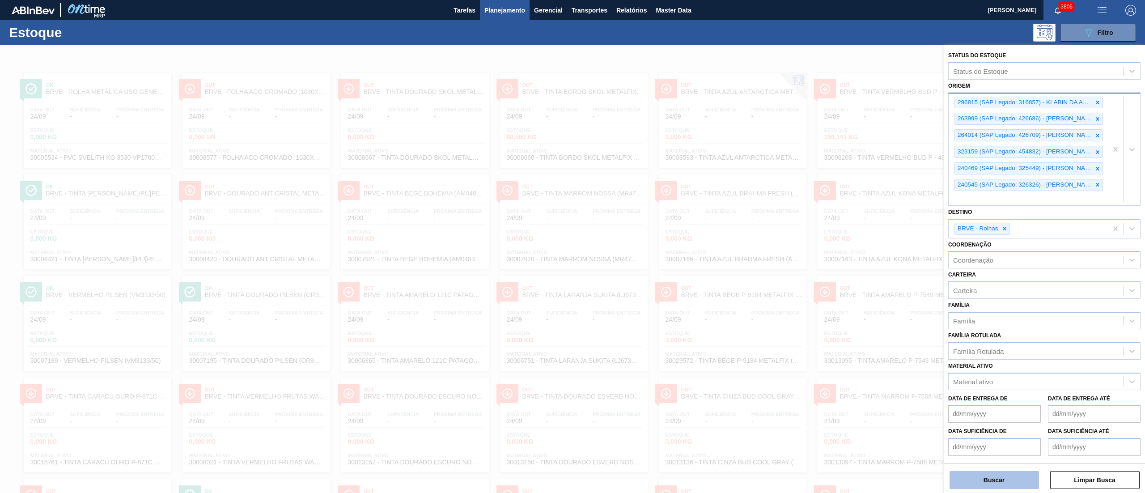
click at [990, 484] on button "Buscar" at bounding box center [993, 480] width 89 height 18
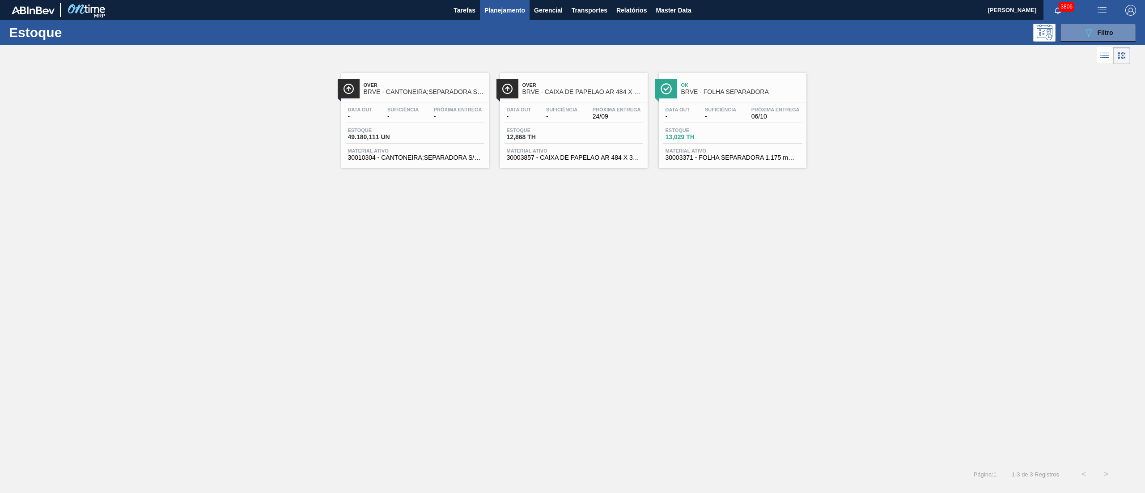
click at [554, 118] on span "-" at bounding box center [561, 116] width 31 height 7
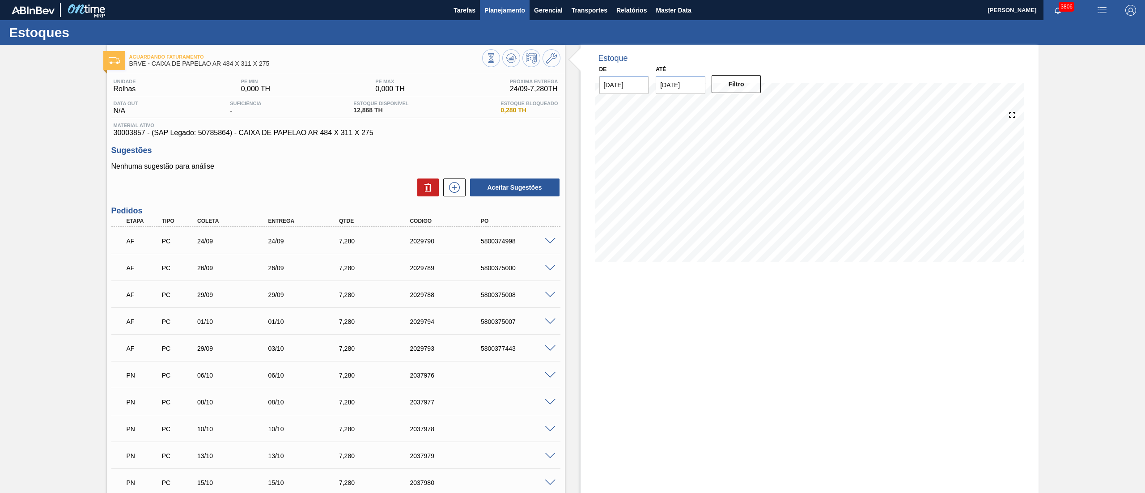
click at [487, 5] on span "Planejamento" at bounding box center [504, 10] width 41 height 11
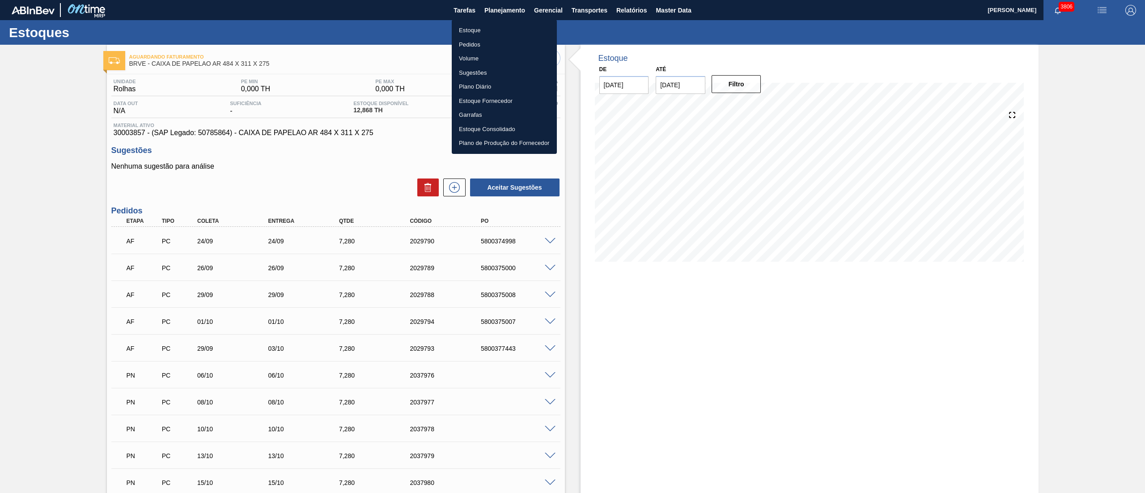
drag, startPoint x: 487, startPoint y: 21, endPoint x: 482, endPoint y: 30, distance: 10.4
click at [483, 29] on ul "Estoque Pedidos Volume Sugestões Plano Diário Estoque Fornecedor Garrafas Estoq…" at bounding box center [504, 87] width 105 height 134
click at [482, 30] on li "Estoque" at bounding box center [504, 30] width 105 height 14
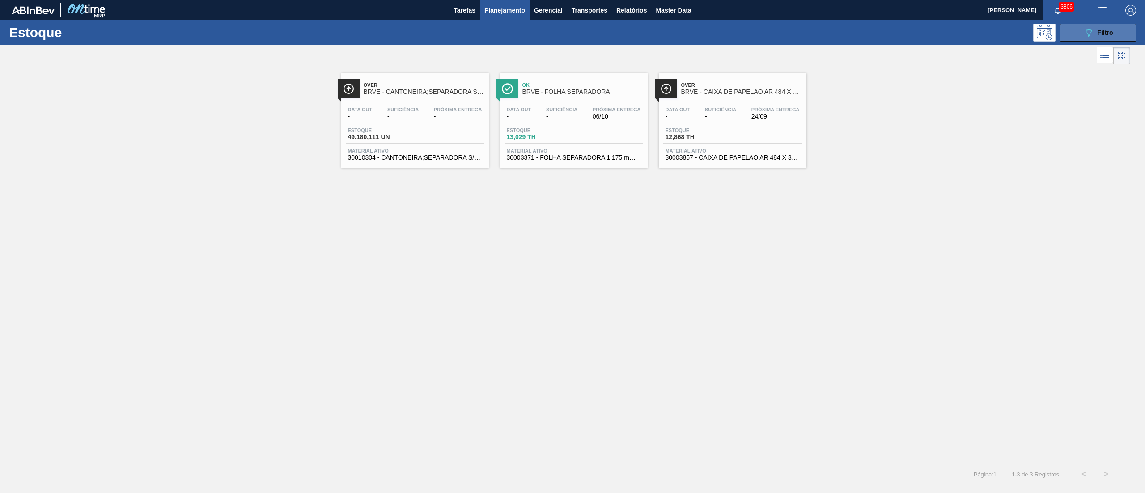
drag, startPoint x: 1119, startPoint y: 32, endPoint x: 1100, endPoint y: 32, distance: 18.3
click at [1111, 31] on button "089F7B8B-B2A5-4AFE-B5C0-19BA573D28AC Filtro" at bounding box center [1098, 33] width 76 height 18
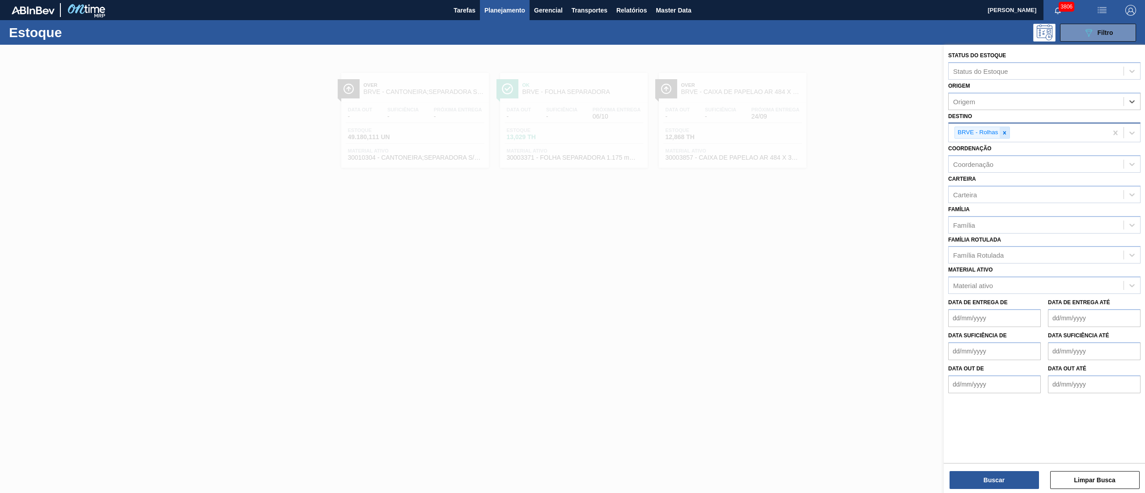
click at [1003, 132] on icon at bounding box center [1004, 133] width 6 height 6
type input "brv3"
click at [1011, 158] on div "BRV3 - Vidros Rio" at bounding box center [1044, 153] width 192 height 17
click at [990, 482] on button "Buscar" at bounding box center [993, 480] width 89 height 18
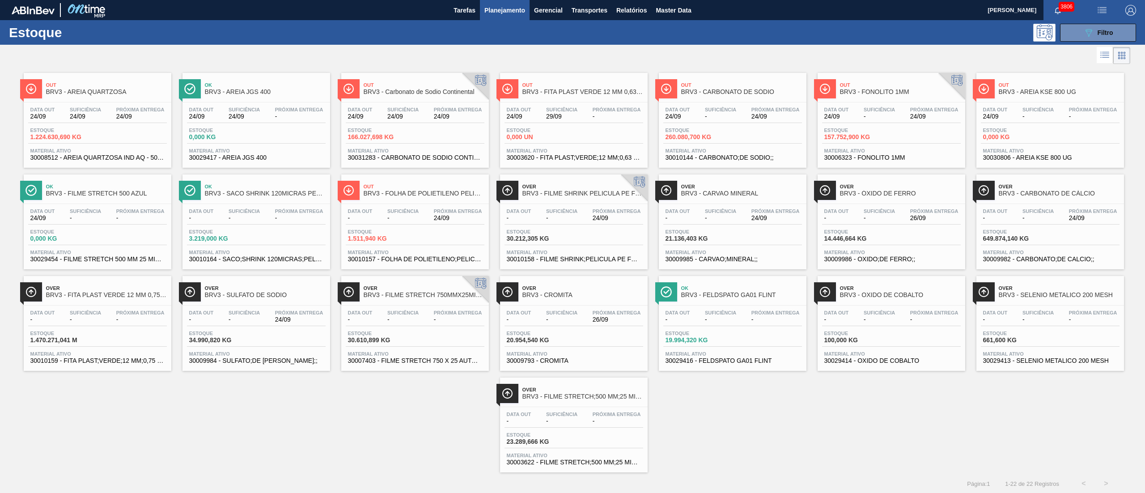
click at [430, 137] on div "Estoque 166.027,698 KG" at bounding box center [415, 135] width 139 height 16
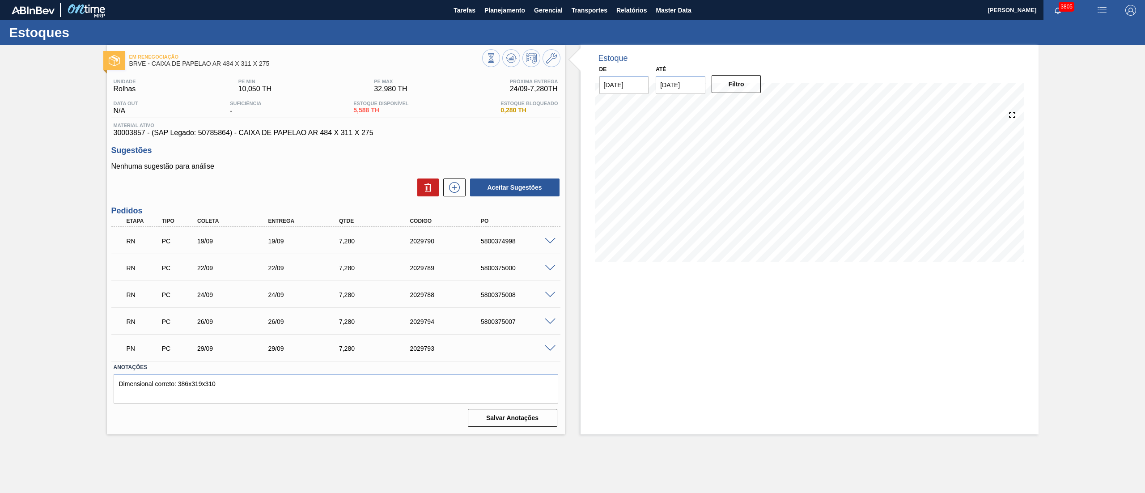
click at [550, 241] on span at bounding box center [550, 241] width 11 height 7
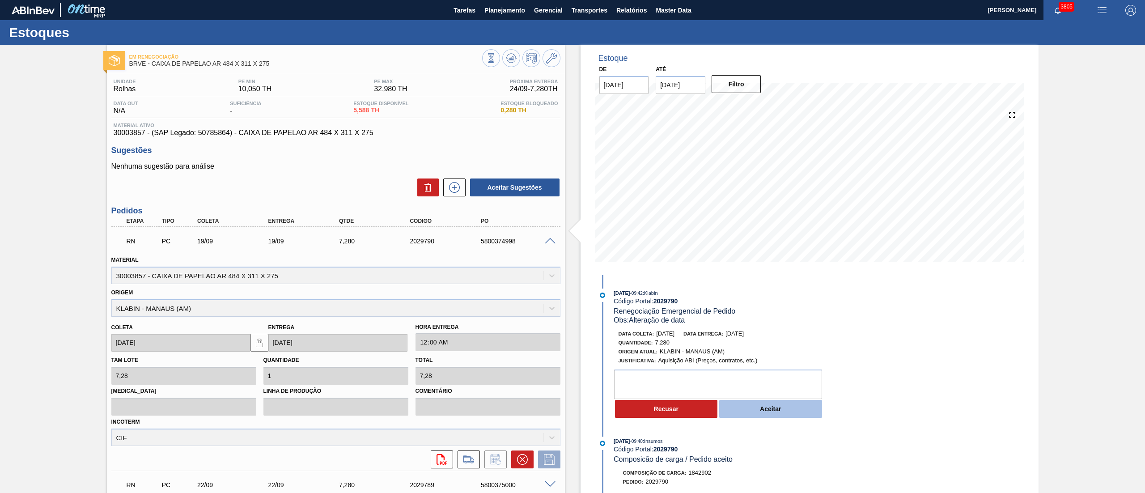
click at [791, 407] on button "Aceitar" at bounding box center [770, 409] width 103 height 18
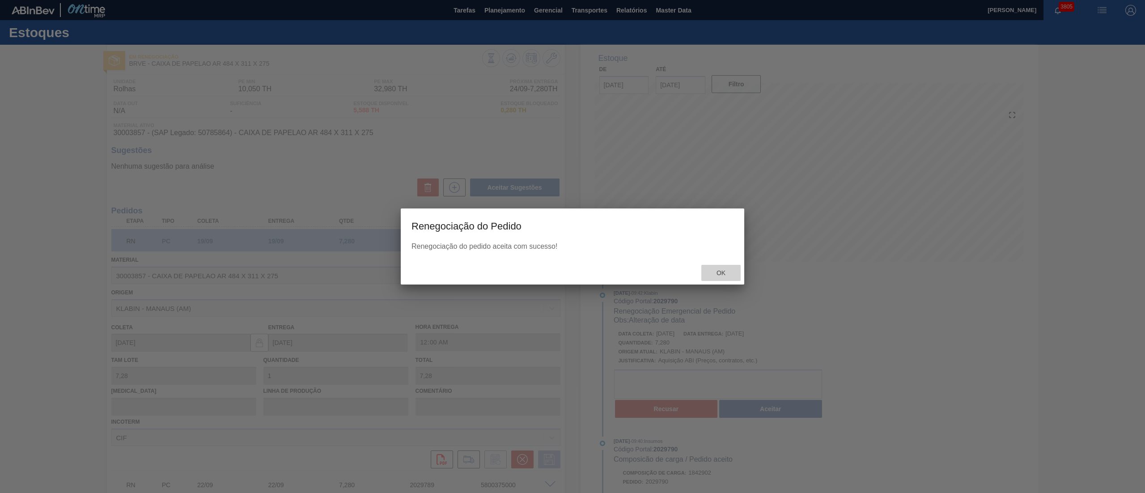
click at [720, 269] on span "Ok" at bounding box center [720, 272] width 23 height 7
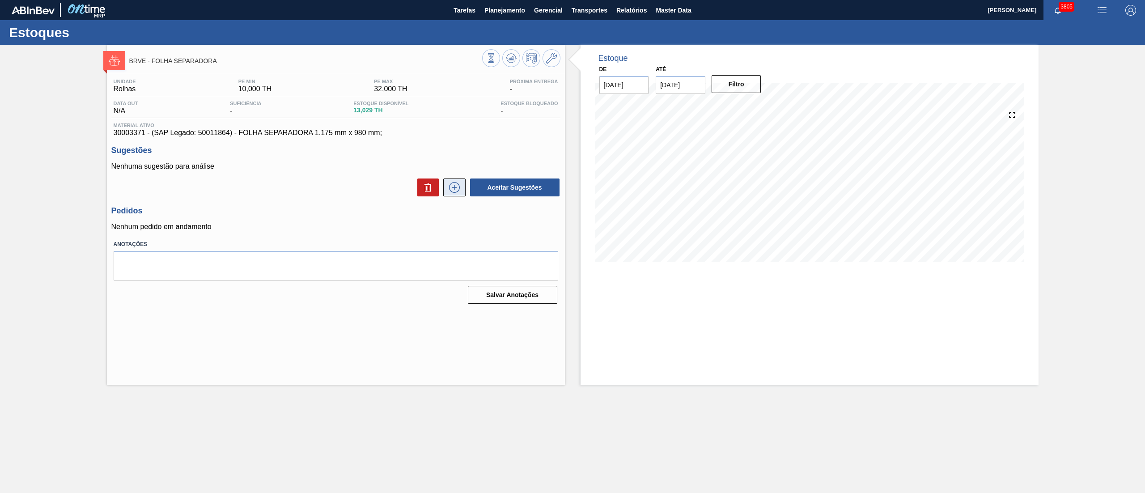
click at [455, 190] on icon at bounding box center [454, 187] width 14 height 11
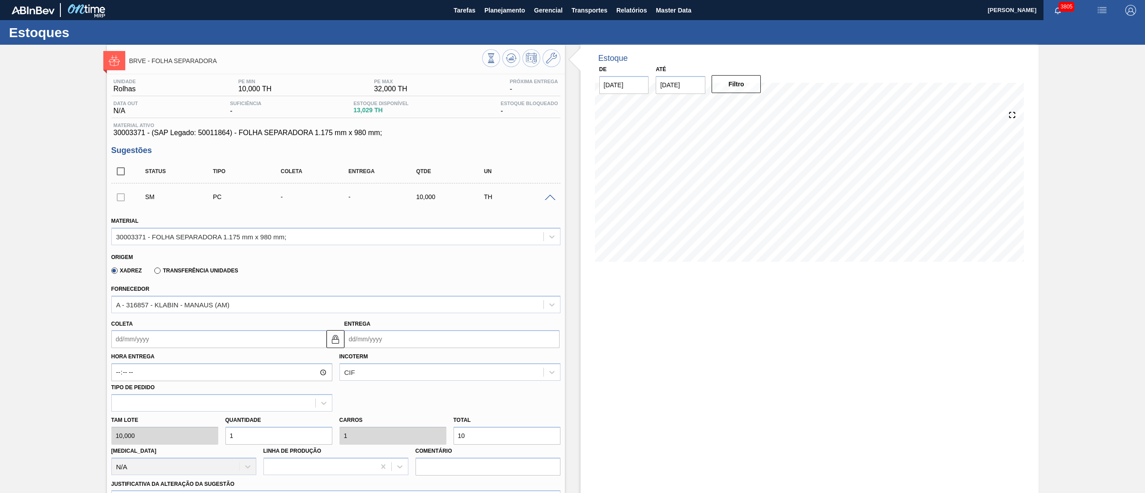
scroll to position [89, 0]
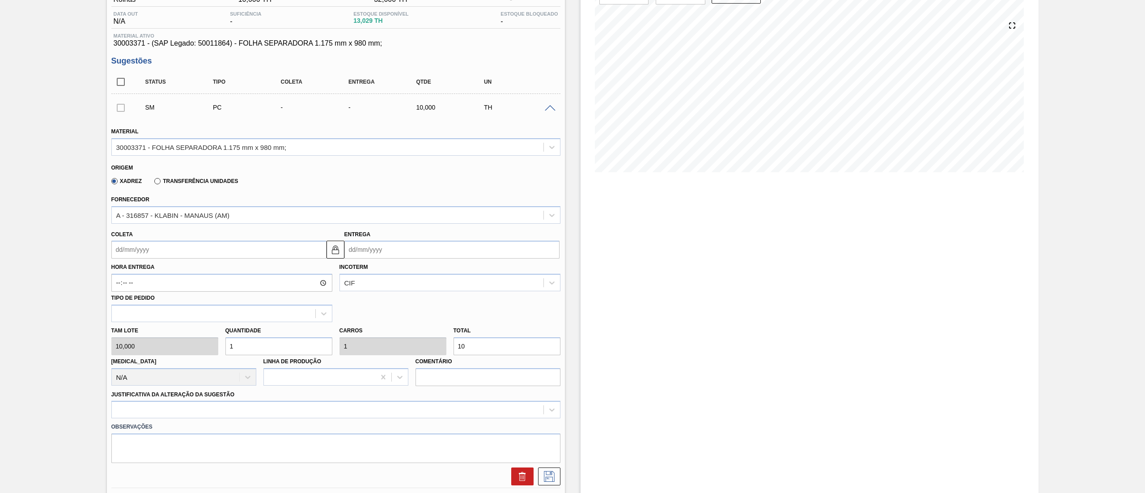
click at [206, 259] on div "Hora Entrega Incoterm CIF Tipo de pedido" at bounding box center [336, 289] width 456 height 63
click at [210, 254] on input "Coleta" at bounding box center [218, 250] width 215 height 18
click at [208, 273] on button "Next Month" at bounding box center [211, 271] width 6 height 6
click at [138, 328] on div "13" at bounding box center [136, 329] width 12 height 12
type input "[DATE]"
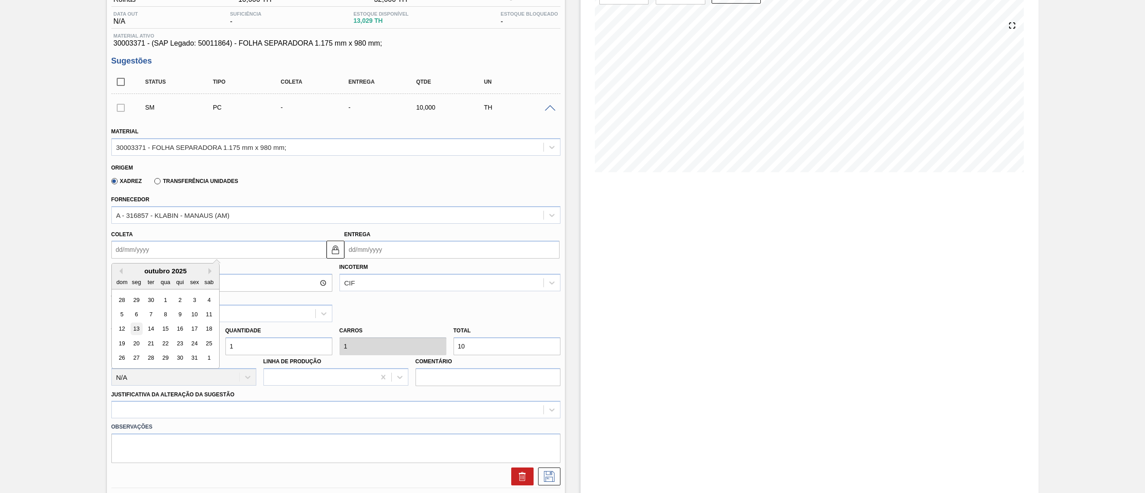
type input "[DATE]"
click at [129, 419] on div "Observações" at bounding box center [336, 440] width 456 height 45
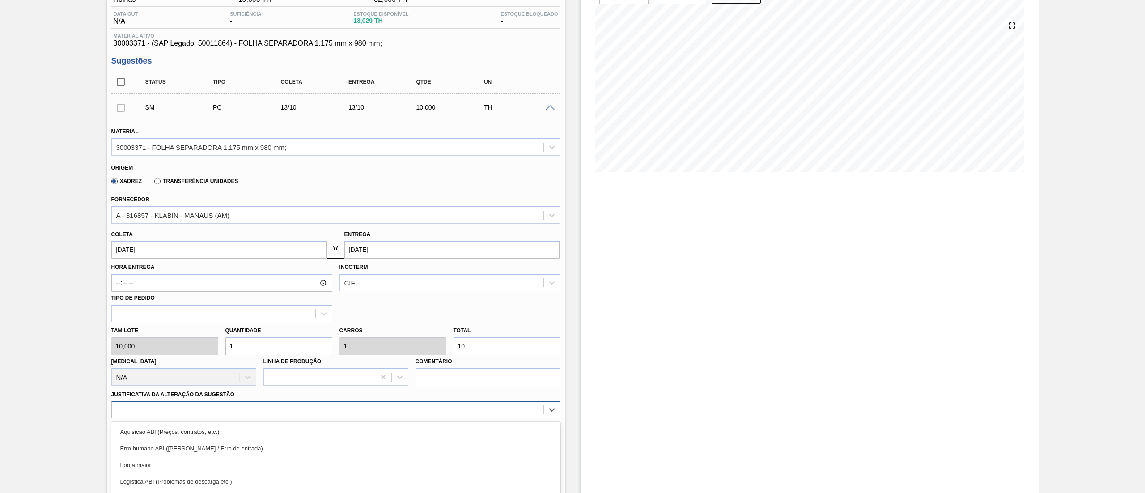
click at [127, 405] on div "option Força maior focused, 3 of 18. 18 results available. Use Up and Down to c…" at bounding box center [335, 409] width 449 height 17
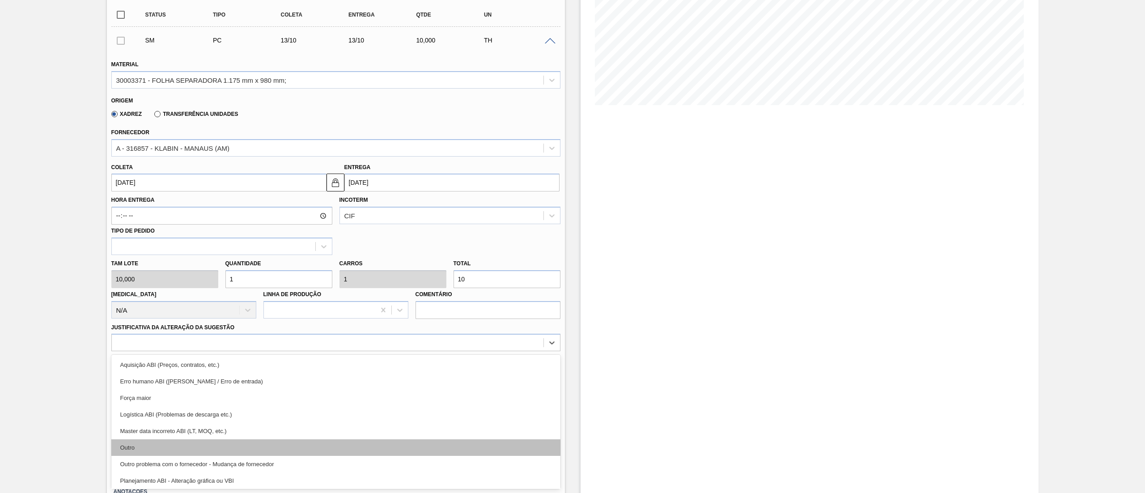
click at [147, 447] on div "Outro" at bounding box center [335, 447] width 449 height 17
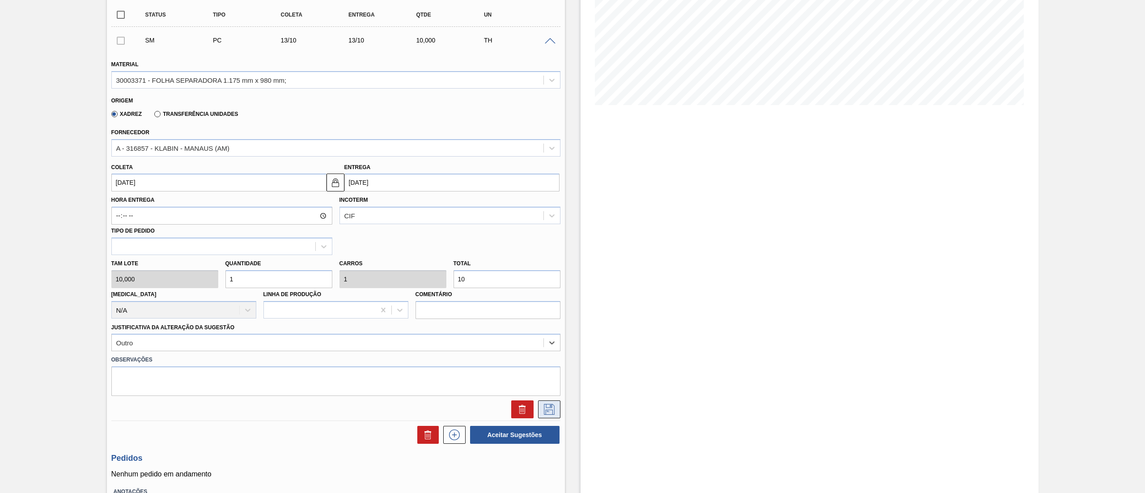
click at [539, 410] on button at bounding box center [549, 409] width 22 height 18
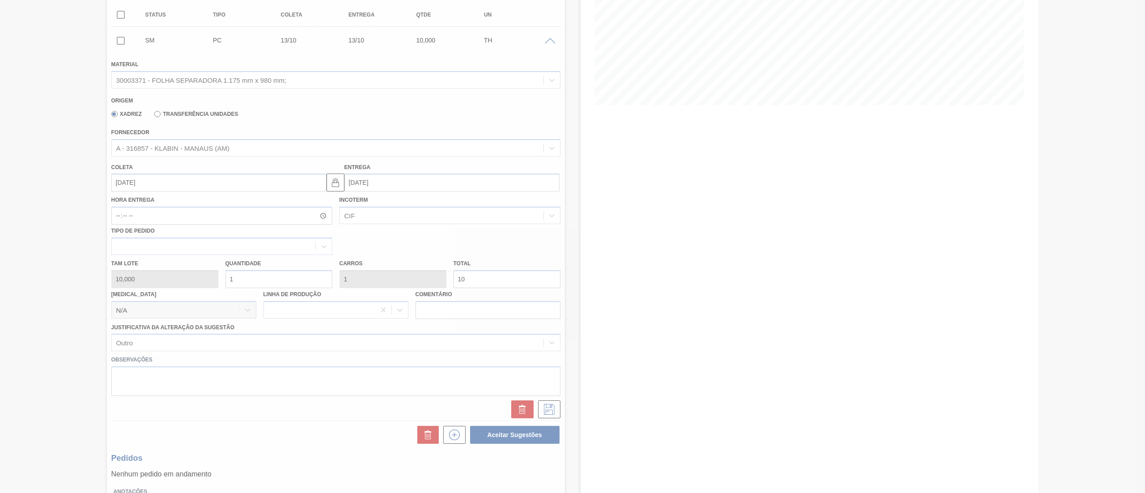
scroll to position [0, 0]
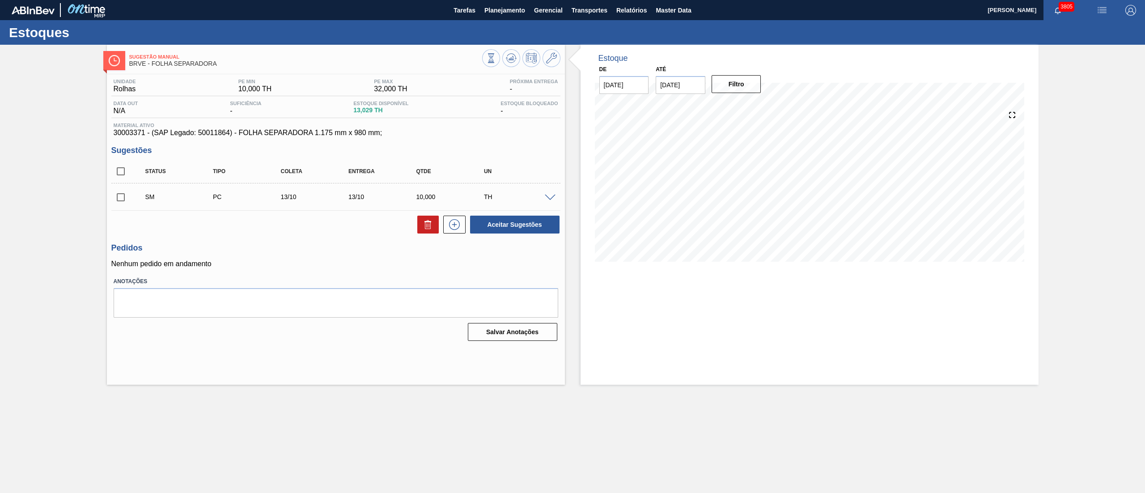
click at [542, 197] on div at bounding box center [551, 197] width 18 height 7
click at [554, 195] on span at bounding box center [550, 198] width 11 height 7
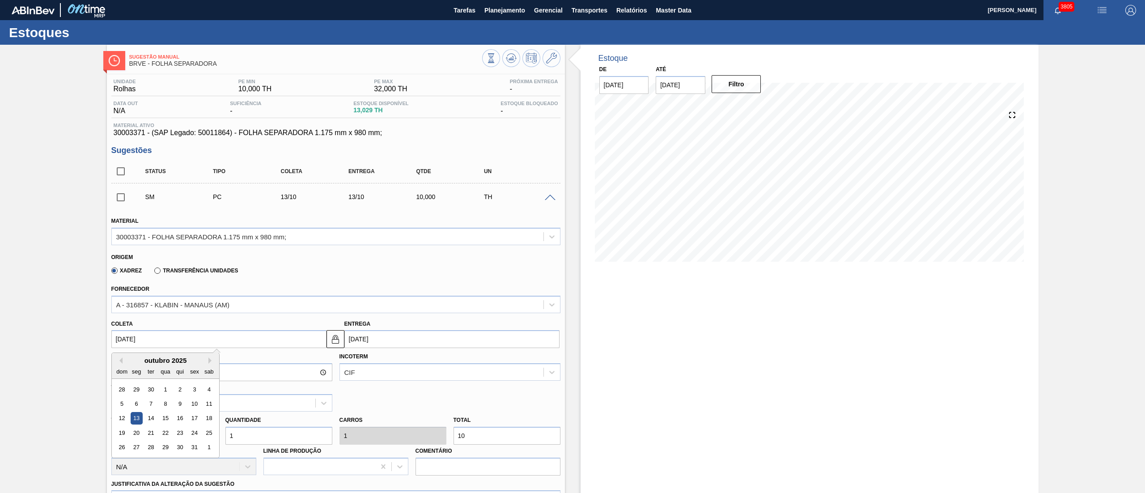
click at [120, 340] on input "13/10/2025" at bounding box center [218, 339] width 215 height 18
click at [131, 404] on div "6" at bounding box center [136, 404] width 12 height 12
type input "06/10/2025"
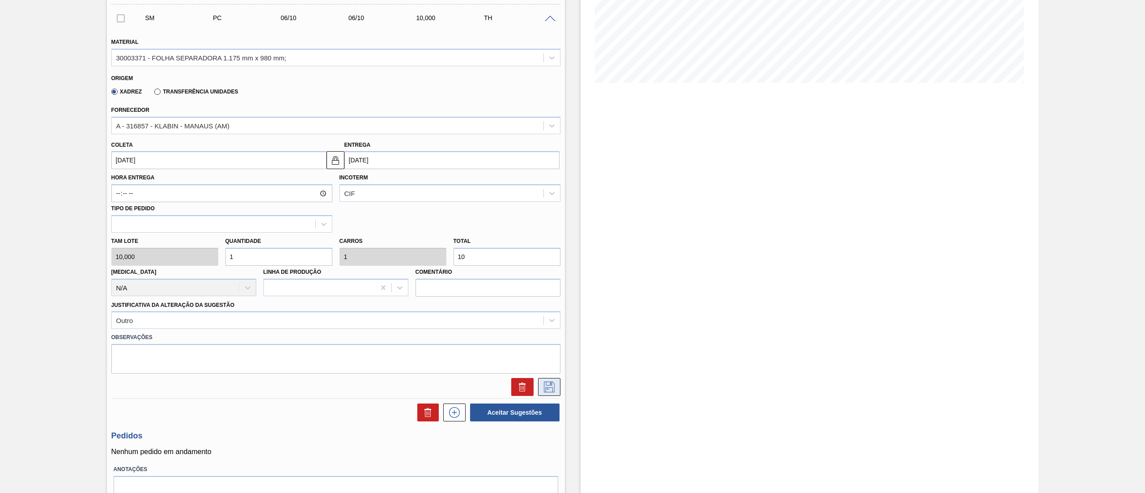
click at [544, 388] on icon at bounding box center [549, 386] width 14 height 11
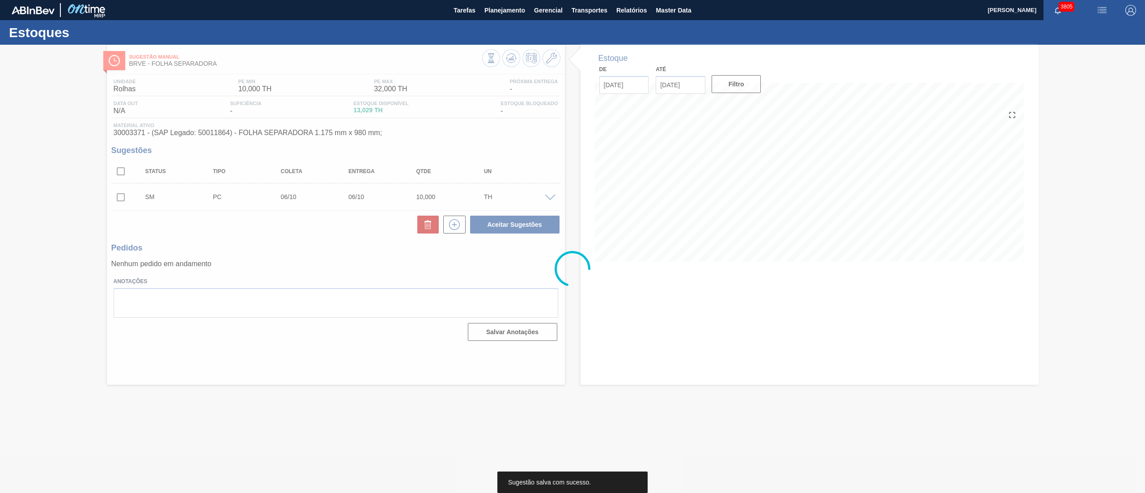
scroll to position [0, 0]
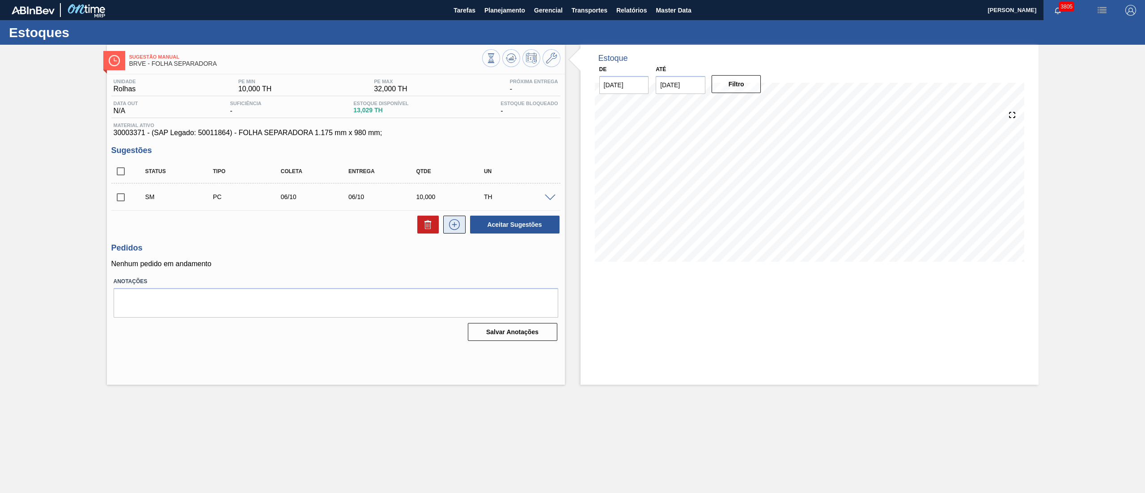
click at [463, 227] on button at bounding box center [454, 225] width 22 height 18
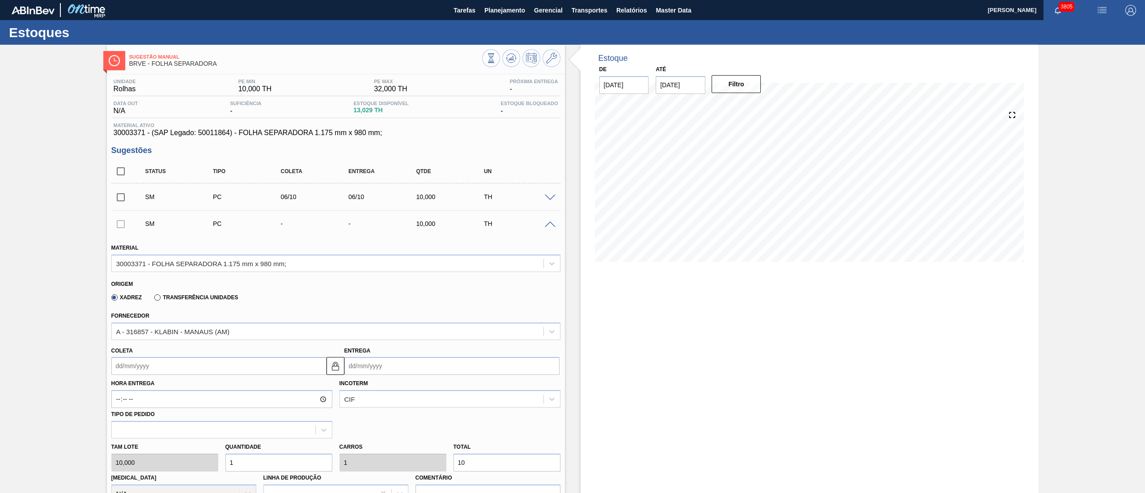
click at [126, 361] on input "Coleta" at bounding box center [218, 366] width 215 height 18
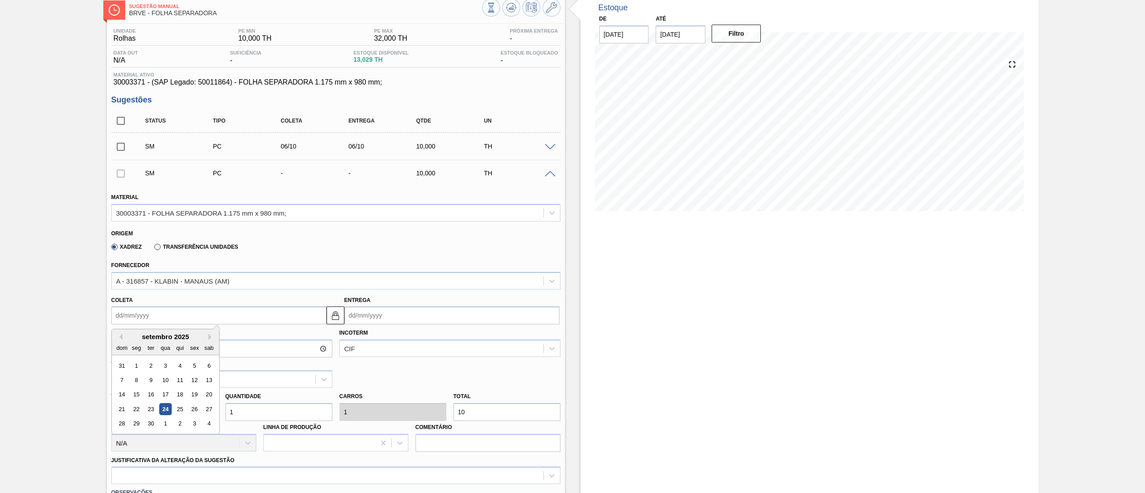
scroll to position [89, 0]
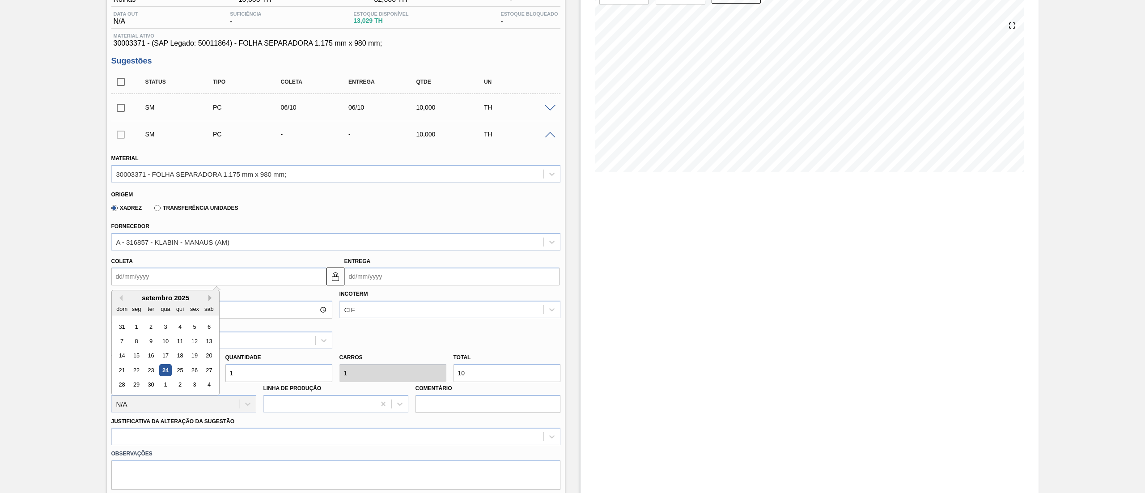
click at [212, 296] on button "Next Month" at bounding box center [211, 298] width 6 height 6
click at [138, 385] on div "27" at bounding box center [136, 385] width 12 height 12
type input "27/10/2025"
click at [300, 445] on div "Observações" at bounding box center [336, 467] width 456 height 45
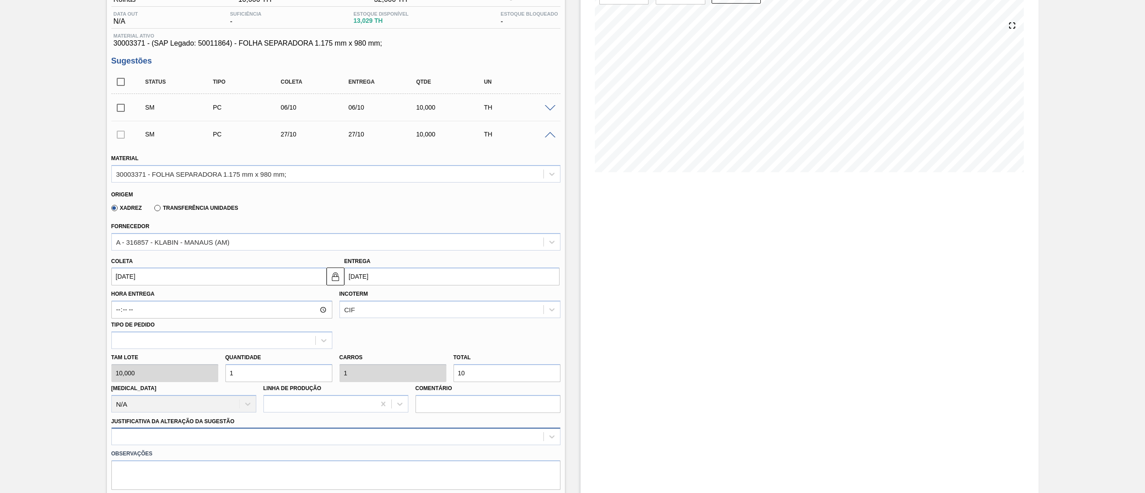
click at [301, 444] on div at bounding box center [335, 435] width 449 height 17
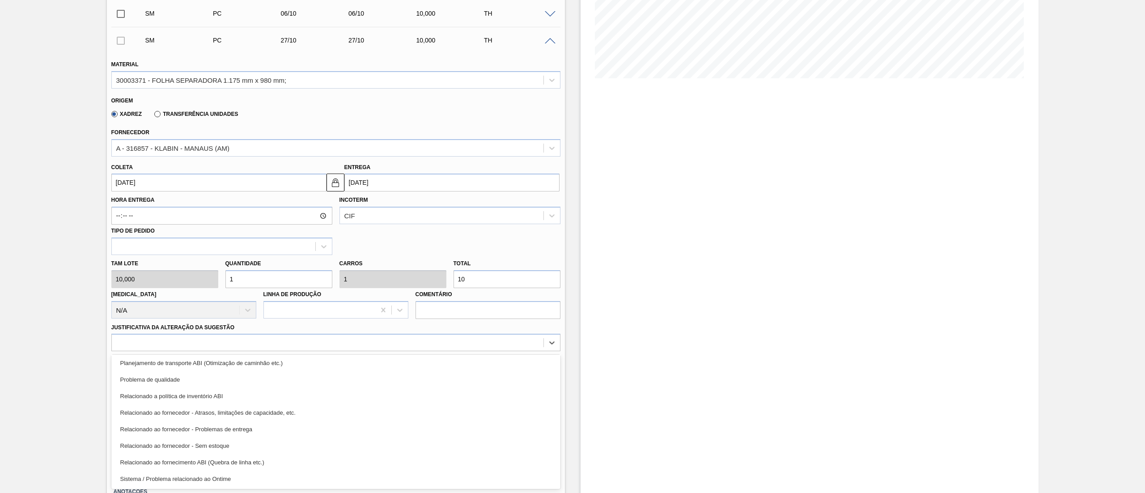
scroll to position [0, 0]
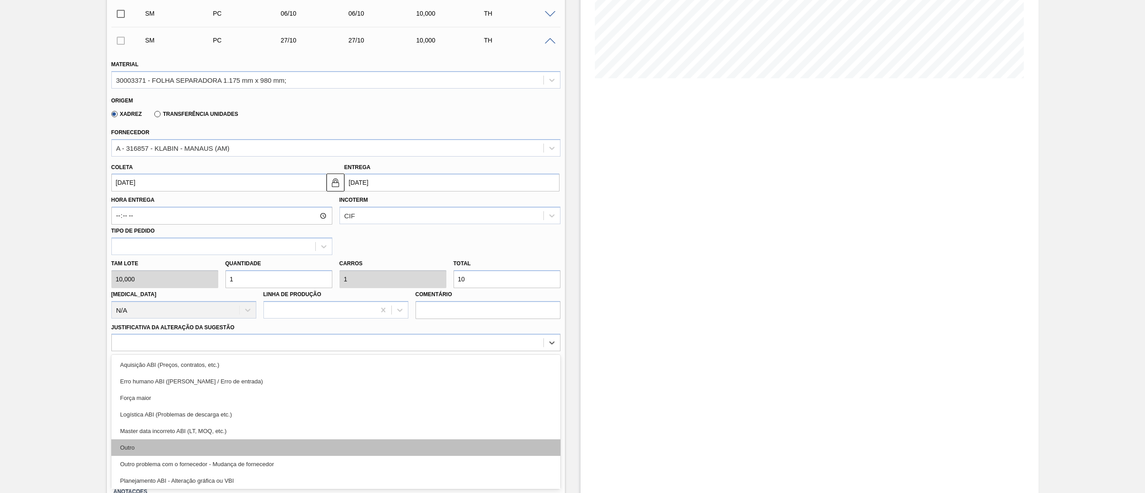
click at [142, 445] on div "Outro" at bounding box center [335, 447] width 449 height 17
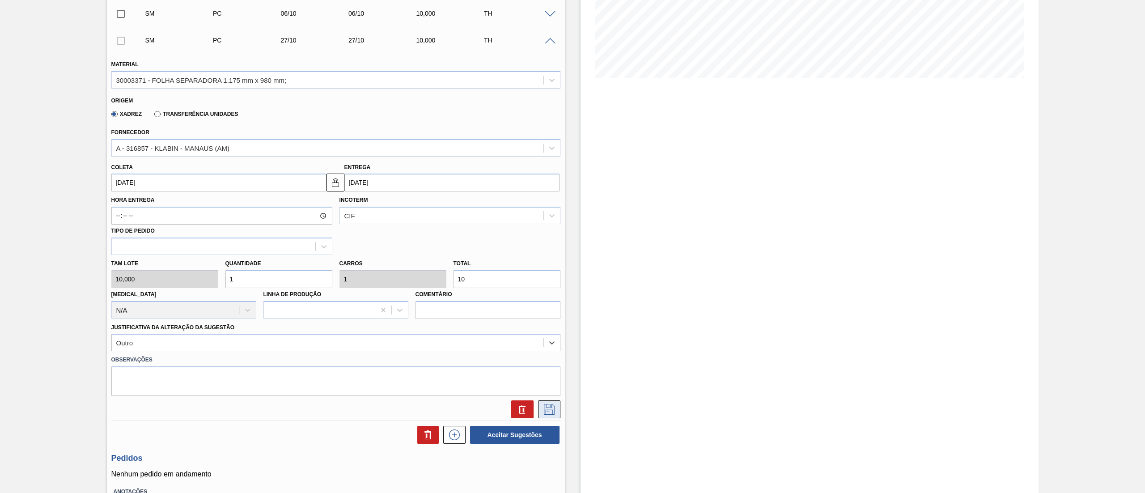
click at [547, 406] on icon at bounding box center [549, 409] width 14 height 11
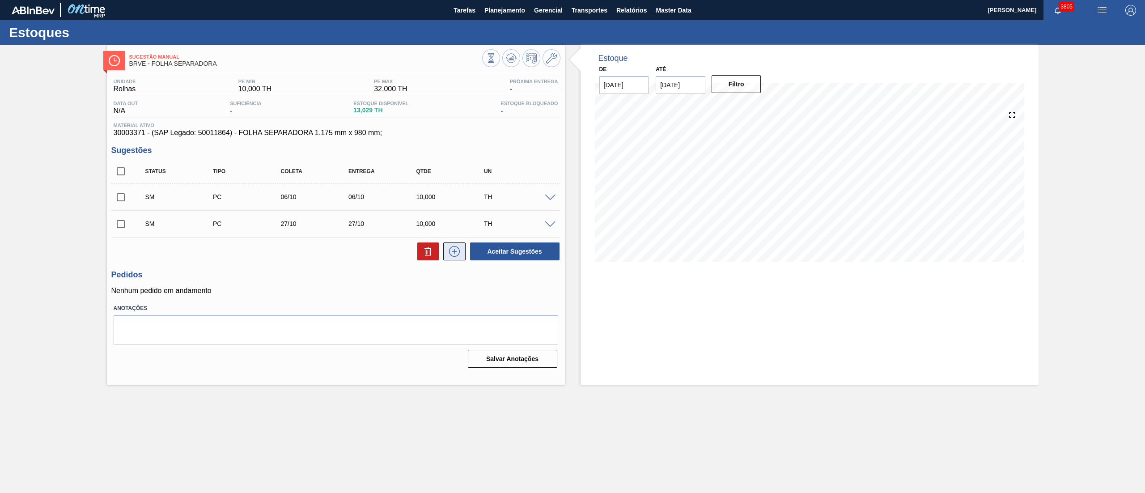
click at [457, 249] on icon at bounding box center [454, 251] width 14 height 11
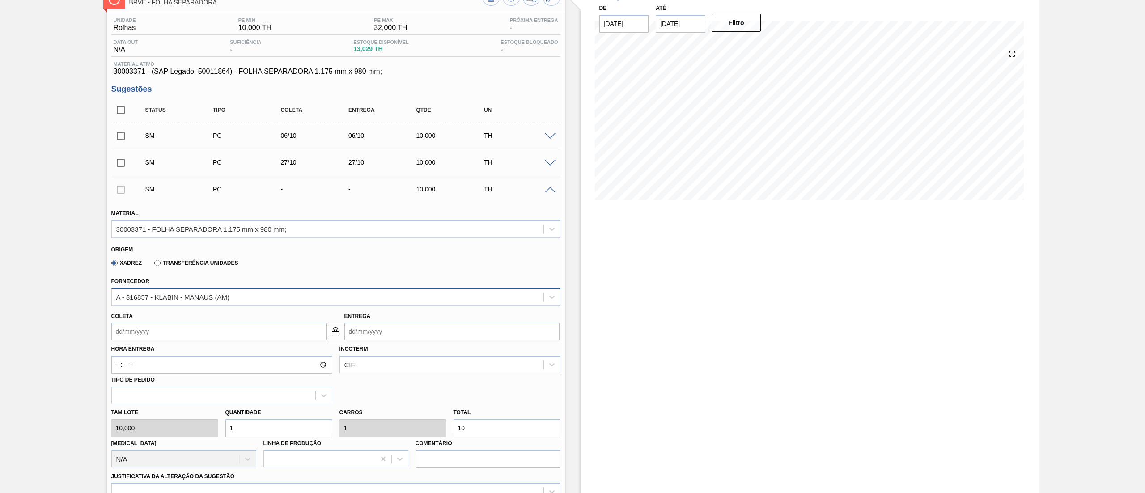
scroll to position [89, 0]
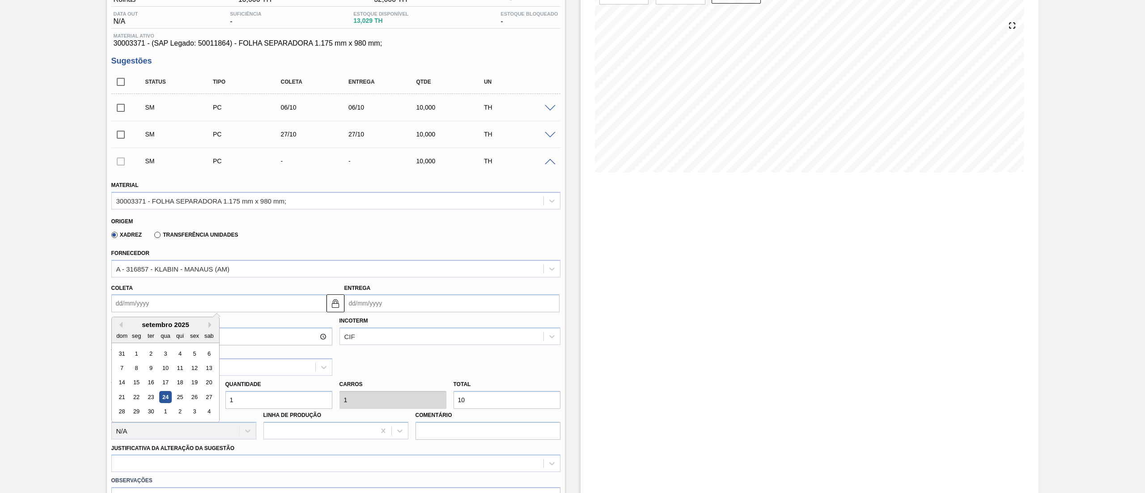
click at [236, 307] on input "Coleta" at bounding box center [218, 303] width 215 height 18
click at [210, 323] on button "Next Month" at bounding box center [211, 325] width 6 height 6
click at [210, 329] on div "dom seg ter qua qui sex sab" at bounding box center [165, 335] width 107 height 14
click at [210, 326] on button "Next Month" at bounding box center [211, 325] width 6 height 6
click at [135, 402] on div "17" at bounding box center [136, 397] width 12 height 12
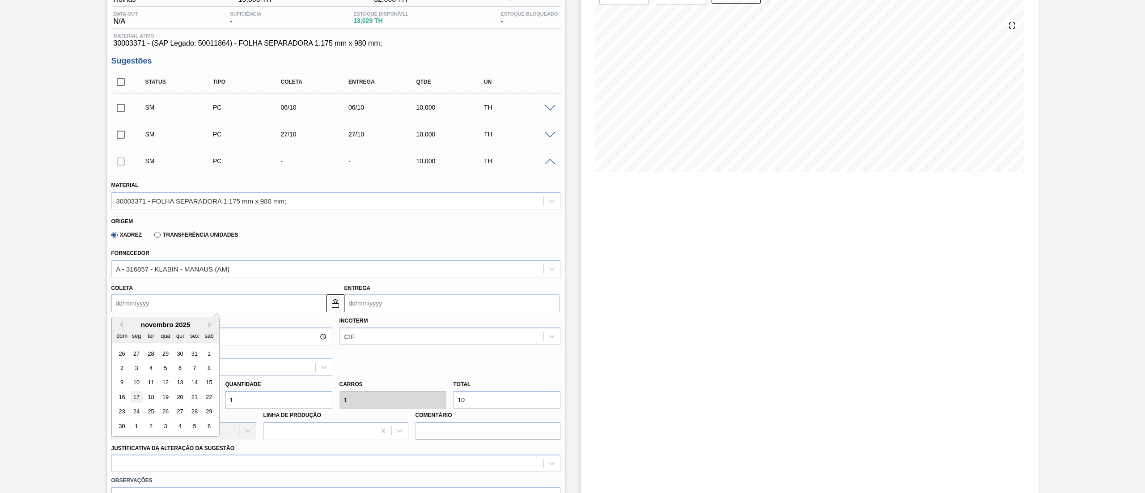
type input "17/11/2025"
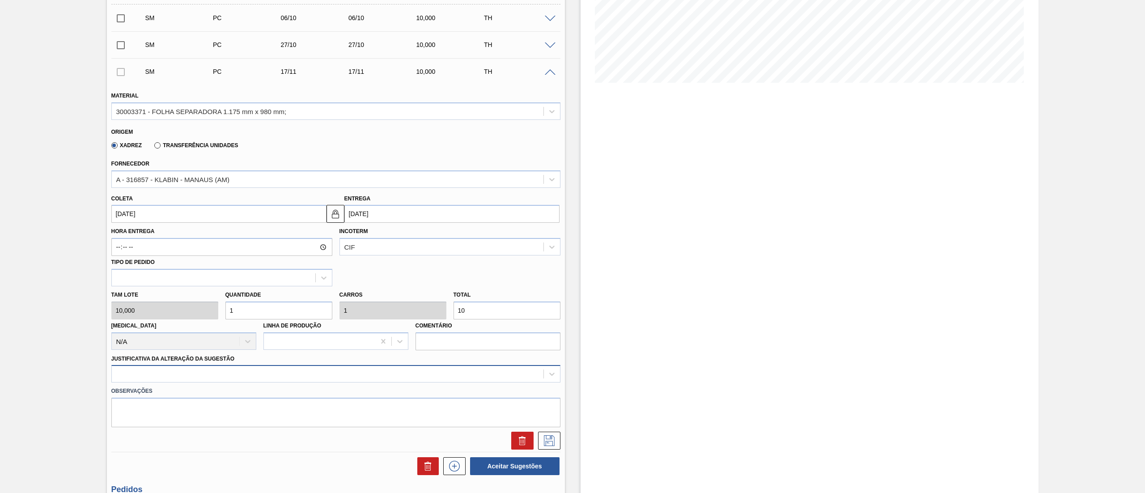
scroll to position [210, 0]
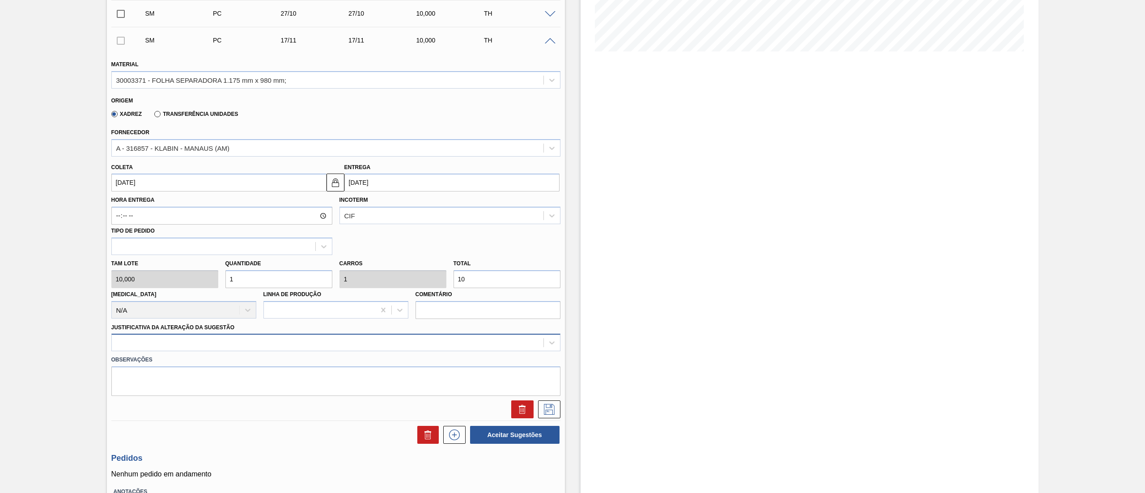
click at [156, 351] on div at bounding box center [335, 342] width 449 height 17
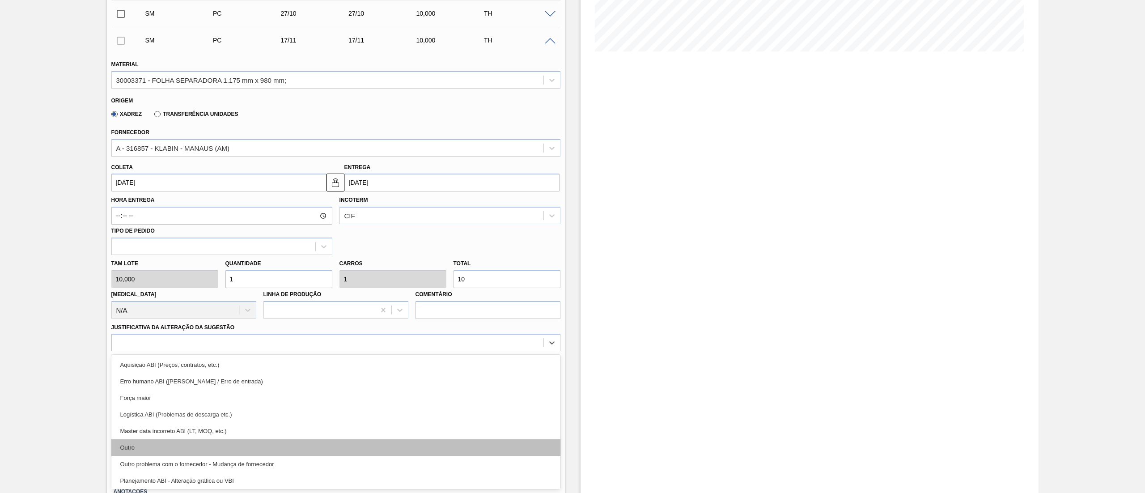
click at [151, 451] on div "Outro" at bounding box center [335, 447] width 449 height 17
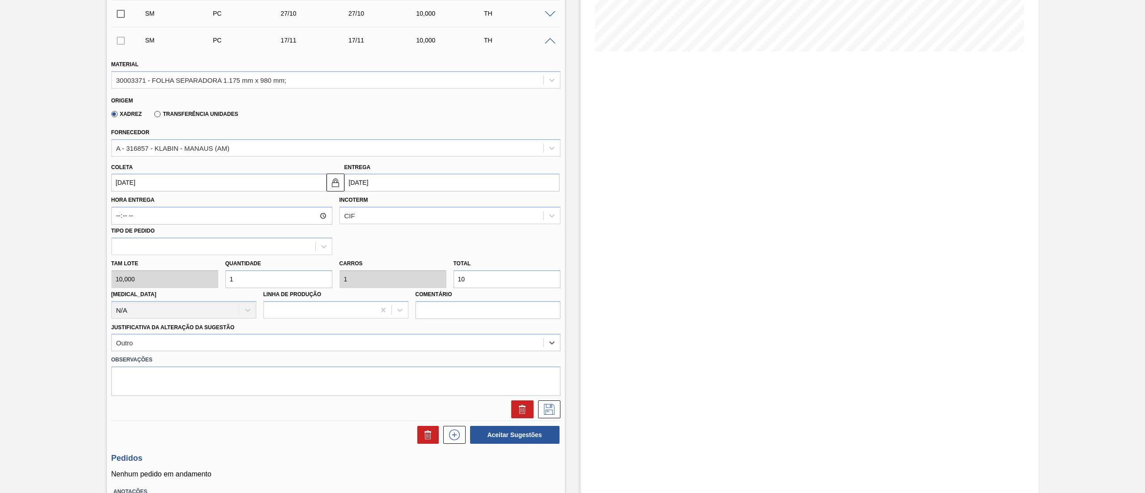
click at [560, 401] on div at bounding box center [336, 409] width 456 height 18
click at [550, 406] on icon at bounding box center [549, 409] width 14 height 11
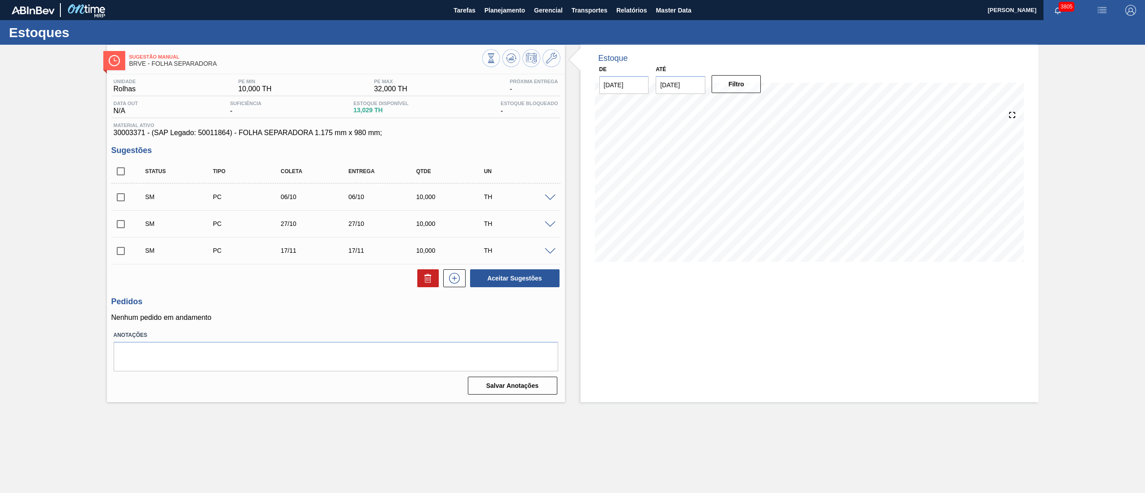
scroll to position [0, 0]
click at [120, 170] on input "checkbox" at bounding box center [120, 171] width 19 height 19
checkbox input "true"
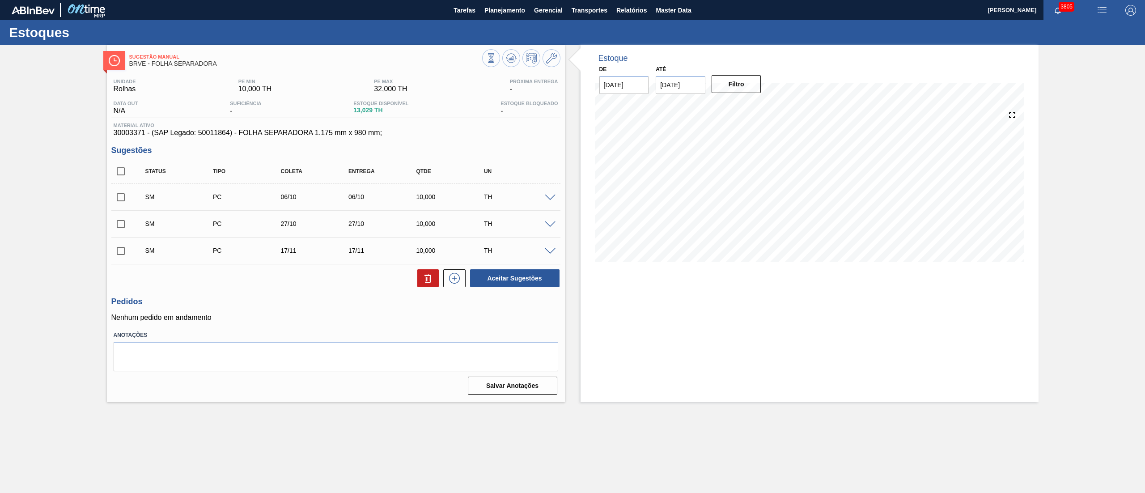
checkbox input "true"
click at [494, 284] on button "Aceitar Sugestões" at bounding box center [514, 278] width 89 height 18
checkbox input "false"
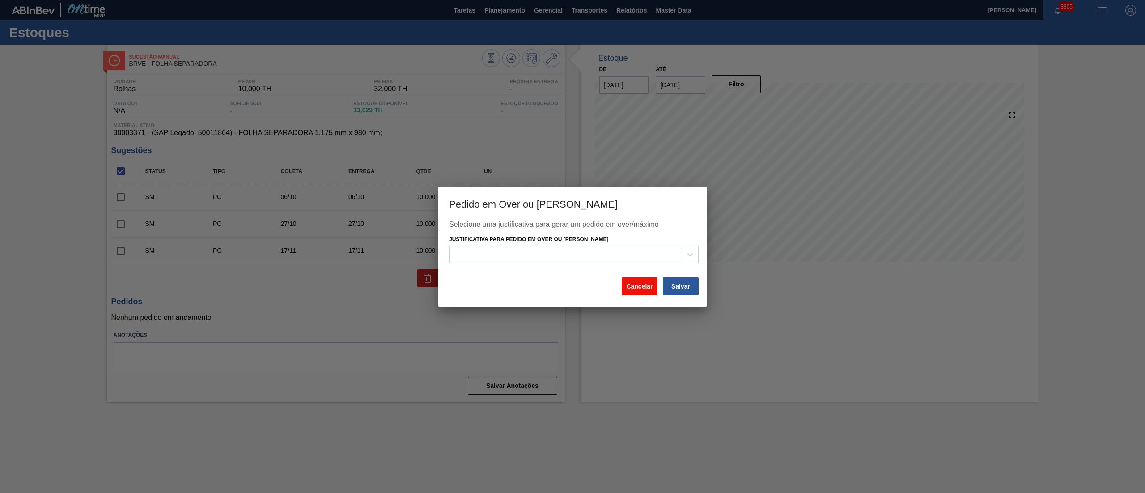
click at [647, 286] on button "Cancelar" at bounding box center [640, 286] width 36 height 18
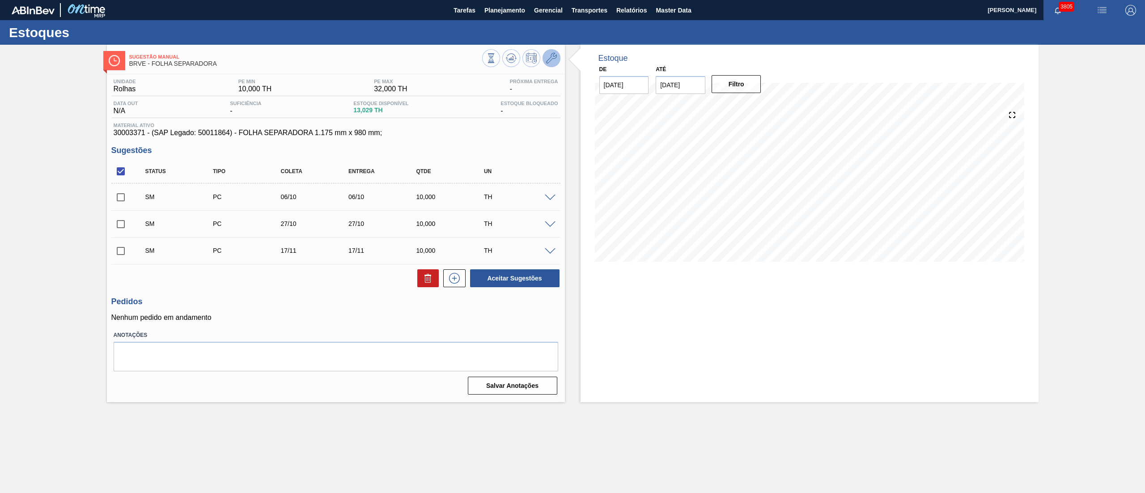
click at [555, 60] on icon at bounding box center [551, 58] width 11 height 11
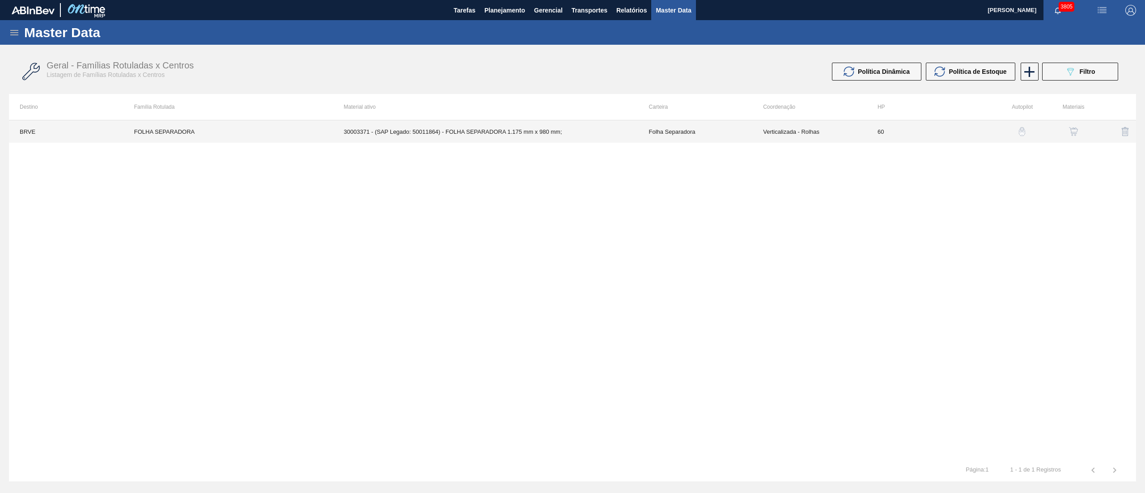
click at [202, 134] on td "FOLHA SEPARADORA" at bounding box center [228, 131] width 210 height 22
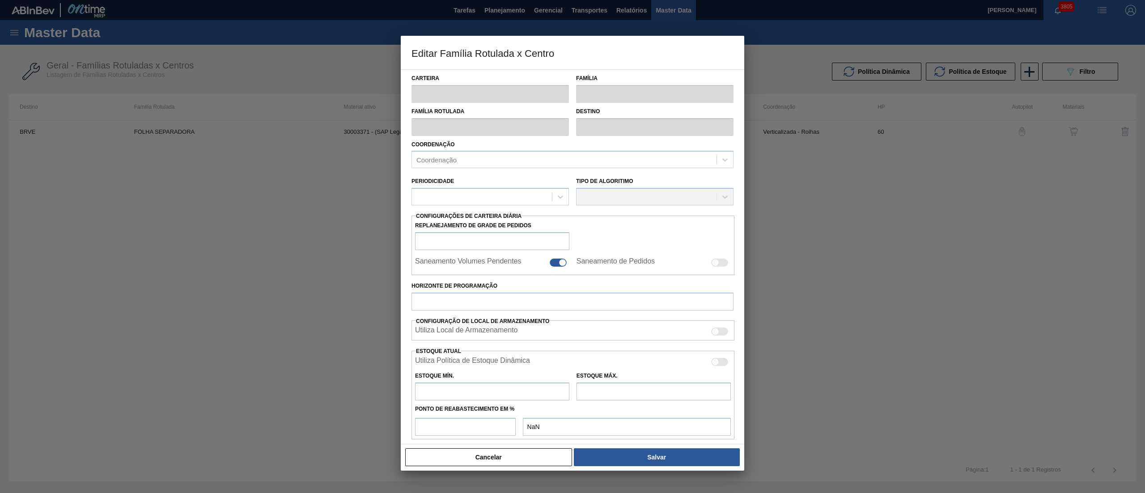
type input "Folha Separadora"
type input "FOLHA SEPARADORA"
type input "BRVE - Rolhas"
type input "60"
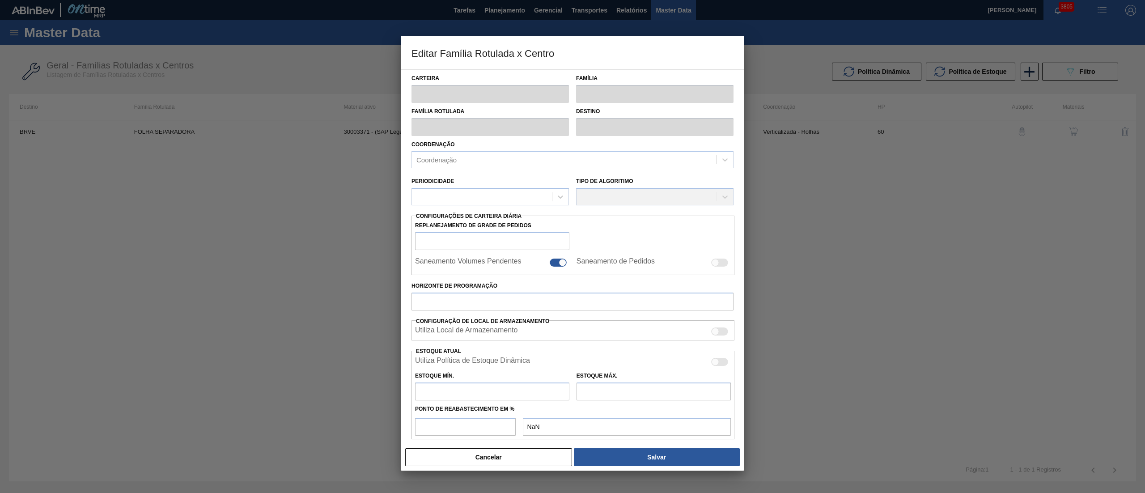
type input "10"
type input "32"
type input "50"
type input "21,000"
checkbox input "true"
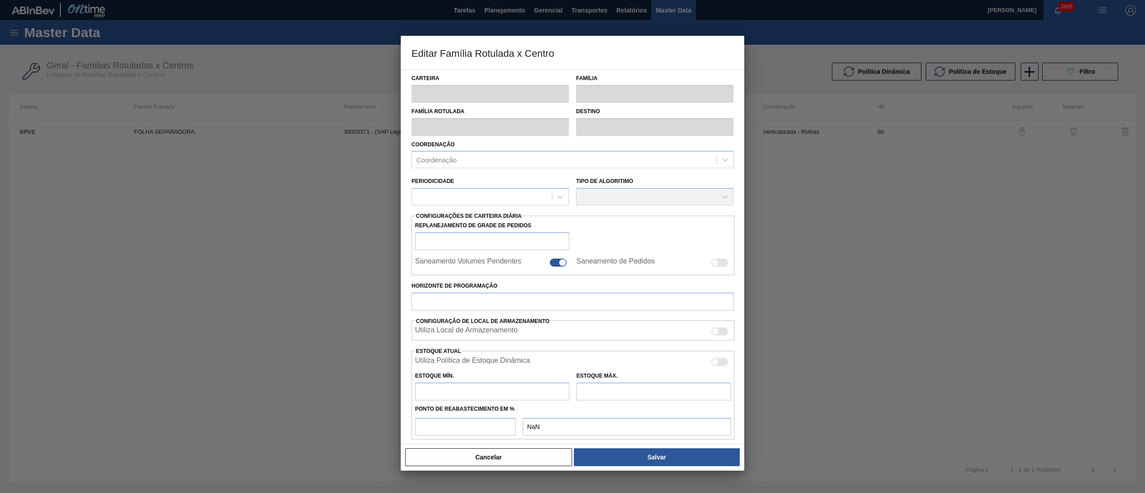
checkbox input "true"
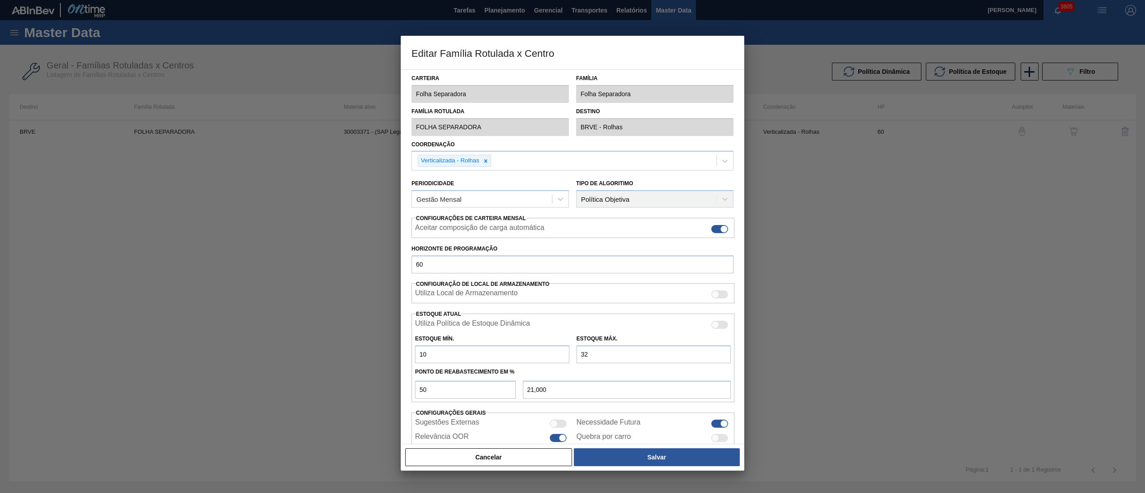
scroll to position [37, 0]
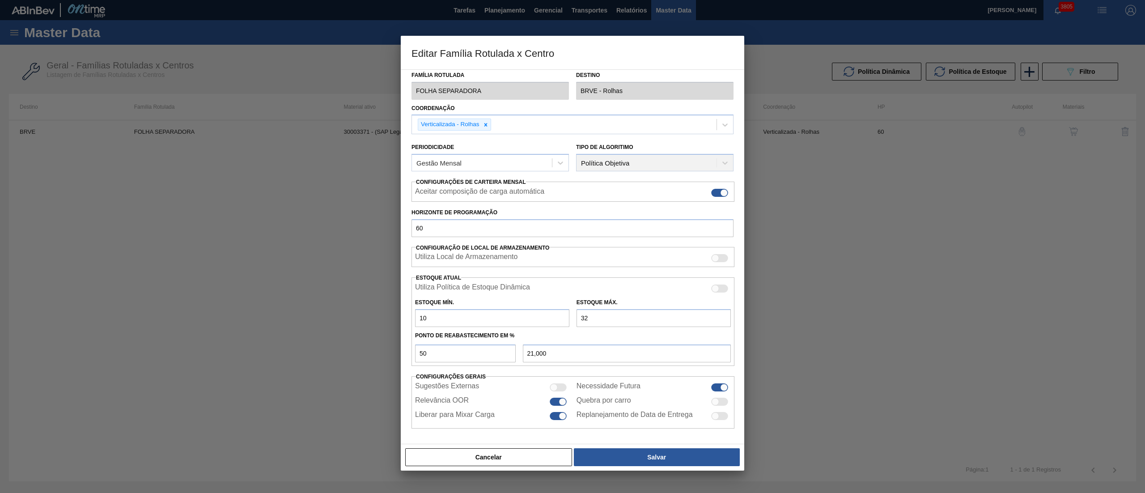
drag, startPoint x: 608, startPoint y: 320, endPoint x: 409, endPoint y: 321, distance: 199.4
click at [409, 321] on div "Carteira Folha Separadora Família Folha Separadora Família Rotulada FOLHA SEPAR…" at bounding box center [572, 256] width 343 height 375
type input "5"
type input "7,500"
type input "50"
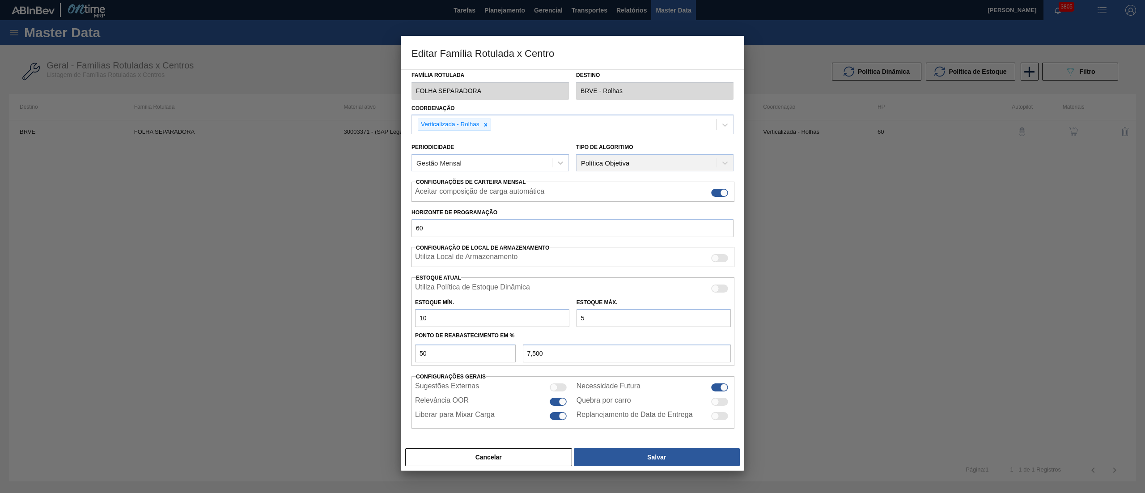
type input "30,000"
type input "50"
click at [587, 449] on button "Salvar" at bounding box center [657, 457] width 166 height 18
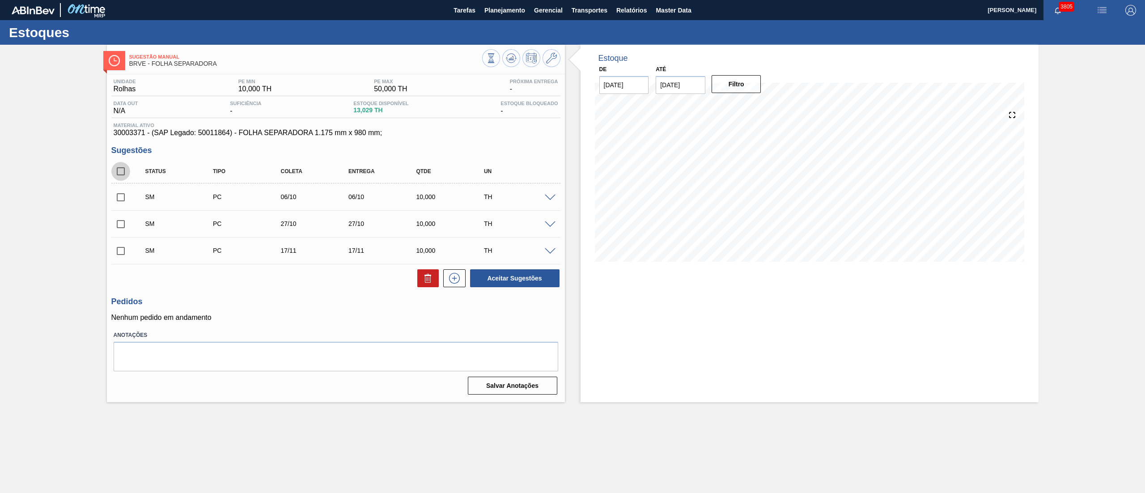
click at [114, 170] on input "checkbox" at bounding box center [120, 171] width 19 height 19
checkbox input "true"
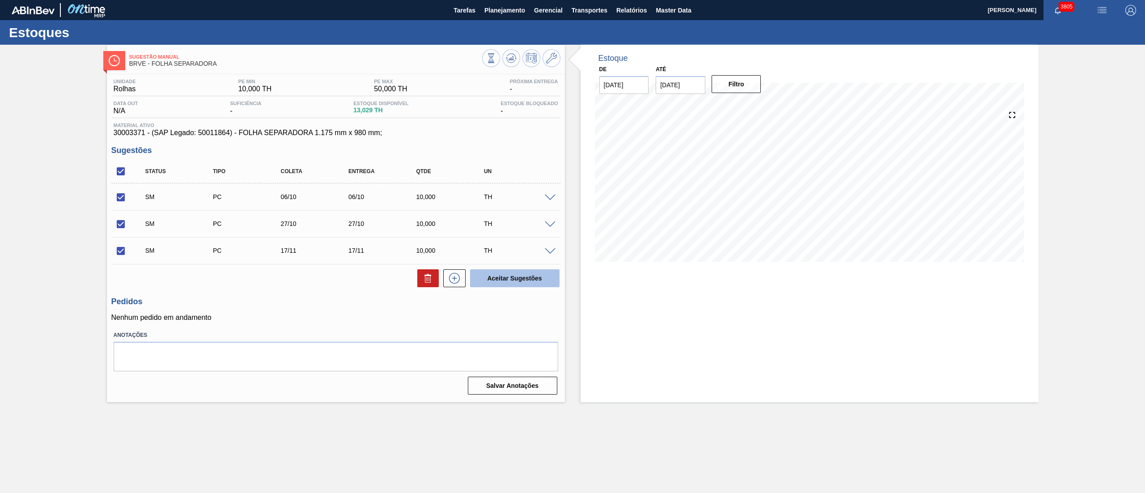
click at [488, 286] on button "Aceitar Sugestões" at bounding box center [514, 278] width 89 height 18
checkbox input "false"
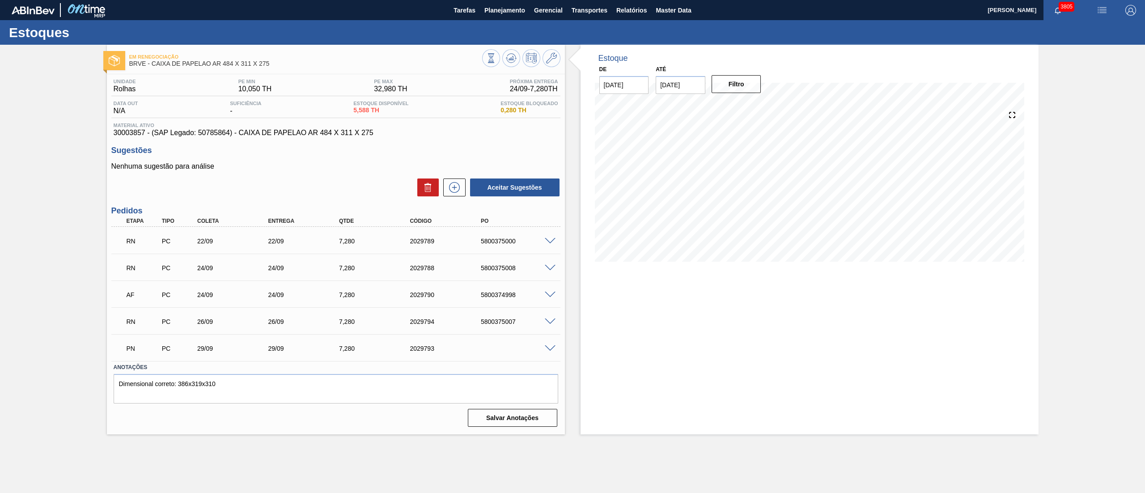
click at [552, 239] on span at bounding box center [550, 241] width 11 height 7
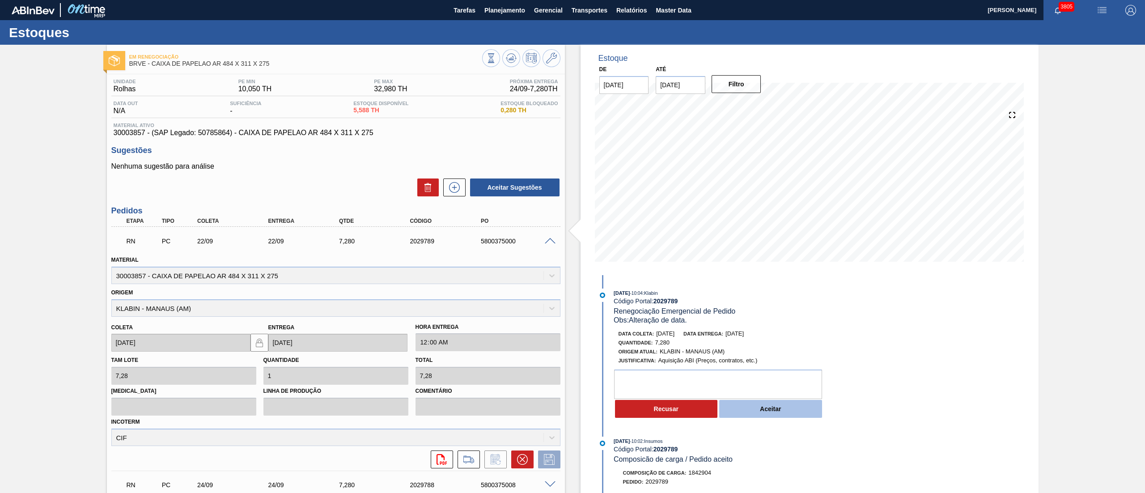
click at [751, 411] on button "Aceitar" at bounding box center [770, 409] width 103 height 18
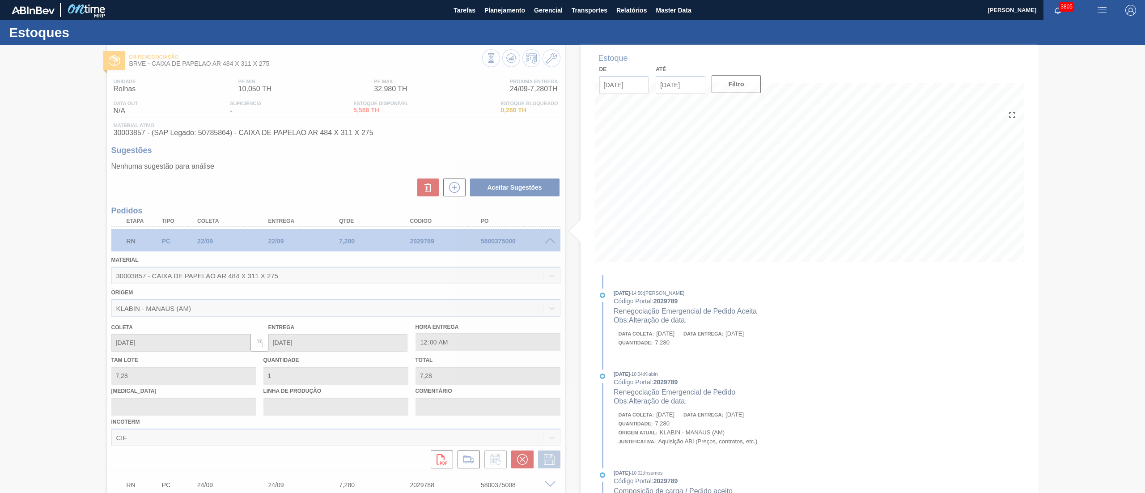
type input "Alteração de data."
type input "[DATE]"
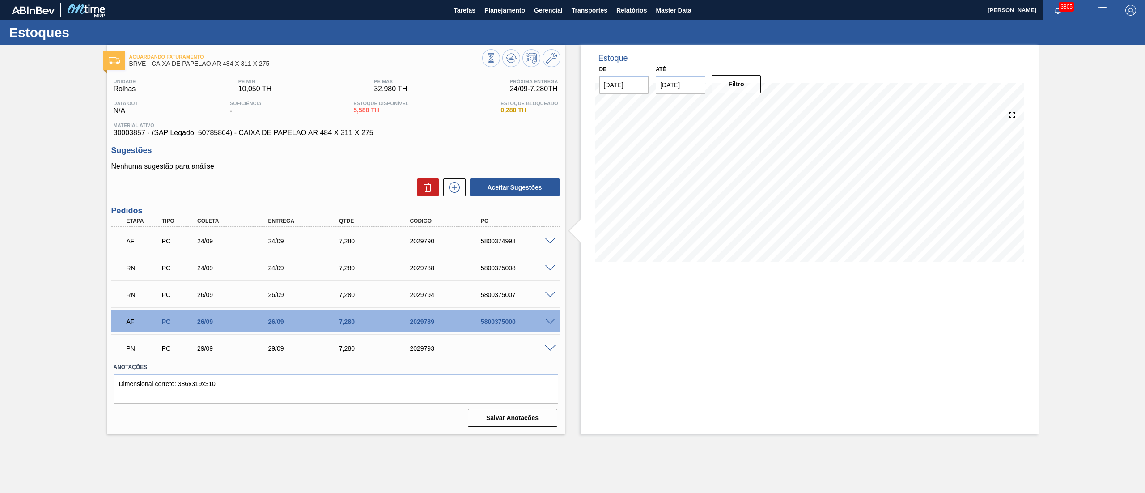
click at [549, 266] on span at bounding box center [550, 268] width 11 height 7
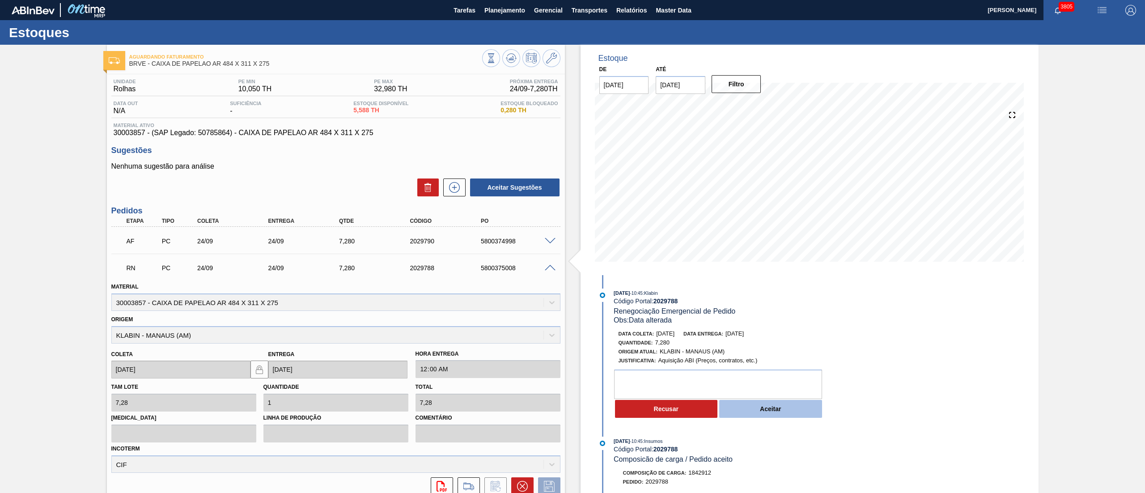
click at [792, 404] on button "Aceitar" at bounding box center [770, 409] width 103 height 18
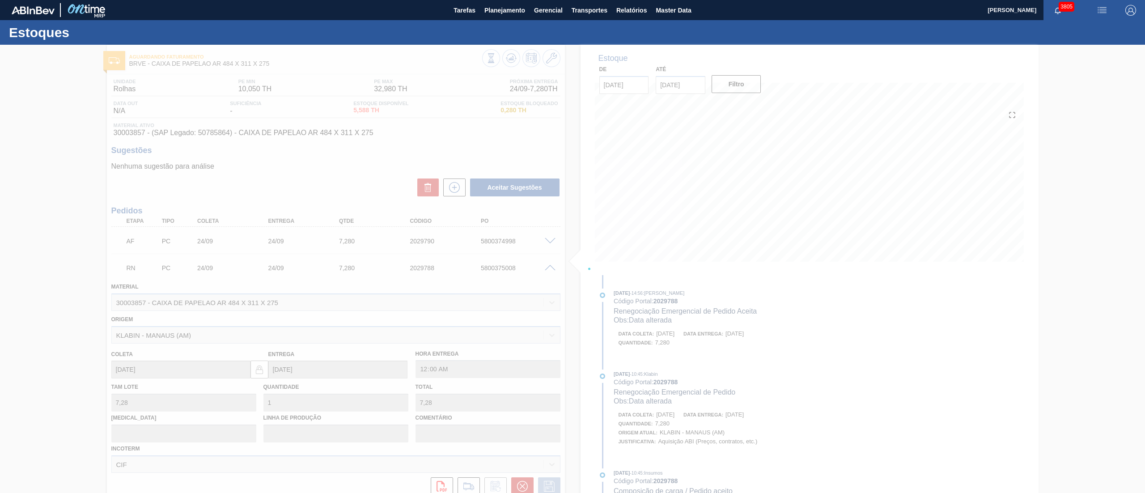
drag, startPoint x: 718, startPoint y: 263, endPoint x: 719, endPoint y: 268, distance: 5.5
click at [719, 268] on div at bounding box center [572, 269] width 1145 height 448
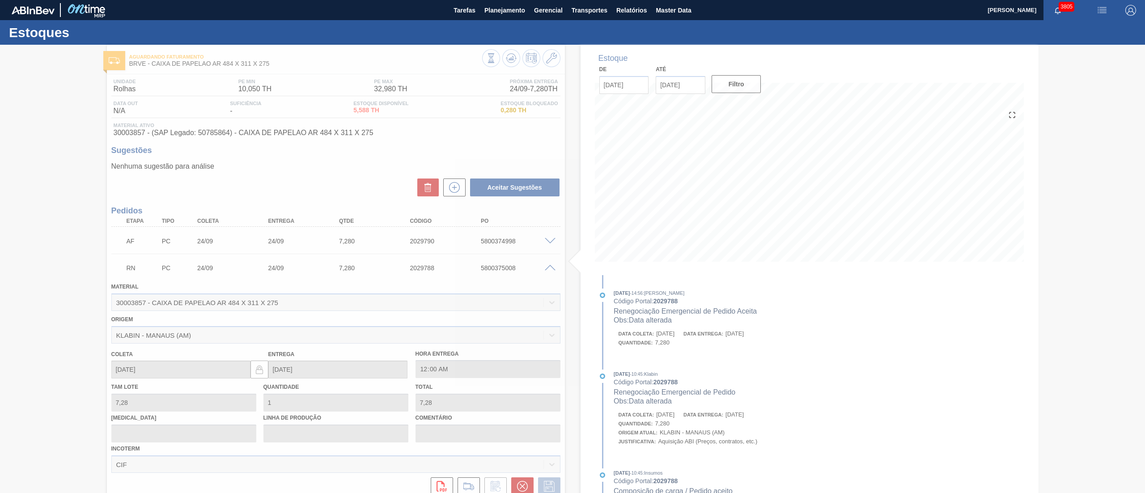
type input "Data alterada"
type input "[DATE]"
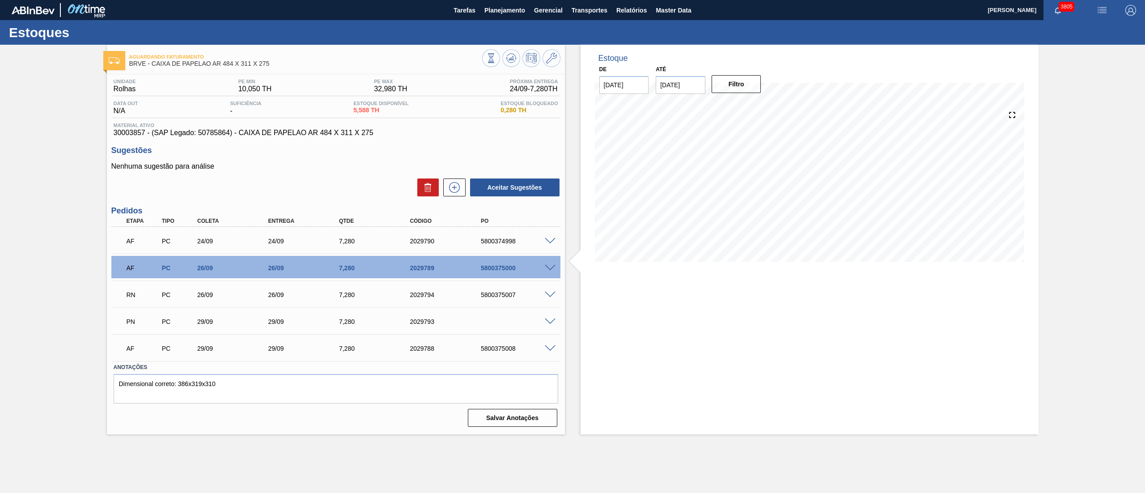
click at [550, 295] on span at bounding box center [550, 295] width 11 height 7
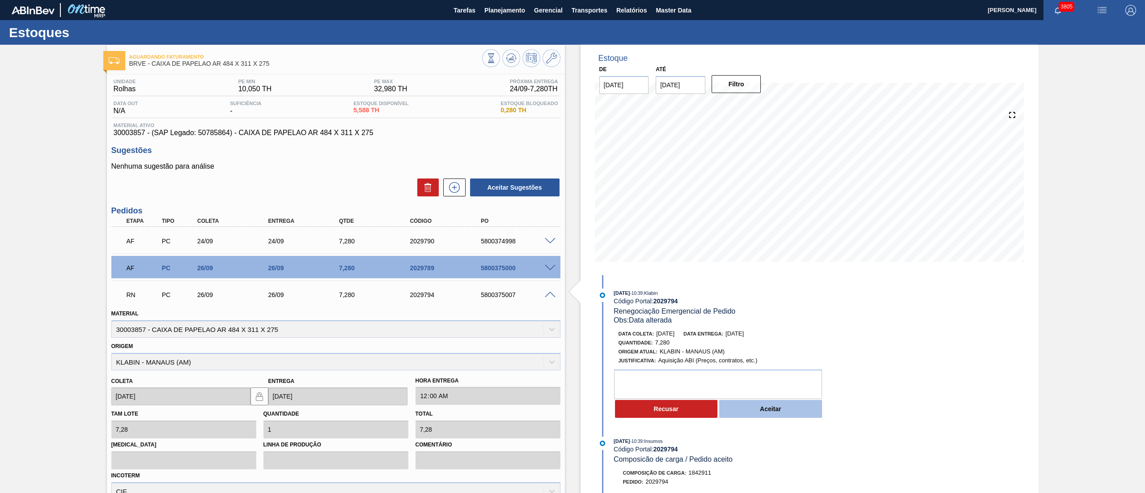
click at [757, 409] on button "Aceitar" at bounding box center [770, 409] width 103 height 18
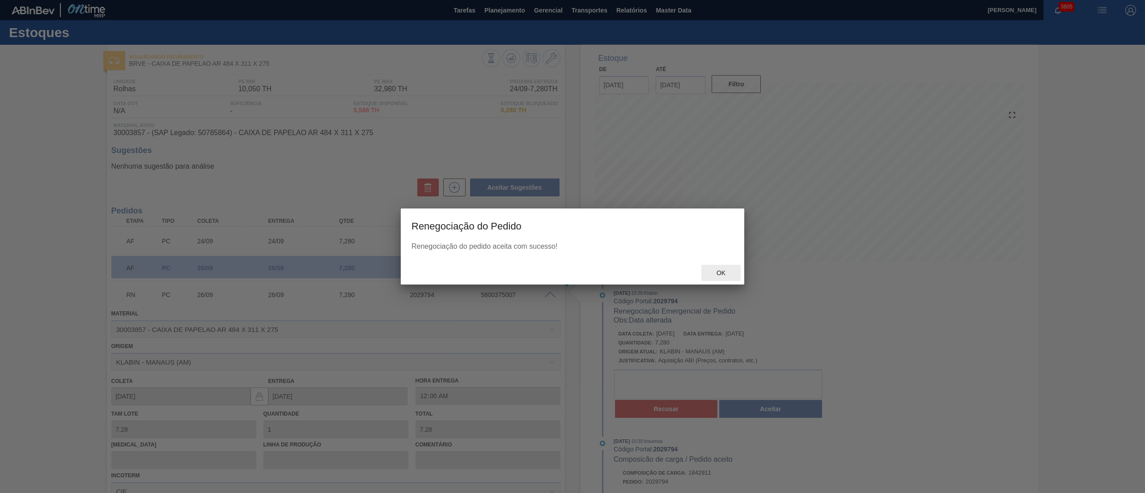
click at [716, 271] on span "Ok" at bounding box center [720, 272] width 23 height 7
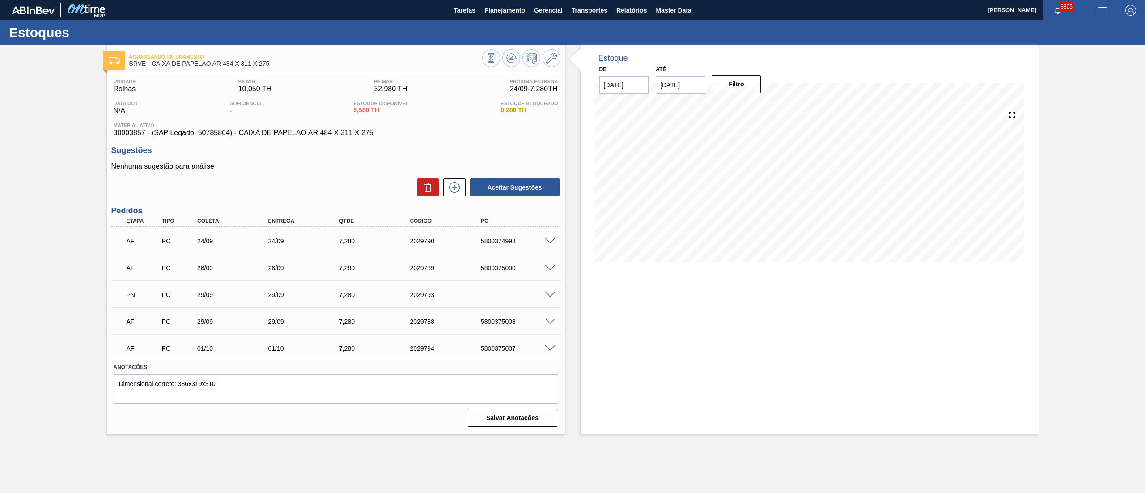
click at [549, 296] on span at bounding box center [550, 295] width 11 height 7
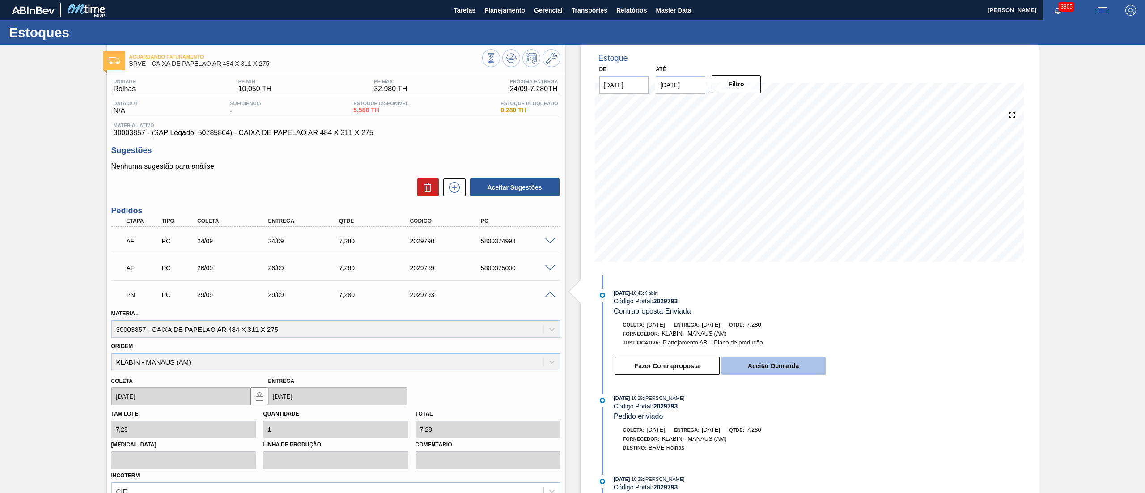
click at [747, 364] on button "Aceitar Demanda" at bounding box center [773, 366] width 104 height 18
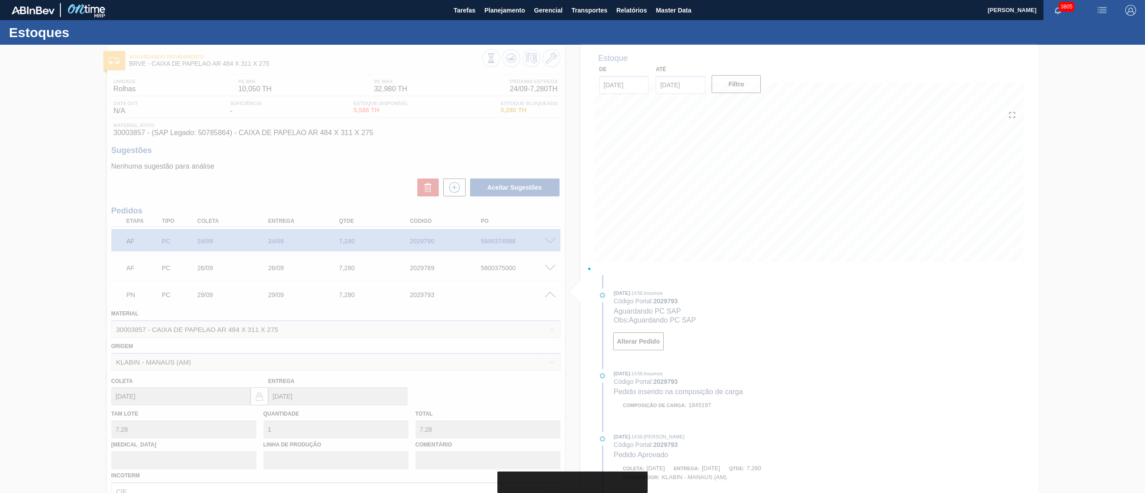
click at [674, 84] on div at bounding box center [572, 269] width 1145 height 448
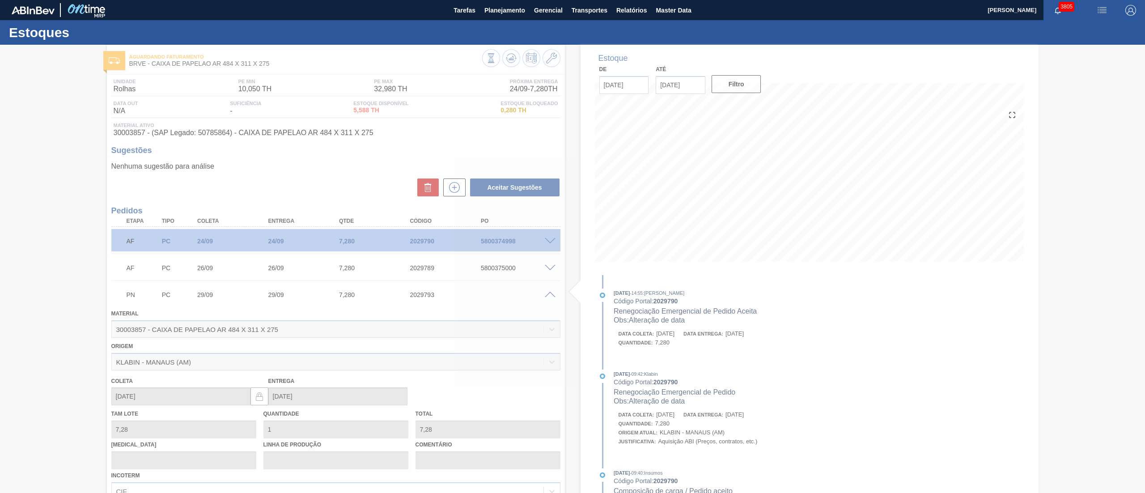
type input "[DATE]"
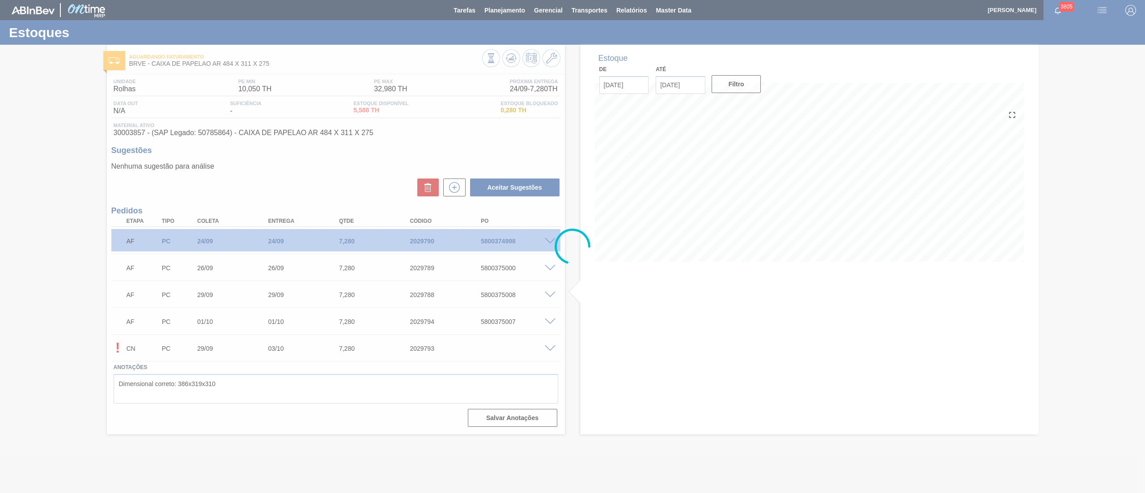
click at [674, 84] on div at bounding box center [572, 246] width 1145 height 493
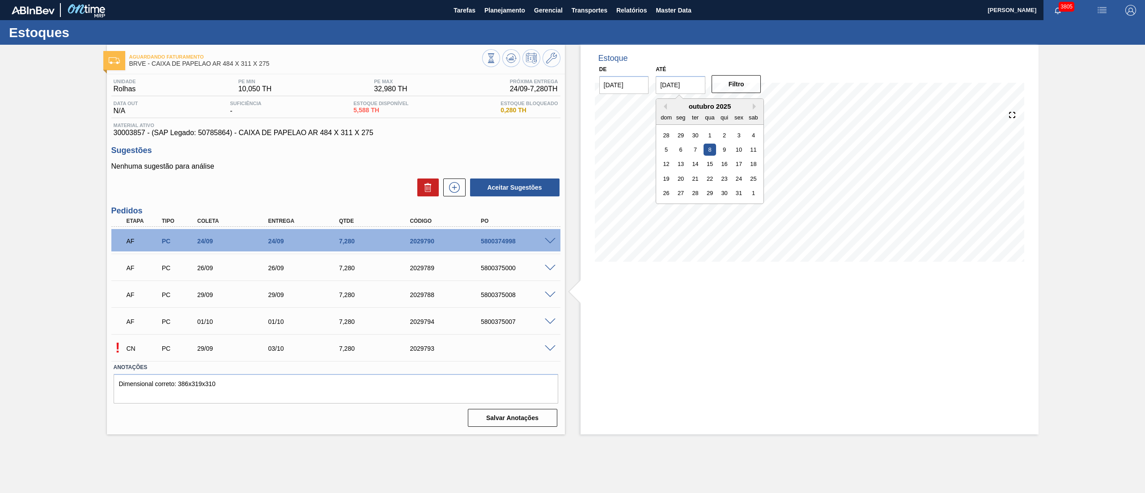
click at [674, 85] on input "[DATE]" at bounding box center [681, 85] width 50 height 18
click at [756, 106] on button "Next Month" at bounding box center [756, 106] width 6 height 6
click at [733, 191] on div "2" at bounding box center [739, 193] width 12 height 12
type input "[DATE]"
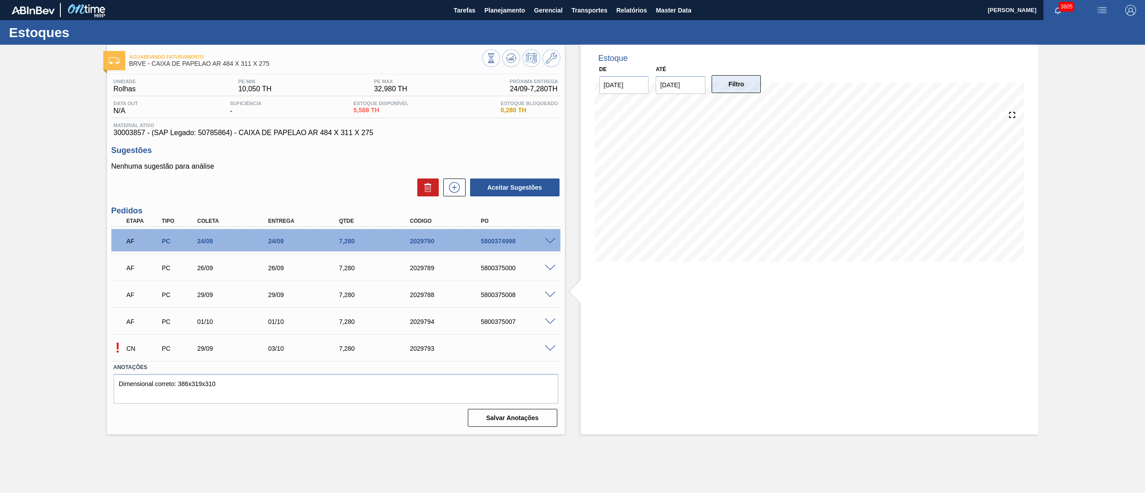
click at [740, 90] on button "Filtro" at bounding box center [736, 84] width 50 height 18
click at [512, 58] on icon at bounding box center [511, 58] width 11 height 11
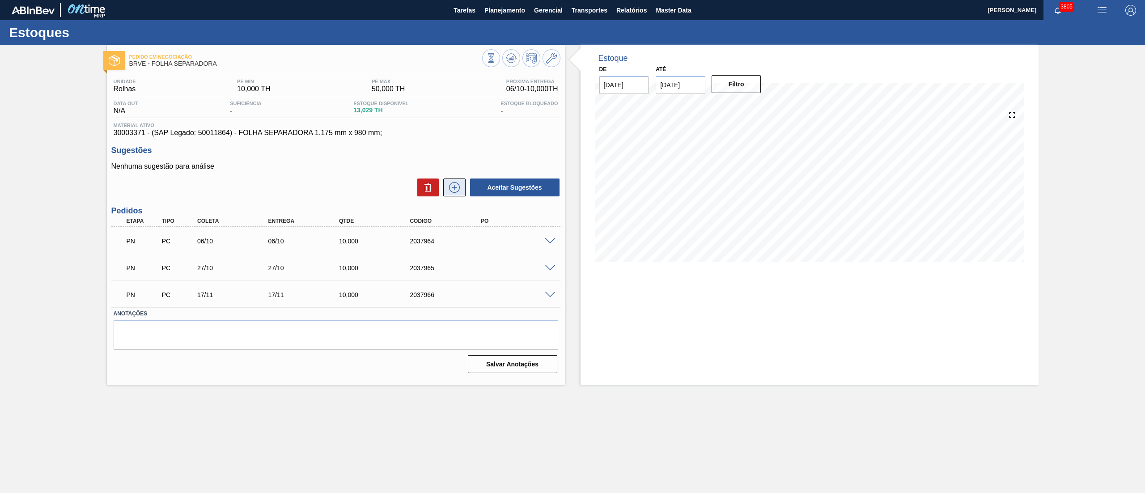
click at [458, 190] on icon at bounding box center [454, 187] width 14 height 11
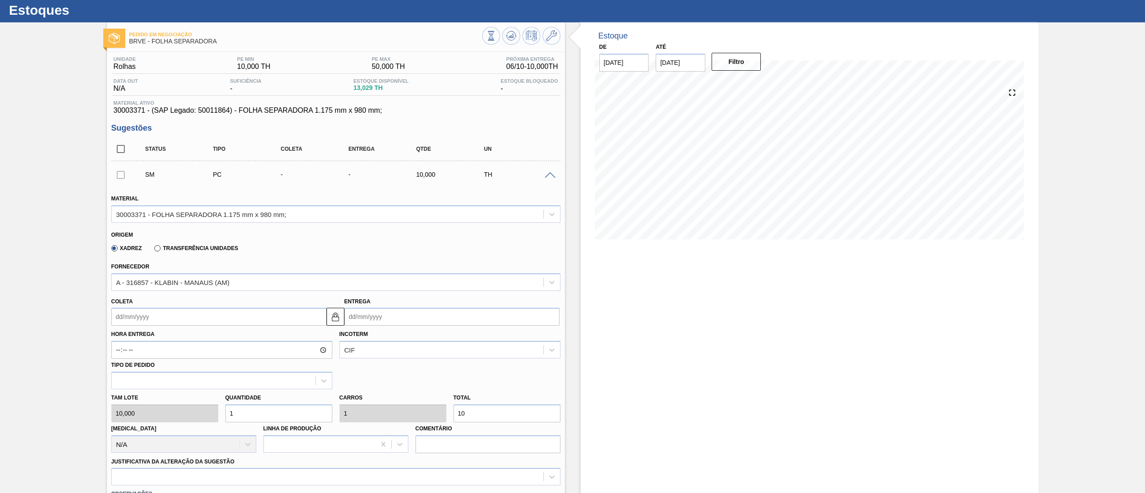
scroll to position [112, 0]
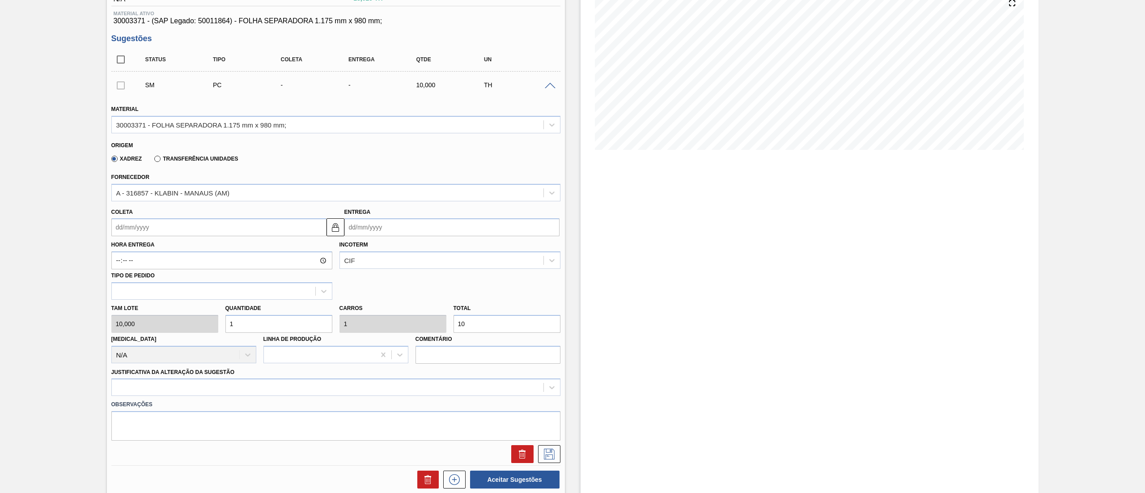
click at [139, 237] on div "Hora Entrega Incoterm CIF Tipo de pedido" at bounding box center [336, 267] width 456 height 63
click at [128, 229] on input "Coleta" at bounding box center [218, 227] width 215 height 18
click at [209, 249] on button "Next Month" at bounding box center [211, 248] width 6 height 6
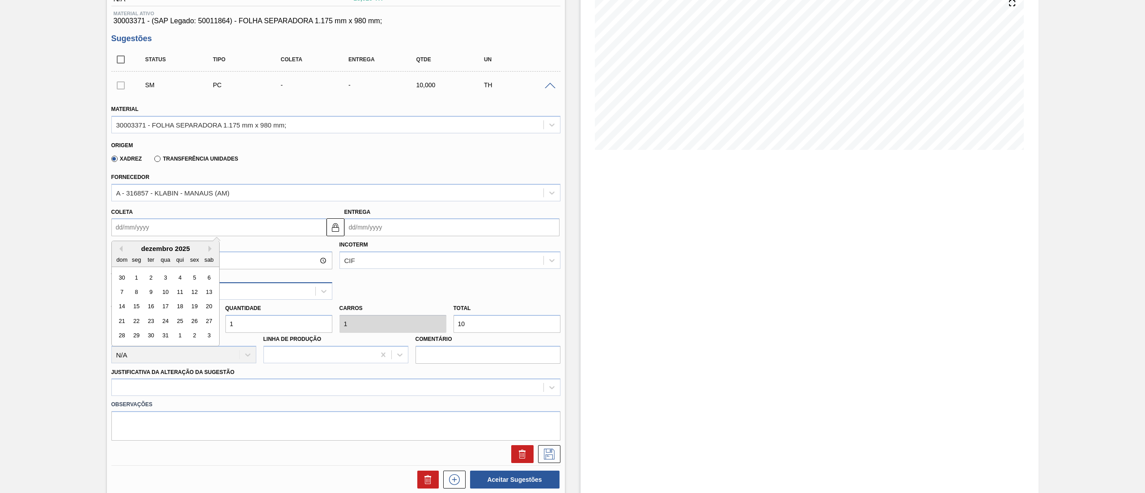
click at [135, 293] on div "8" at bounding box center [136, 292] width 12 height 12
type input "08/12/2025"
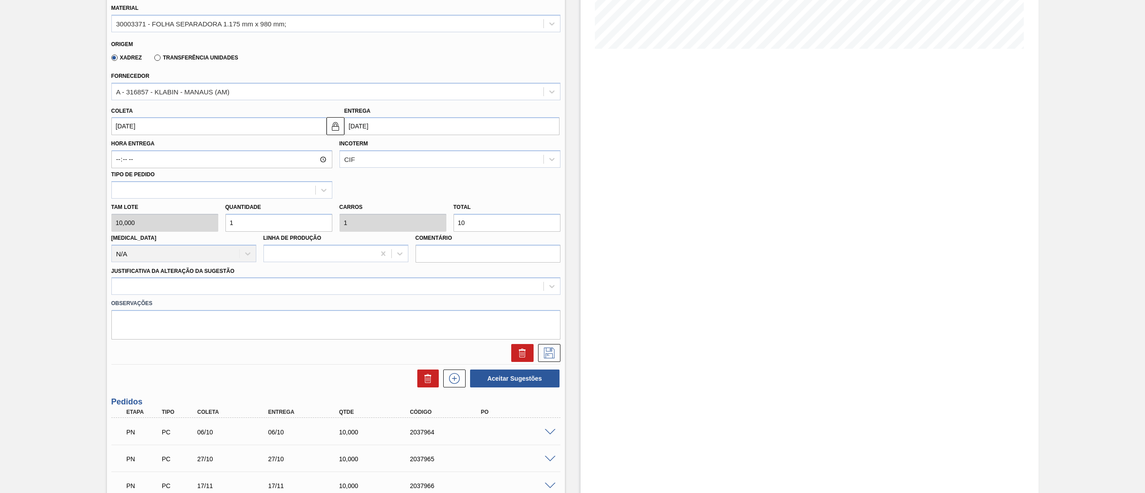
scroll to position [291, 0]
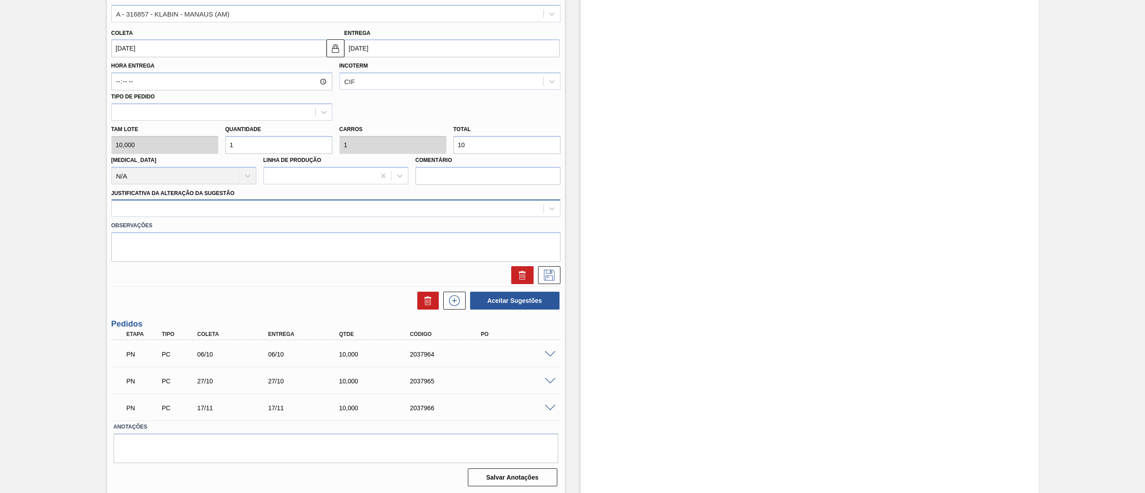
click at [136, 208] on div at bounding box center [328, 208] width 432 height 13
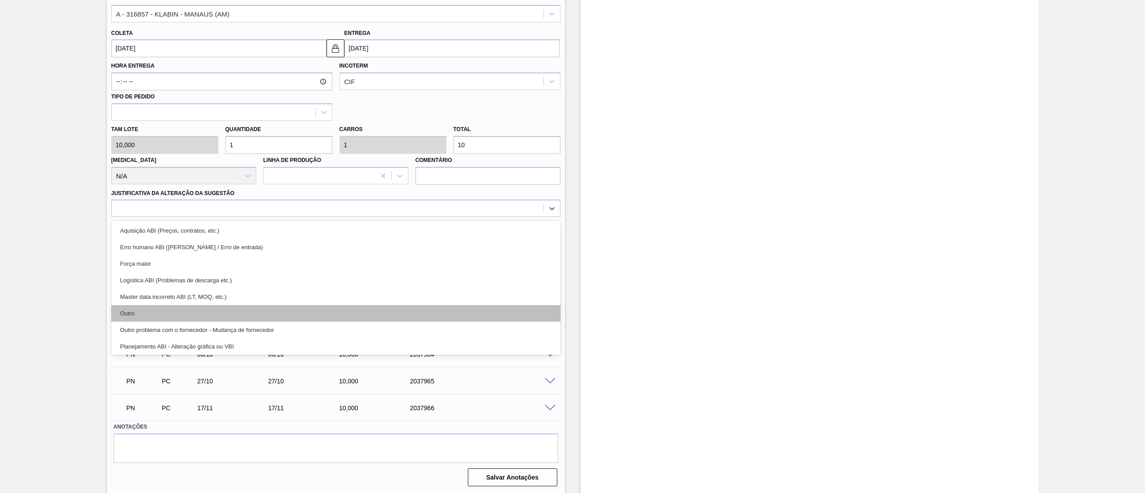
click at [160, 310] on div "Outro" at bounding box center [335, 313] width 449 height 17
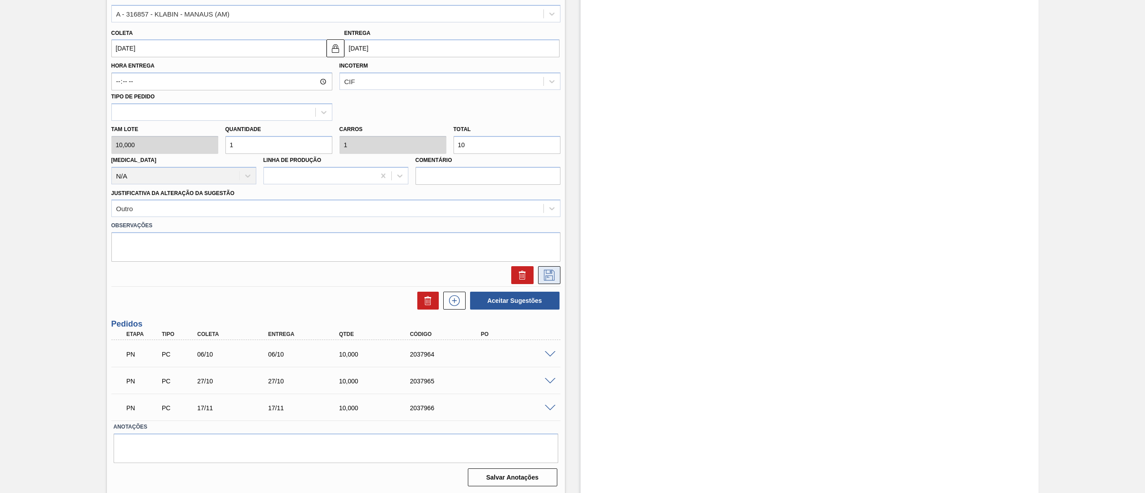
click at [557, 273] on button at bounding box center [549, 275] width 22 height 18
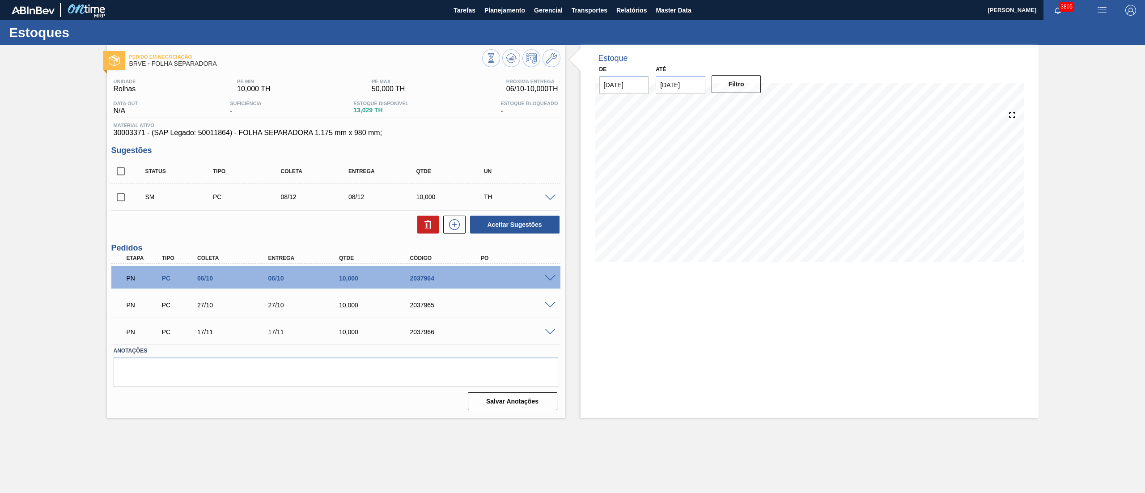
scroll to position [0, 0]
click at [119, 201] on input "checkbox" at bounding box center [120, 197] width 19 height 19
click at [487, 227] on button "Aceitar Sugestões" at bounding box center [514, 225] width 89 height 18
checkbox input "false"
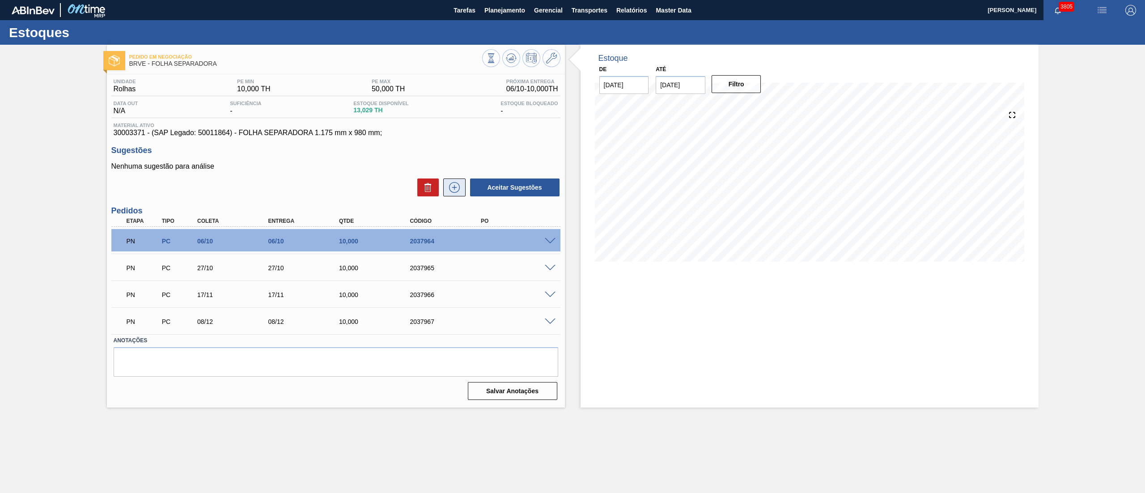
click at [453, 187] on icon at bounding box center [454, 187] width 14 height 11
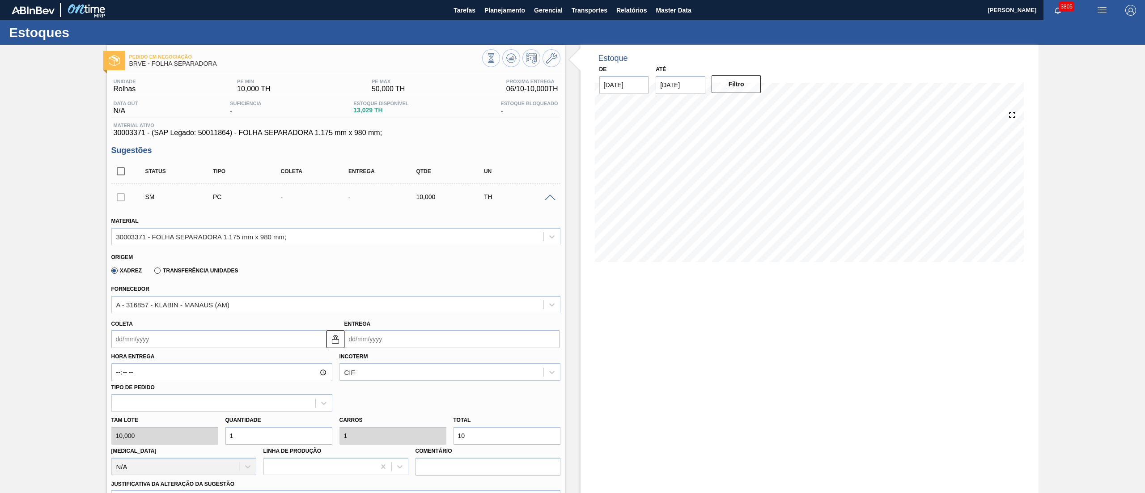
click at [508, 66] on button at bounding box center [511, 58] width 18 height 18
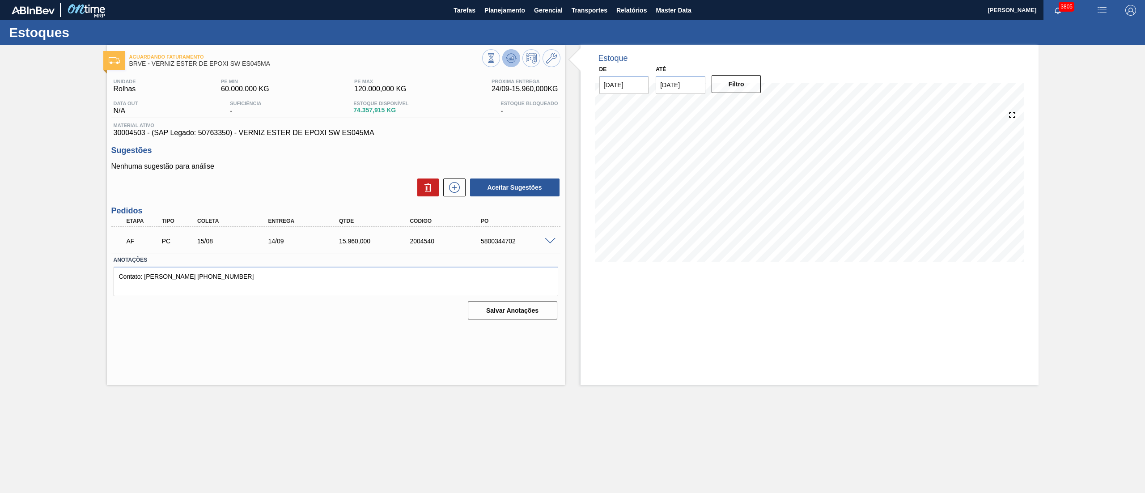
click at [515, 59] on icon at bounding box center [515, 58] width 2 height 1
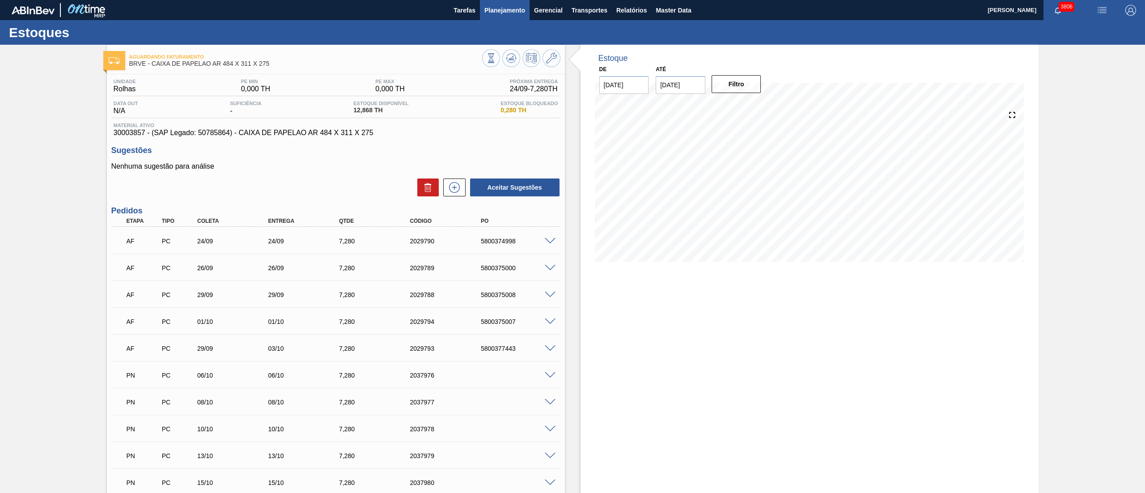
drag, startPoint x: 503, startPoint y: 21, endPoint x: 501, endPoint y: 15, distance: 5.7
click at [502, 20] on main "Tarefas Planejamento Gerencial Transportes Relatórios Master Data [PERSON_NAME]…" at bounding box center [572, 246] width 1145 height 493
click at [501, 15] on span "Planejamento" at bounding box center [504, 10] width 41 height 11
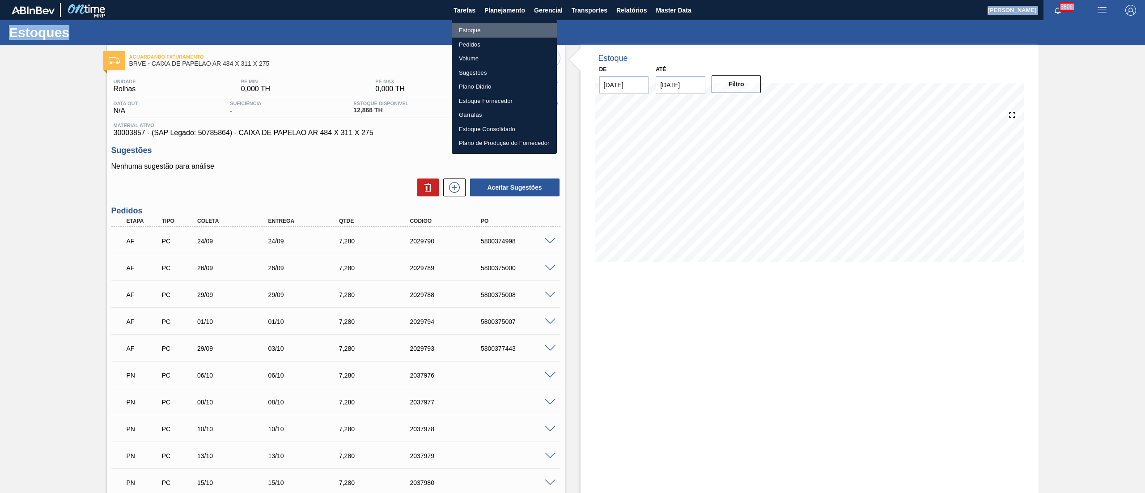
click at [494, 28] on li "Estoque" at bounding box center [504, 30] width 105 height 14
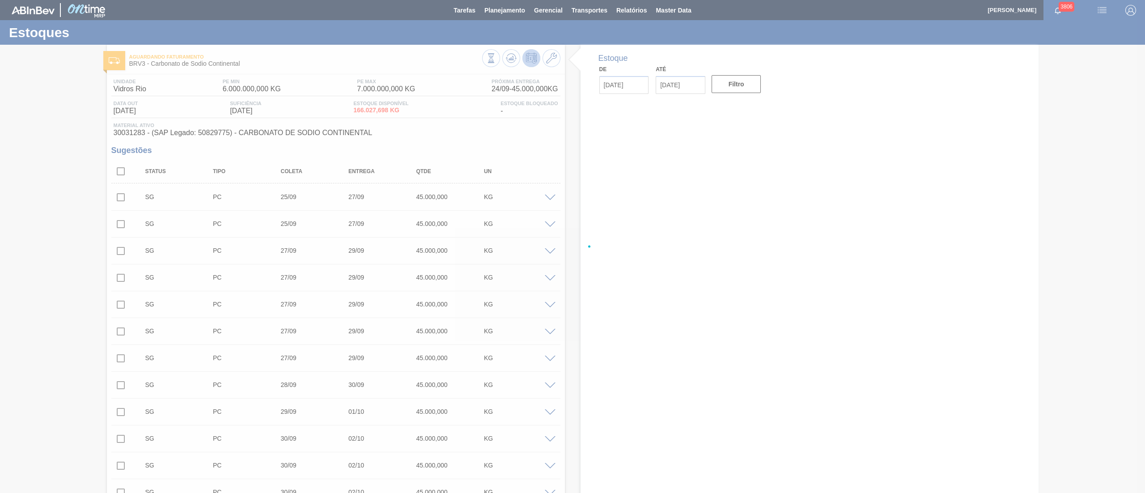
drag, startPoint x: 893, startPoint y: 1, endPoint x: 271, endPoint y: 13, distance: 621.7
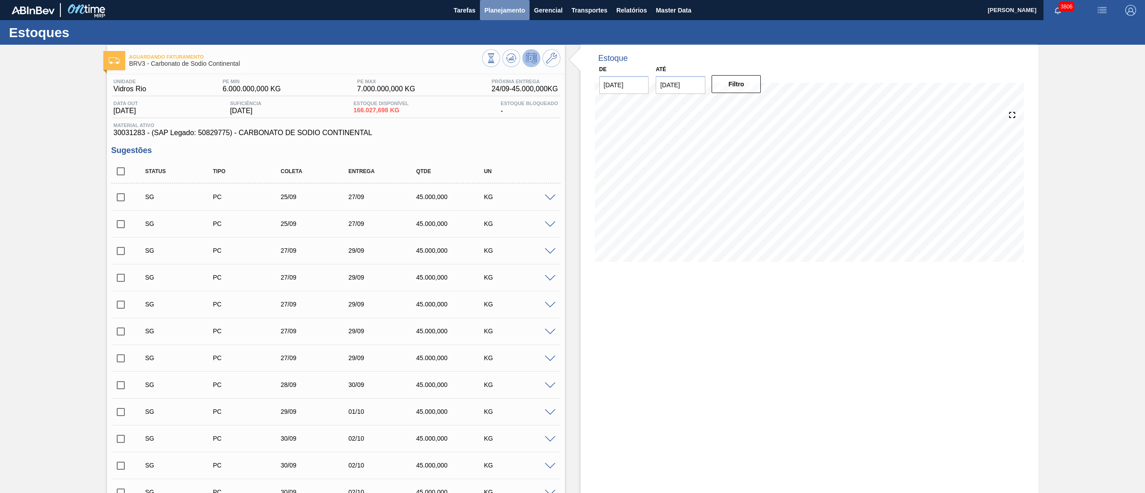
click at [492, 17] on button "Planejamento" at bounding box center [505, 10] width 50 height 20
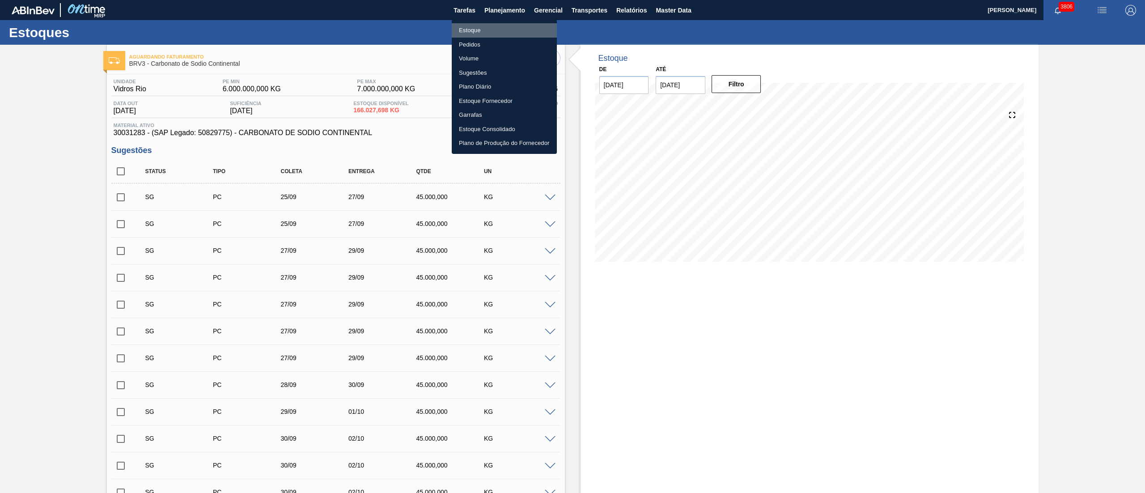
click at [456, 28] on li "Estoque" at bounding box center [504, 30] width 105 height 14
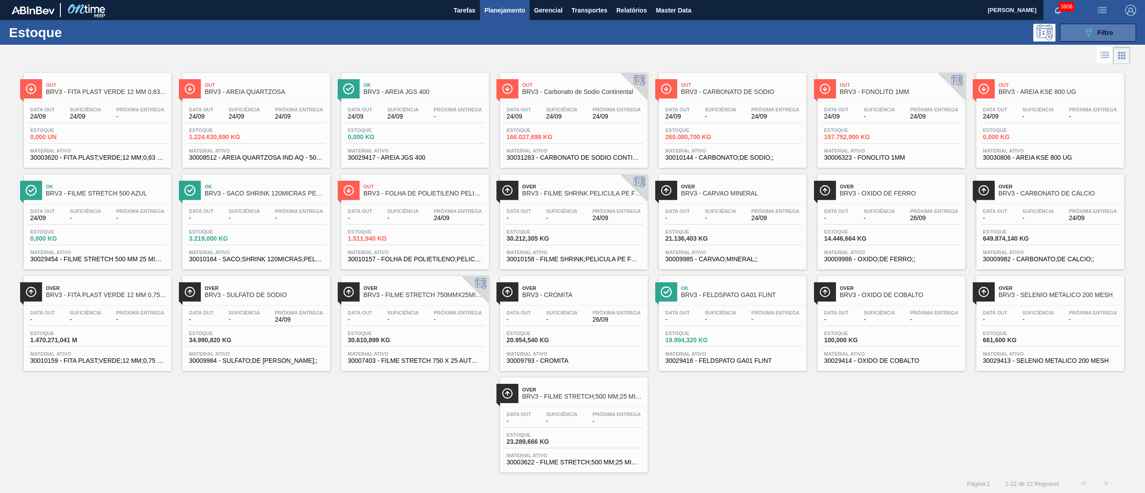
click at [1090, 28] on icon "089F7B8B-B2A5-4AFE-B5C0-19BA573D28AC" at bounding box center [1088, 32] width 11 height 11
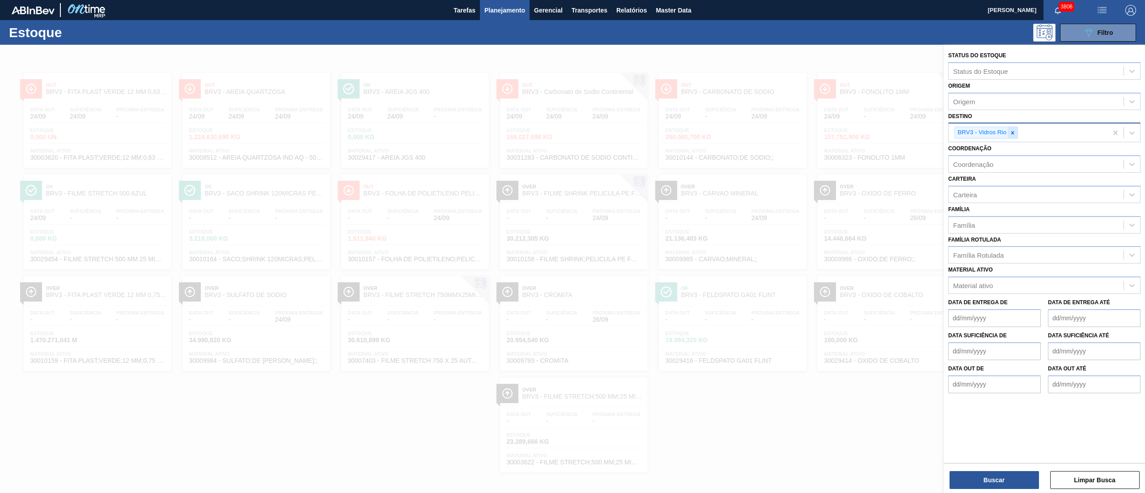
click at [1012, 136] on div at bounding box center [1012, 132] width 10 height 11
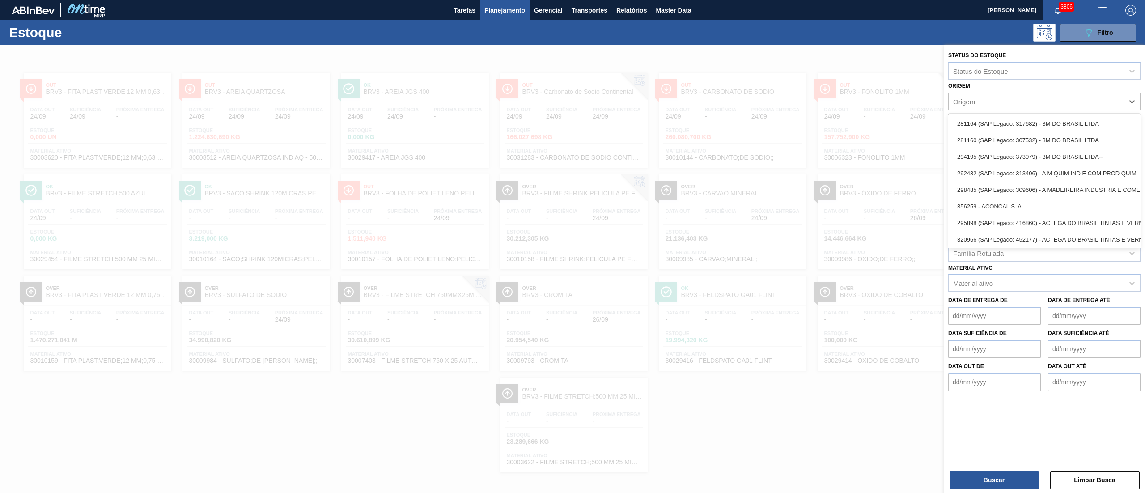
click at [957, 95] on div "Origem" at bounding box center [1035, 101] width 175 height 13
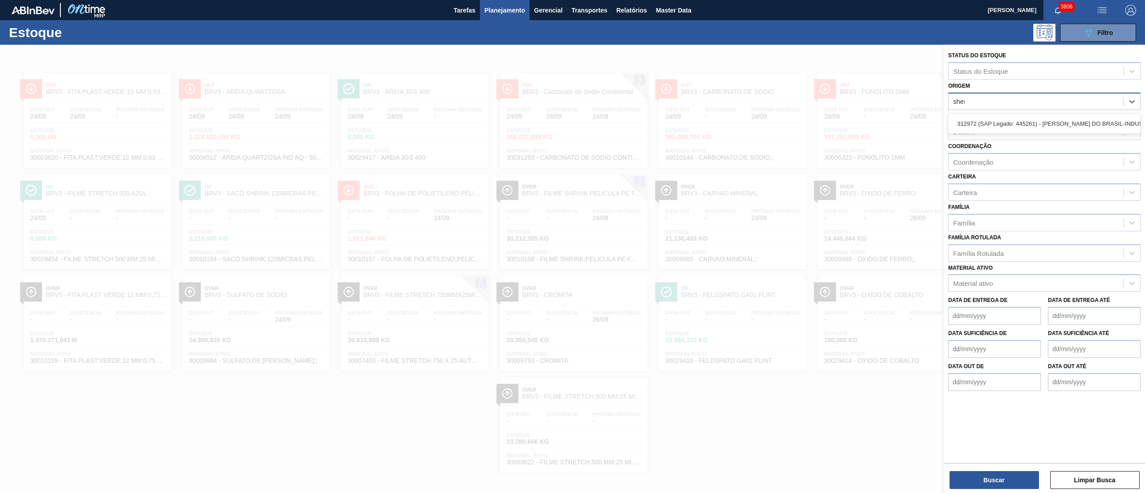
type input "sherw"
click at [991, 131] on div "312972 (SAP Legado: 445261) - SHERWIN-WILLIAMS DO BRASIL-INDUSTRIA E COMERCIO L…" at bounding box center [1044, 123] width 192 height 17
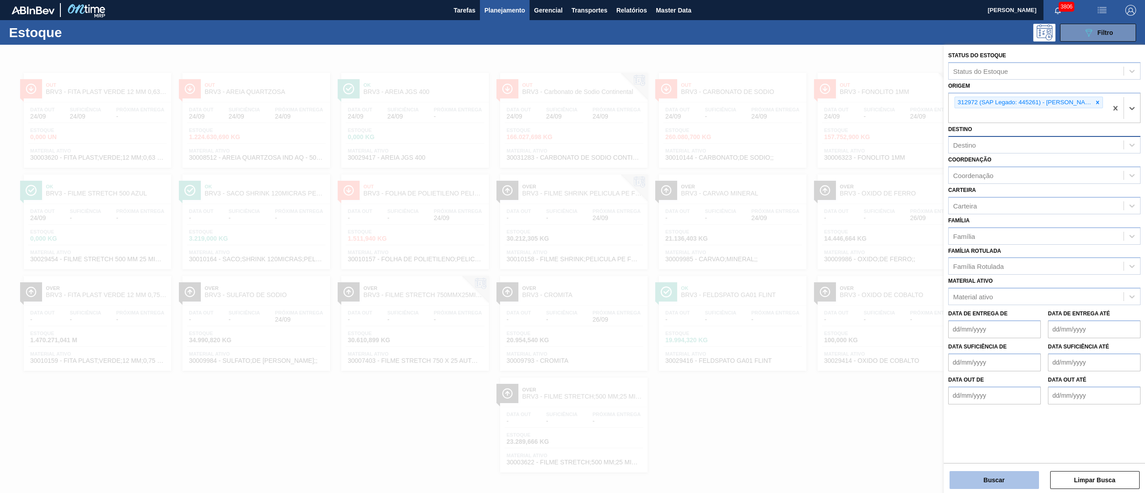
click at [986, 478] on button "Buscar" at bounding box center [993, 480] width 89 height 18
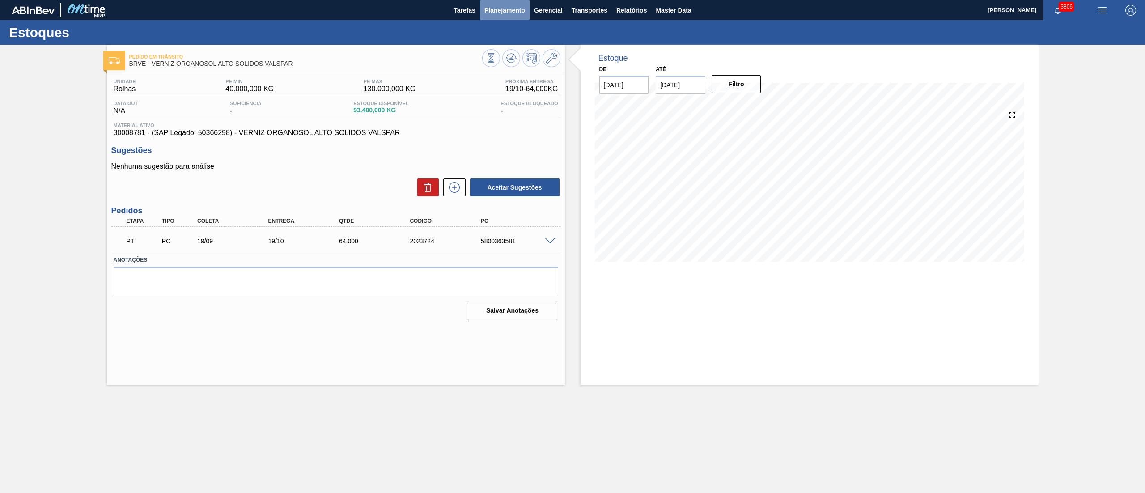
click at [483, 13] on button "Planejamento" at bounding box center [505, 10] width 50 height 20
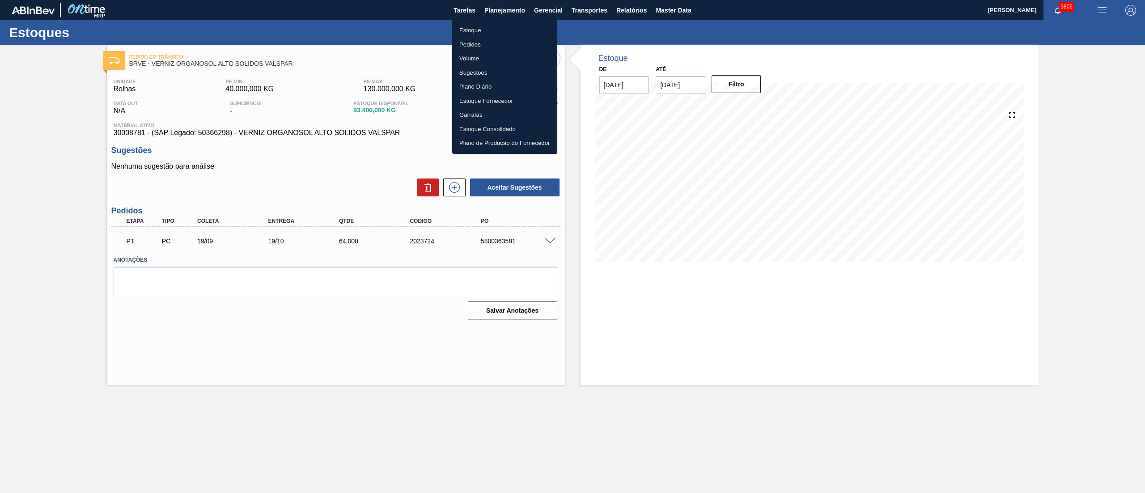
click at [471, 26] on li "Estoque" at bounding box center [504, 30] width 105 height 14
